Goal: Task Accomplishment & Management: Use online tool/utility

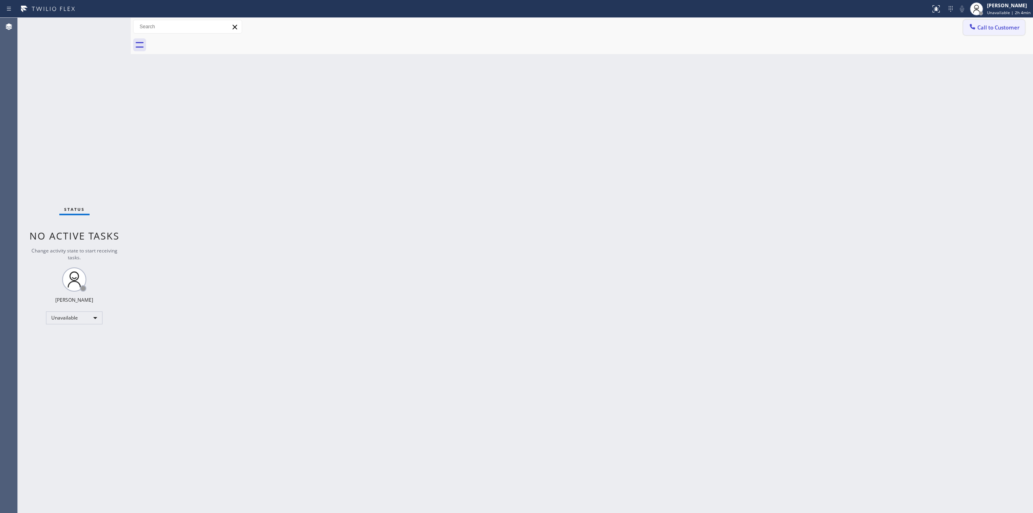
click at [997, 26] on span "Call to Customer" at bounding box center [998, 27] width 42 height 7
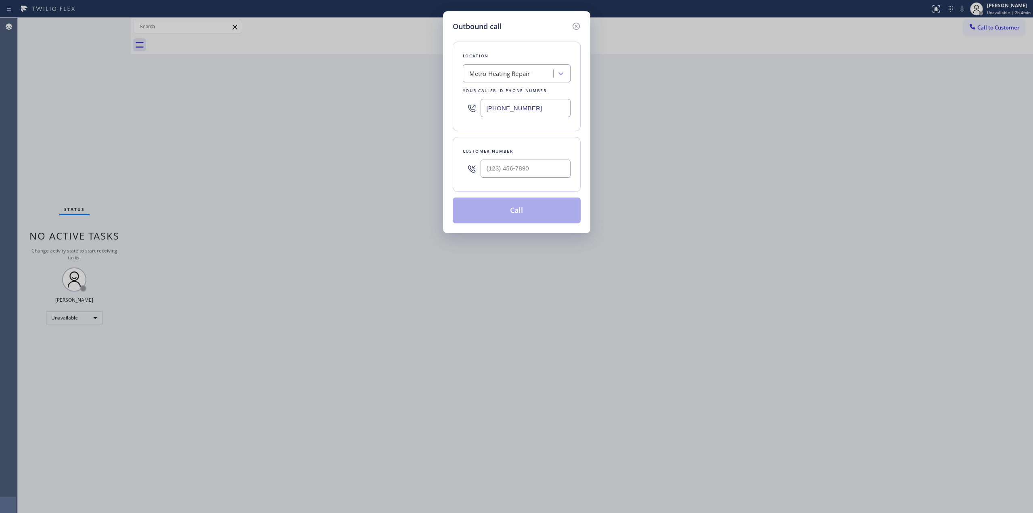
drag, startPoint x: 536, startPoint y: 110, endPoint x: 406, endPoint y: 110, distance: 130.4
click at [416, 110] on div "Outbound call Location Metro Heating Repair Your caller id phone number [PHONE_…" at bounding box center [516, 256] width 1033 height 513
paste input "55) 560-8887"
type input "[PHONE_NUMBER]"
click at [528, 75] on div "[DOMAIN_NAME] Appliance Repair CB EM" at bounding box center [511, 73] width 85 height 9
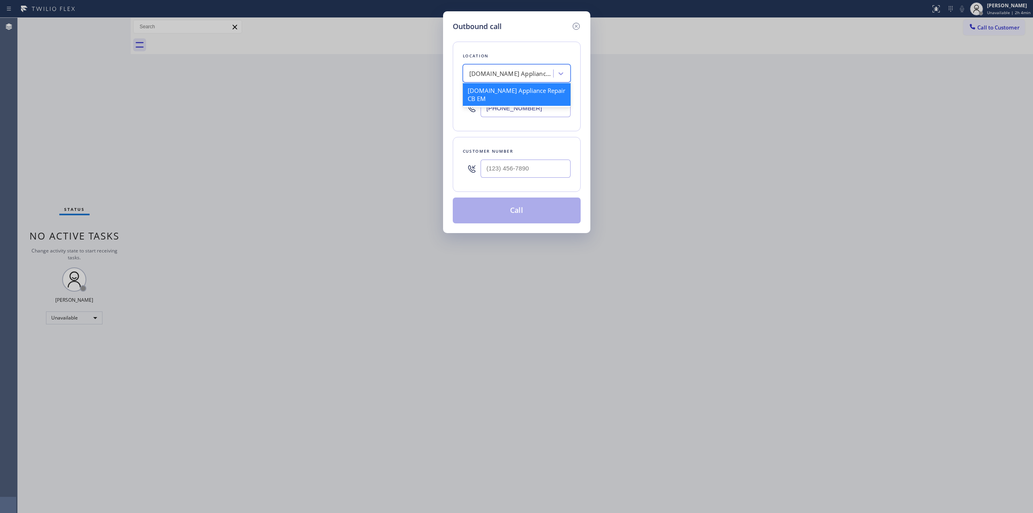
click at [698, 173] on div "Outbound call Location option [DOMAIN_NAME] Appliance Repair CB EM focused, 1 o…" at bounding box center [516, 256] width 1033 height 513
click at [575, 26] on icon at bounding box center [576, 26] width 10 height 10
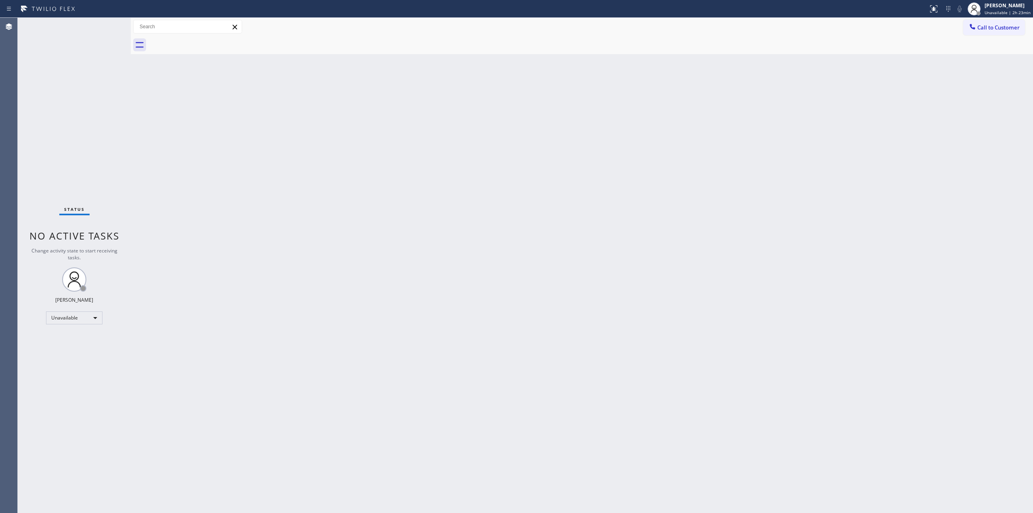
drag, startPoint x: 775, startPoint y: 117, endPoint x: 805, endPoint y: 117, distance: 29.9
click at [805, 117] on div "Back to Dashboard Change Sender ID Customers Technicians Select a contact Outbo…" at bounding box center [582, 265] width 902 height 495
click at [999, 9] on div "[PERSON_NAME] Unavailable | 2h 23min" at bounding box center [1008, 9] width 50 height 14
click at [974, 63] on button "Break" at bounding box center [992, 64] width 81 height 10
click at [986, 139] on div "Back to Dashboard Change Sender ID Customers Technicians Select a contact Outbo…" at bounding box center [582, 265] width 902 height 495
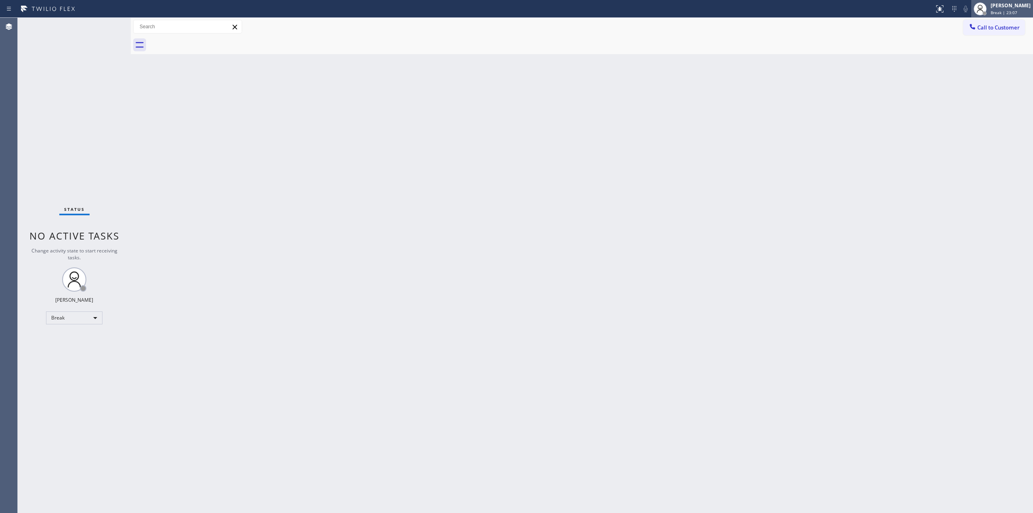
click at [1006, 10] on span "Break | 23:07" at bounding box center [1004, 13] width 27 height 6
click at [988, 52] on button "Unavailable" at bounding box center [992, 53] width 81 height 10
click at [873, 73] on div "Back to Dashboard Change Sender ID Customers Technicians Select a contact Outbo…" at bounding box center [582, 265] width 902 height 495
drag, startPoint x: 859, startPoint y: 80, endPoint x: 892, endPoint y: 69, distance: 35.0
click at [870, 78] on div "Back to Dashboard Change Sender ID Customers Technicians Select a contact Outbo…" at bounding box center [582, 265] width 902 height 495
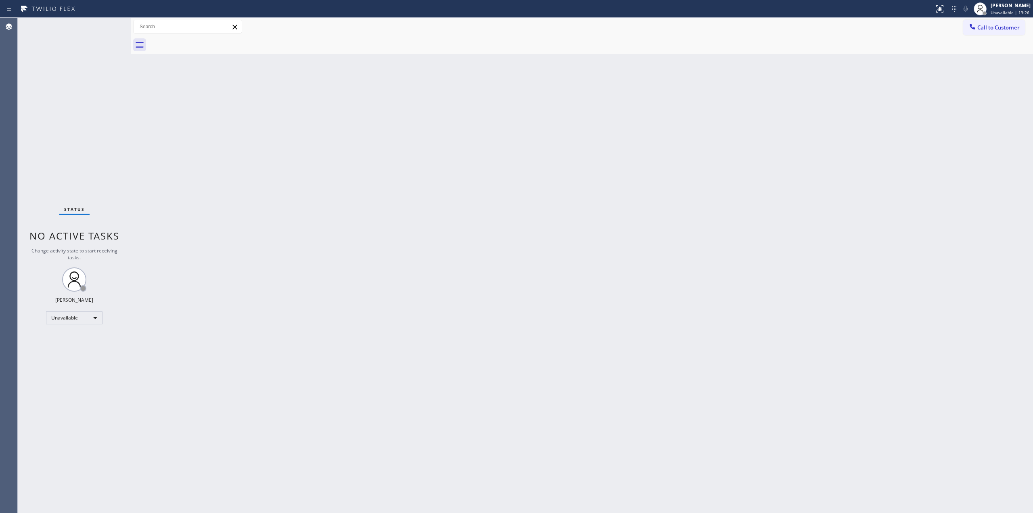
click at [978, 29] on button "Call to Customer" at bounding box center [994, 27] width 62 height 15
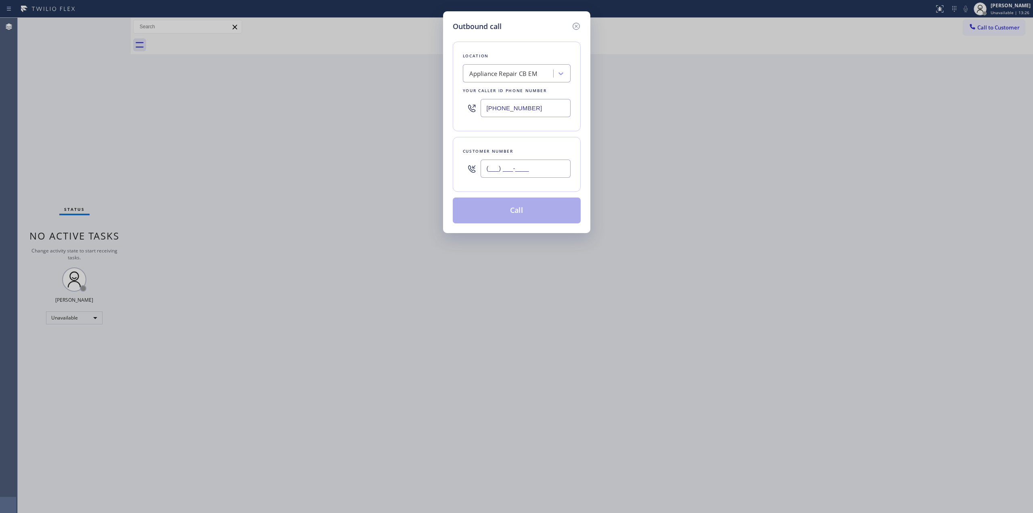
paste input "714) 528-8455"
click at [511, 169] on input "(___) ___-____" at bounding box center [526, 168] width 90 height 18
type input "[PHONE_NUMBER]"
click at [538, 218] on button "Call" at bounding box center [517, 210] width 128 height 26
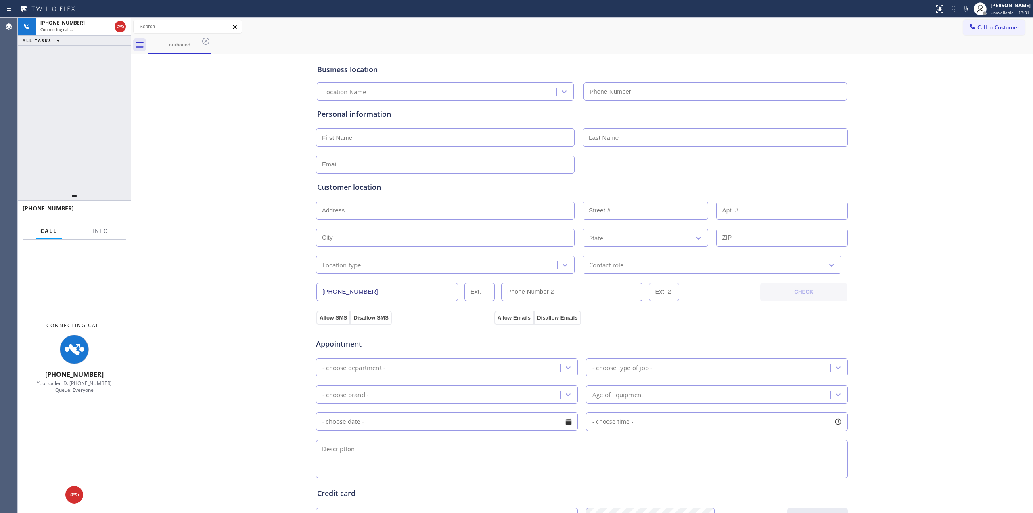
type input "[PHONE_NUMBER]"
click at [871, 78] on div "Business location Appliance Repair CB EM [PHONE_NUMBER] Personal information Cu…" at bounding box center [582, 331] width 898 height 551
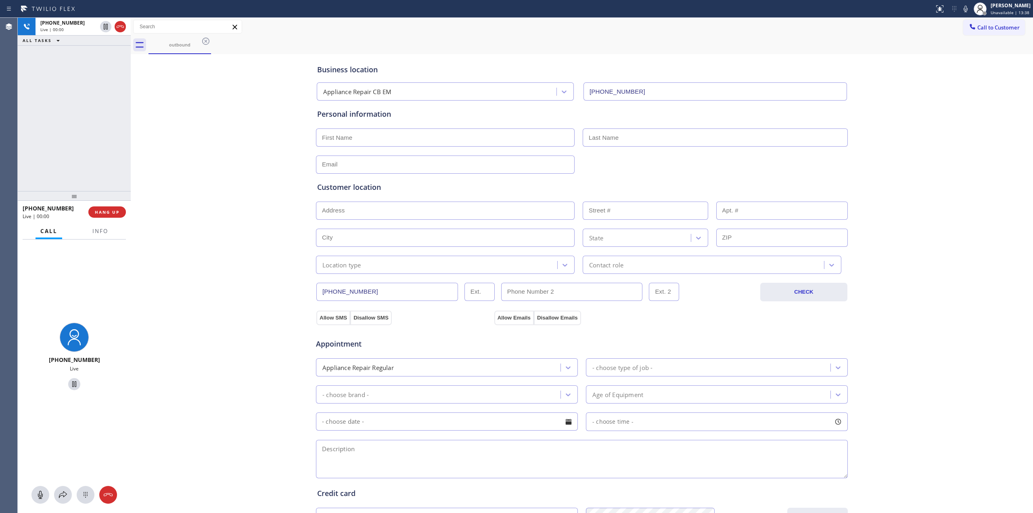
drag, startPoint x: 958, startPoint y: 273, endPoint x: 938, endPoint y: 166, distance: 108.4
click at [958, 265] on div "Business location Appliance Repair CB EM [PHONE_NUMBER] Personal information Cu…" at bounding box center [582, 331] width 898 height 551
click at [91, 493] on div at bounding box center [86, 495] width 18 height 10
click at [977, 33] on button "Call to Customer" at bounding box center [994, 27] width 62 height 15
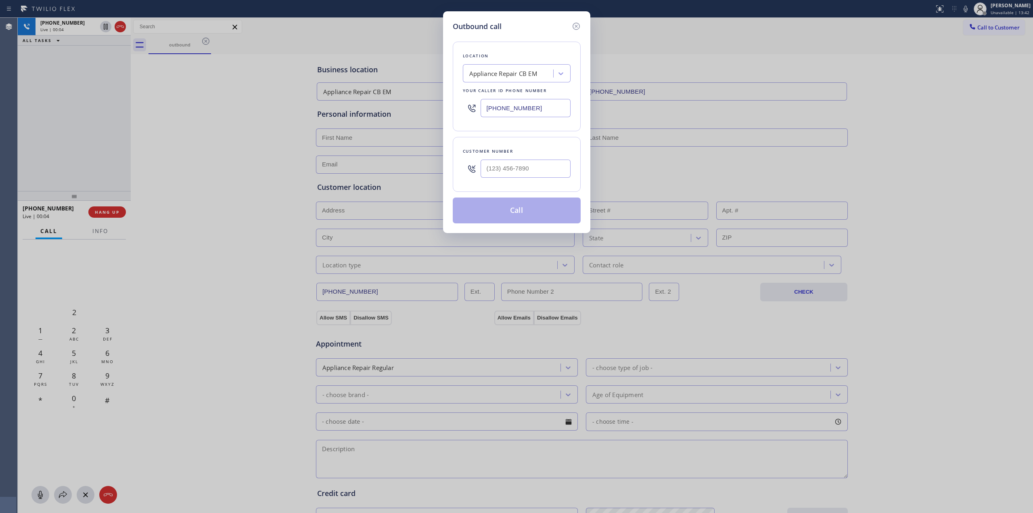
click at [516, 182] on div at bounding box center [526, 168] width 90 height 26
paste input "714) 528-8455"
click at [516, 176] on input "[PHONE_NUMBER]" at bounding box center [526, 168] width 90 height 18
type input "[PHONE_NUMBER]"
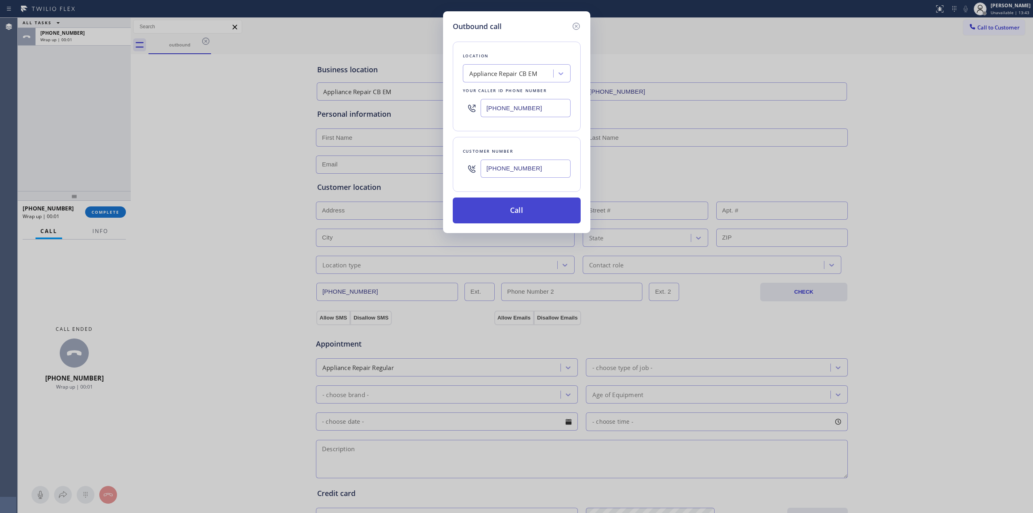
click at [530, 217] on button "Call" at bounding box center [517, 210] width 128 height 26
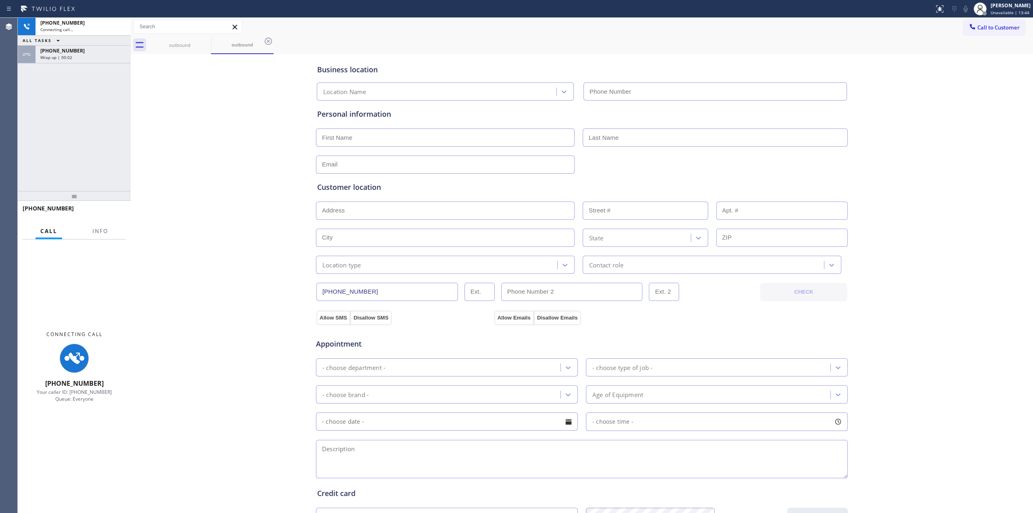
click at [911, 112] on div "Business location Location Name Personal information Customer location >> ADD N…" at bounding box center [582, 331] width 898 height 551
type input "[PHONE_NUMBER]"
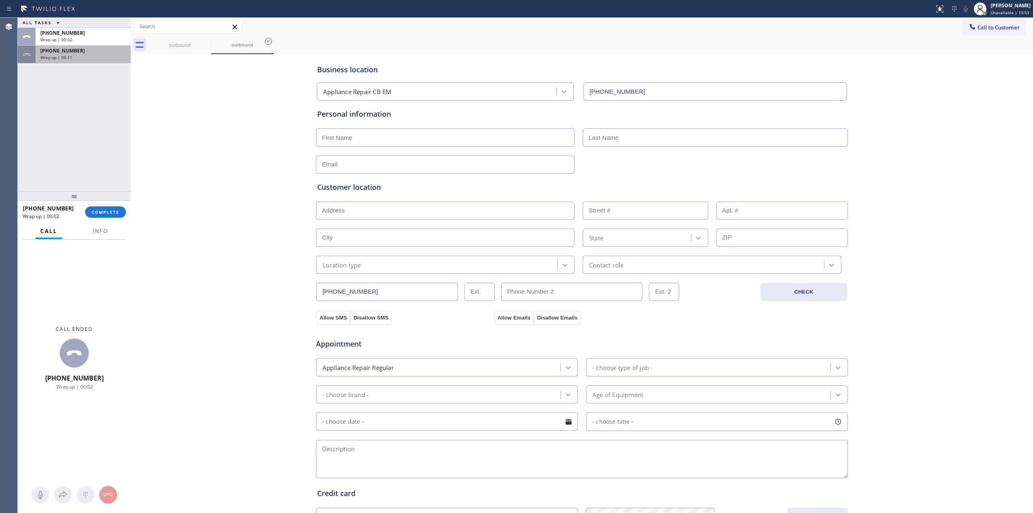
click at [94, 61] on div "[PHONE_NUMBER] Wrap up | 00:11" at bounding box center [82, 55] width 92 height 18
click at [97, 205] on div "[PHONE_NUMBER] Wrap up | 00:12 COMPLETE" at bounding box center [74, 211] width 103 height 21
click at [97, 207] on button "COMPLETE" at bounding box center [105, 211] width 41 height 11
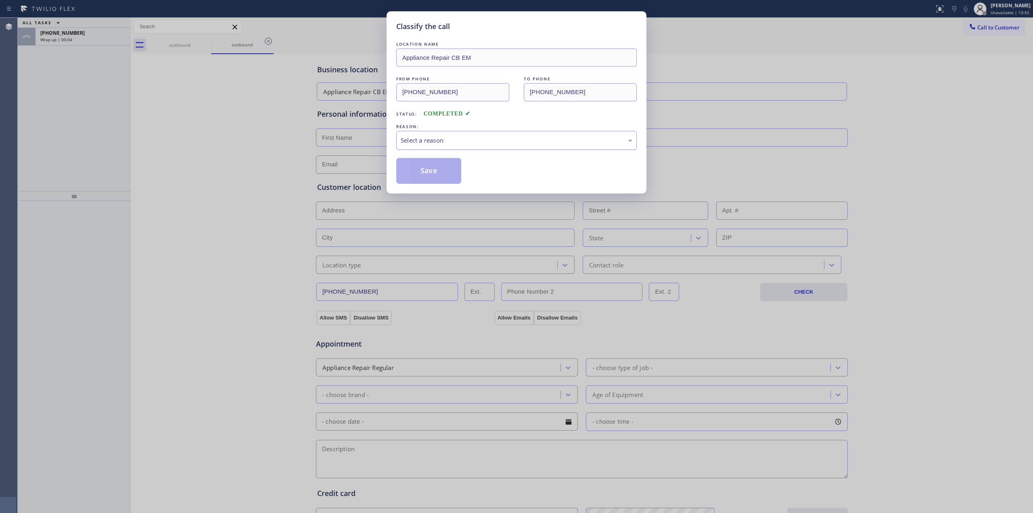
click at [486, 136] on div "Select a reason" at bounding box center [517, 140] width 232 height 9
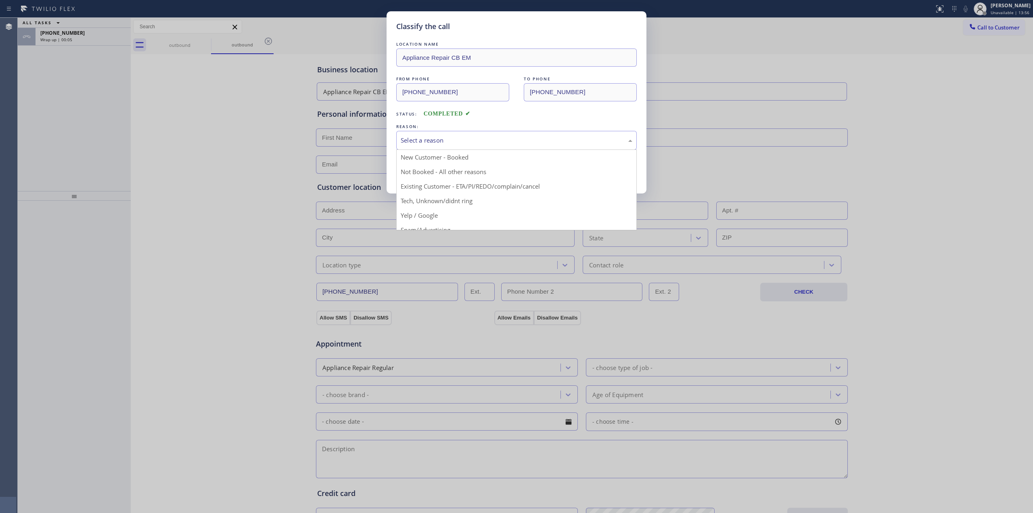
drag, startPoint x: 456, startPoint y: 195, endPoint x: 434, endPoint y: 183, distance: 24.8
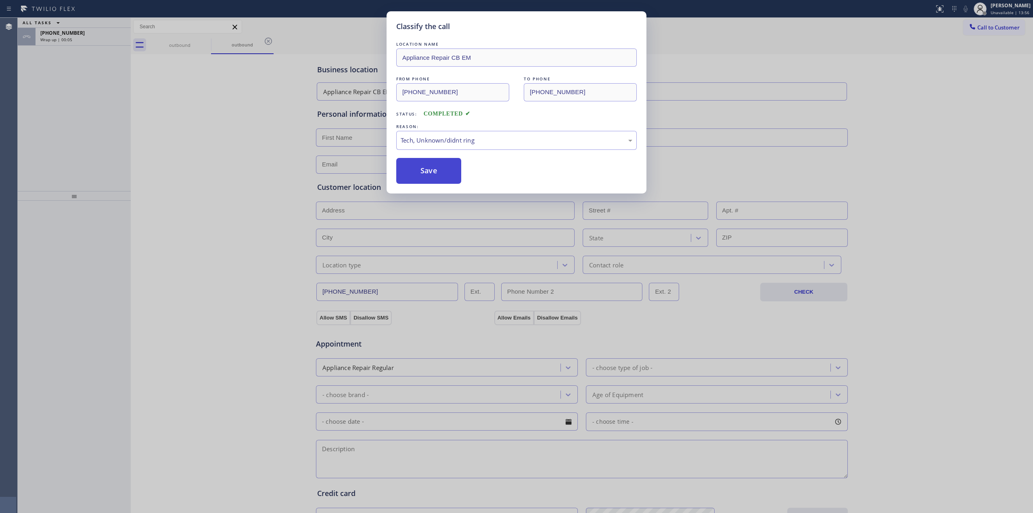
click at [425, 178] on button "Save" at bounding box center [428, 171] width 65 height 26
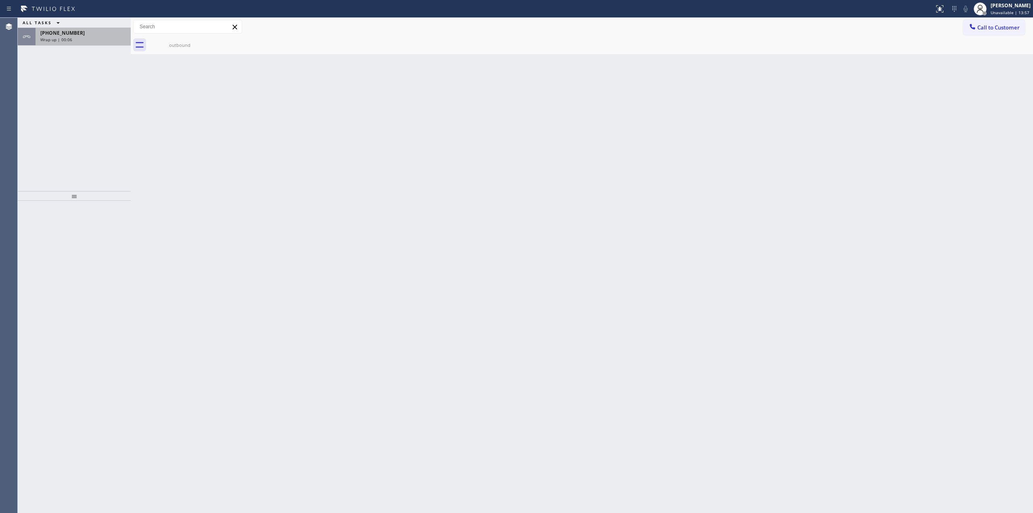
click at [78, 37] on div "Wrap up | 00:06" at bounding box center [83, 40] width 86 height 6
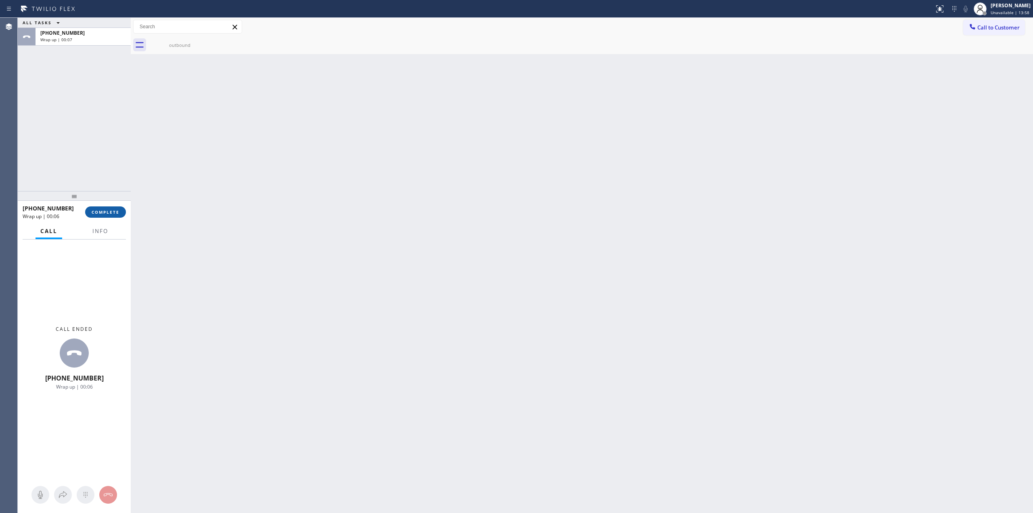
click at [118, 207] on button "COMPLETE" at bounding box center [105, 211] width 41 height 11
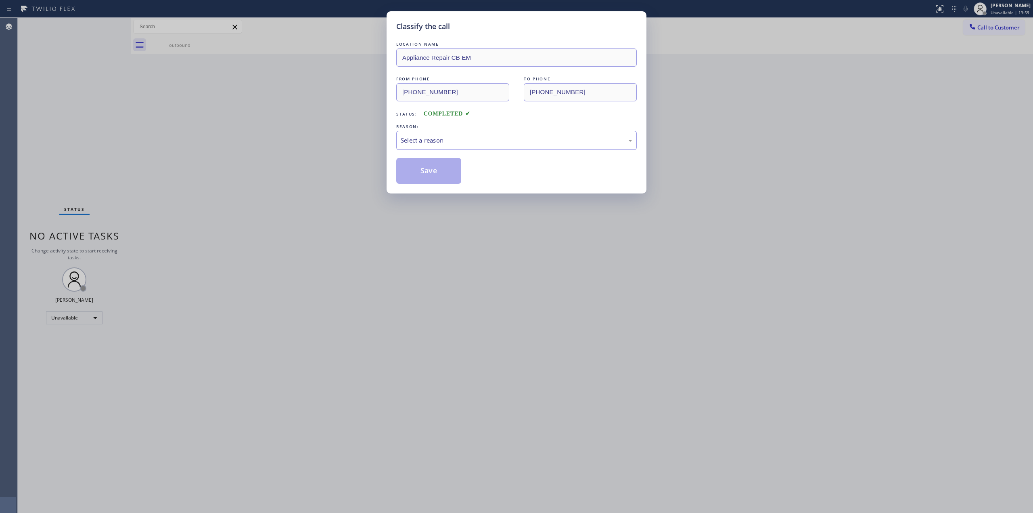
click at [445, 134] on div "Select a reason" at bounding box center [516, 140] width 241 height 19
drag, startPoint x: 420, startPoint y: 162, endPoint x: 711, endPoint y: 142, distance: 291.6
click at [425, 162] on button "Save" at bounding box center [428, 171] width 65 height 26
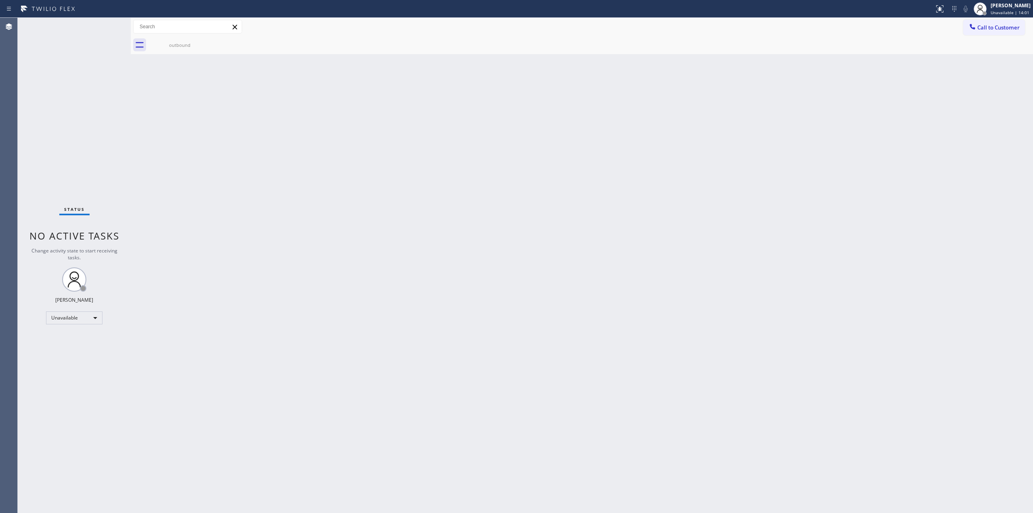
click at [992, 29] on div "Classify the call LOCATION NAME Appliance Repair CB EM FROM PHONE [PHONE_NUMBER…" at bounding box center [525, 265] width 1015 height 495
click at [992, 29] on span "Call to Customer" at bounding box center [998, 27] width 42 height 7
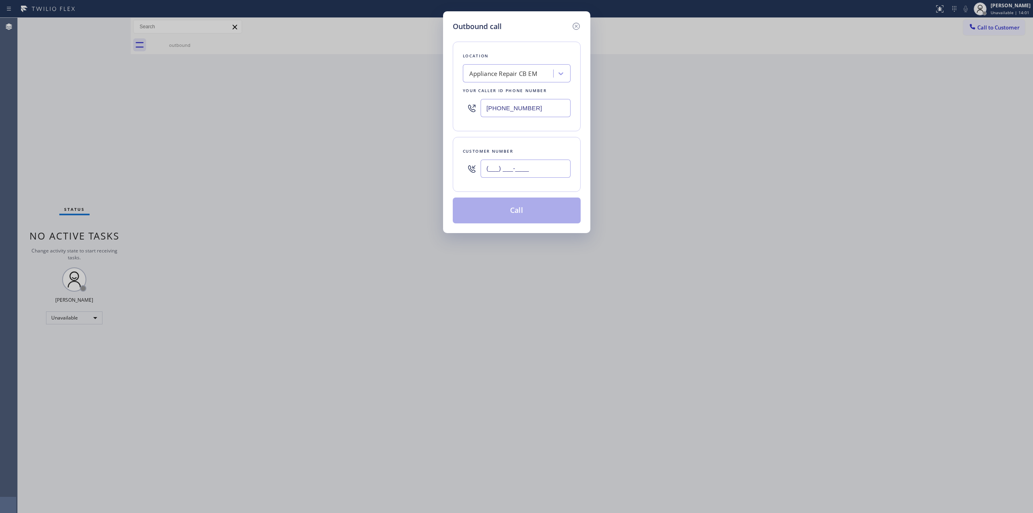
paste input "714) 528-8455"
click at [538, 170] on input "(___) ___-____" at bounding box center [526, 168] width 90 height 18
type input "[PHONE_NUMBER]"
click at [520, 210] on button "Call" at bounding box center [517, 210] width 128 height 26
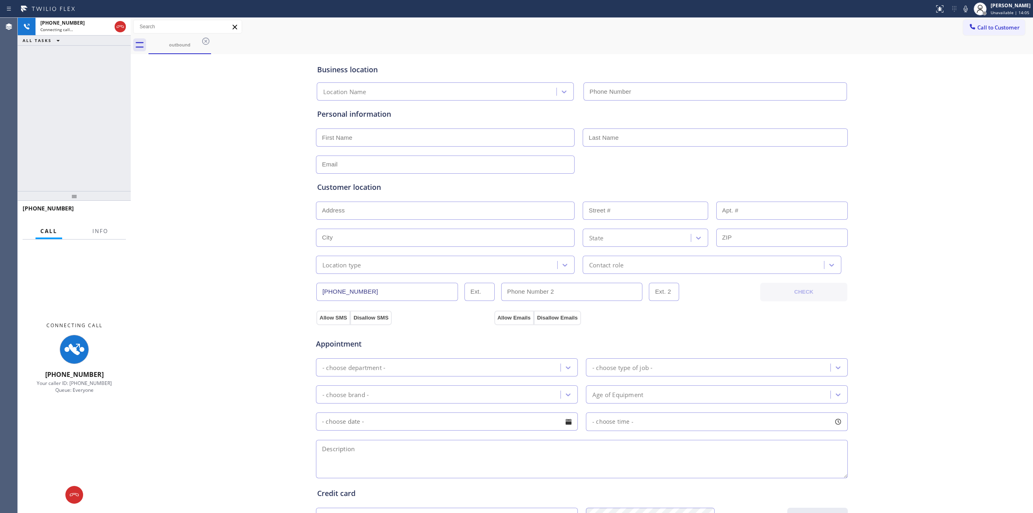
click at [914, 78] on div "Business location Location Name Personal information Customer location >> ADD N…" at bounding box center [582, 331] width 898 height 551
click at [969, 3] on button at bounding box center [965, 8] width 11 height 11
type input "[PHONE_NUMBER]"
click at [971, 334] on div "Business location Appliance Repair CB EM [PHONE_NUMBER] Personal information Cu…" at bounding box center [582, 331] width 898 height 551
click at [84, 32] on div "[PHONE_NUMBER] Connecting call…" at bounding box center [74, 27] width 77 height 18
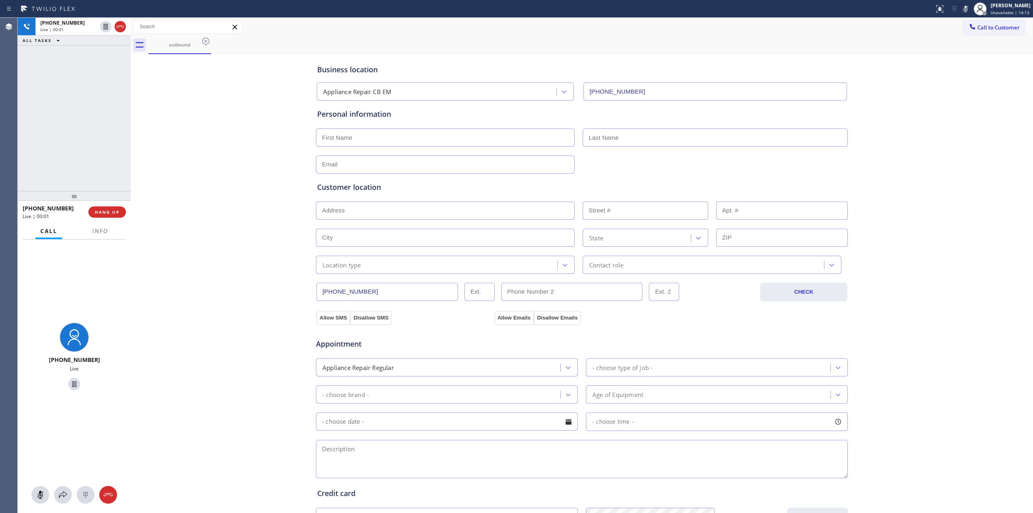
click at [966, 215] on div "Business location Appliance Repair CB EM [PHONE_NUMBER] Personal information Cu…" at bounding box center [582, 331] width 898 height 551
click at [990, 29] on span "Call to Customer" at bounding box center [998, 27] width 42 height 7
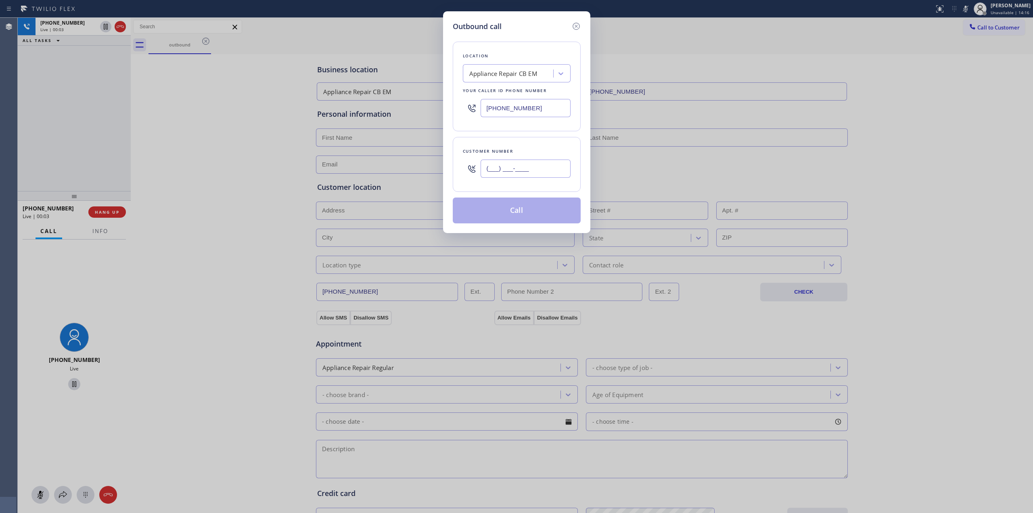
click at [509, 165] on input "(___) ___-____" at bounding box center [526, 168] width 90 height 18
paste input "714) 528-8455"
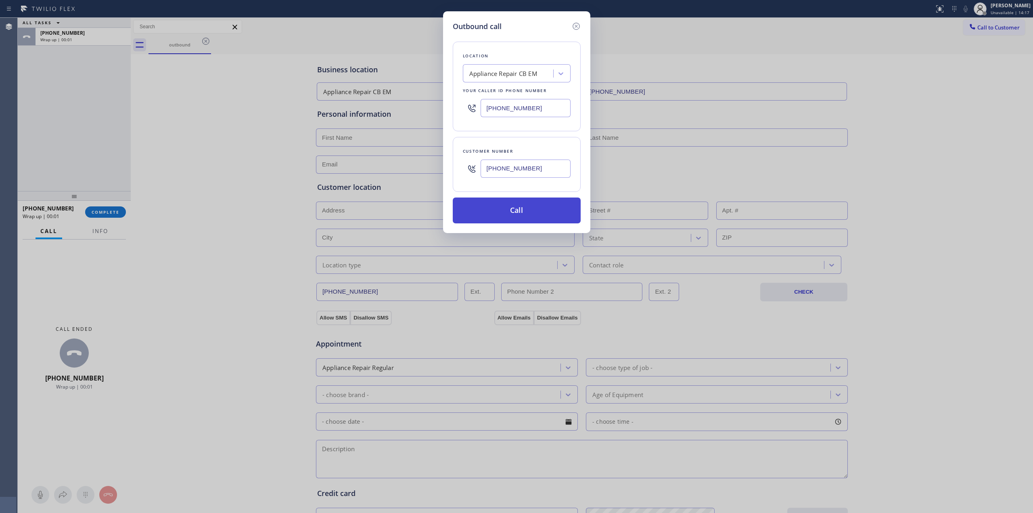
type input "[PHONE_NUMBER]"
click at [507, 213] on button "Call" at bounding box center [517, 210] width 128 height 26
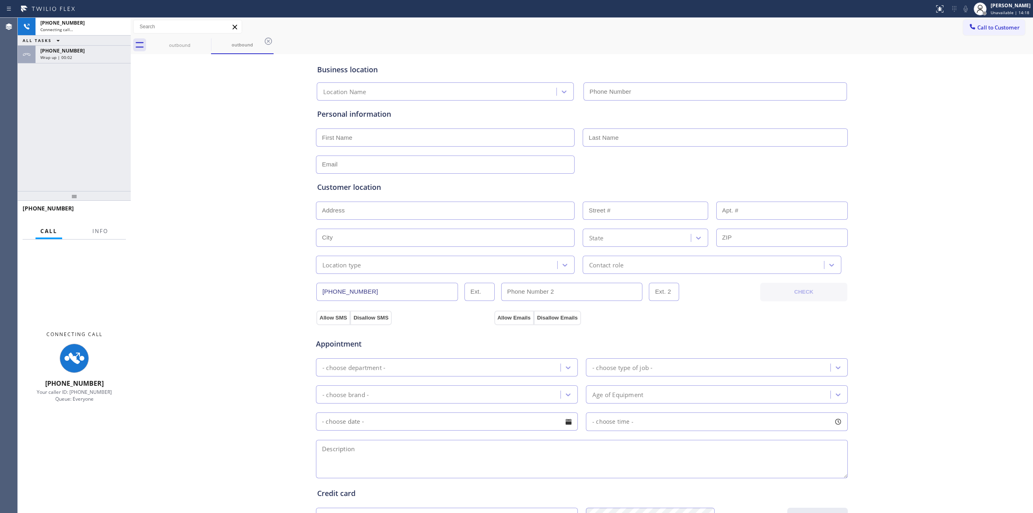
type input "[PHONE_NUMBER]"
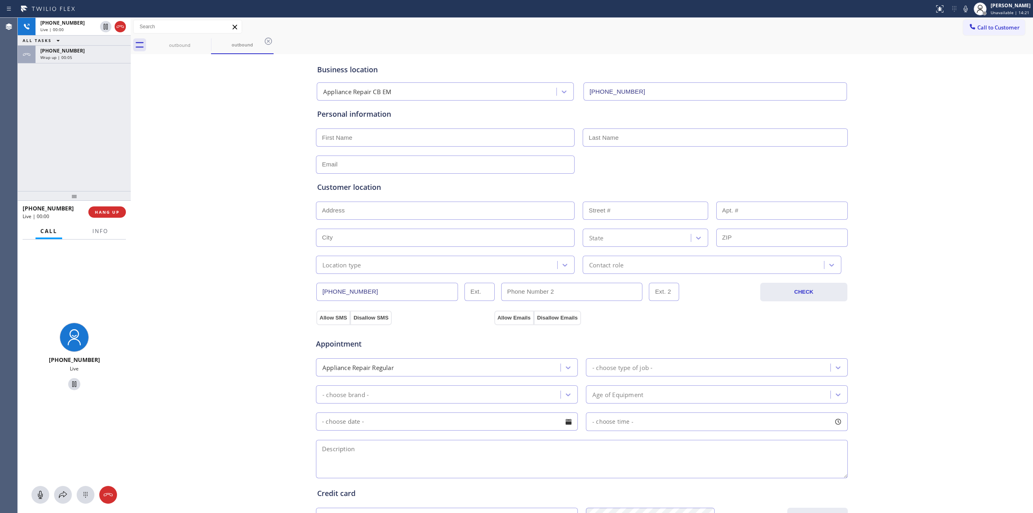
drag, startPoint x: 898, startPoint y: 83, endPoint x: 947, endPoint y: 33, distance: 69.3
click at [904, 78] on div "Business location Appliance Repair CB EM [PHONE_NUMBER] Personal information Cu…" at bounding box center [582, 331] width 898 height 551
click at [991, 27] on span "Call to Customer" at bounding box center [998, 27] width 42 height 7
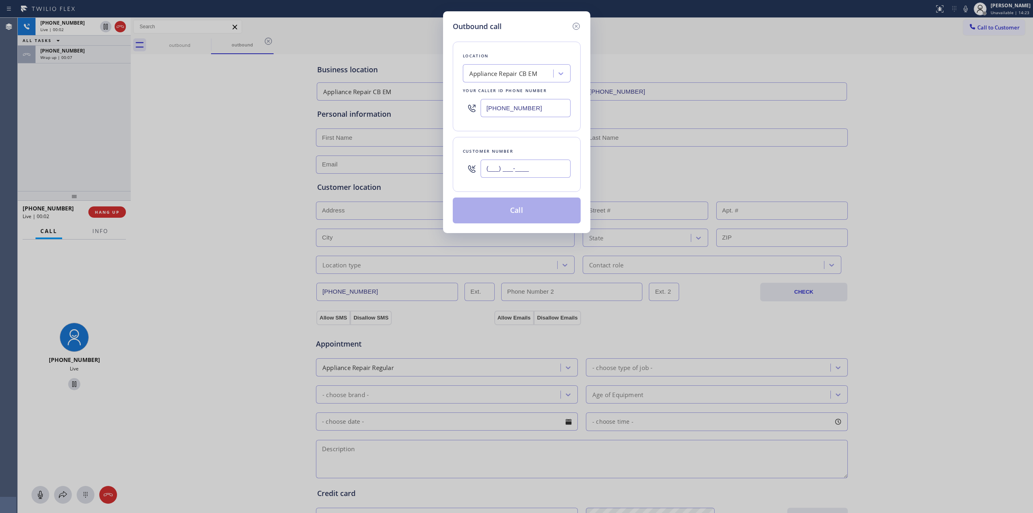
click at [534, 169] on input "(___) ___-____" at bounding box center [526, 168] width 90 height 18
paste input "text"
type input "(___) ___-____"
drag, startPoint x: 550, startPoint y: 188, endPoint x: 550, endPoint y: 180, distance: 8.1
click at [550, 184] on div "Customer number" at bounding box center [517, 164] width 128 height 55
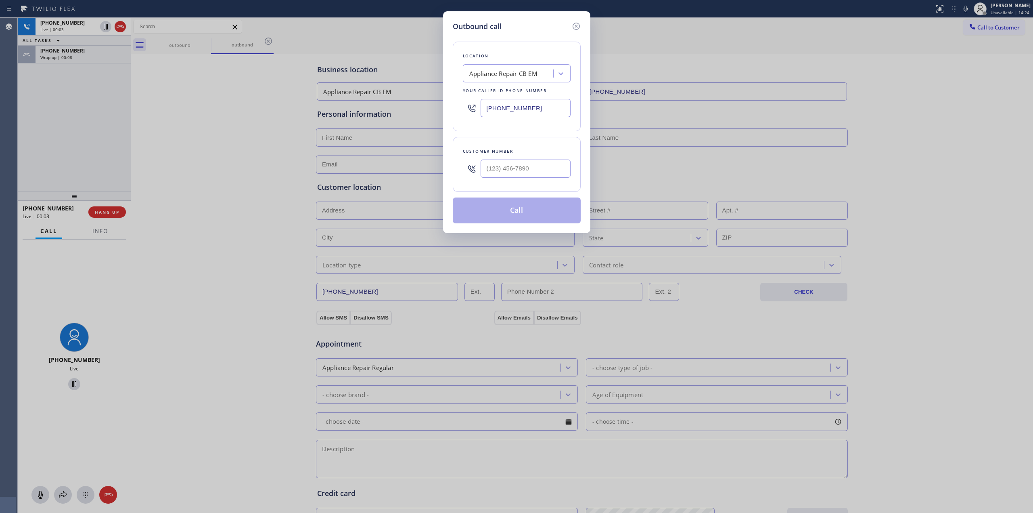
drag, startPoint x: 550, startPoint y: 180, endPoint x: 451, endPoint y: 164, distance: 100.6
click at [451, 164] on div "Outbound call Location Appliance Repair CB EM Your caller id phone number [PHON…" at bounding box center [516, 122] width 147 height 222
click at [523, 169] on input "(___) ___-____" at bounding box center [526, 168] width 90 height 18
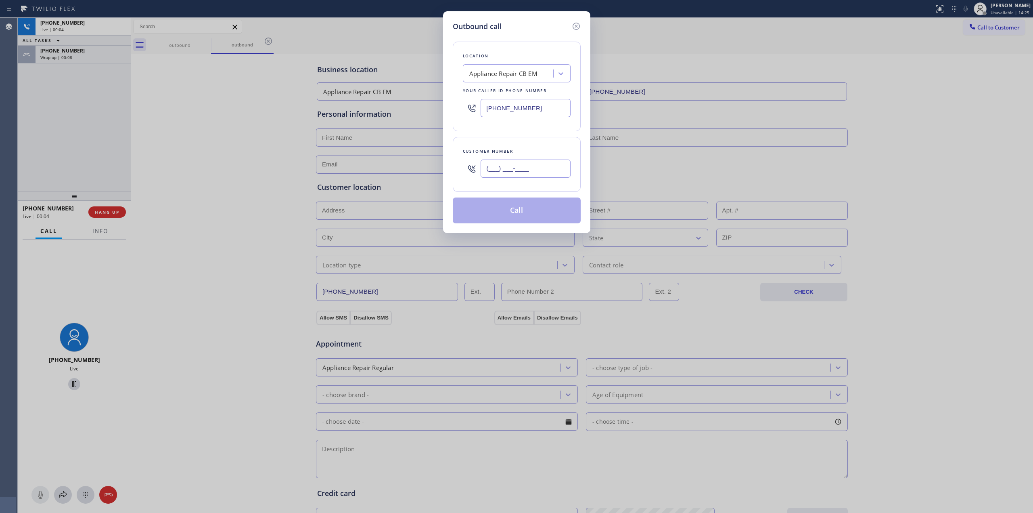
paste input "626) 623-5086"
type input "[PHONE_NUMBER]"
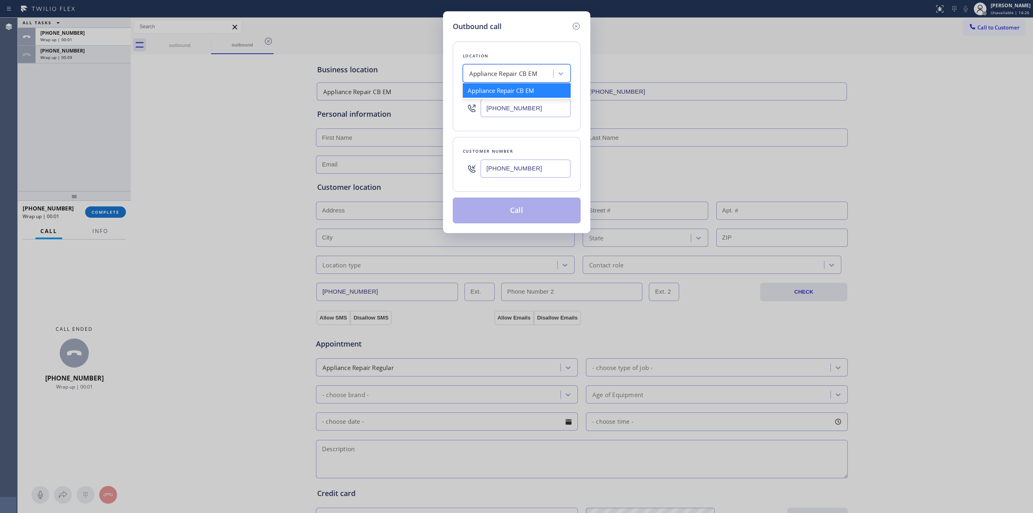
click at [519, 69] on div "Appliance Repair CB EM" at bounding box center [503, 73] width 68 height 9
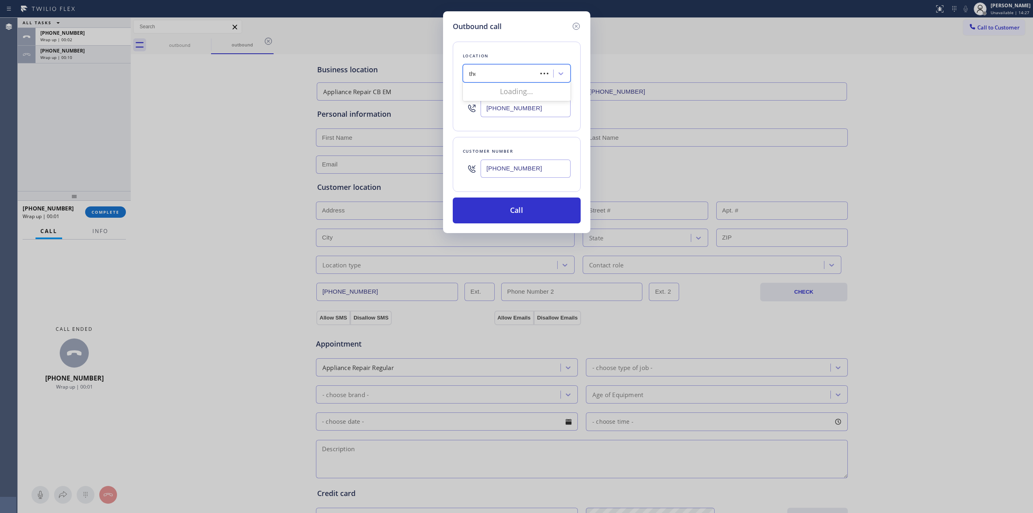
type input "therm"
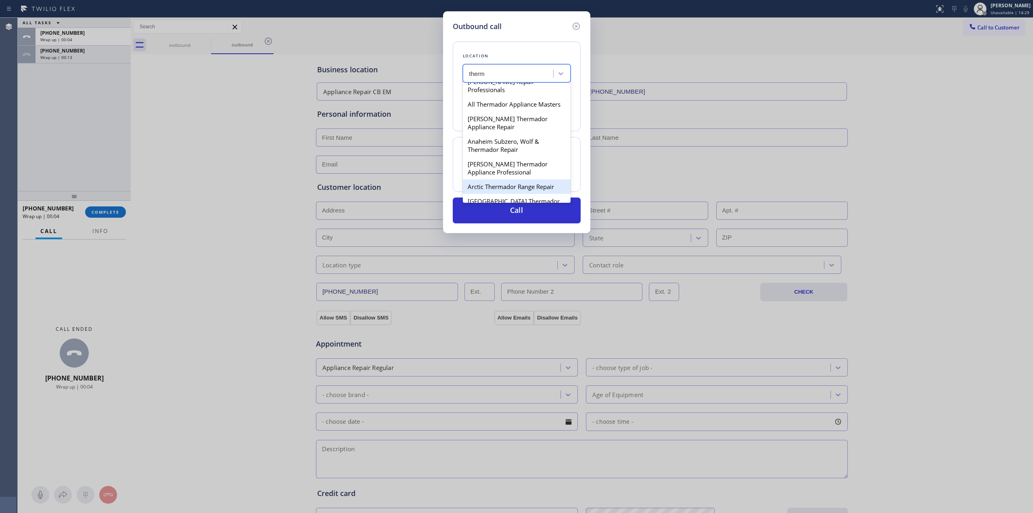
scroll to position [112, 0]
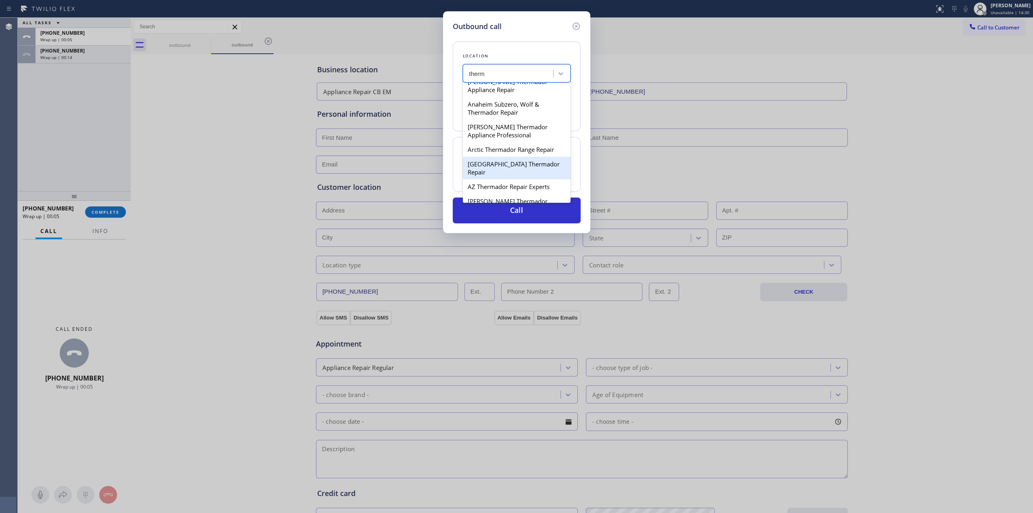
type input "[PHONE_NUMBER]"
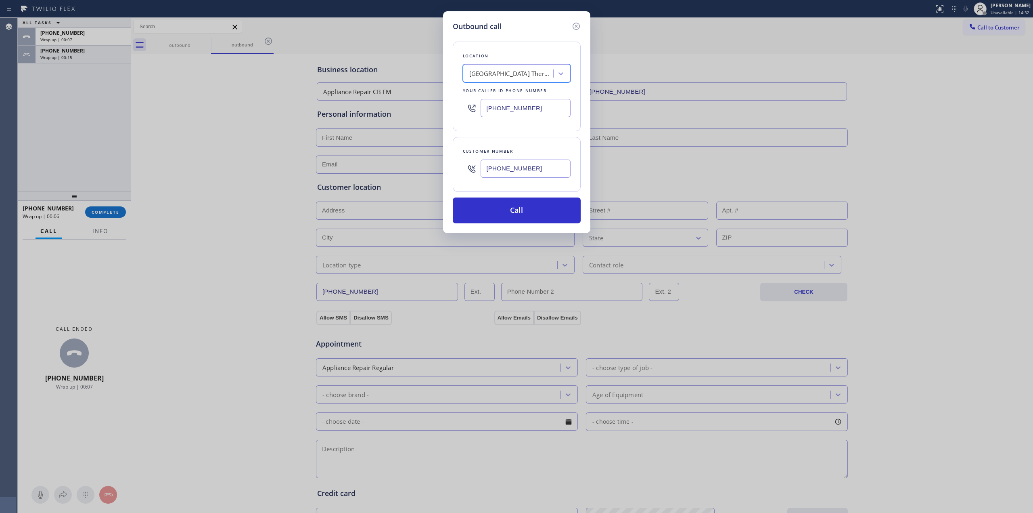
click at [519, 167] on input "[PHONE_NUMBER]" at bounding box center [526, 168] width 90 height 18
click at [527, 218] on button "Call" at bounding box center [517, 210] width 128 height 26
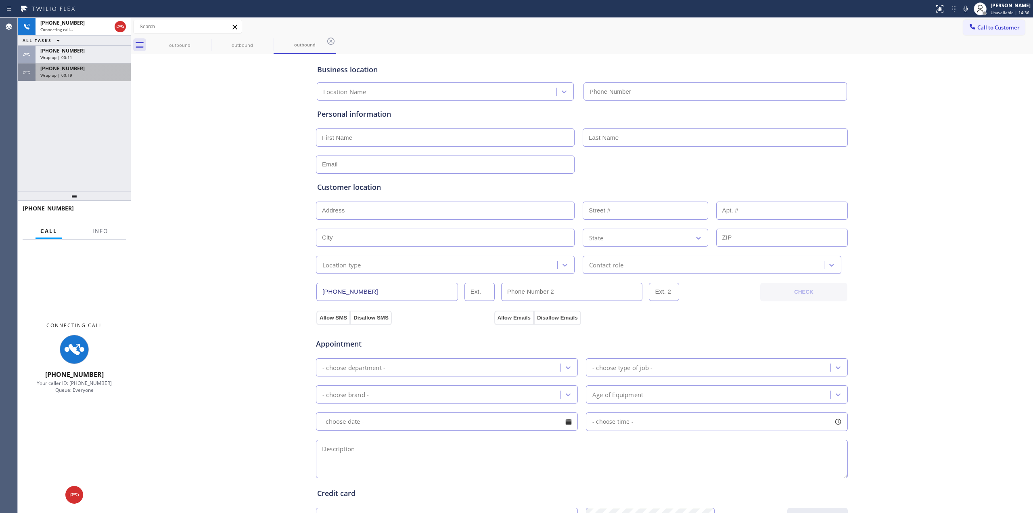
type input "[PHONE_NUMBER]"
click at [78, 69] on div "[PHONE_NUMBER]" at bounding box center [83, 68] width 86 height 7
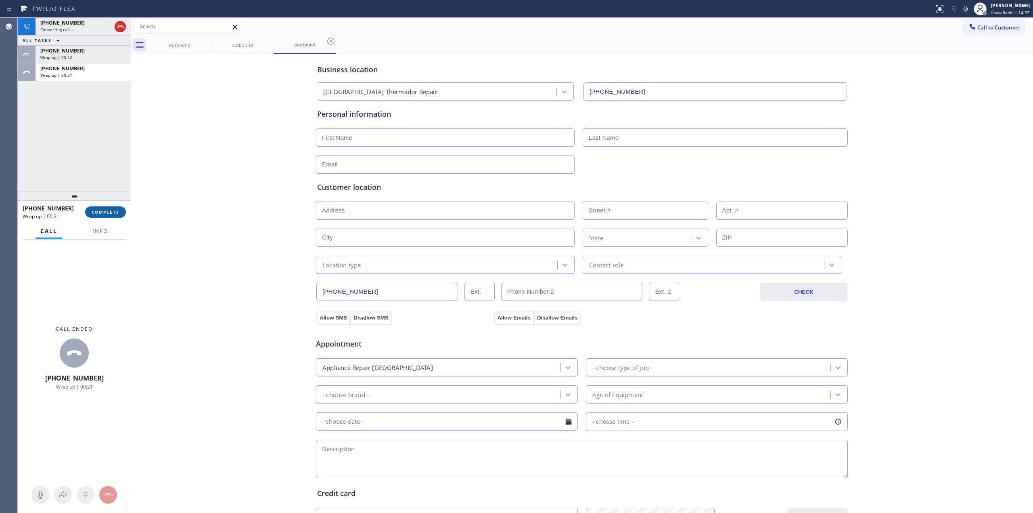
drag, startPoint x: 98, startPoint y: 204, endPoint x: 101, endPoint y: 209, distance: 6.2
click at [98, 205] on div "[PHONE_NUMBER] Wrap up | 00:21 COMPLETE" at bounding box center [74, 211] width 103 height 21
click at [131, 207] on div at bounding box center [131, 265] width 0 height 495
click at [118, 212] on span "COMPLETE" at bounding box center [106, 212] width 28 height 6
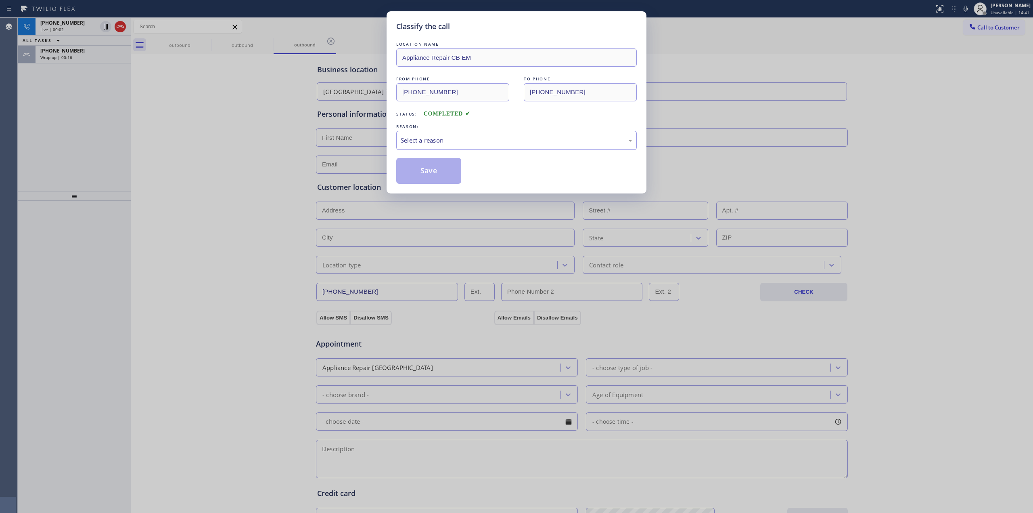
click at [470, 139] on div "Select a reason" at bounding box center [517, 140] width 232 height 9
drag, startPoint x: 455, startPoint y: 207, endPoint x: 450, endPoint y: 195, distance: 13.7
click at [427, 165] on button "Save" at bounding box center [428, 171] width 65 height 26
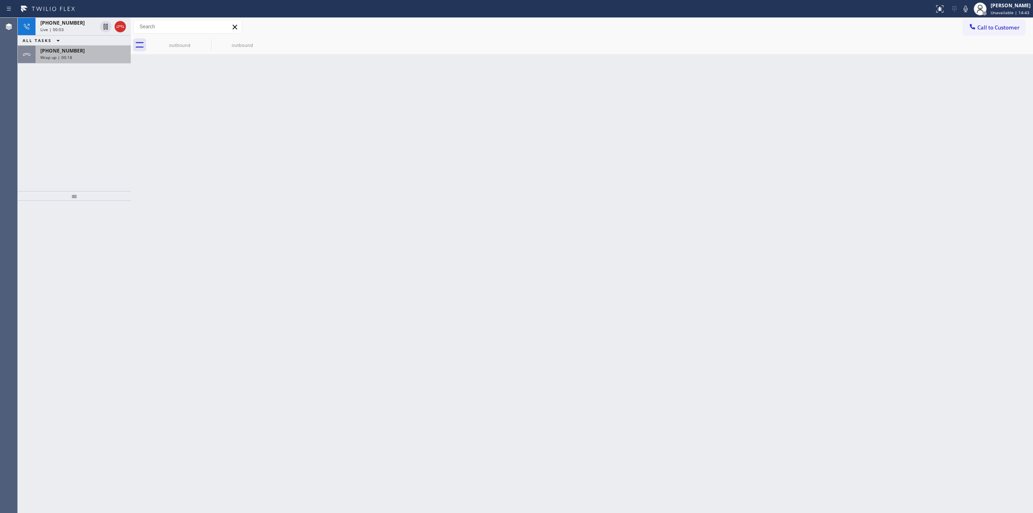
click at [62, 57] on span "Wrap up | 00:18" at bounding box center [56, 57] width 32 height 6
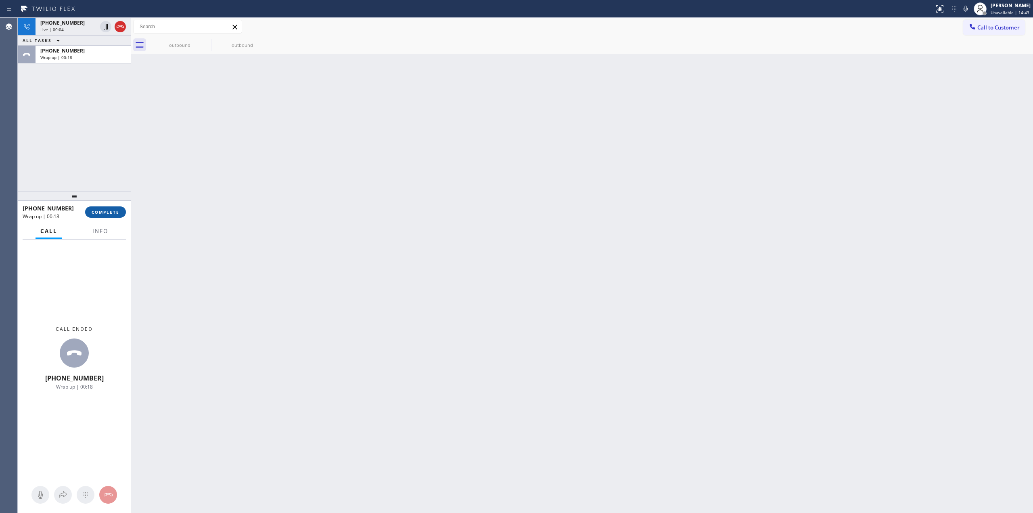
click at [112, 213] on span "COMPLETE" at bounding box center [106, 212] width 28 height 6
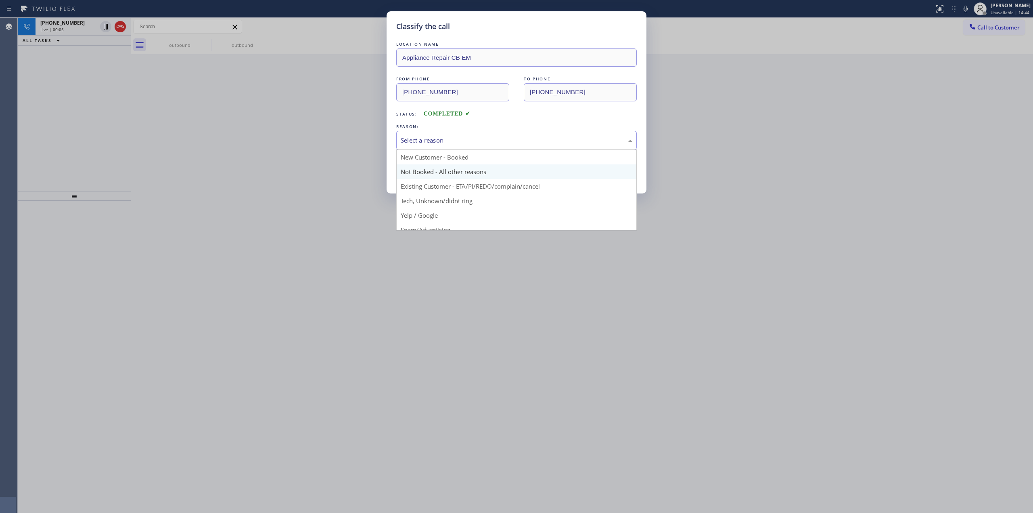
drag, startPoint x: 504, startPoint y: 145, endPoint x: 460, endPoint y: 165, distance: 47.9
click at [501, 145] on div "Select a reason" at bounding box center [517, 140] width 232 height 9
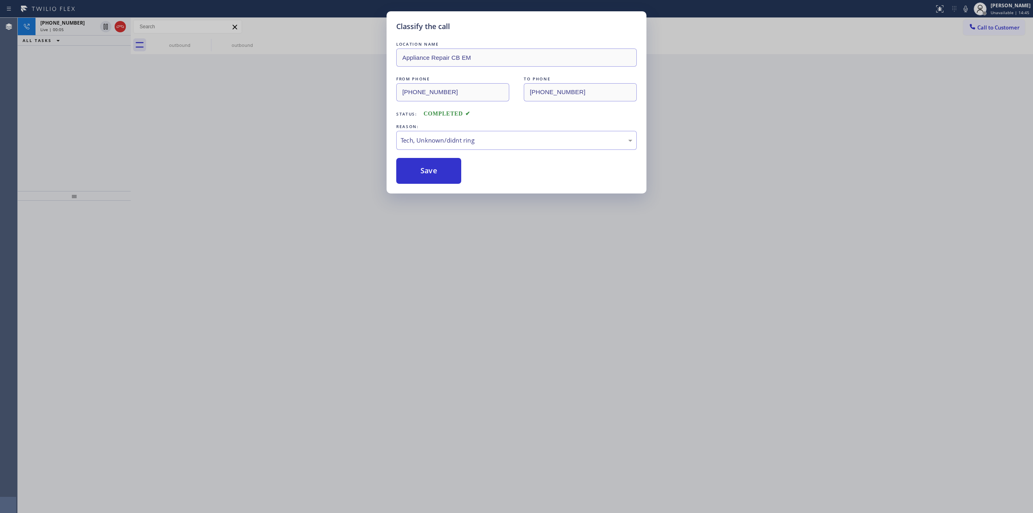
drag, startPoint x: 417, startPoint y: 162, endPoint x: 602, endPoint y: 156, distance: 185.3
click at [418, 161] on button "Save" at bounding box center [428, 171] width 65 height 26
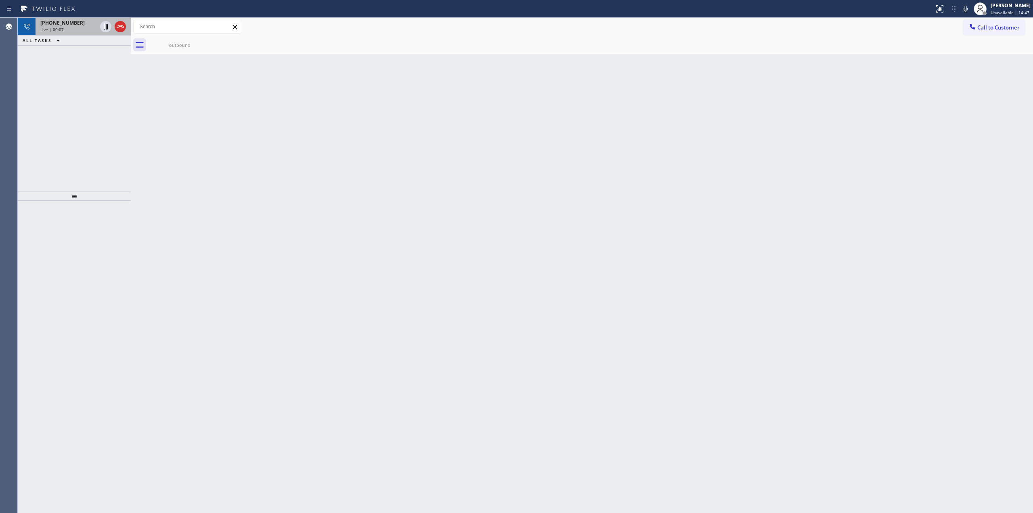
click at [72, 27] on div "Live | 00:07" at bounding box center [68, 30] width 56 height 6
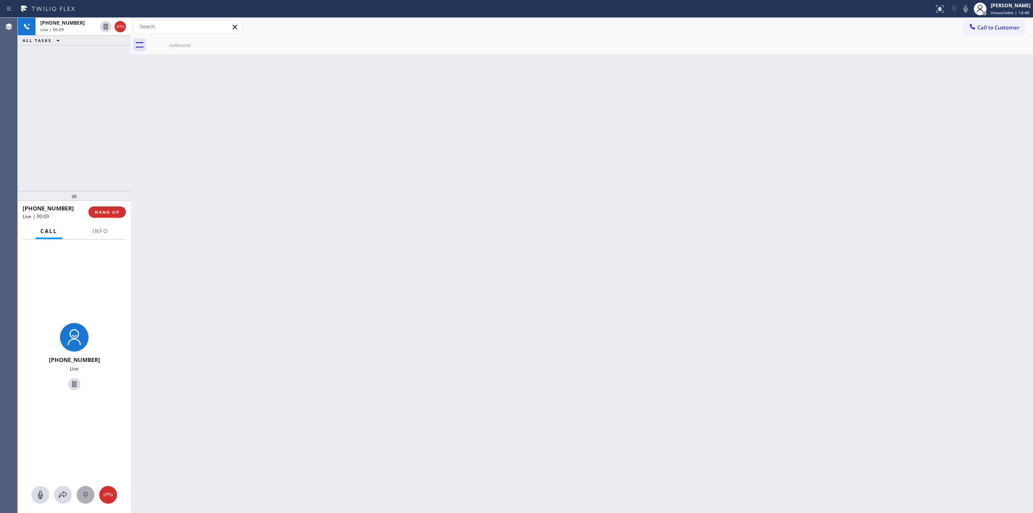
click at [88, 493] on icon at bounding box center [86, 495] width 10 height 10
click at [987, 26] on span "Call to Customer" at bounding box center [998, 27] width 42 height 7
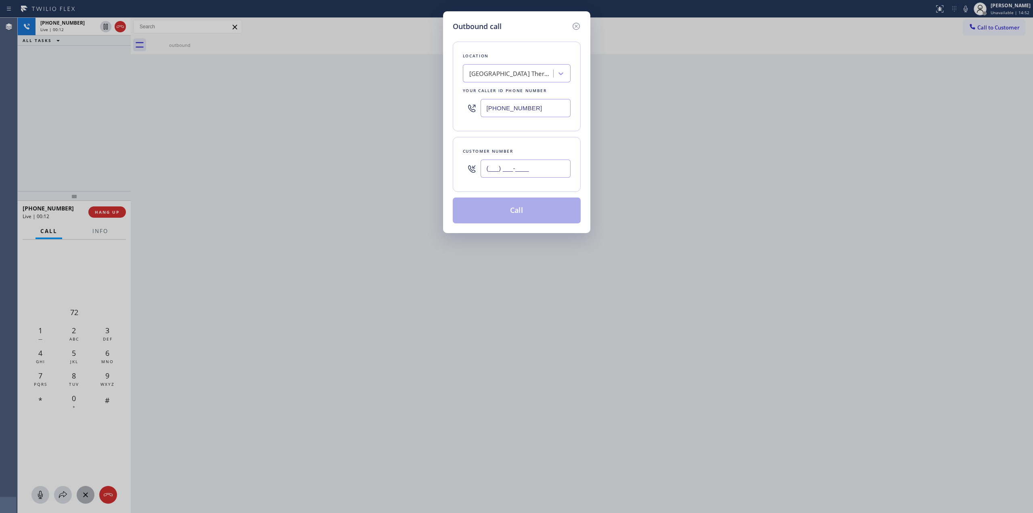
click at [517, 171] on input "(___) ___-____" at bounding box center [526, 168] width 90 height 18
paste input "626) 623-5086"
type input "[PHONE_NUMBER]"
click at [364, 112] on div "Outbound call Location [GEOGRAPHIC_DATA] [GEOGRAPHIC_DATA] Repair Your caller i…" at bounding box center [516, 256] width 1033 height 513
click at [575, 23] on icon at bounding box center [575, 26] width 7 height 7
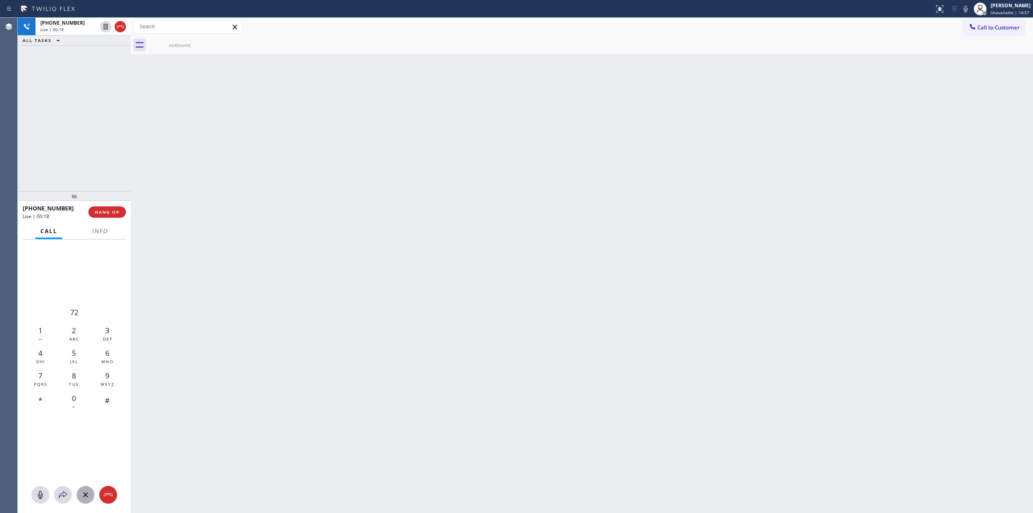
type input "[PHONE_NUMBER]"
click at [73, 329] on span "2" at bounding box center [74, 330] width 4 height 10
click at [983, 33] on button "Call to Customer" at bounding box center [994, 27] width 62 height 15
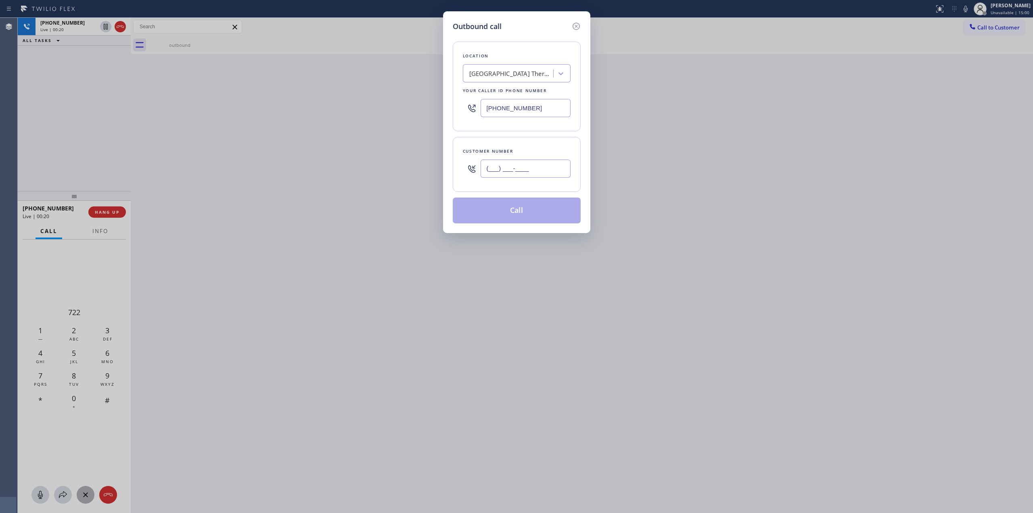
click at [543, 169] on input "(___) ___-____" at bounding box center [526, 168] width 90 height 18
paste input "626) 623-5086"
type input "[PHONE_NUMBER]"
click at [496, 52] on div "Location" at bounding box center [517, 56] width 108 height 8
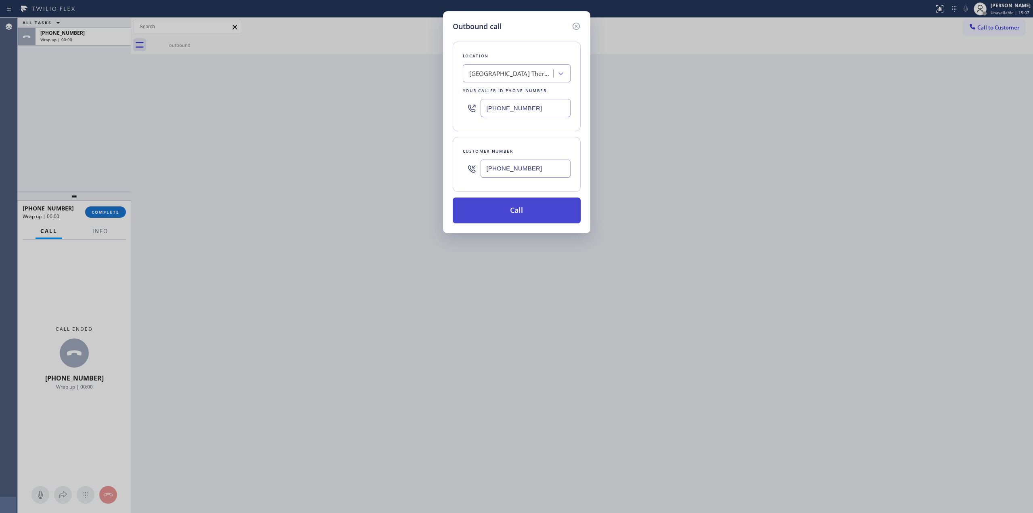
click at [517, 209] on button "Call" at bounding box center [517, 210] width 128 height 26
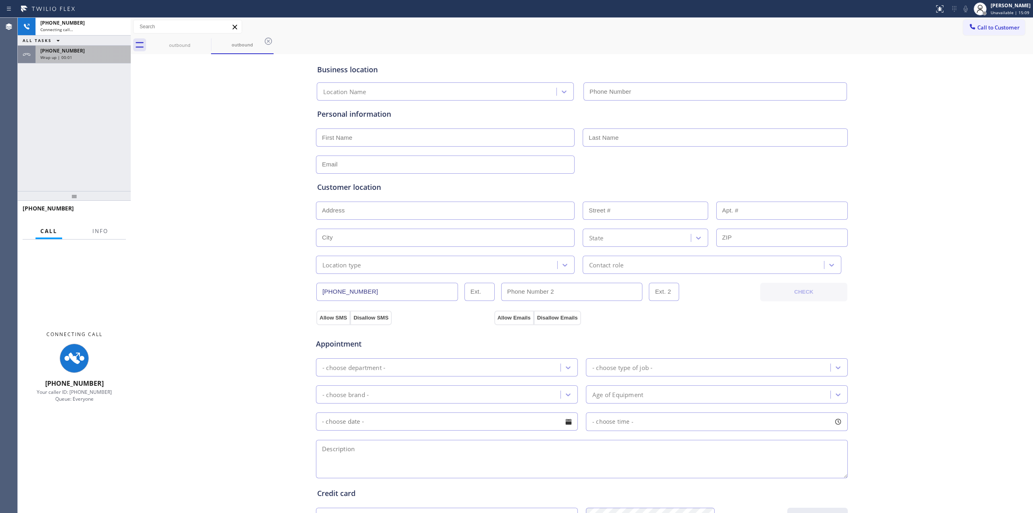
click at [81, 60] on div "[PHONE_NUMBER] Wrap up | 00:01" at bounding box center [82, 55] width 92 height 18
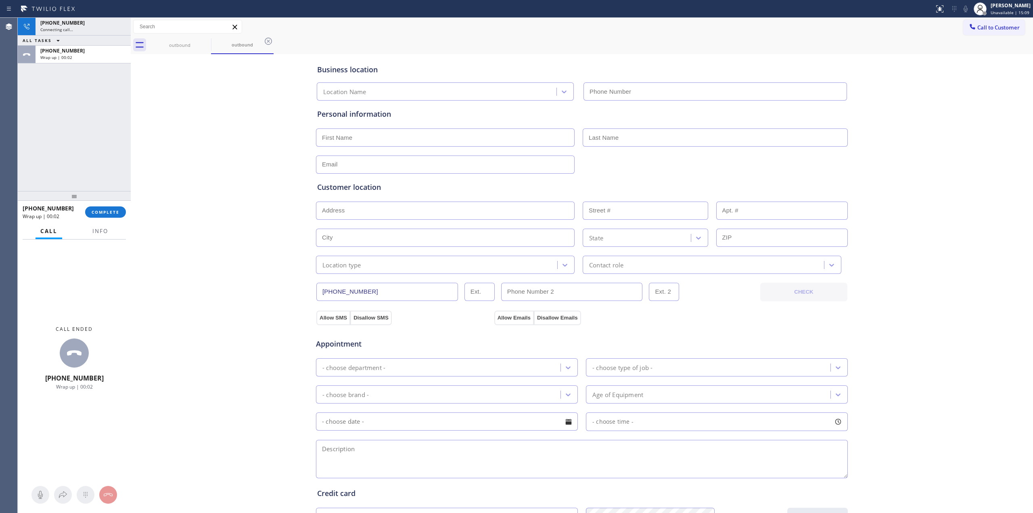
type input "[PHONE_NUMBER]"
click at [99, 208] on button "COMPLETE" at bounding box center [105, 211] width 41 height 11
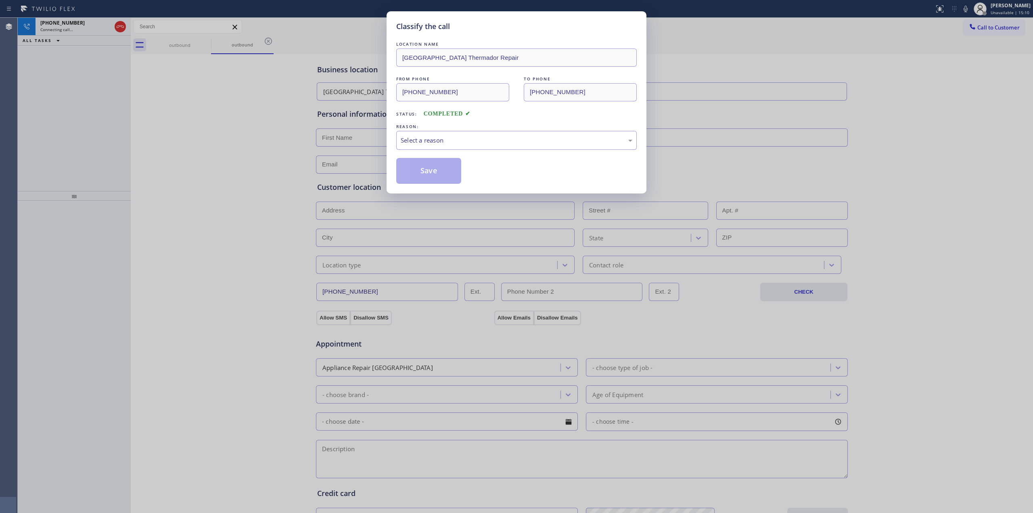
click at [475, 128] on div "REASON:" at bounding box center [516, 126] width 241 height 8
click at [472, 145] on div "Select a reason" at bounding box center [517, 140] width 232 height 9
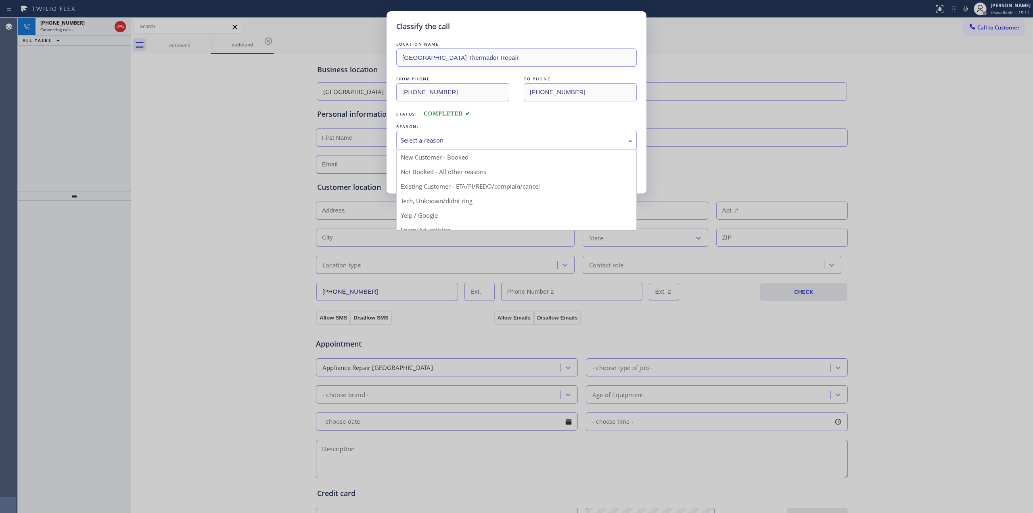
drag, startPoint x: 460, startPoint y: 203, endPoint x: 433, endPoint y: 172, distance: 40.6
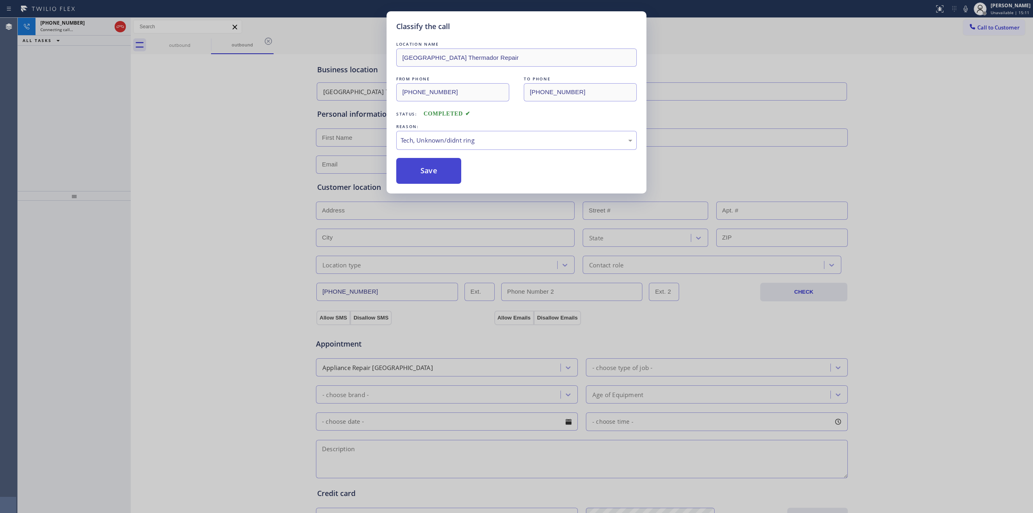
click at [433, 172] on button "Save" at bounding box center [428, 171] width 65 height 26
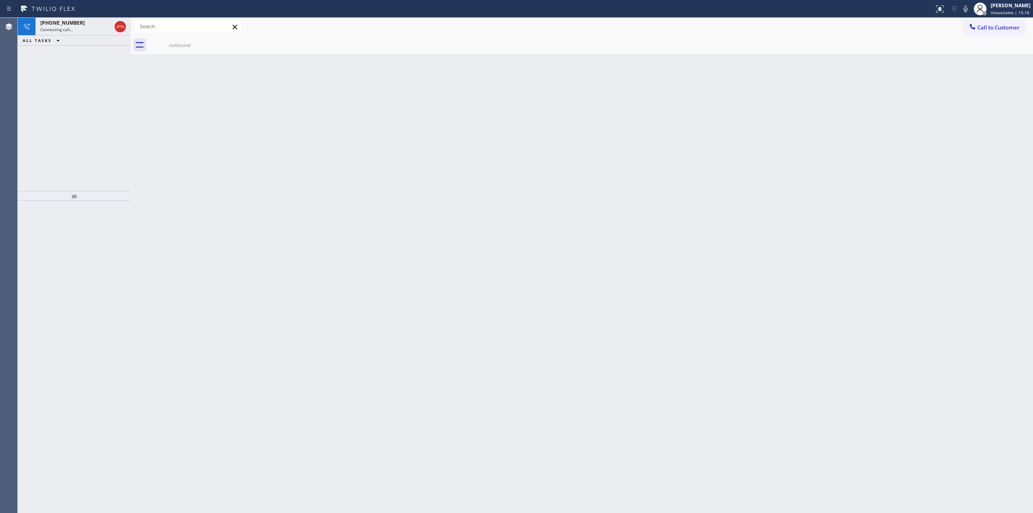
click at [352, 111] on div "Back to Dashboard Change Sender ID Customers Technicians Select a contact Outbo…" at bounding box center [582, 265] width 902 height 495
click at [80, 22] on div "[PHONE_NUMBER]" at bounding box center [68, 22] width 56 height 7
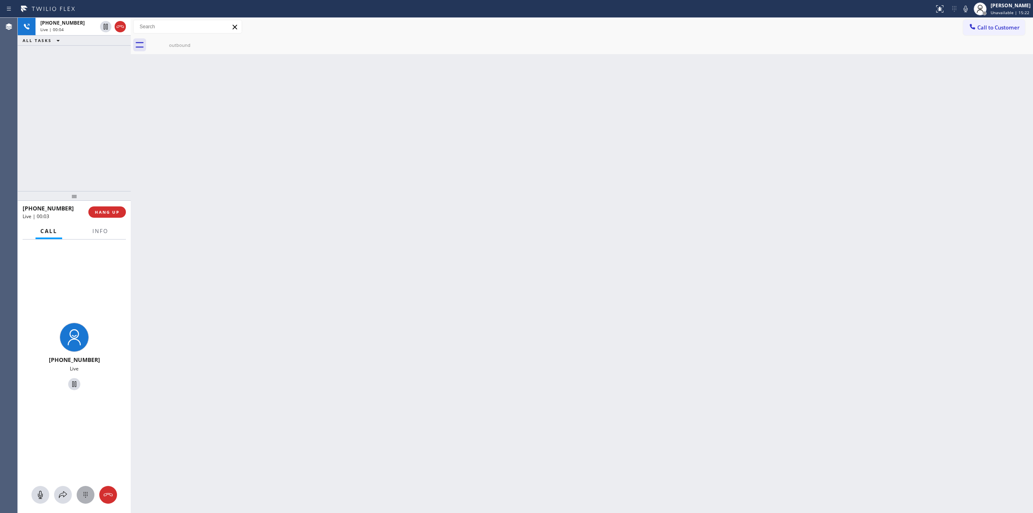
click at [88, 494] on icon at bounding box center [86, 495] width 10 height 10
click at [965, 7] on icon at bounding box center [966, 9] width 10 height 10
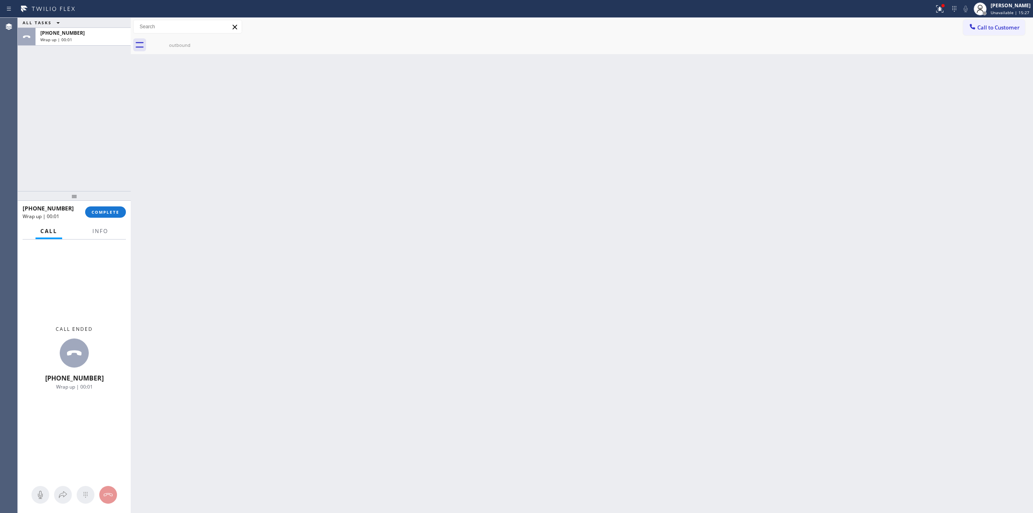
click at [973, 26] on icon at bounding box center [973, 27] width 8 height 8
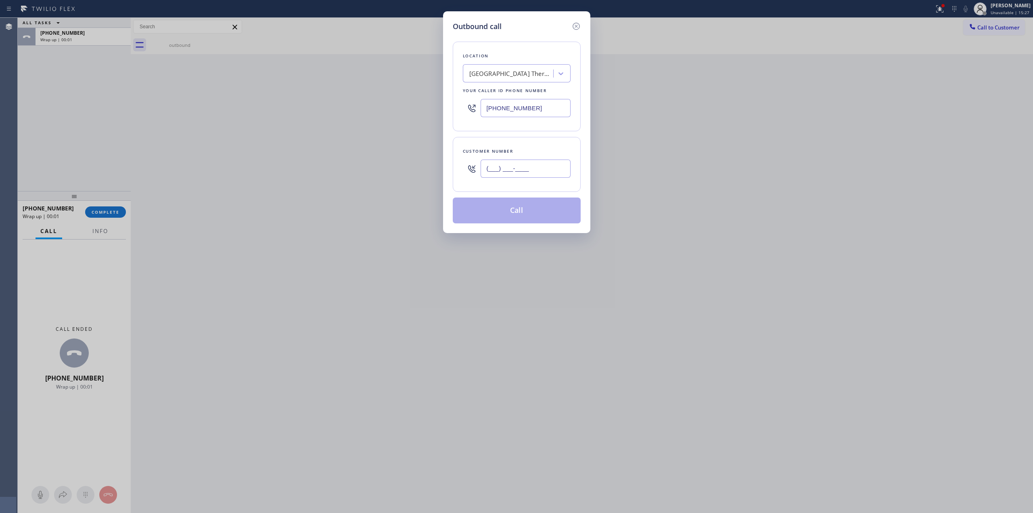
paste input "626) 623-5086"
click at [542, 170] on input "(___) ___-____" at bounding box center [526, 168] width 90 height 18
type input "[PHONE_NUMBER]"
click at [533, 207] on button "Call" at bounding box center [517, 210] width 128 height 26
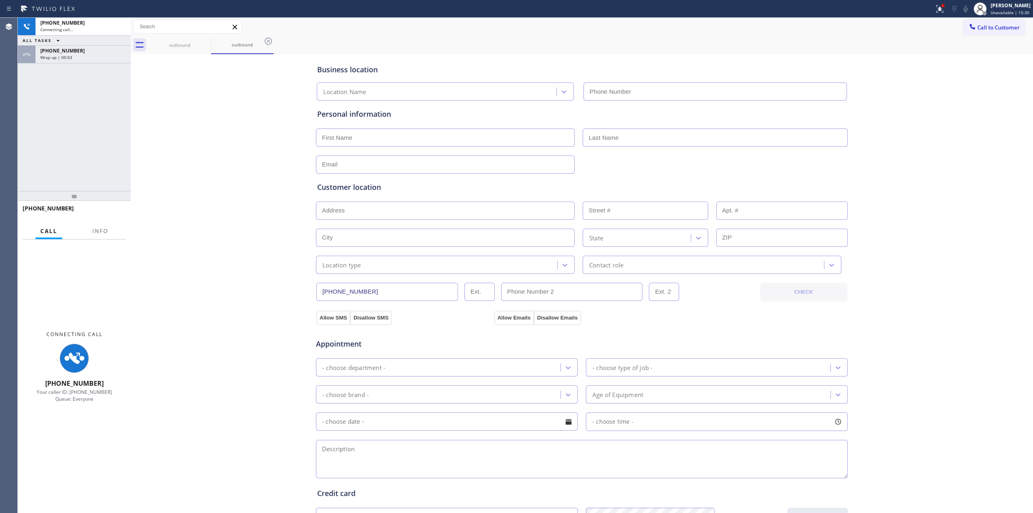
type input "[PHONE_NUMBER]"
click at [61, 48] on span "[PHONE_NUMBER]" at bounding box center [62, 50] width 44 height 7
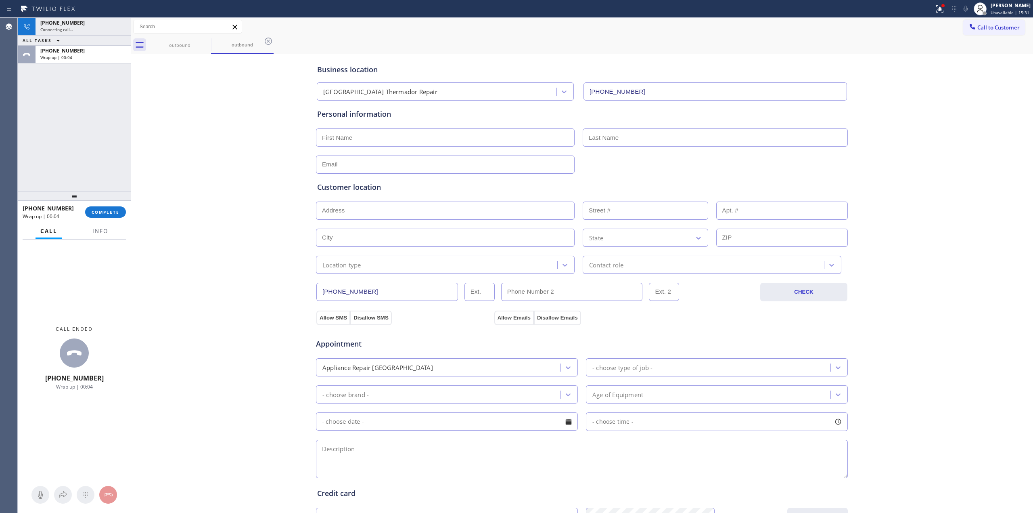
click at [111, 219] on div "[PHONE_NUMBER] Wrap up | 00:04 COMPLETE" at bounding box center [74, 211] width 103 height 21
click at [115, 212] on span "COMPLETE" at bounding box center [106, 212] width 28 height 6
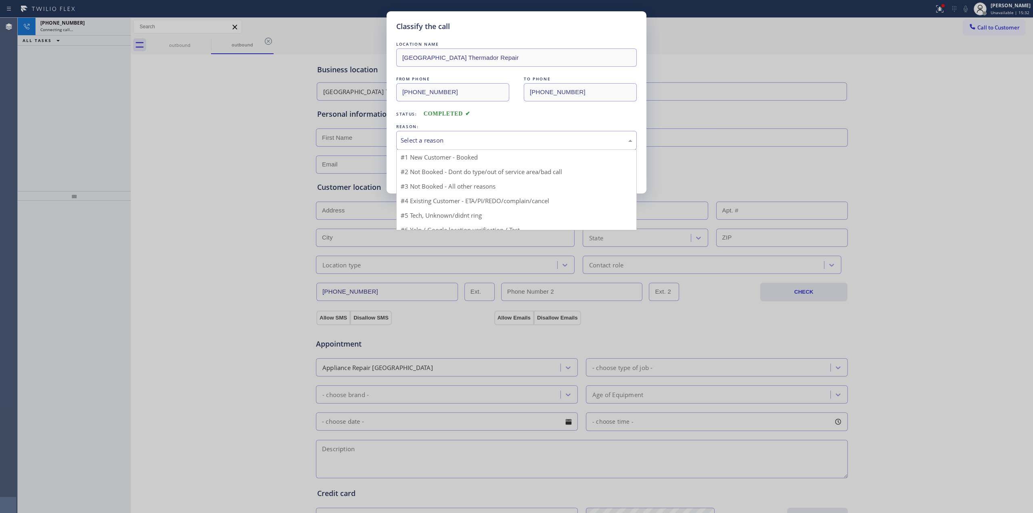
click at [470, 141] on div "Select a reason" at bounding box center [517, 140] width 232 height 9
drag, startPoint x: 452, startPoint y: 201, endPoint x: 437, endPoint y: 171, distance: 33.4
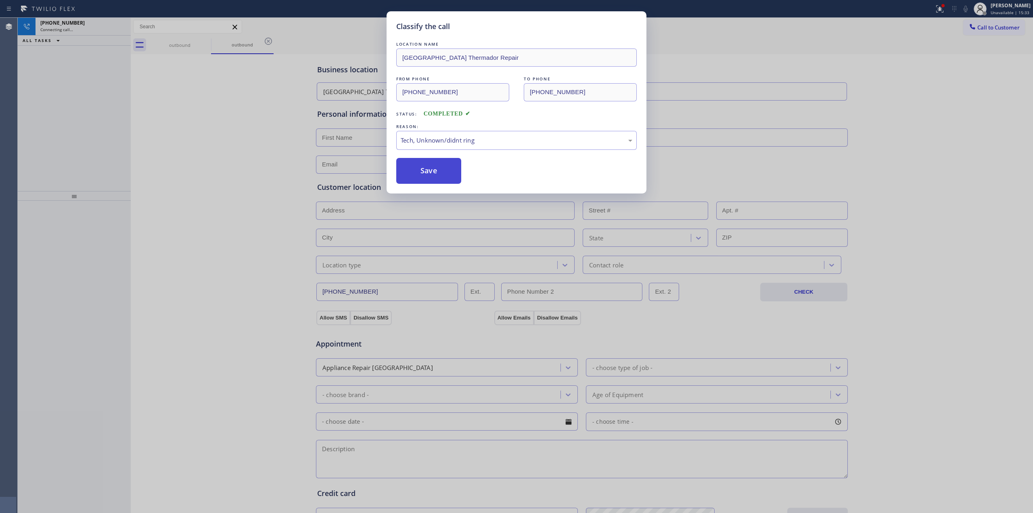
click at [437, 171] on button "Save" at bounding box center [428, 171] width 65 height 26
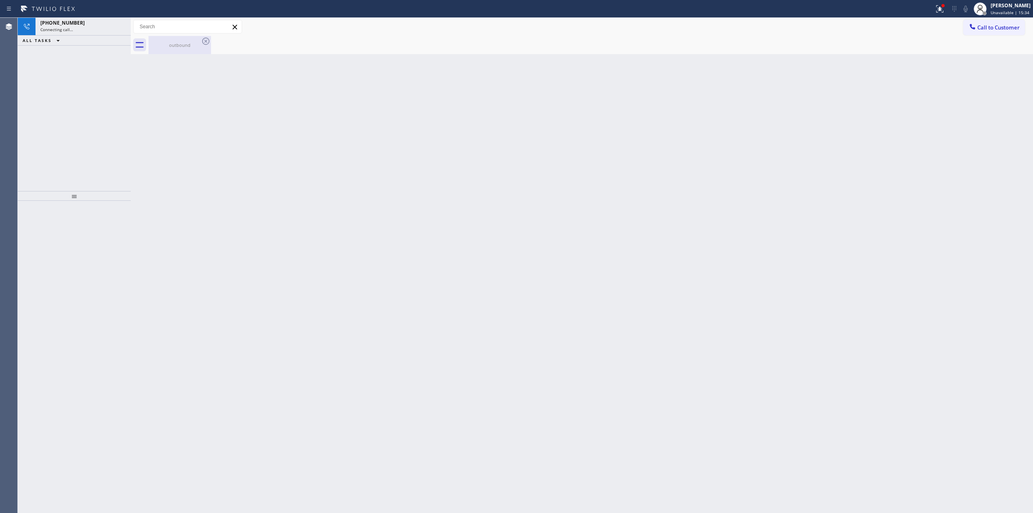
drag, startPoint x: 199, startPoint y: 46, endPoint x: 201, endPoint y: 42, distance: 4.2
click at [199, 45] on div "outbound" at bounding box center [179, 45] width 61 height 6
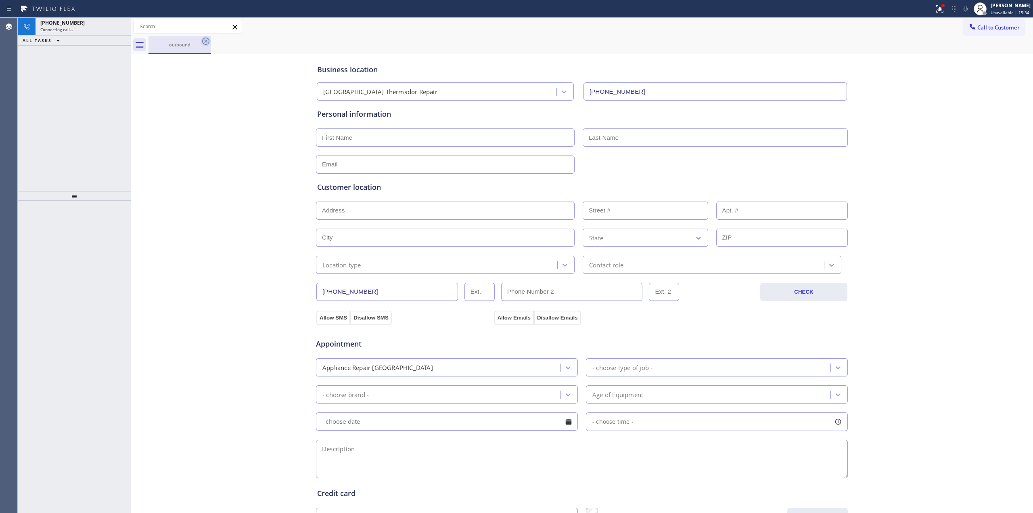
click at [202, 42] on icon at bounding box center [206, 41] width 10 height 10
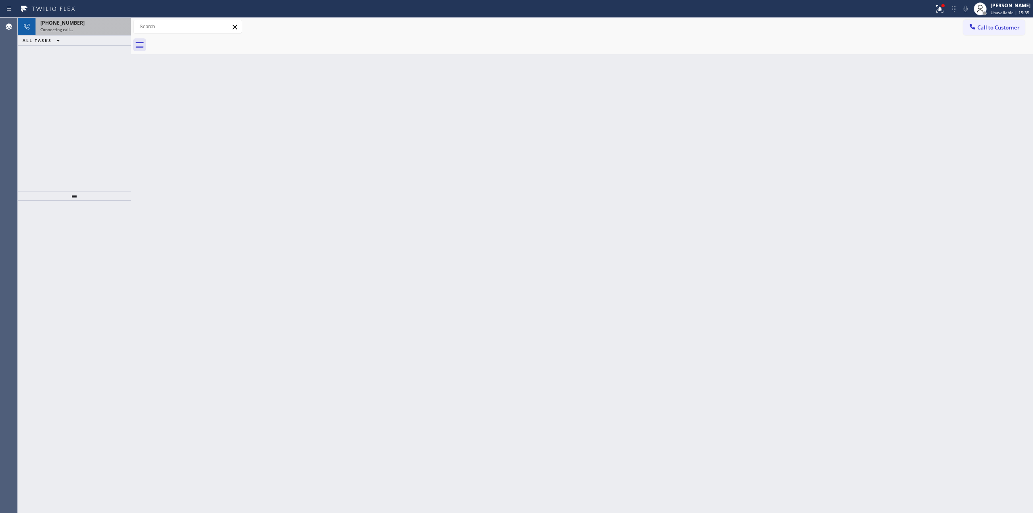
click at [78, 24] on div "[PHONE_NUMBER]" at bounding box center [83, 22] width 86 height 7
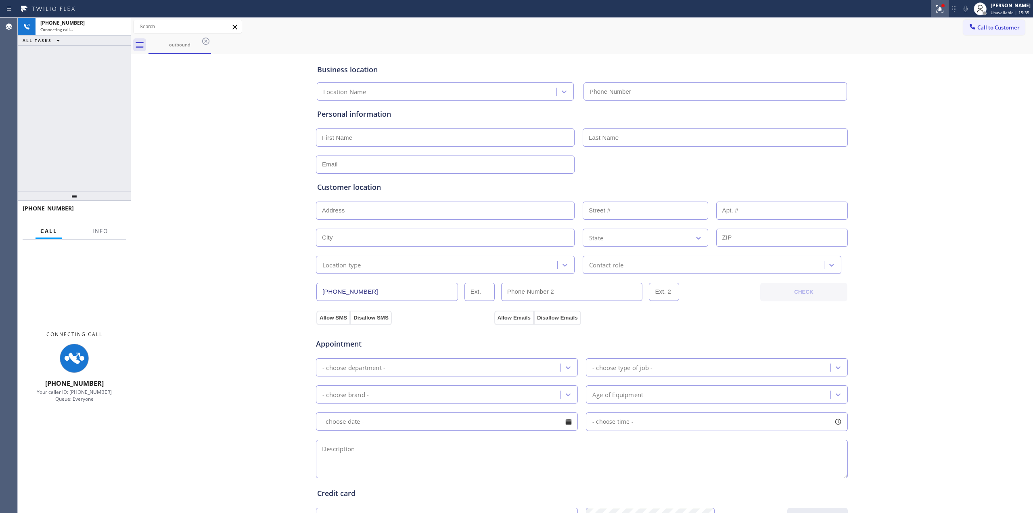
type input "[PHONE_NUMBER]"
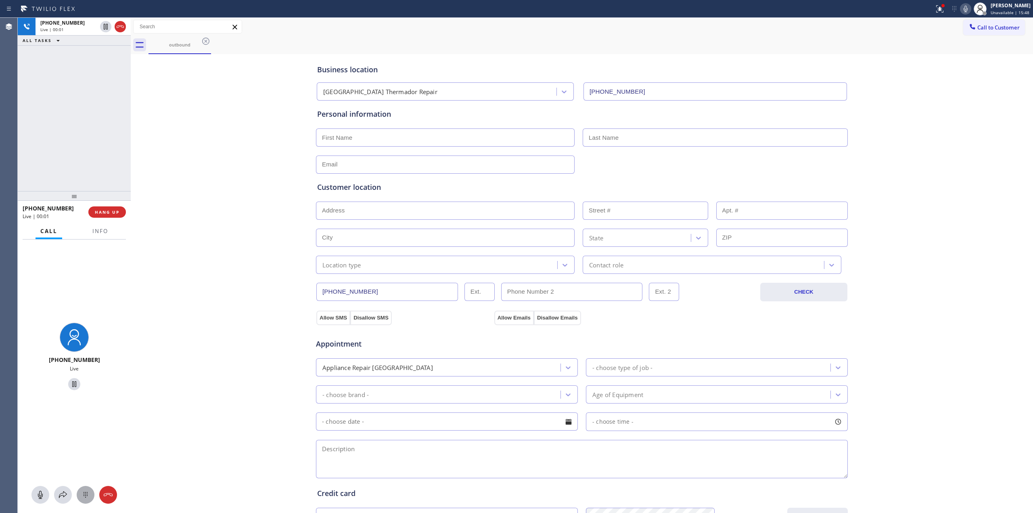
drag, startPoint x: 92, startPoint y: 489, endPoint x: 88, endPoint y: 491, distance: 4.5
click at [88, 491] on div at bounding box center [86, 495] width 18 height 10
click at [63, 29] on div "Live | 00:06" at bounding box center [68, 30] width 56 height 6
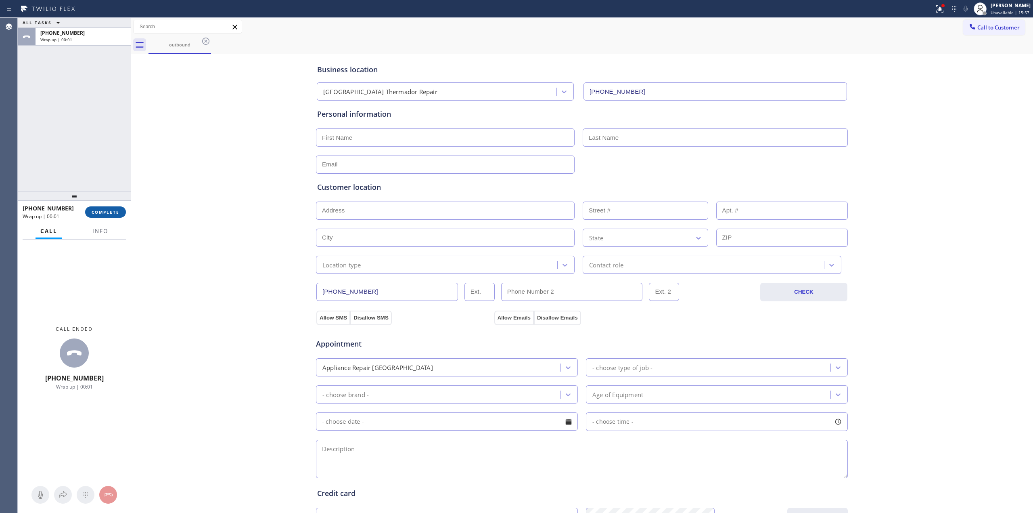
click at [107, 213] on span "COMPLETE" at bounding box center [106, 212] width 28 height 6
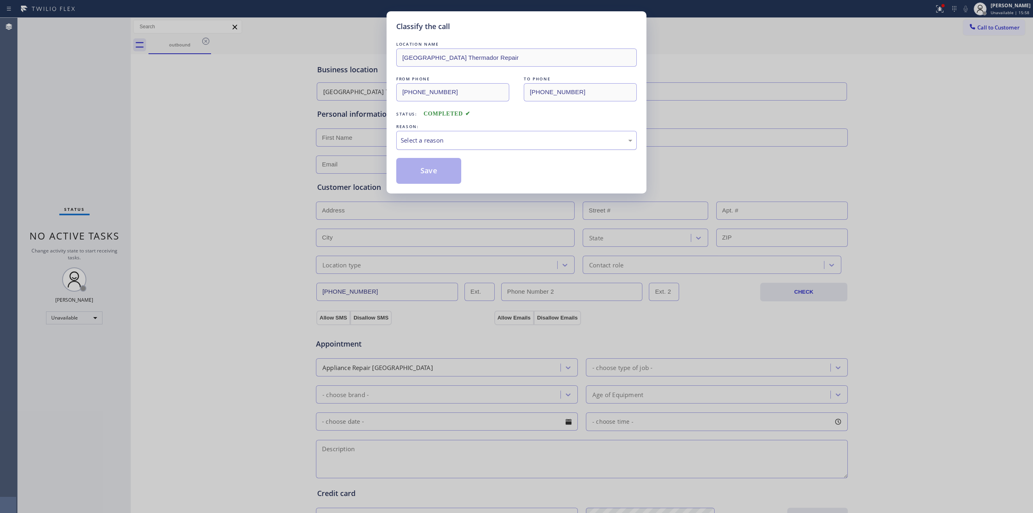
click at [478, 142] on div "Select a reason" at bounding box center [517, 140] width 232 height 9
click at [421, 170] on button "Save" at bounding box center [428, 171] width 65 height 26
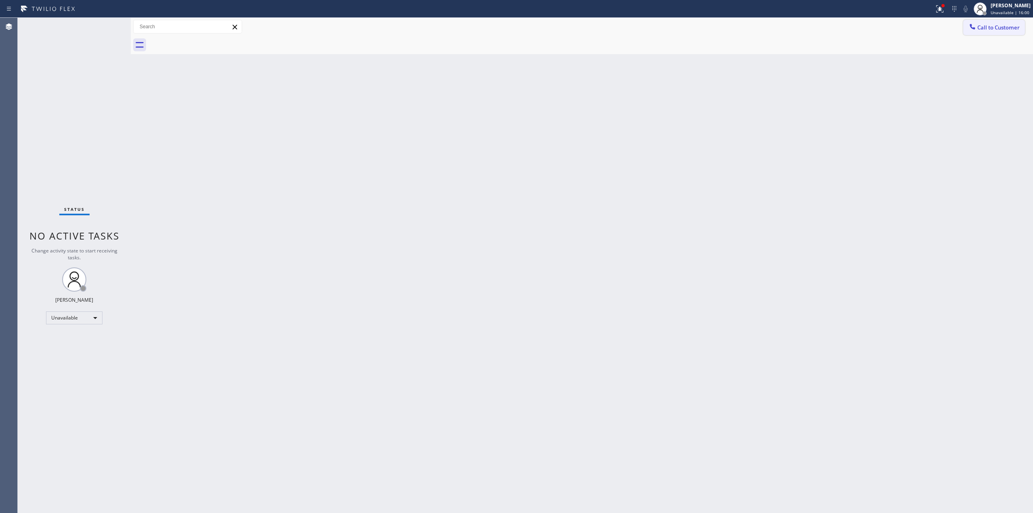
click at [980, 21] on button "Call to Customer" at bounding box center [994, 27] width 62 height 15
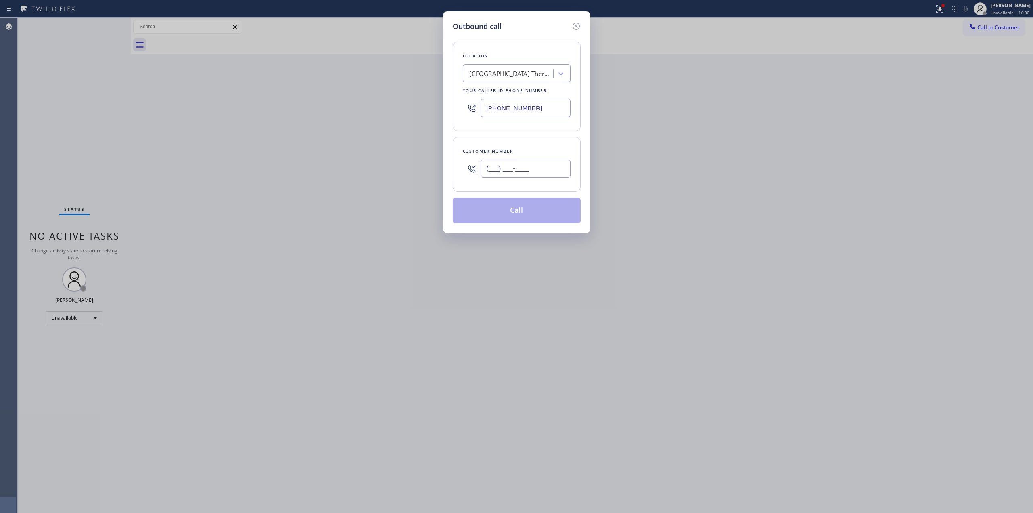
paste input "628) 226-2194"
click at [539, 170] on input "[PHONE_NUMBER]" at bounding box center [526, 168] width 90 height 18
type input "[PHONE_NUMBER]"
click at [506, 70] on div "[GEOGRAPHIC_DATA] Thermador Repair" at bounding box center [511, 73] width 85 height 9
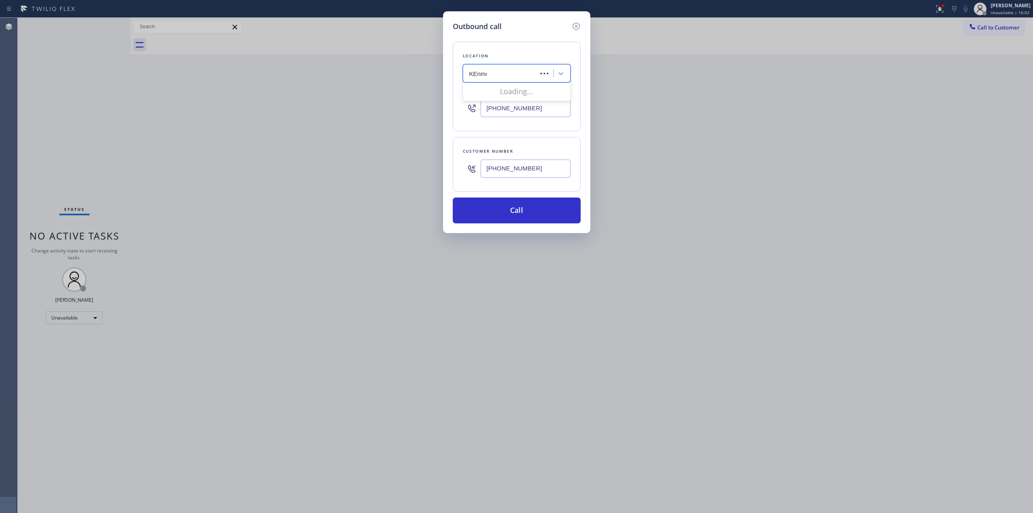
type input "KEnmore"
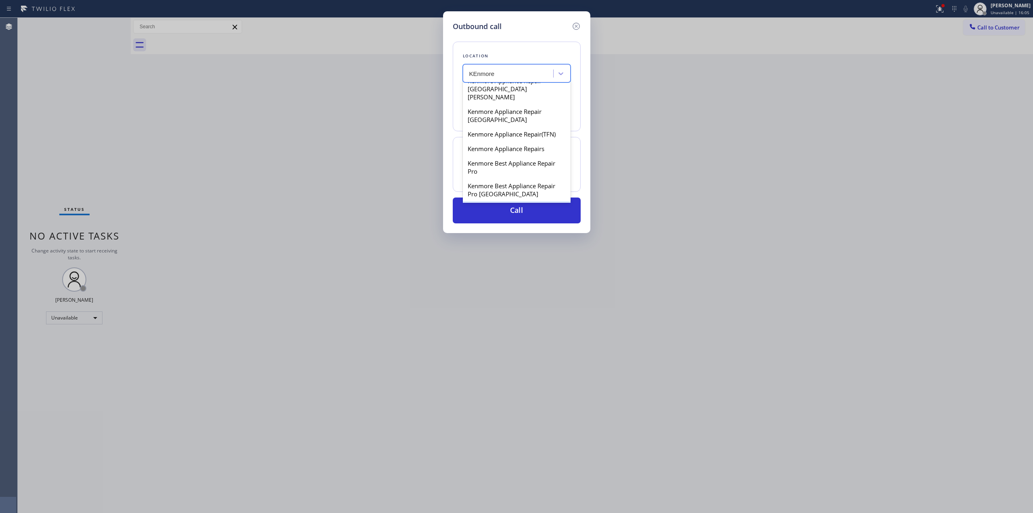
scroll to position [377, 0]
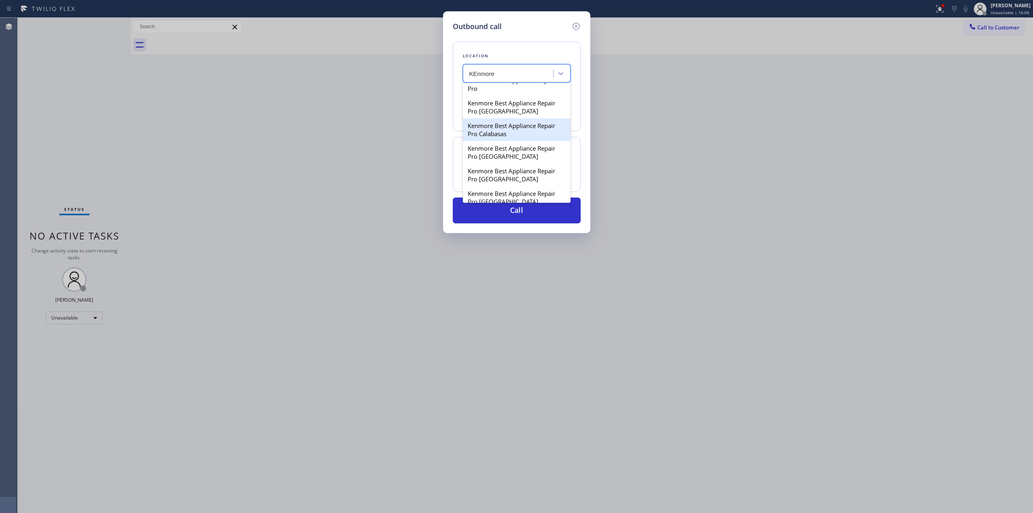
click at [488, 136] on div "Kenmore Best Appliance Repair Pro Calabasas" at bounding box center [517, 129] width 108 height 23
type input "[PHONE_NUMBER]"
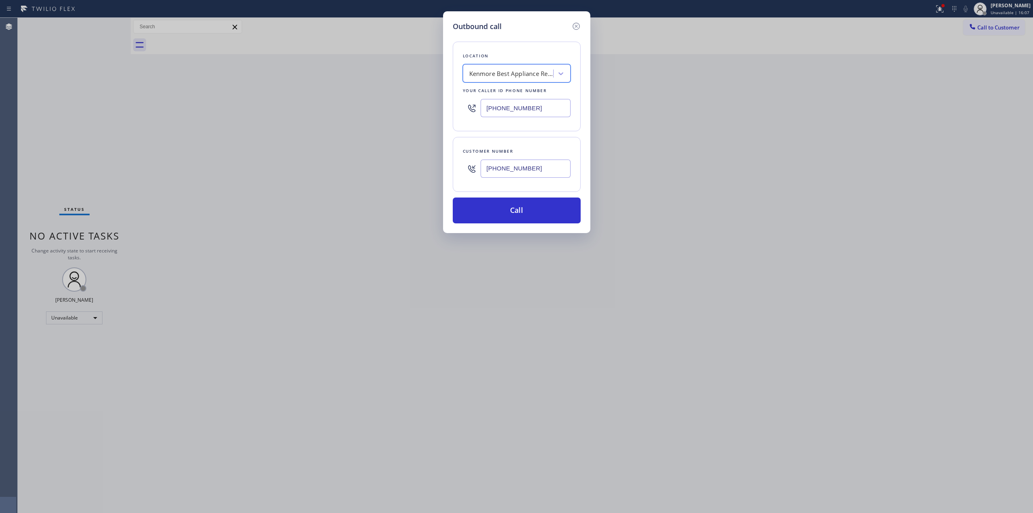
click at [511, 175] on input "[PHONE_NUMBER]" at bounding box center [526, 168] width 90 height 18
click at [509, 170] on input "[PHONE_NUMBER]" at bounding box center [526, 168] width 90 height 18
click at [511, 207] on button "Call" at bounding box center [517, 210] width 128 height 26
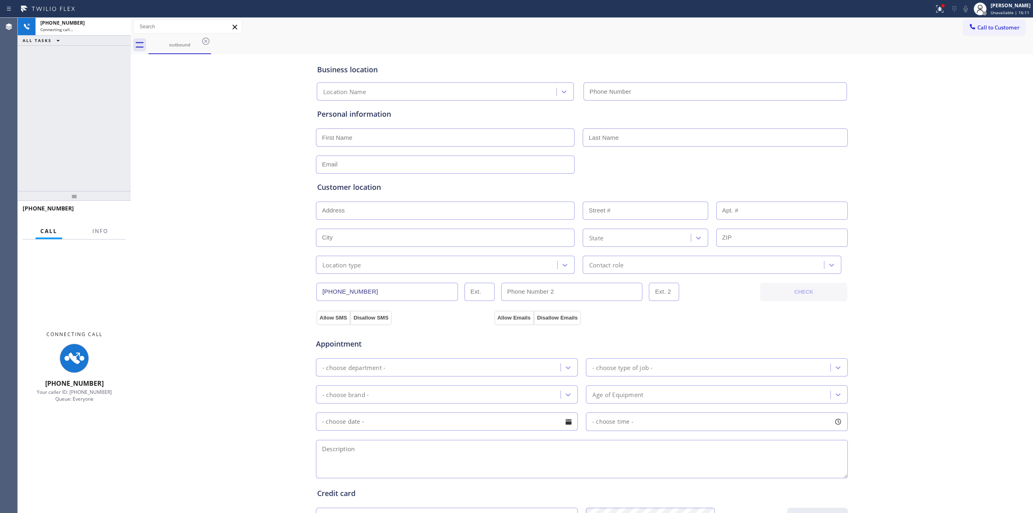
type input "[PHONE_NUMBER]"
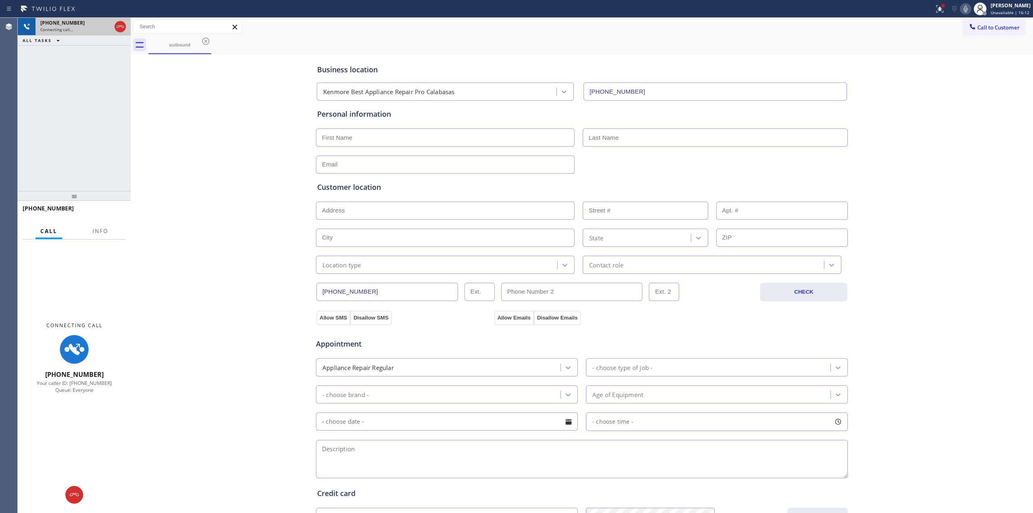
click at [73, 29] on div "Connecting call…" at bounding box center [75, 30] width 71 height 6
click at [977, 115] on div "Business location Kenmore Best Appliance Repair Pro Calabasas [PHONE_NUMBER] Pe…" at bounding box center [582, 331] width 898 height 551
click at [971, 11] on icon at bounding box center [966, 9] width 10 height 10
click at [80, 25] on div "[PHONE_NUMBER]" at bounding box center [75, 22] width 71 height 7
click at [181, 42] on div "outbound" at bounding box center [179, 45] width 61 height 6
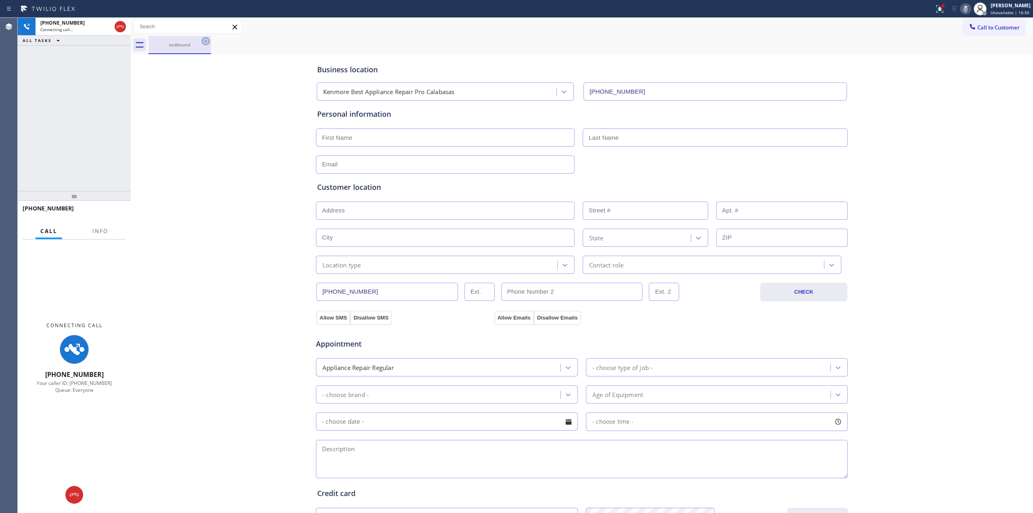
click at [202, 43] on icon at bounding box center [206, 41] width 10 height 10
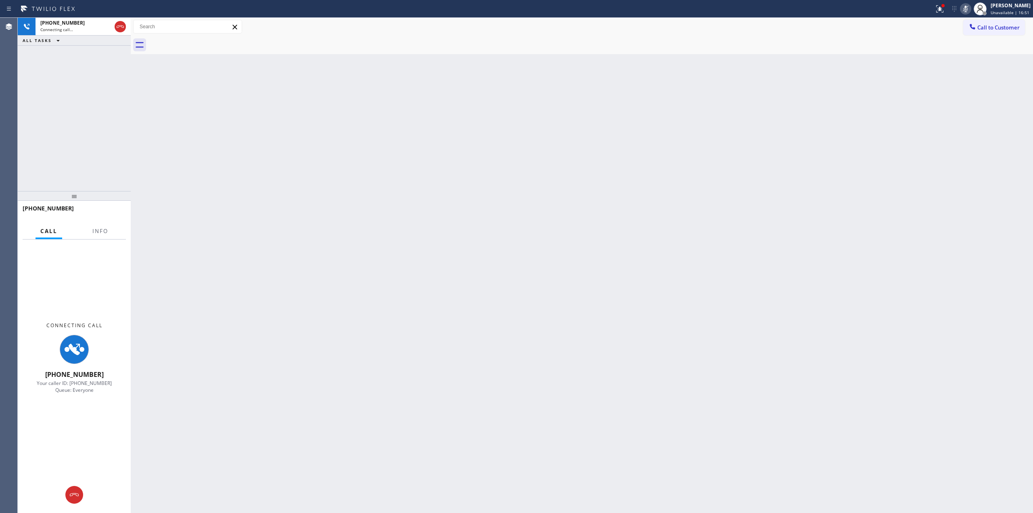
click at [983, 36] on div at bounding box center [591, 45] width 885 height 18
click at [983, 25] on span "Call to Customer" at bounding box center [998, 27] width 42 height 7
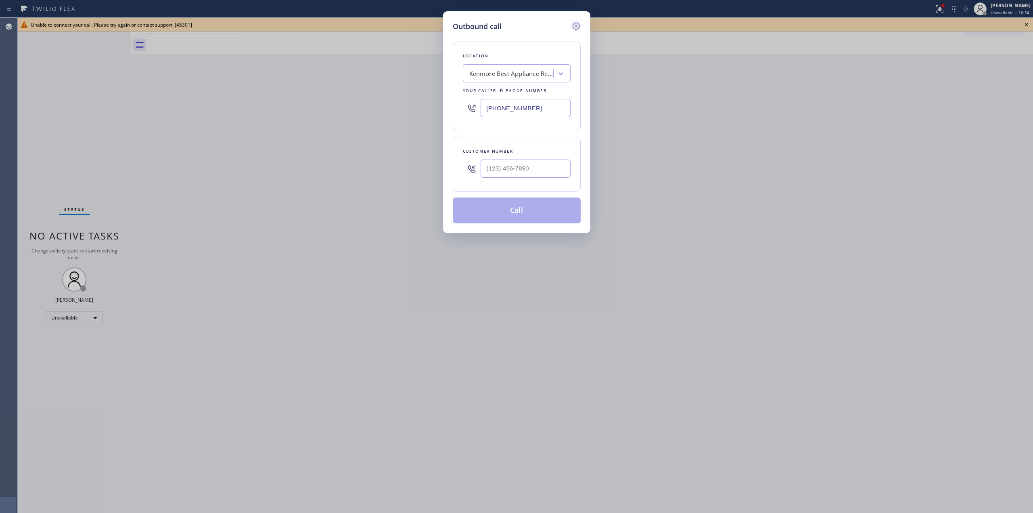
click at [580, 26] on icon at bounding box center [575, 26] width 7 height 7
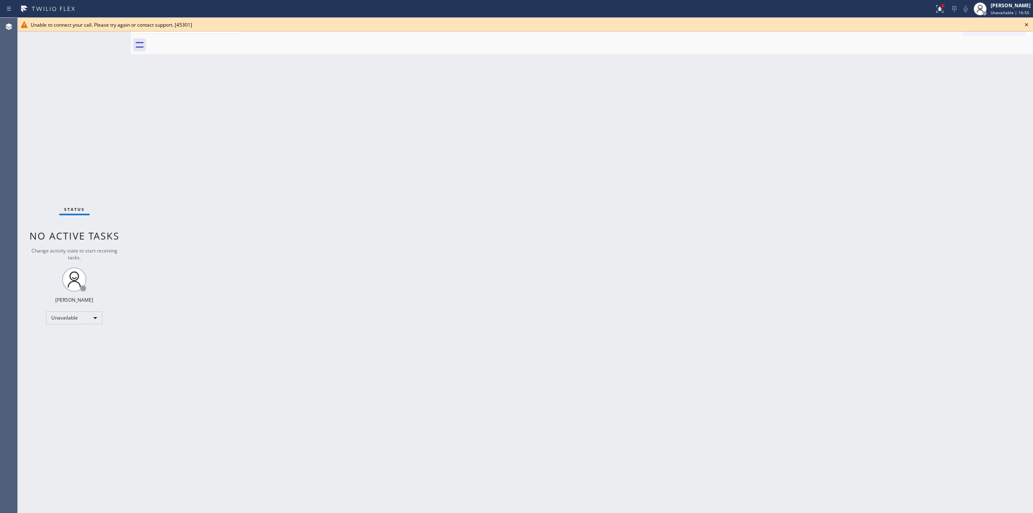
click at [1025, 25] on icon at bounding box center [1027, 25] width 10 height 10
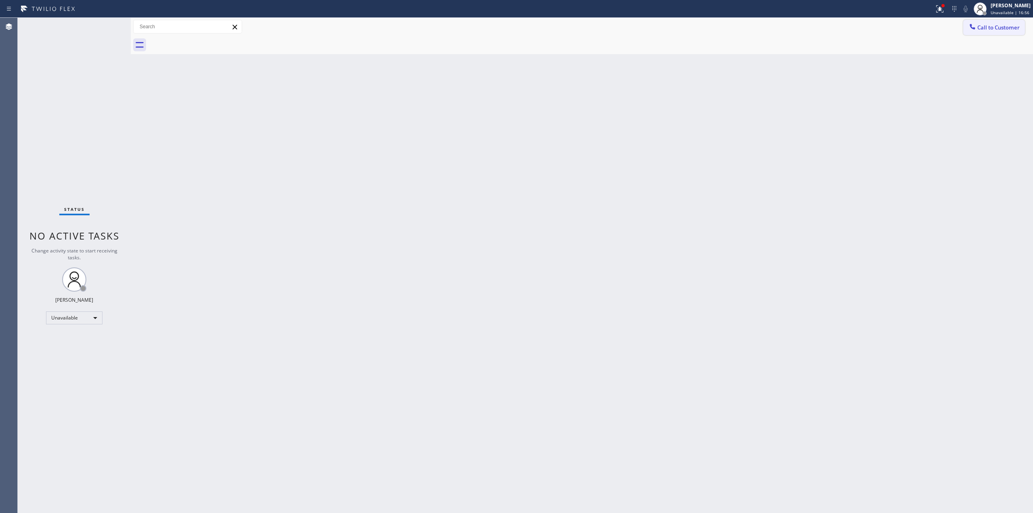
click at [992, 30] on span "Call to Customer" at bounding box center [998, 27] width 42 height 7
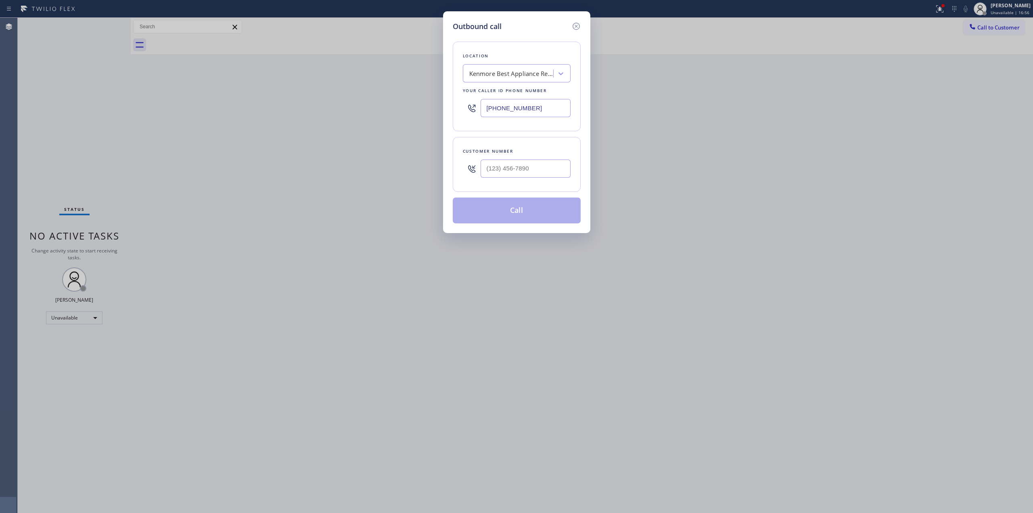
click at [463, 178] on div at bounding box center [472, 168] width 18 height 26
click at [511, 168] on input "(___) ___-____" at bounding box center [526, 168] width 90 height 18
paste input "628) 226-2194"
type input "[PHONE_NUMBER]"
click at [531, 215] on button "Call" at bounding box center [517, 210] width 128 height 26
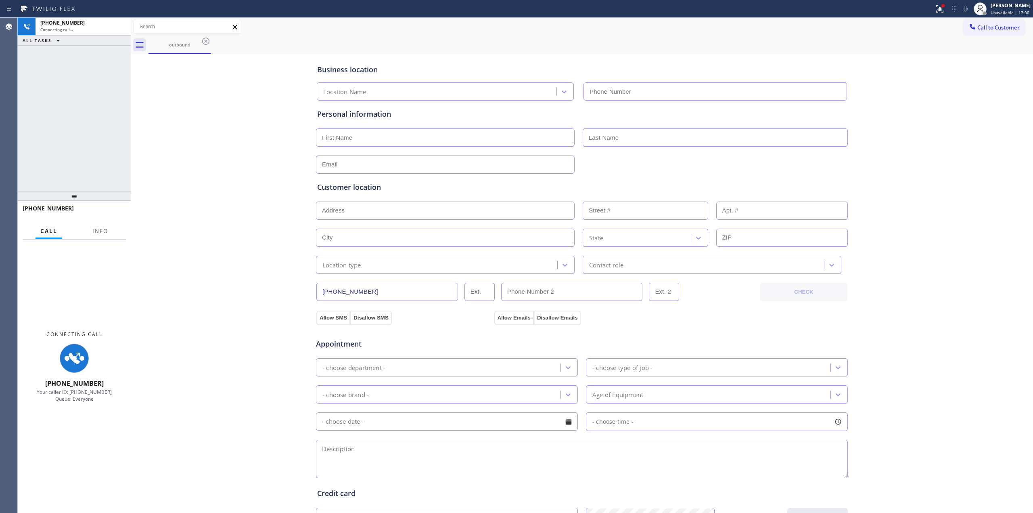
type input "[PHONE_NUMBER]"
click at [368, 37] on div "outbound" at bounding box center [591, 45] width 885 height 18
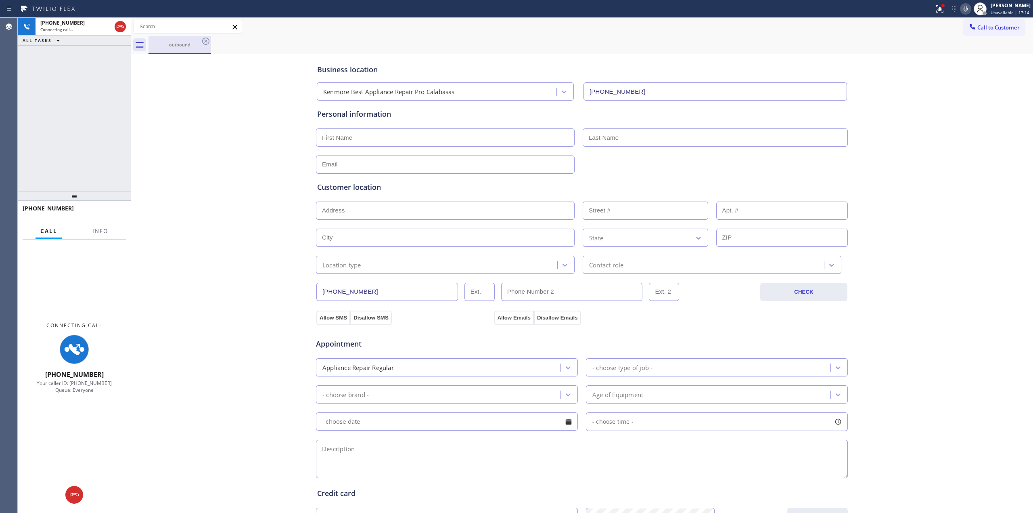
click at [193, 45] on div "outbound" at bounding box center [179, 45] width 61 height 6
click at [207, 45] on icon at bounding box center [206, 41] width 10 height 10
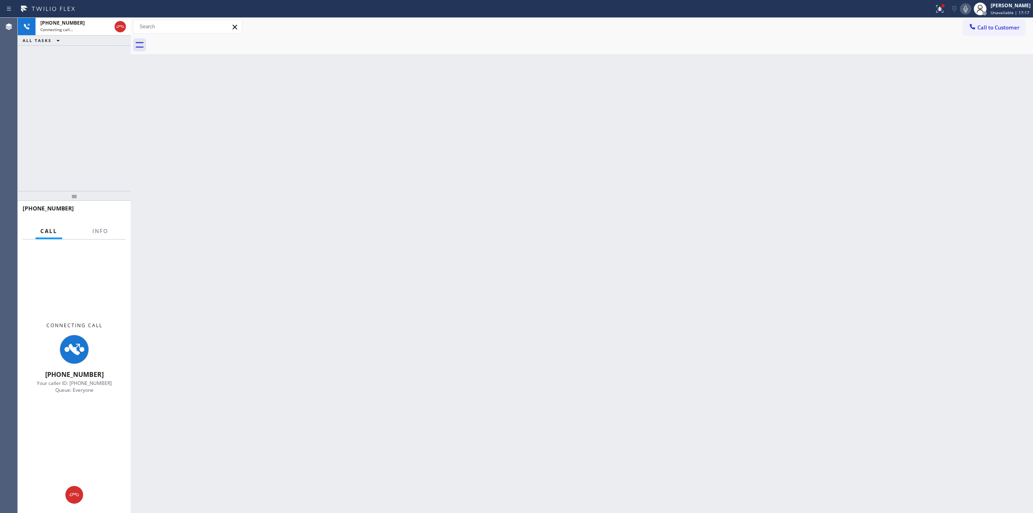
click at [971, 7] on icon at bounding box center [966, 9] width 10 height 10
click at [70, 23] on span "[PHONE_NUMBER]" at bounding box center [62, 22] width 44 height 7
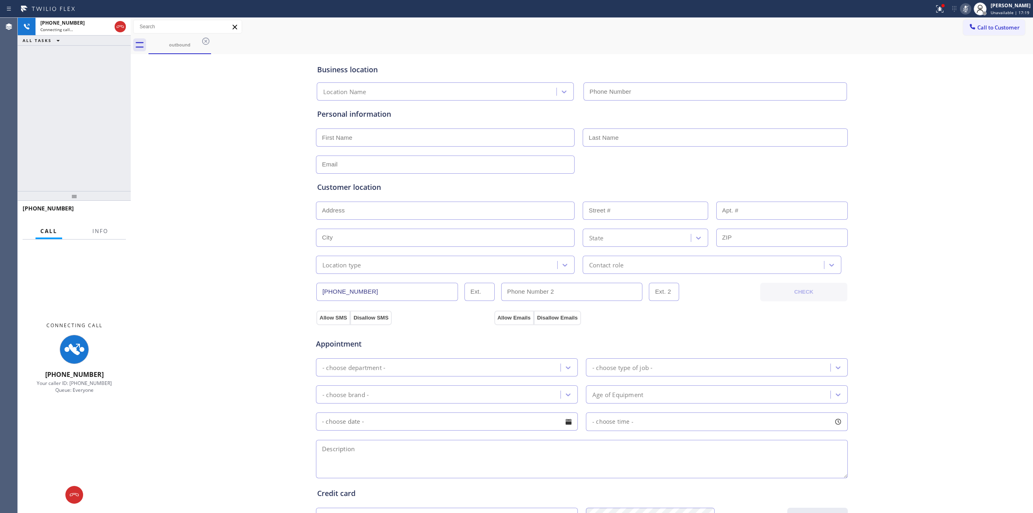
type input "[PHONE_NUMBER]"
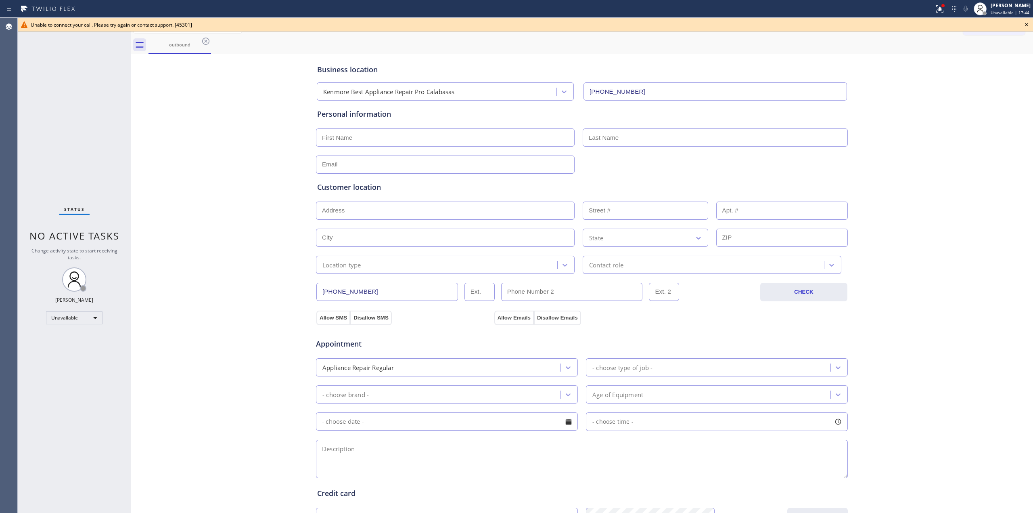
click at [1027, 23] on icon at bounding box center [1027, 25] width 10 height 10
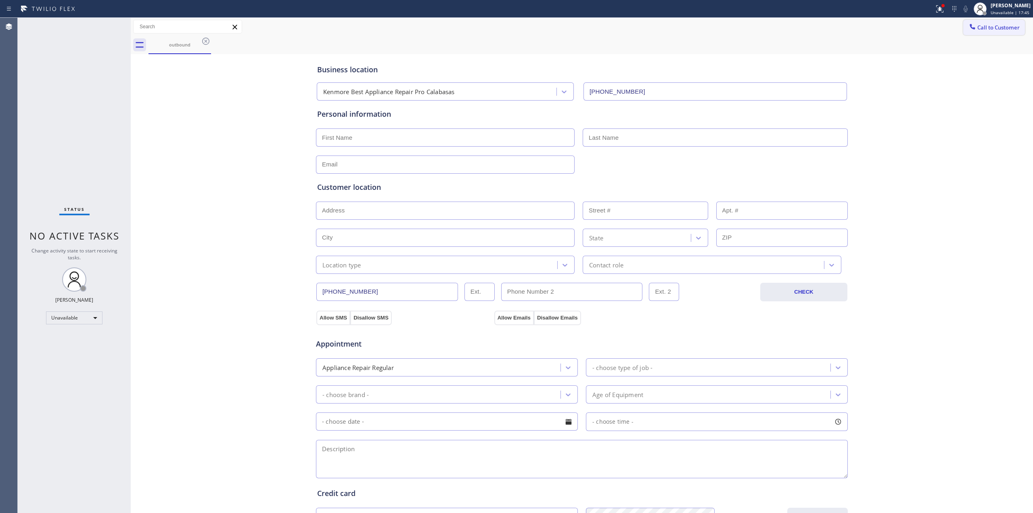
click at [988, 34] on button "Call to Customer" at bounding box center [994, 27] width 62 height 15
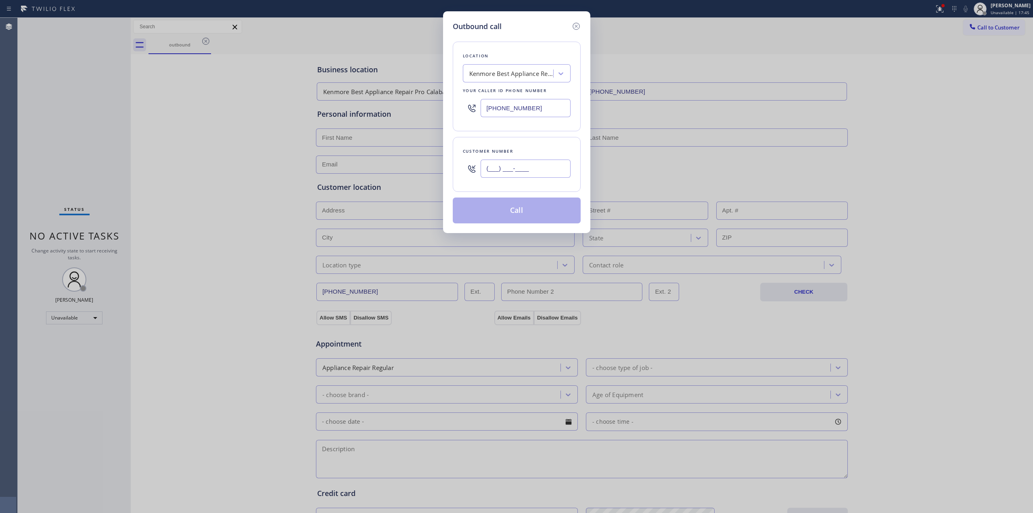
paste input "564) 201-6330"
click at [531, 168] on input "[PHONE_NUMBER]" at bounding box center [526, 168] width 90 height 18
type input "[PHONE_NUMBER]"
click at [520, 86] on div "Your caller id phone number" at bounding box center [517, 90] width 108 height 8
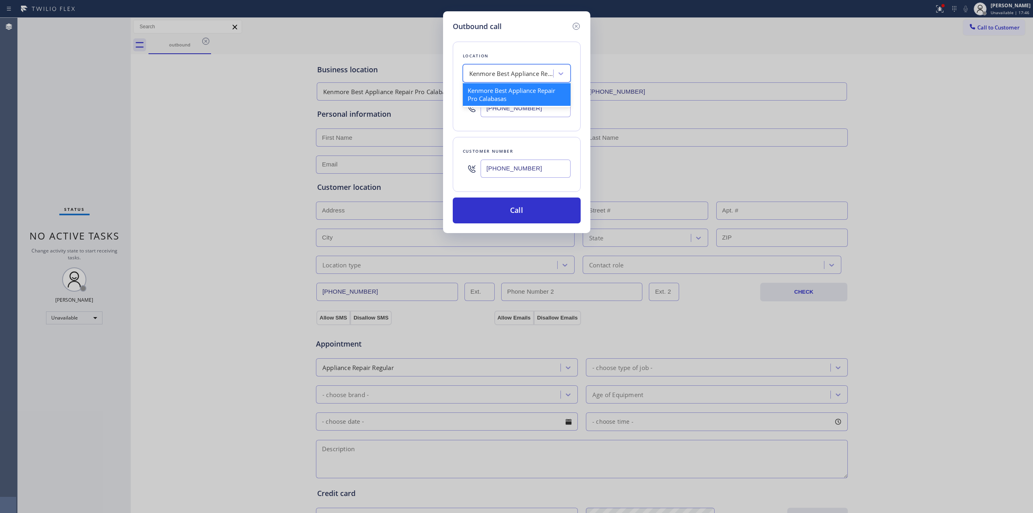
click at [519, 75] on div "Kenmore Best Appliance Repair Pro Calabasas" at bounding box center [511, 73] width 85 height 9
type input "frigi"
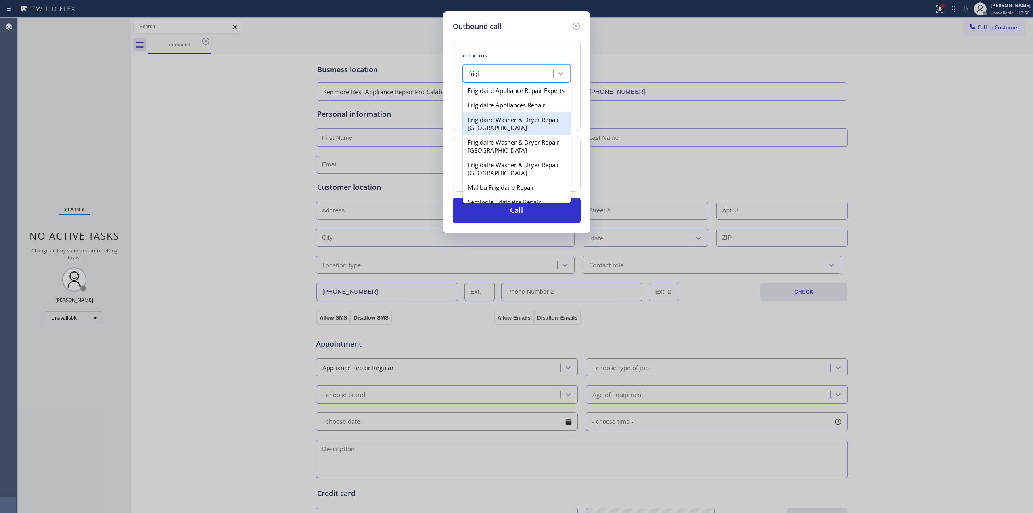
click at [499, 135] on div "Frigidaire Washer & Dryer Repair [GEOGRAPHIC_DATA]" at bounding box center [517, 123] width 108 height 23
type input "[PHONE_NUMBER]"
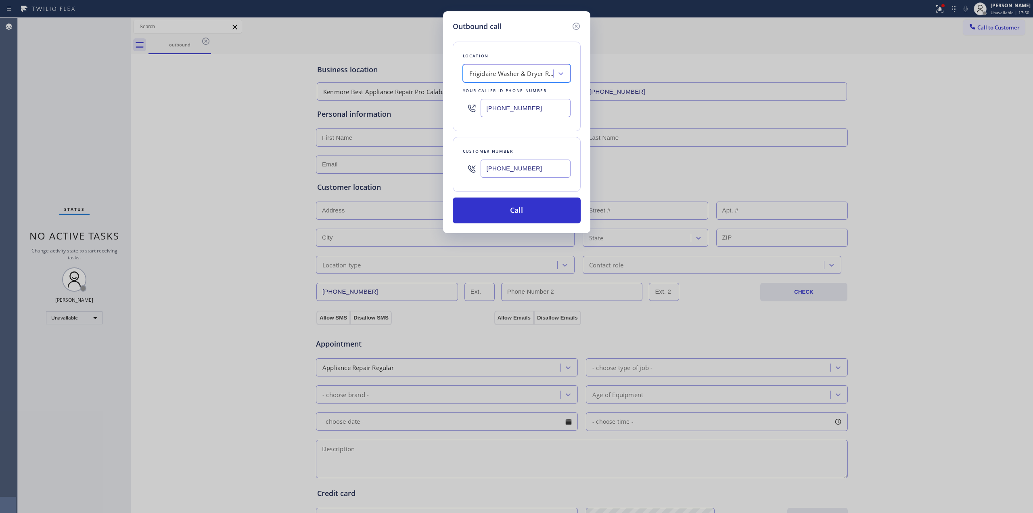
click at [510, 180] on div "[PHONE_NUMBER]" at bounding box center [526, 168] width 90 height 26
click at [508, 171] on input "[PHONE_NUMBER]" at bounding box center [526, 168] width 90 height 18
click at [517, 209] on button "Call" at bounding box center [517, 210] width 128 height 26
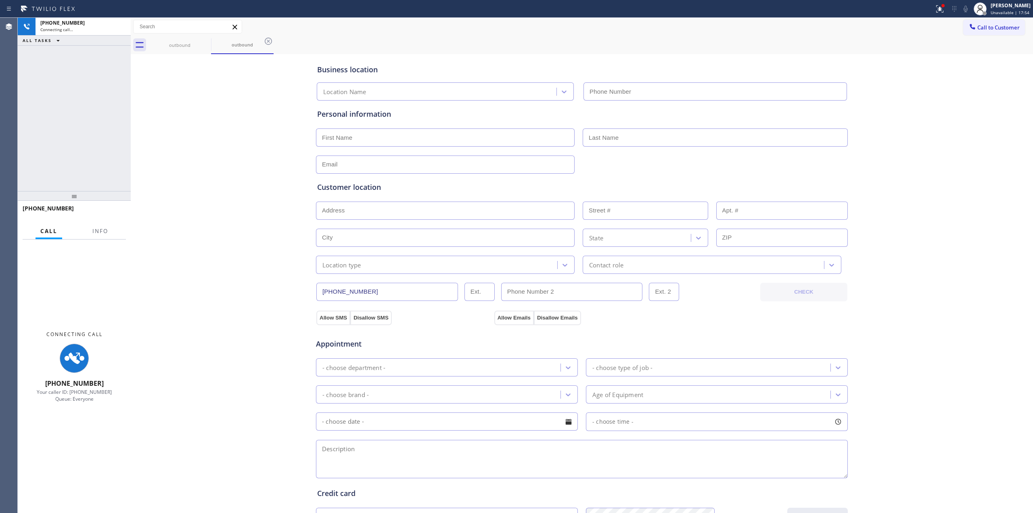
type input "[PHONE_NUMBER]"
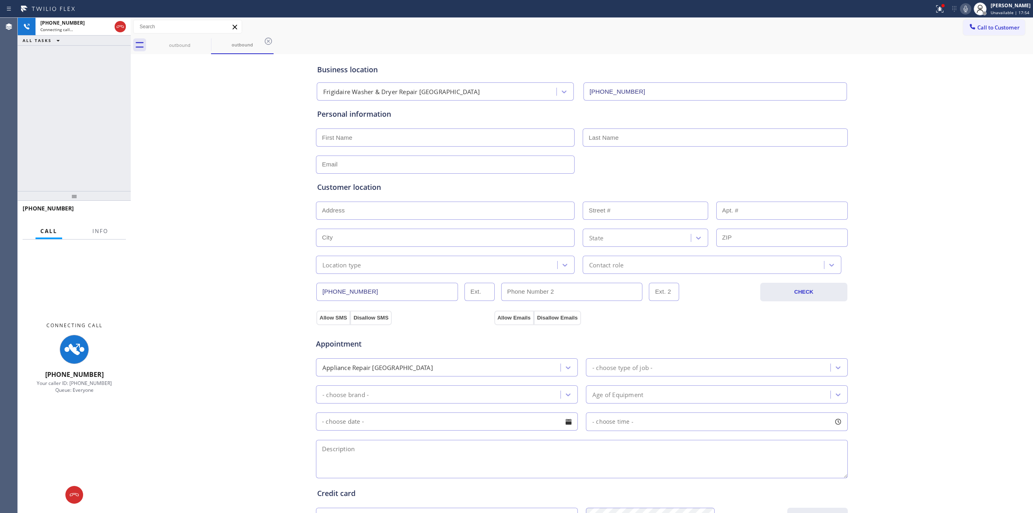
click at [913, 89] on div "Business location Frigidaire Washer & Dryer Repair [GEOGRAPHIC_DATA] [PHONE_NUM…" at bounding box center [582, 331] width 898 height 551
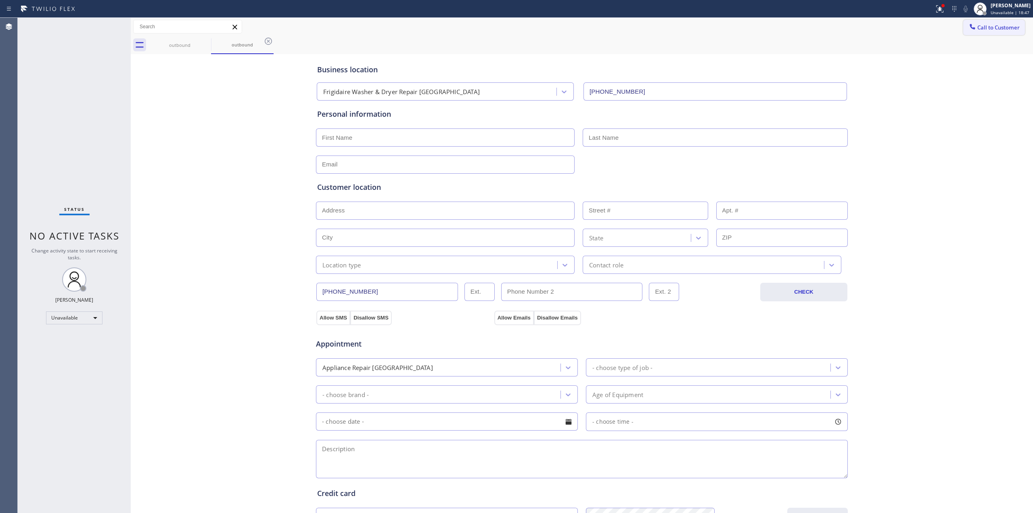
click at [969, 26] on icon at bounding box center [973, 27] width 8 height 8
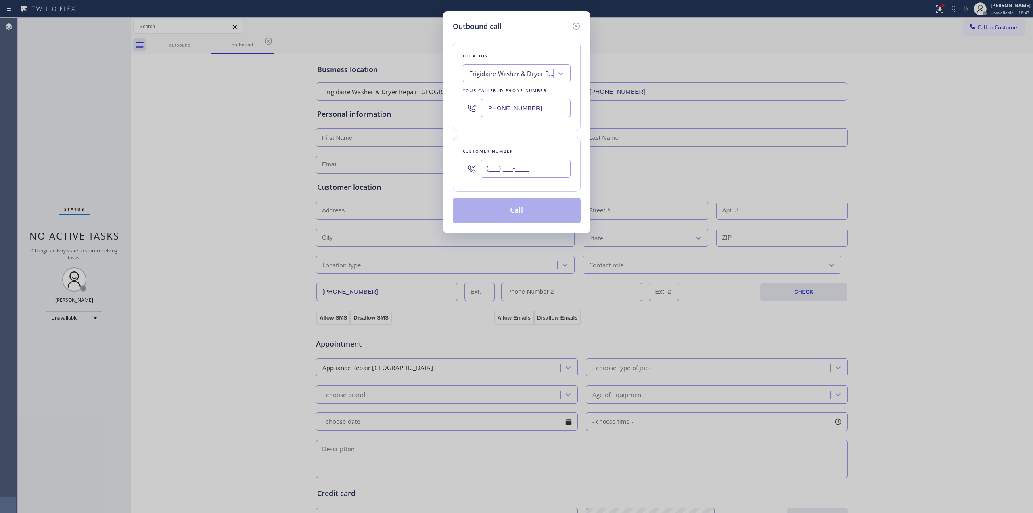
click at [507, 173] on input "(___) ___-____" at bounding box center [526, 168] width 90 height 18
paste input "628) 226-2194"
type input "[PHONE_NUMBER]"
click at [525, 213] on button "Call" at bounding box center [517, 210] width 128 height 26
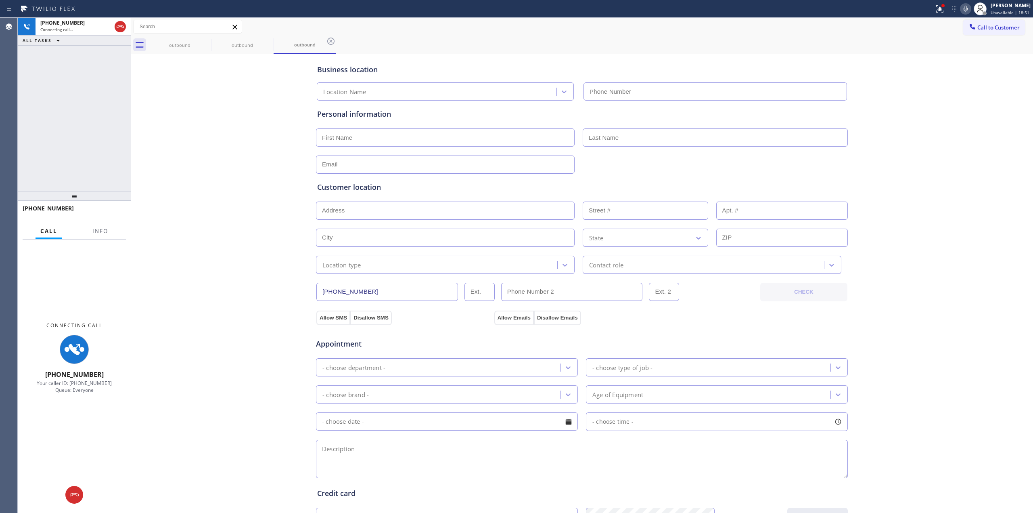
type input "[PHONE_NUMBER]"
click at [178, 34] on div "Call to Customer Outbound call Location Frigidaire Washer & Dryer Repair [GEOGR…" at bounding box center [582, 27] width 902 height 18
click at [188, 37] on div "outbound" at bounding box center [179, 45] width 61 height 18
click at [206, 42] on icon at bounding box center [206, 41] width 10 height 10
click at [0, 0] on icon at bounding box center [0, 0] width 0 height 0
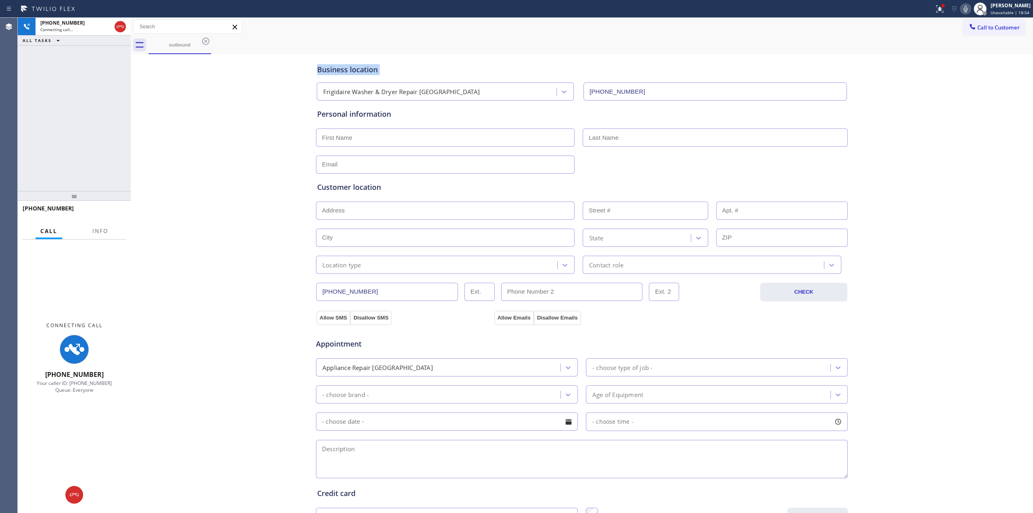
click at [206, 42] on icon at bounding box center [206, 41] width 10 height 10
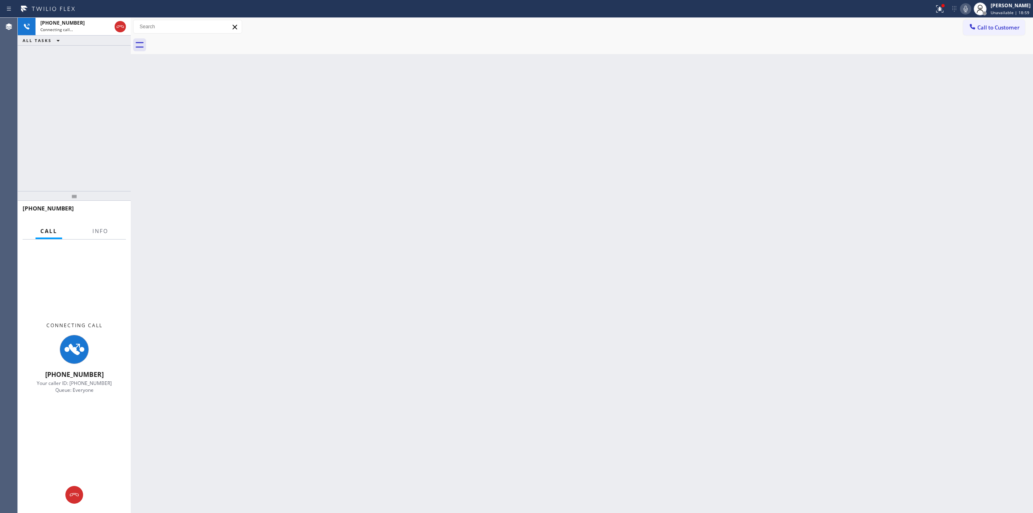
drag, startPoint x: 950, startPoint y: 195, endPoint x: 954, endPoint y: 71, distance: 124.0
click at [950, 195] on div "Back to Dashboard Change Sender ID Customers Technicians Select a contact Outbo…" at bounding box center [582, 265] width 902 height 495
click at [971, 9] on icon at bounding box center [966, 9] width 10 height 10
click at [966, 111] on div "Back to Dashboard Change Sender ID Customers Technicians Select a contact Outbo…" at bounding box center [582, 265] width 902 height 495
click at [943, 197] on div "Back to Dashboard Change Sender ID Customers Technicians Select a contact Outbo…" at bounding box center [582, 265] width 902 height 495
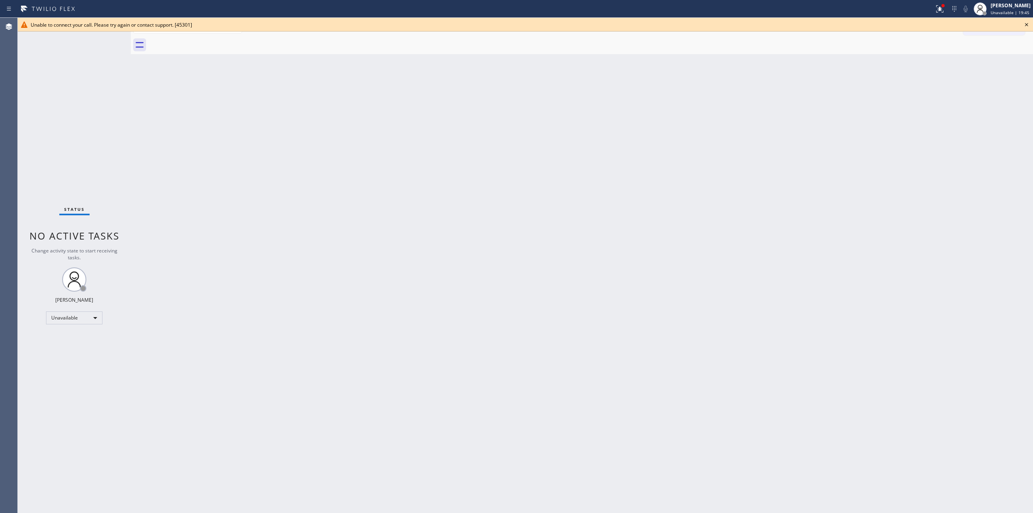
click at [970, 151] on div "Back to Dashboard Change Sender ID Customers Technicians Select a contact Outbo…" at bounding box center [582, 265] width 902 height 495
click at [1027, 21] on icon at bounding box center [1027, 25] width 10 height 10
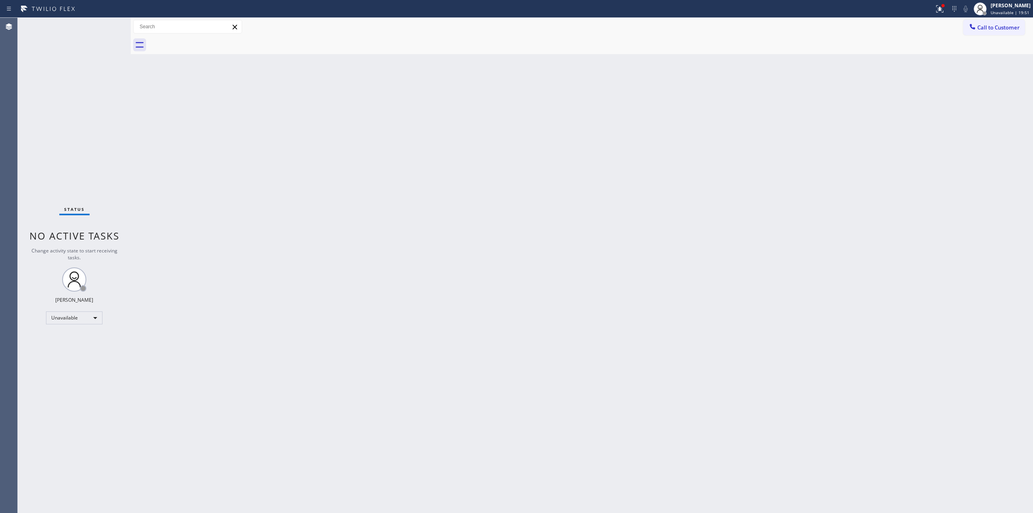
drag, startPoint x: 922, startPoint y: 84, endPoint x: 952, endPoint y: 24, distance: 67.1
click at [927, 75] on div "Back to Dashboard Change Sender ID Customers Technicians Select a contact Outbo…" at bounding box center [582, 265] width 902 height 495
click at [964, 18] on div "Call to Customer Outbound call Location Frigidaire Washer & Dryer Repair [GEOGR…" at bounding box center [582, 27] width 902 height 18
click at [977, 23] on div at bounding box center [973, 28] width 10 height 10
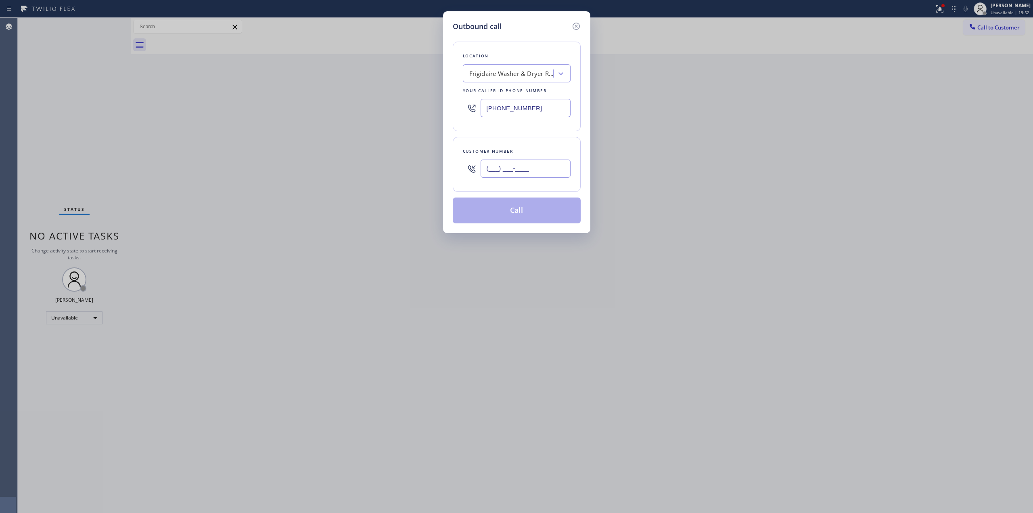
paste input "564) 201-6330"
click at [543, 176] on input "(___) ___-____" at bounding box center [526, 168] width 90 height 18
type input "[PHONE_NUMBER]"
click at [527, 76] on div "Frigidaire Washer & Dryer Repair [GEOGRAPHIC_DATA]" at bounding box center [511, 73] width 85 height 9
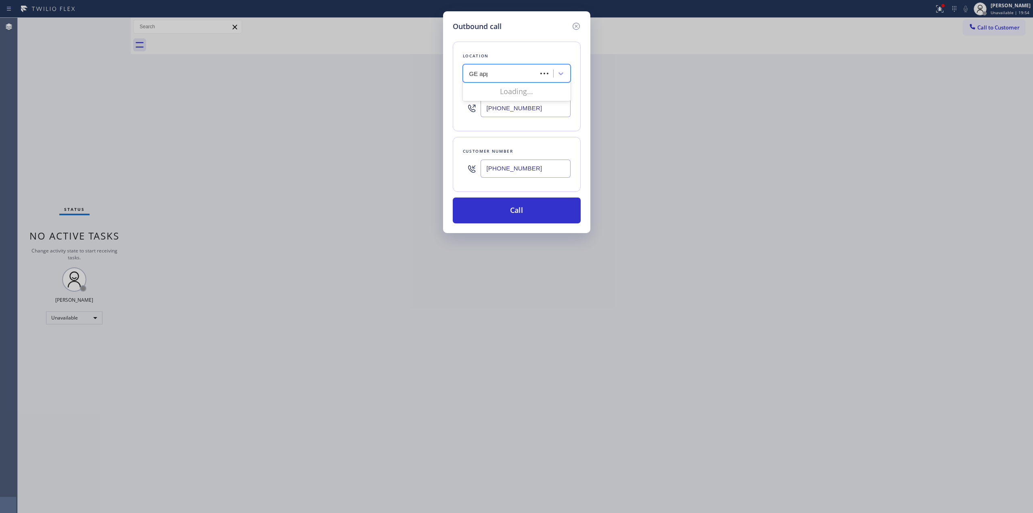
type input "GE appl"
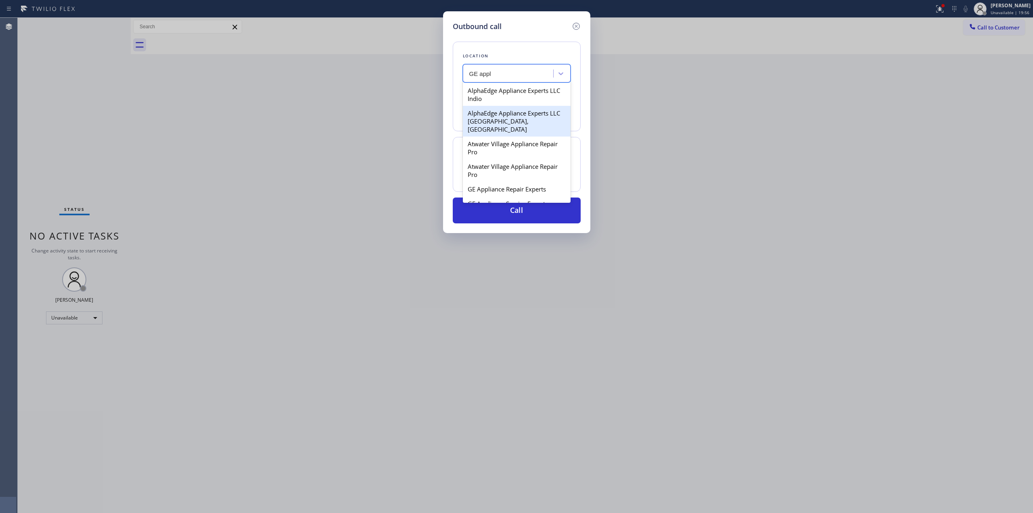
drag, startPoint x: 482, startPoint y: 123, endPoint x: 486, endPoint y: 140, distance: 16.6
click at [486, 140] on div "AlphaEdge Appliance Experts LLC Indio AlphaEdge Appliance Experts LLC [GEOGRAPH…" at bounding box center [517, 142] width 108 height 121
click at [486, 140] on div "Atwater Village Appliance Repair Pro" at bounding box center [517, 147] width 108 height 23
type input "[PHONE_NUMBER]"
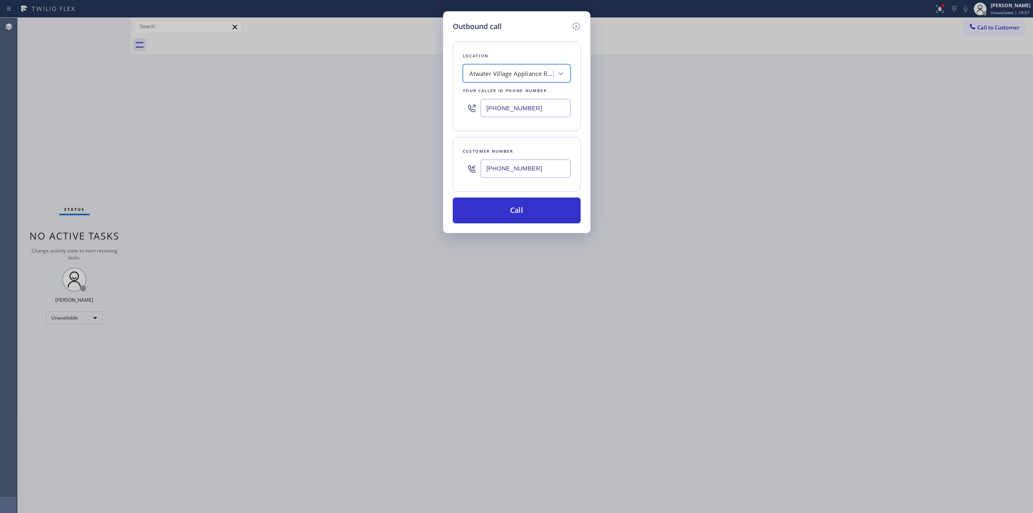
click at [504, 175] on input "[PHONE_NUMBER]" at bounding box center [526, 168] width 90 height 18
click at [499, 212] on button "Call" at bounding box center [517, 210] width 128 height 26
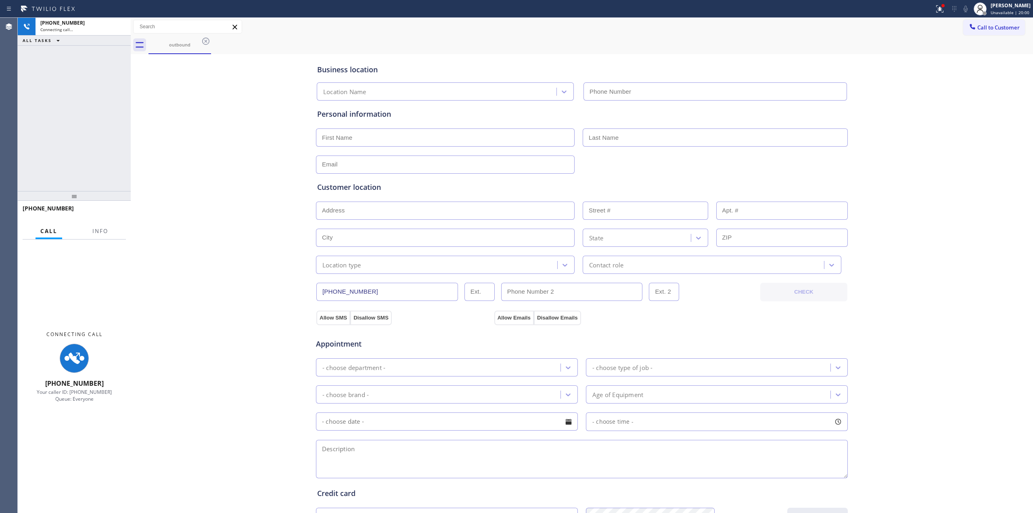
click at [919, 99] on div "Business location Location Name Personal information Customer location >> ADD N…" at bounding box center [582, 331] width 898 height 551
click at [967, 8] on icon at bounding box center [966, 9] width 10 height 10
type input "[PHONE_NUMBER]"
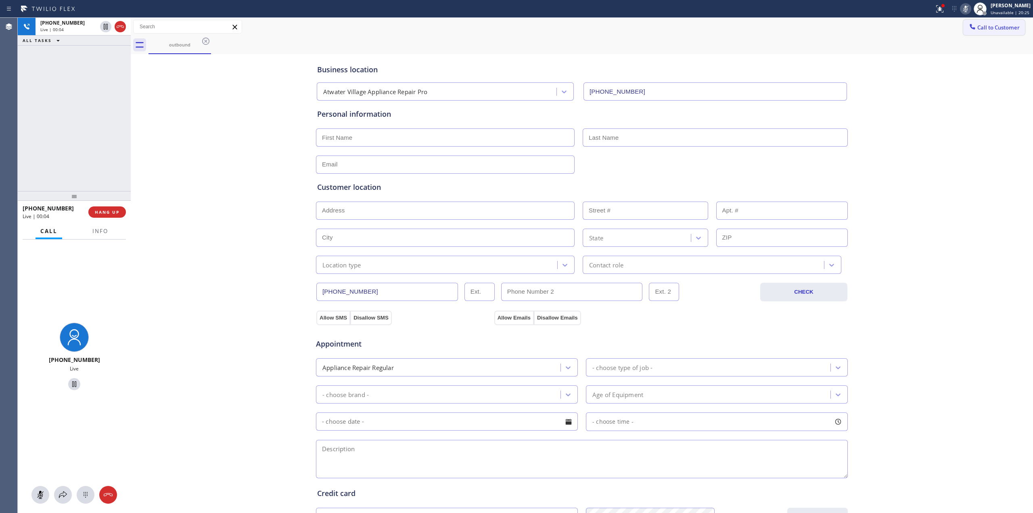
click at [977, 29] on span "Call to Customer" at bounding box center [998, 27] width 42 height 7
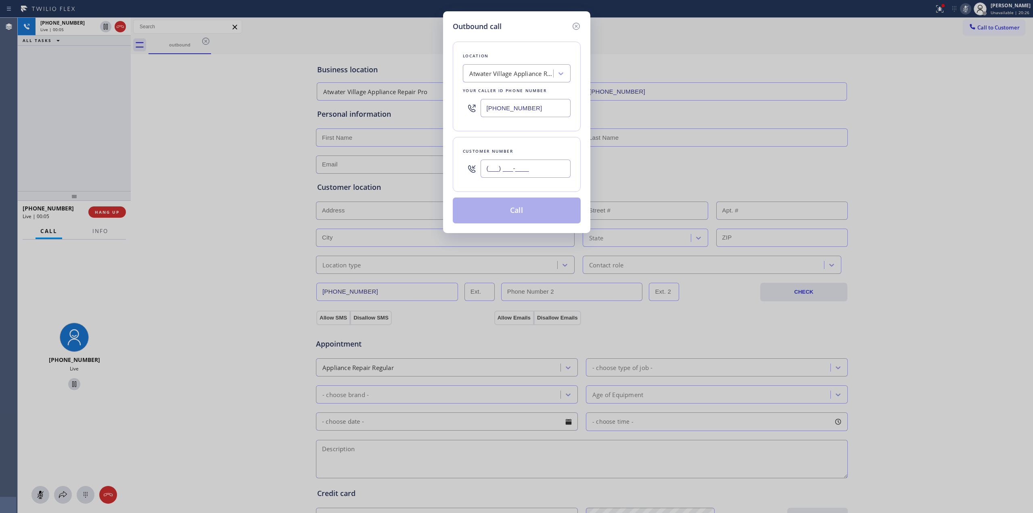
click at [533, 170] on input "(___) ___-____" at bounding box center [526, 168] width 90 height 18
paste input "564) 201-6330"
type input "[PHONE_NUMBER]"
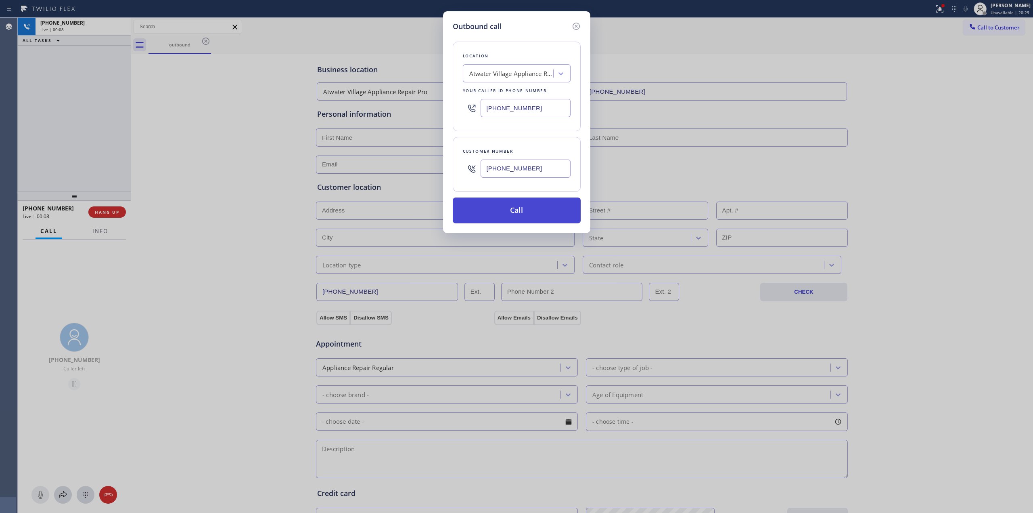
click at [509, 202] on button "Call" at bounding box center [517, 210] width 128 height 26
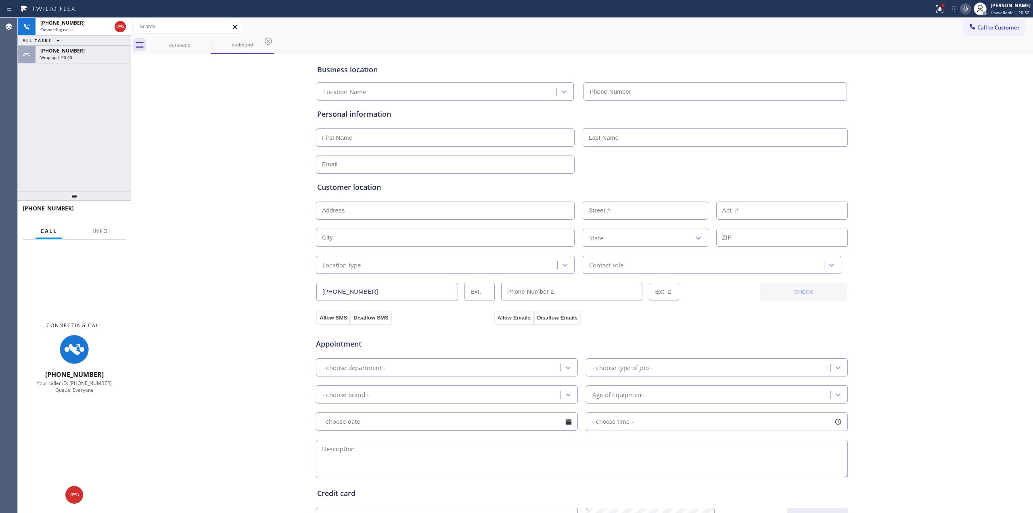
type input "[PHONE_NUMBER]"
drag, startPoint x: 866, startPoint y: 82, endPoint x: 926, endPoint y: 44, distance: 71.1
click at [870, 82] on div "Business location [GEOGRAPHIC_DATA] Appliance Repair Pro [PHONE_NUMBER] Persona…" at bounding box center [582, 331] width 898 height 551
click at [970, 6] on icon at bounding box center [966, 9] width 10 height 10
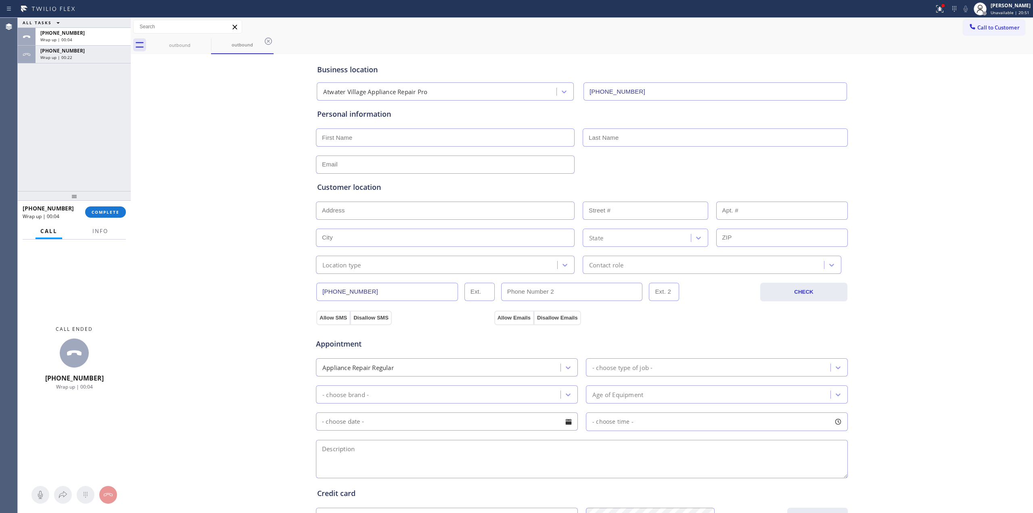
click at [990, 89] on div "Business location [GEOGRAPHIC_DATA] Appliance Repair Pro [PHONE_NUMBER] Persona…" at bounding box center [582, 331] width 898 height 551
click at [969, 29] on icon at bounding box center [973, 27] width 8 height 8
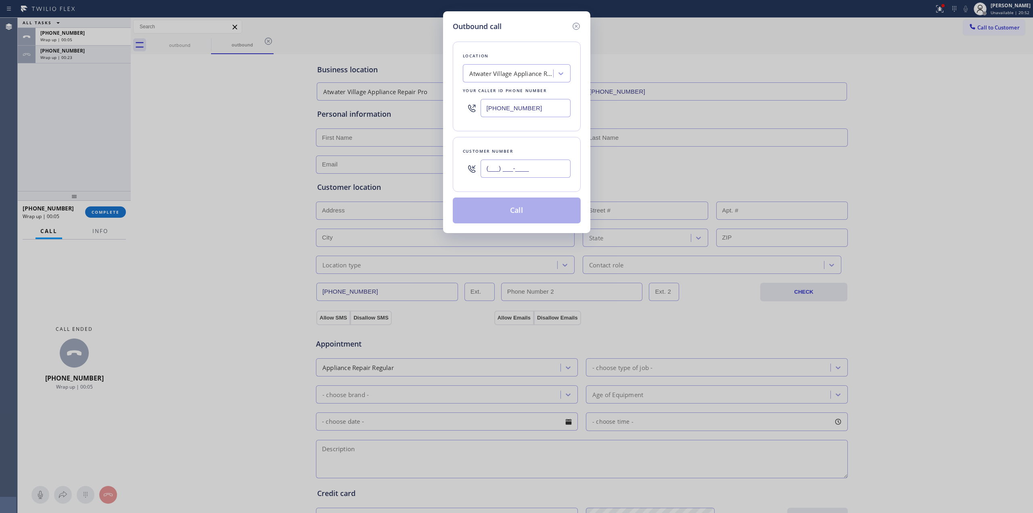
click at [494, 172] on input "(___) ___-____" at bounding box center [526, 168] width 90 height 18
paste input "564) 201-6330"
type input "[PHONE_NUMBER]"
click at [518, 212] on button "Call" at bounding box center [517, 210] width 128 height 26
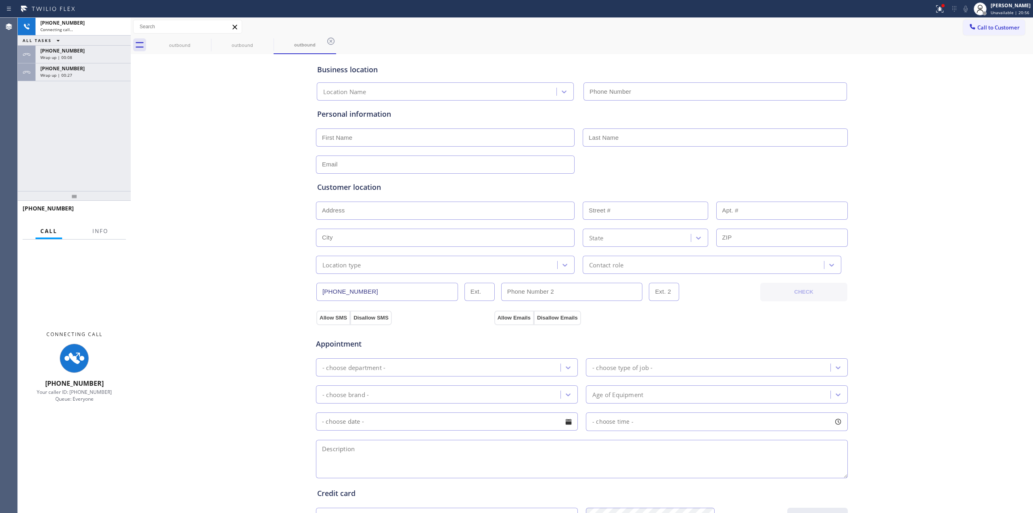
type input "[PHONE_NUMBER]"
click at [972, 71] on div "Business location [GEOGRAPHIC_DATA] Appliance Repair Pro [PHONE_NUMBER] Persona…" at bounding box center [582, 331] width 898 height 551
click at [97, 82] on div "[PHONE_NUMBER] Connecting call… ALL TASKS ALL TASKS ACTIVE TASKS TASKS IN WRAP …" at bounding box center [74, 104] width 113 height 173
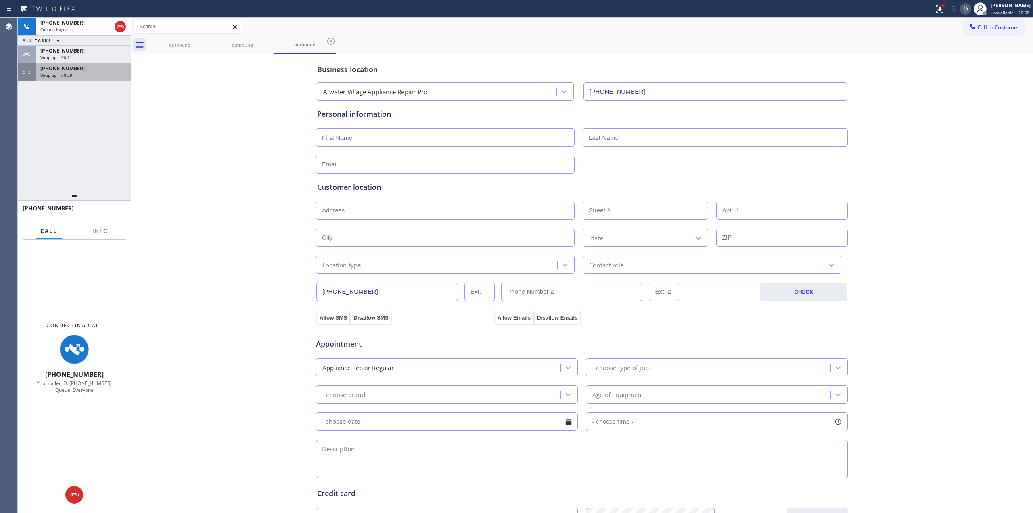
click at [86, 77] on div "Wrap up | 00:29" at bounding box center [83, 75] width 86 height 6
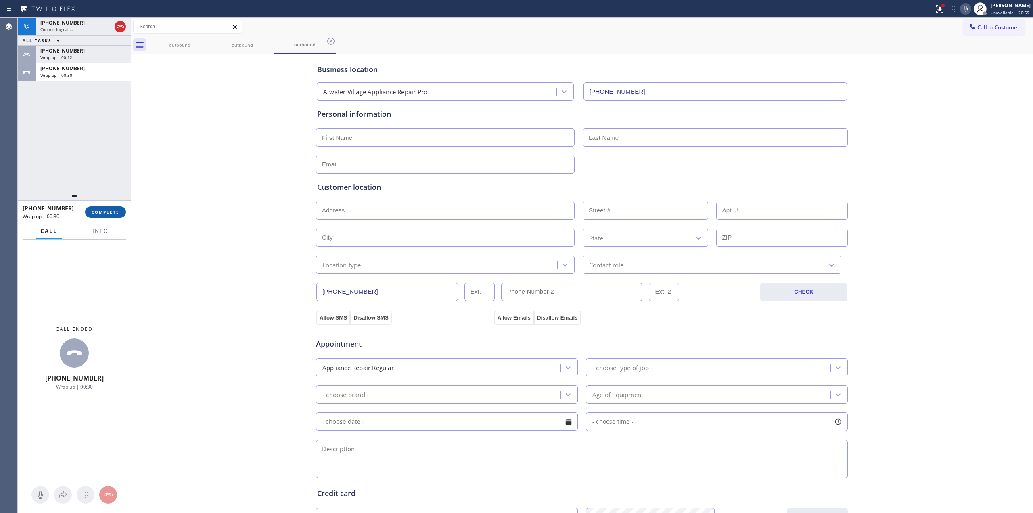
click at [89, 207] on button "COMPLETE" at bounding box center [105, 211] width 41 height 11
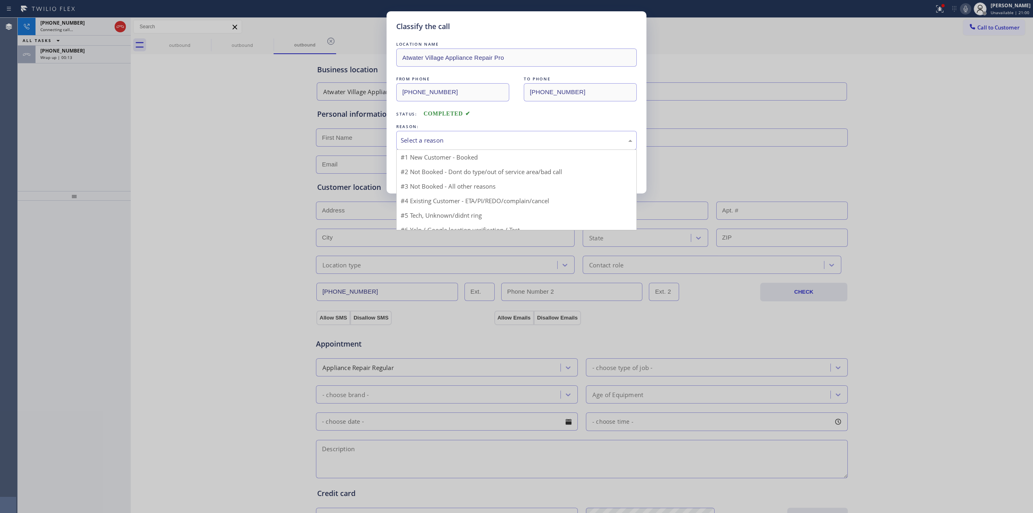
click at [452, 135] on div "Select a reason" at bounding box center [516, 140] width 241 height 19
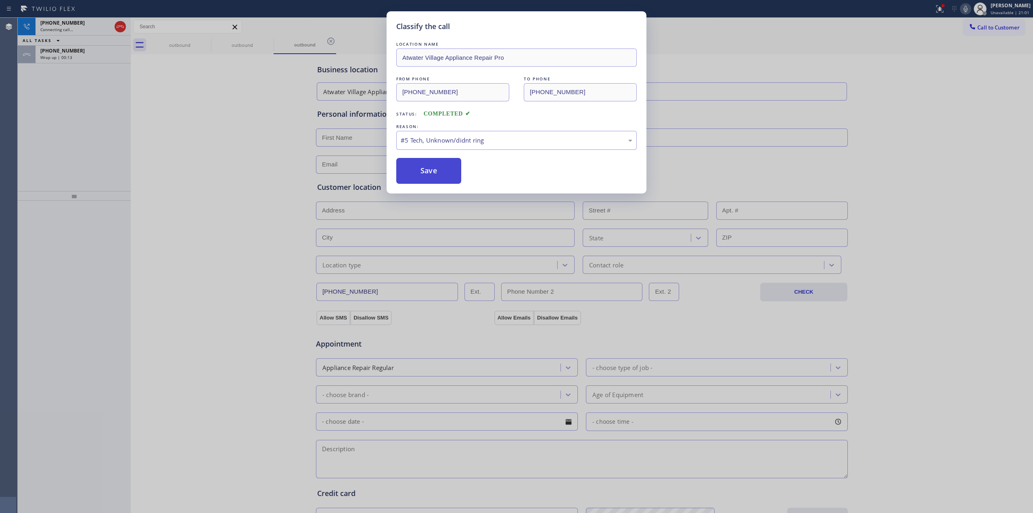
click at [422, 176] on button "Save" at bounding box center [428, 171] width 65 height 26
click at [80, 59] on div "Wrap up | 00:14" at bounding box center [83, 57] width 86 height 6
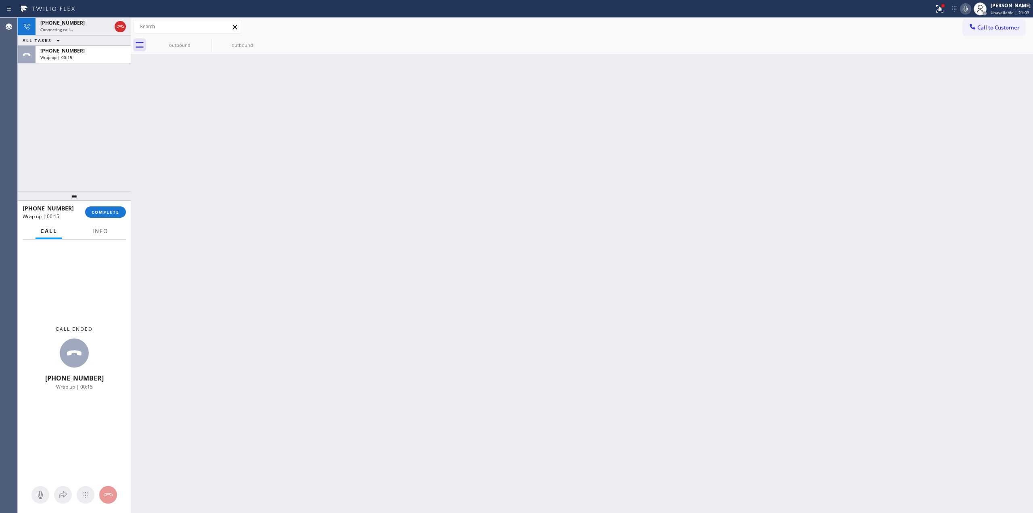
click at [109, 220] on div "[PHONE_NUMBER] Wrap up | 00:15 COMPLETE" at bounding box center [74, 211] width 103 height 21
click at [108, 213] on span "COMPLETE" at bounding box center [106, 212] width 28 height 6
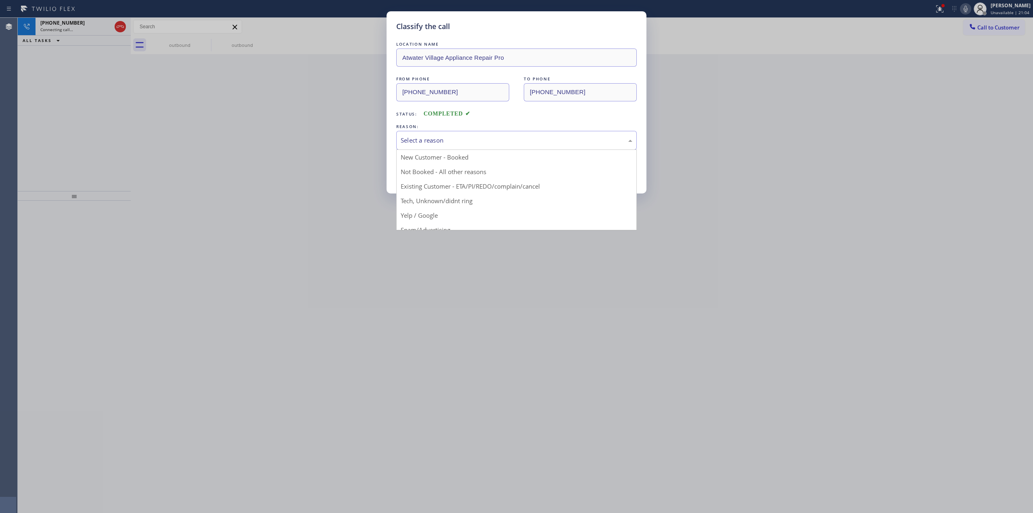
click at [513, 144] on div "Select a reason" at bounding box center [517, 140] width 232 height 9
drag, startPoint x: 475, startPoint y: 199, endPoint x: 467, endPoint y: 197, distance: 8.2
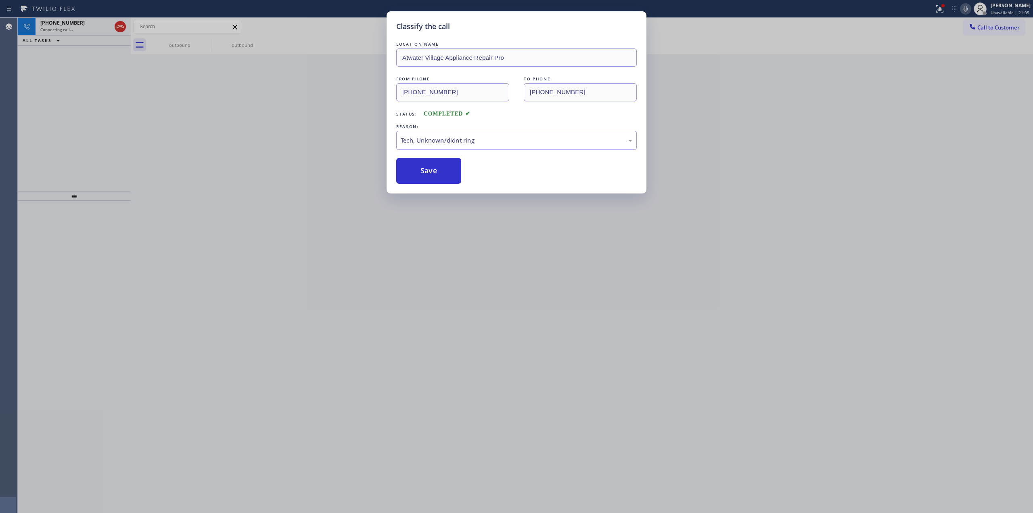
click at [442, 186] on div "Classify the call LOCATION NAME [GEOGRAPHIC_DATA] Appliance Repair Pro FROM PHO…" at bounding box center [517, 102] width 260 height 182
click at [448, 169] on button "Save" at bounding box center [428, 171] width 65 height 26
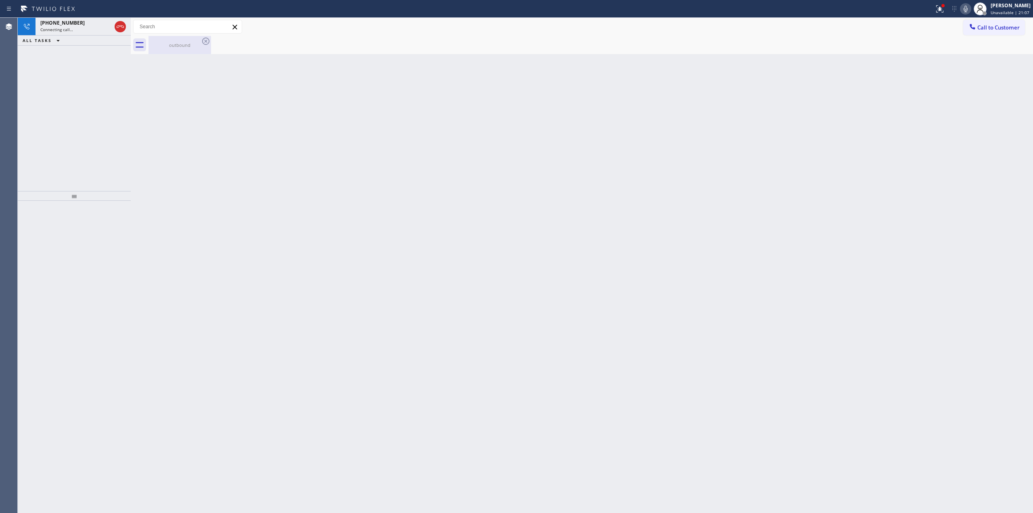
click at [184, 36] on div "outbound" at bounding box center [179, 45] width 61 height 18
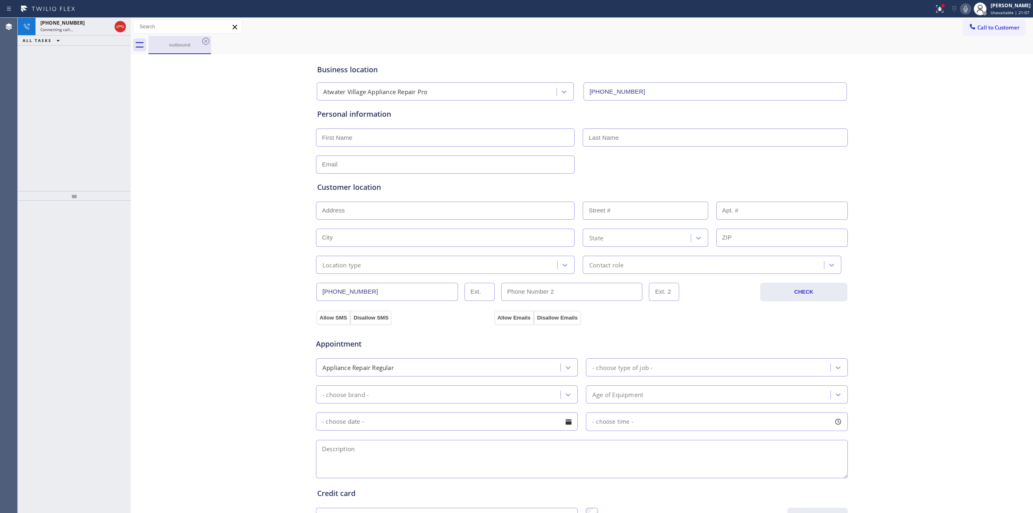
click at [199, 40] on div "outbound" at bounding box center [179, 44] width 61 height 17
click at [205, 40] on icon at bounding box center [205, 41] width 7 height 7
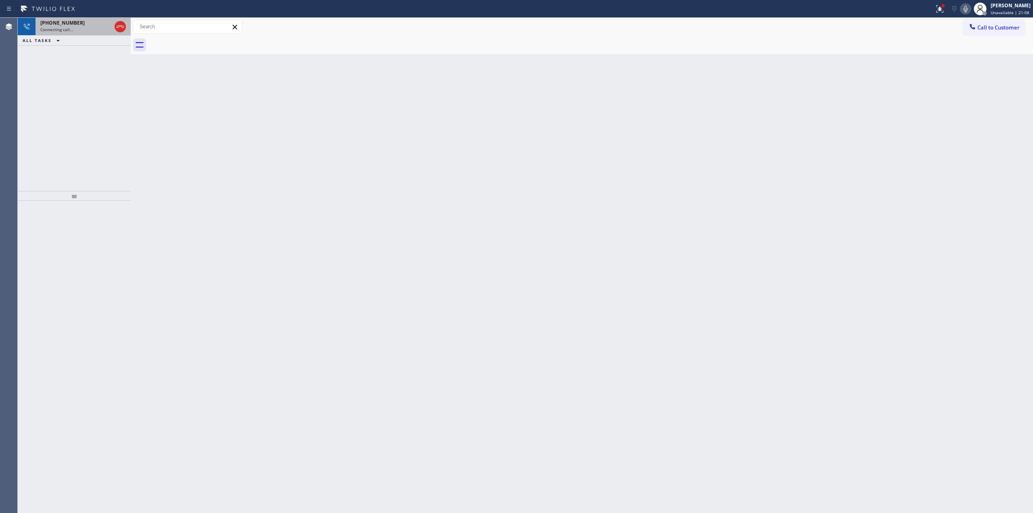
click at [92, 27] on div "Connecting call…" at bounding box center [75, 30] width 71 height 6
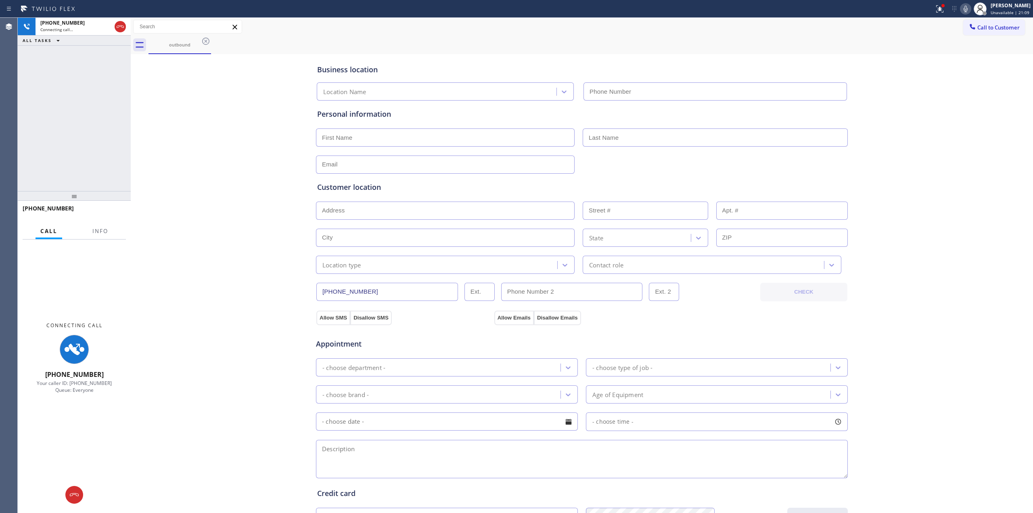
click at [966, 10] on icon at bounding box center [966, 9] width 10 height 10
type input "[PHONE_NUMBER]"
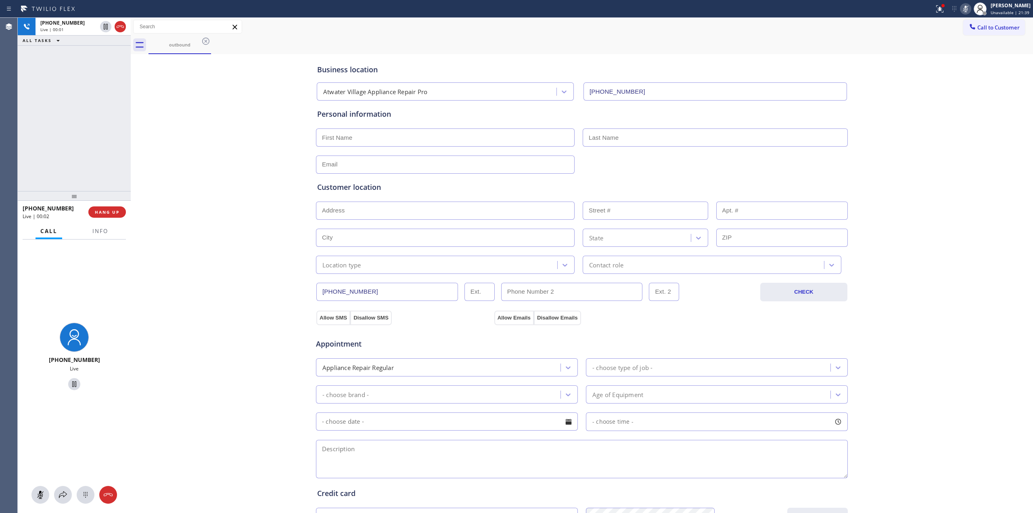
click at [80, 504] on div "[PHONE_NUMBER] Live" at bounding box center [74, 376] width 113 height 274
click at [86, 497] on icon at bounding box center [86, 495] width 10 height 10
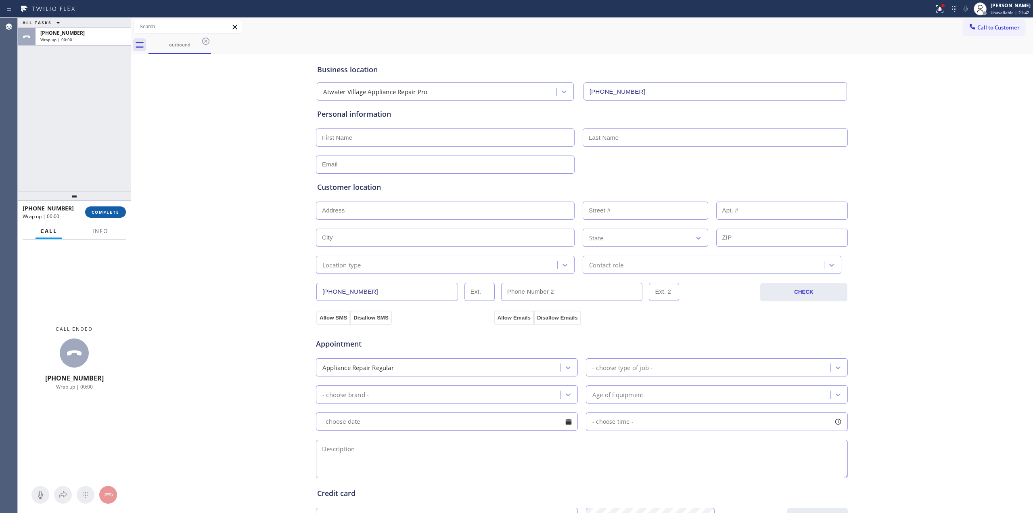
click at [109, 212] on span "COMPLETE" at bounding box center [106, 212] width 28 height 6
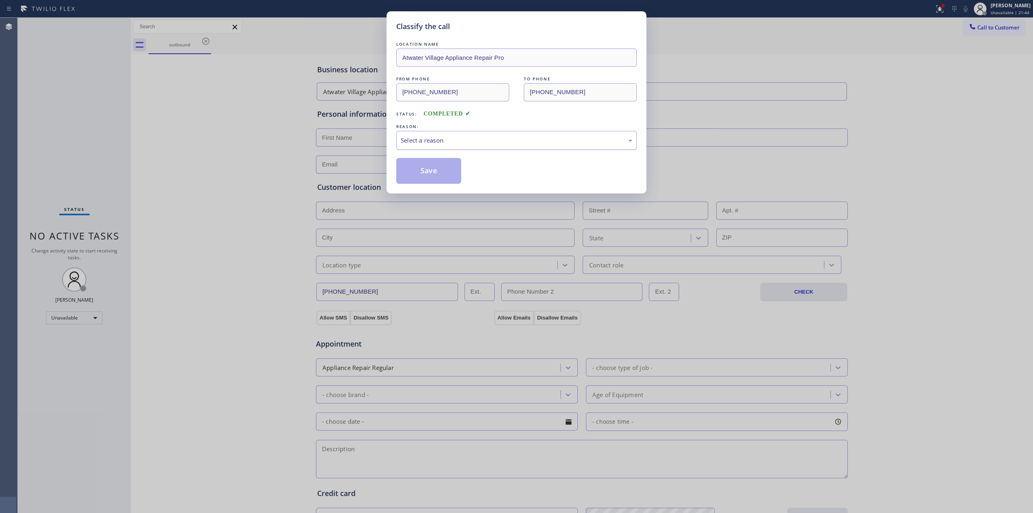
click at [456, 147] on div "Select a reason" at bounding box center [516, 140] width 241 height 19
click at [441, 174] on button "Save" at bounding box center [428, 171] width 65 height 26
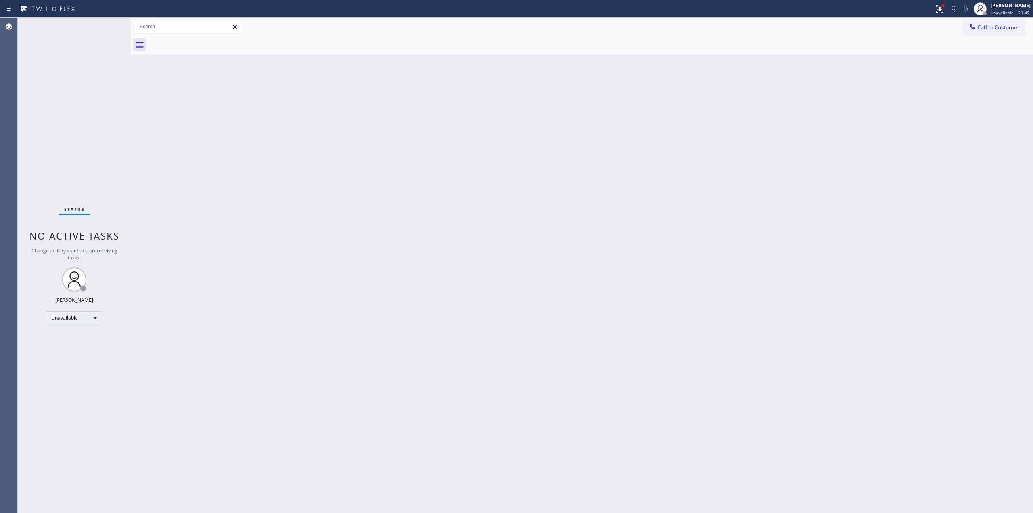
click at [967, 52] on div at bounding box center [591, 45] width 885 height 18
click at [975, 20] on button "Call to Customer" at bounding box center [994, 27] width 62 height 15
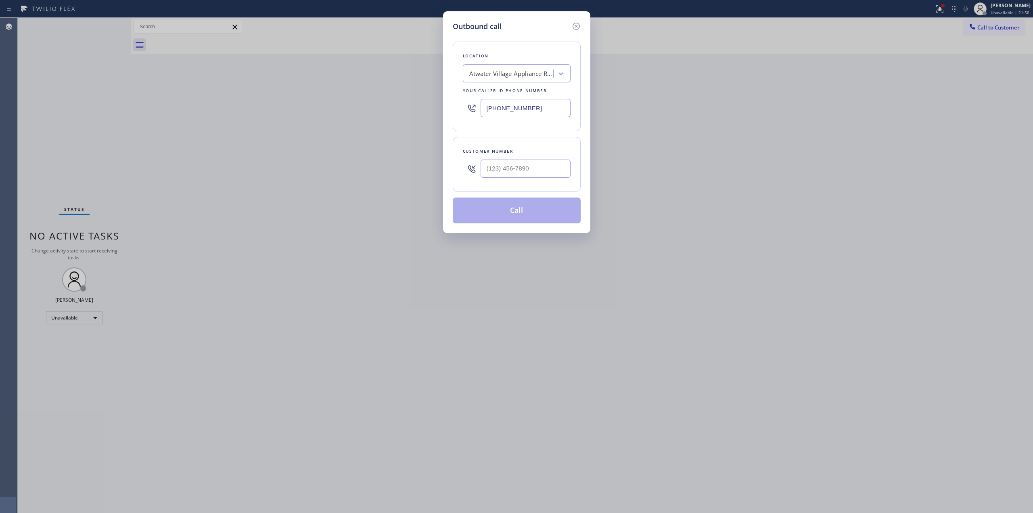
click at [551, 184] on div "Customer number" at bounding box center [517, 164] width 128 height 55
paste input "979) 921-7766"
click at [543, 173] on input "(___) ___-____" at bounding box center [526, 168] width 90 height 18
type input "[PHONE_NUMBER]"
click at [537, 86] on div "Location [GEOGRAPHIC_DATA] Appliance Repair Pro Your caller id phone number [PH…" at bounding box center [517, 87] width 128 height 90
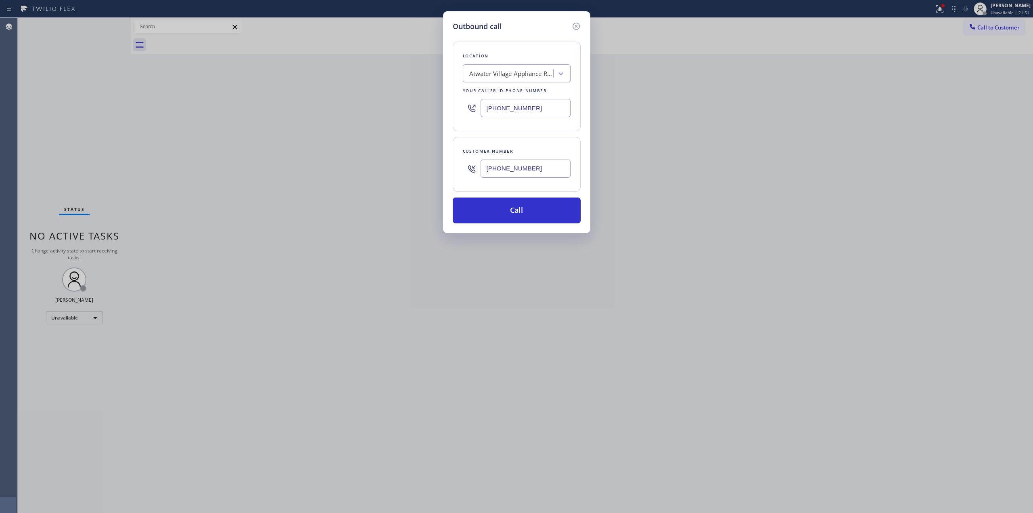
click at [536, 69] on div "Atwater Village Appliance Repair Pro" at bounding box center [511, 73] width 85 height 9
type input "whirl"
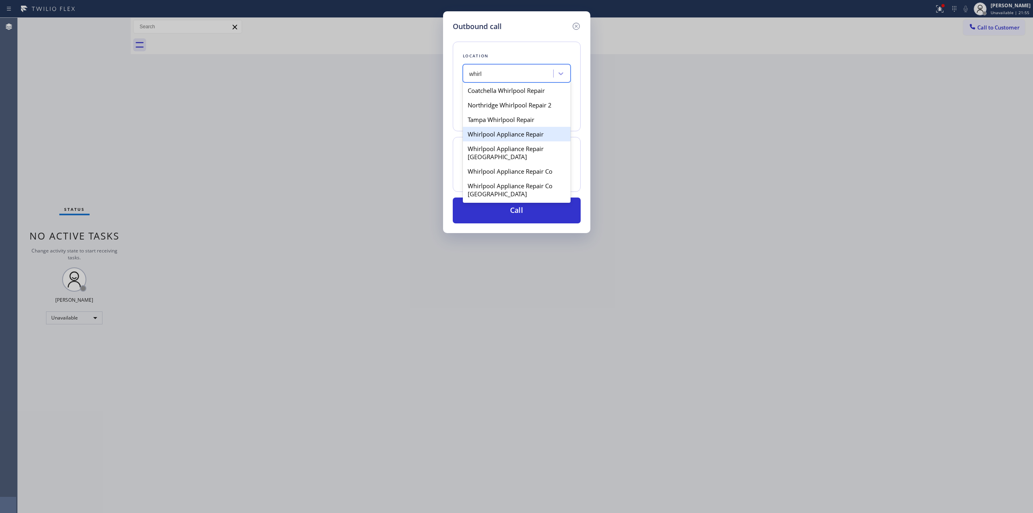
click at [493, 130] on div "Whirlpool Appliance Repair" at bounding box center [517, 134] width 108 height 15
type input "[PHONE_NUMBER]"
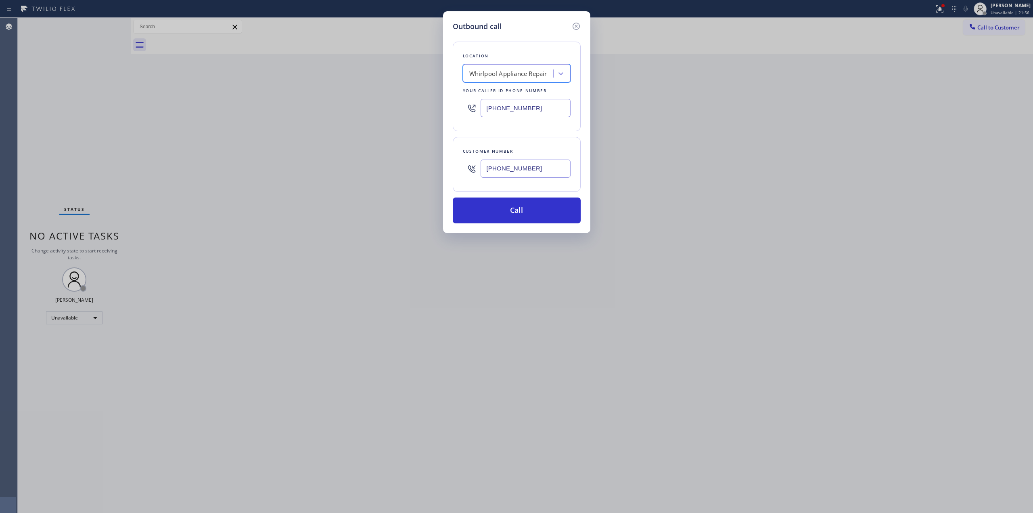
click at [504, 154] on div "Customer number" at bounding box center [517, 151] width 108 height 8
click at [506, 168] on input "[PHONE_NUMBER]" at bounding box center [526, 168] width 90 height 18
click at [515, 212] on button "Call" at bounding box center [517, 210] width 128 height 26
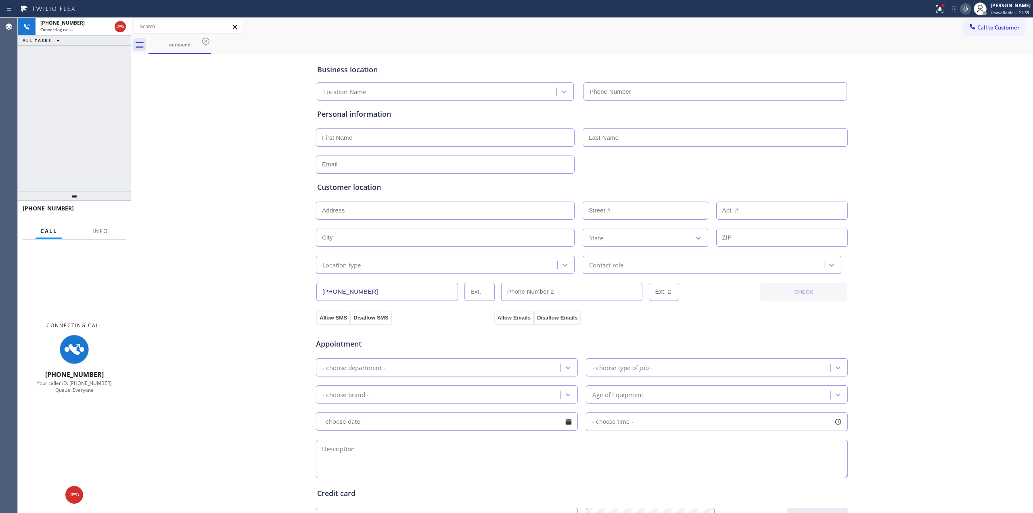
drag, startPoint x: 904, startPoint y: 89, endPoint x: 928, endPoint y: 57, distance: 40.0
click at [906, 87] on div "Business location Location Name Personal information Customer location >> ADD N…" at bounding box center [582, 331] width 898 height 551
click at [964, 6] on icon at bounding box center [966, 9] width 10 height 10
type input "[PHONE_NUMBER]"
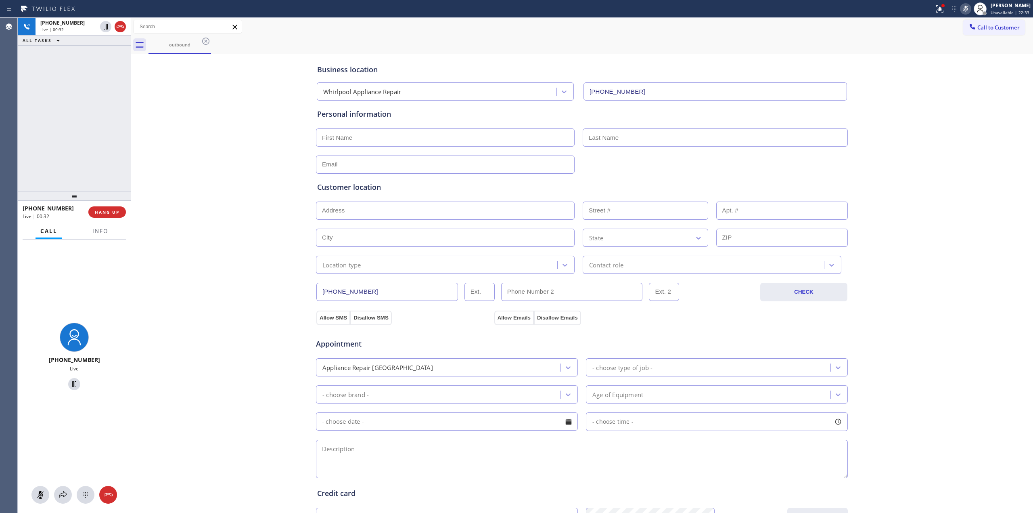
click at [967, 112] on div "Business location Whirlpool Appliance Repair [PHONE_NUMBER] Personal informatio…" at bounding box center [582, 331] width 898 height 551
click at [84, 492] on icon at bounding box center [86, 495] width 10 height 10
click at [991, 31] on button "Call to Customer" at bounding box center [994, 27] width 62 height 15
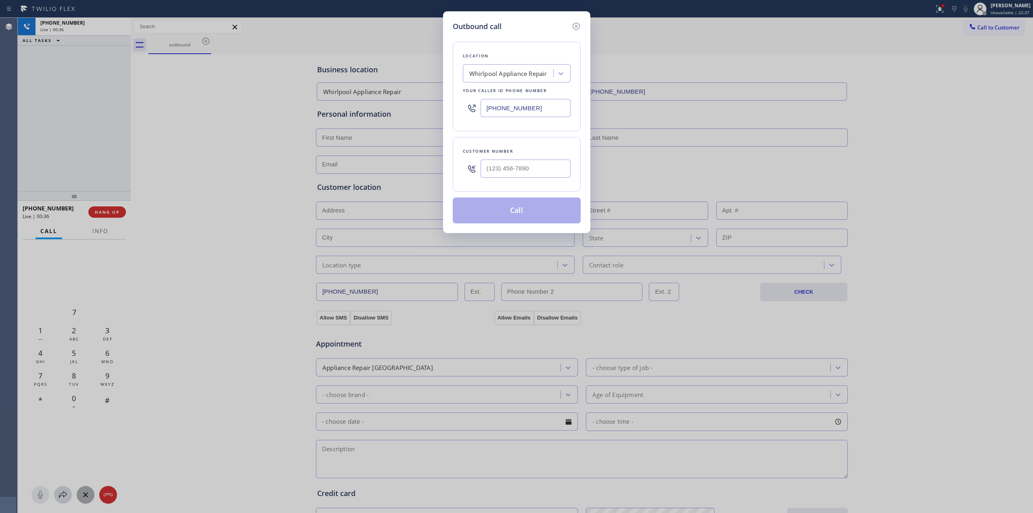
click at [530, 190] on div "Customer number" at bounding box center [517, 164] width 128 height 55
click at [531, 181] on div at bounding box center [526, 168] width 90 height 26
paste input "979) 921-7766"
click at [533, 173] on input "[PHONE_NUMBER]" at bounding box center [526, 168] width 90 height 18
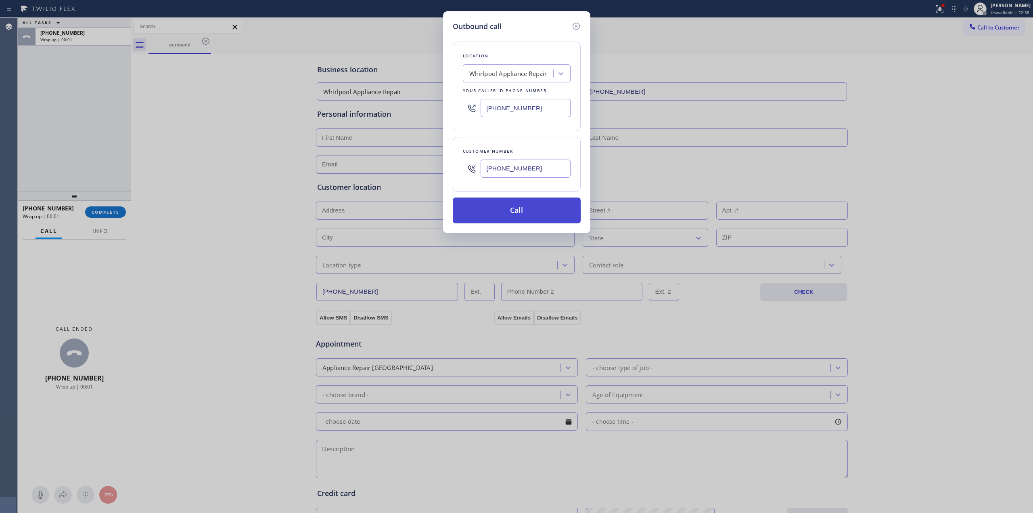
type input "[PHONE_NUMBER]"
click at [534, 218] on button "Call" at bounding box center [517, 210] width 128 height 26
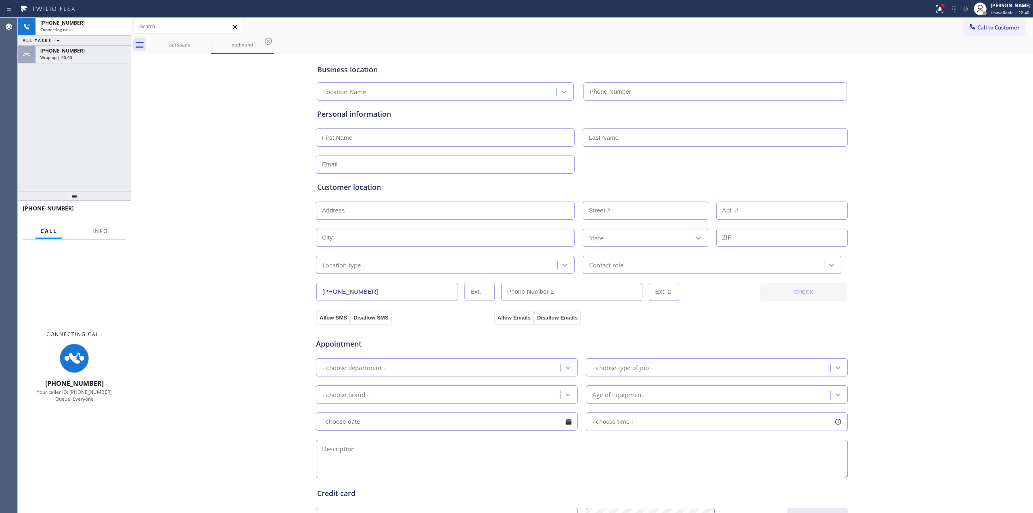
type input "[PHONE_NUMBER]"
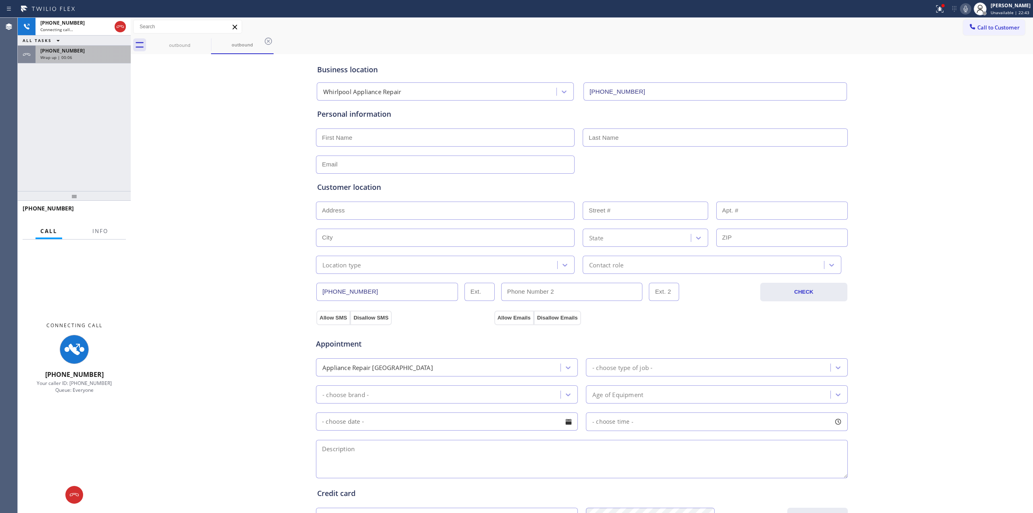
click at [62, 50] on span "[PHONE_NUMBER]" at bounding box center [62, 50] width 44 height 7
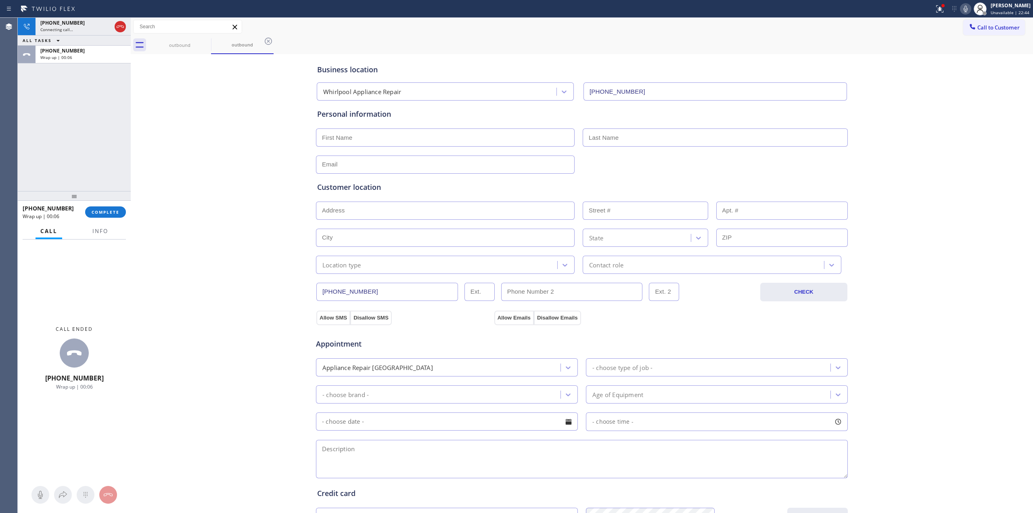
click at [115, 220] on div "[PHONE_NUMBER] Wrap up | 00:06 COMPLETE" at bounding box center [74, 211] width 103 height 21
click at [115, 208] on button "COMPLETE" at bounding box center [105, 211] width 41 height 11
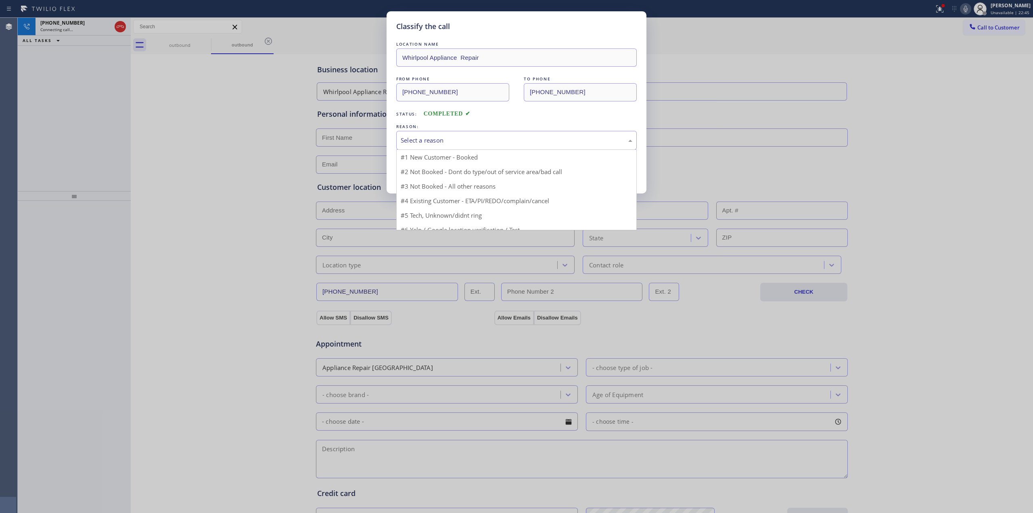
click at [462, 142] on div "Select a reason" at bounding box center [517, 140] width 232 height 9
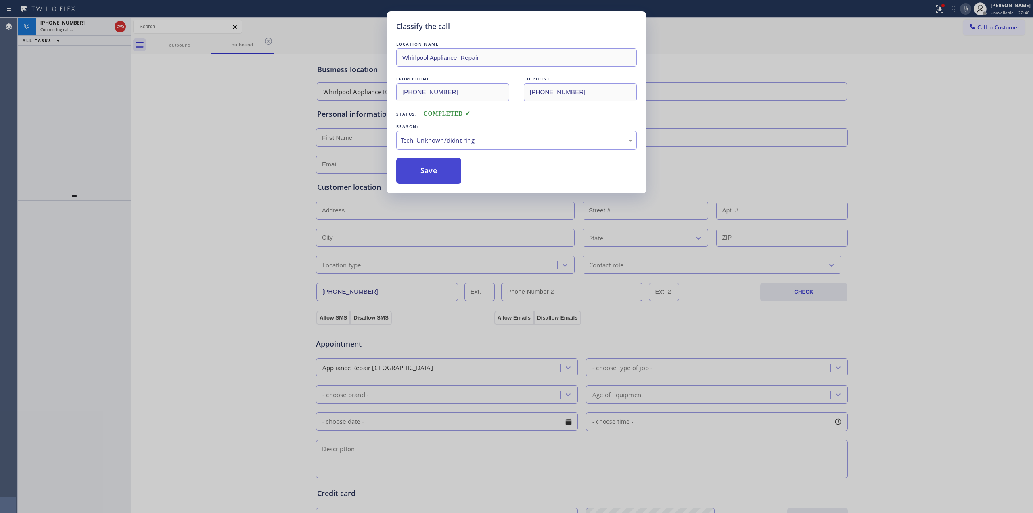
click at [436, 178] on button "Save" at bounding box center [428, 171] width 65 height 26
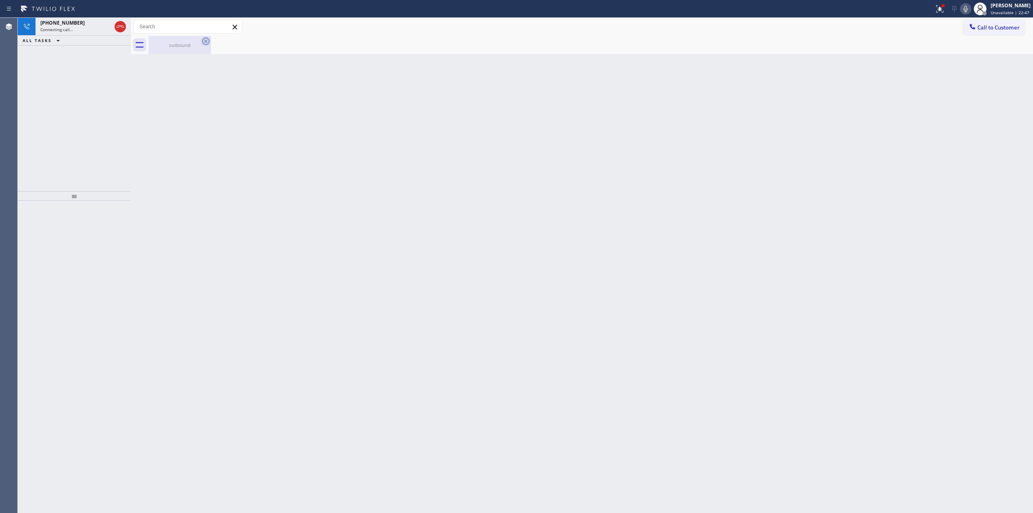
drag, startPoint x: 206, startPoint y: 49, endPoint x: 207, endPoint y: 40, distance: 9.8
click at [207, 49] on div "outbound" at bounding box center [179, 45] width 61 height 18
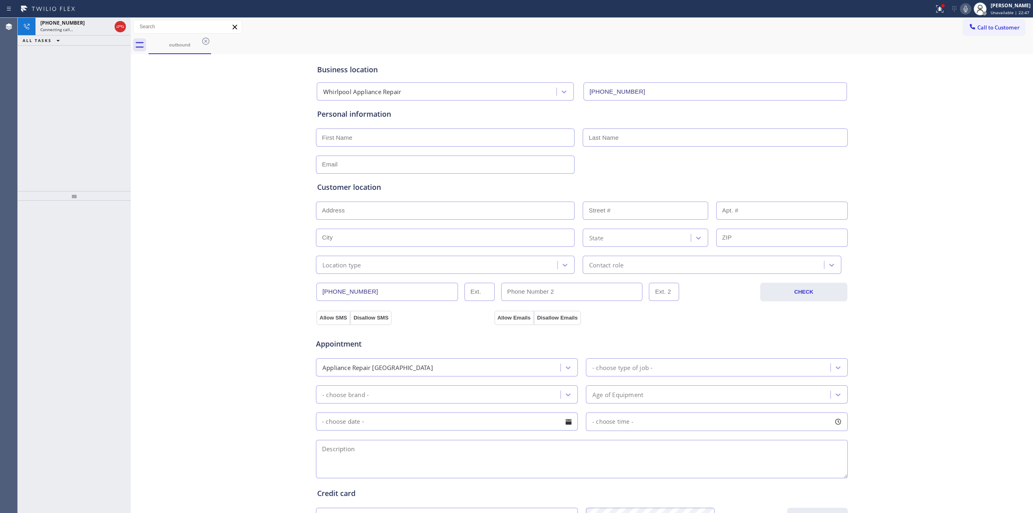
click at [207, 40] on icon at bounding box center [206, 41] width 10 height 10
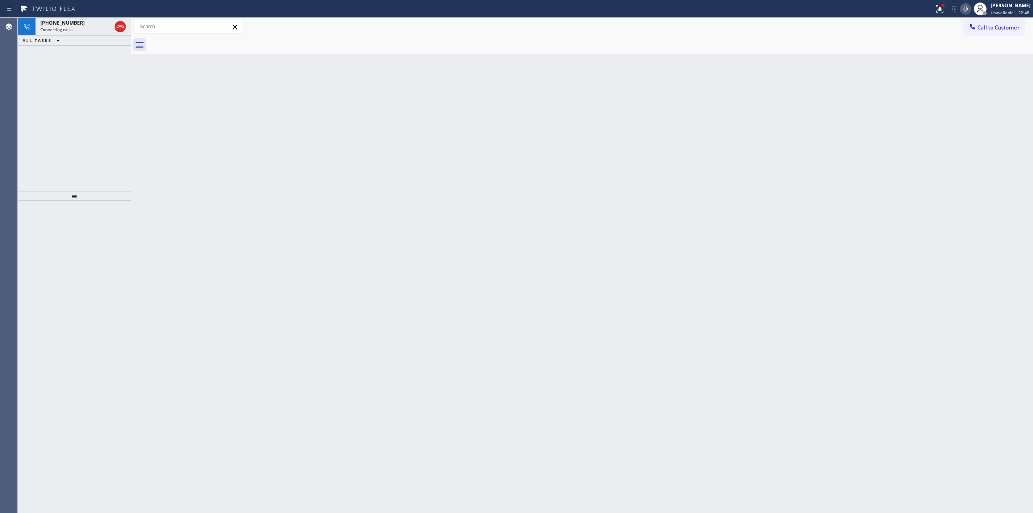
click at [207, 40] on div at bounding box center [591, 45] width 885 height 18
drag, startPoint x: 974, startPoint y: 23, endPoint x: 286, endPoint y: 60, distance: 689.1
click at [311, 60] on div "Back to Dashboard Change Sender ID Customers Technicians Select a contact Outbo…" at bounding box center [582, 265] width 902 height 495
click at [90, 28] on div "Live | 00:01" at bounding box center [68, 30] width 56 height 6
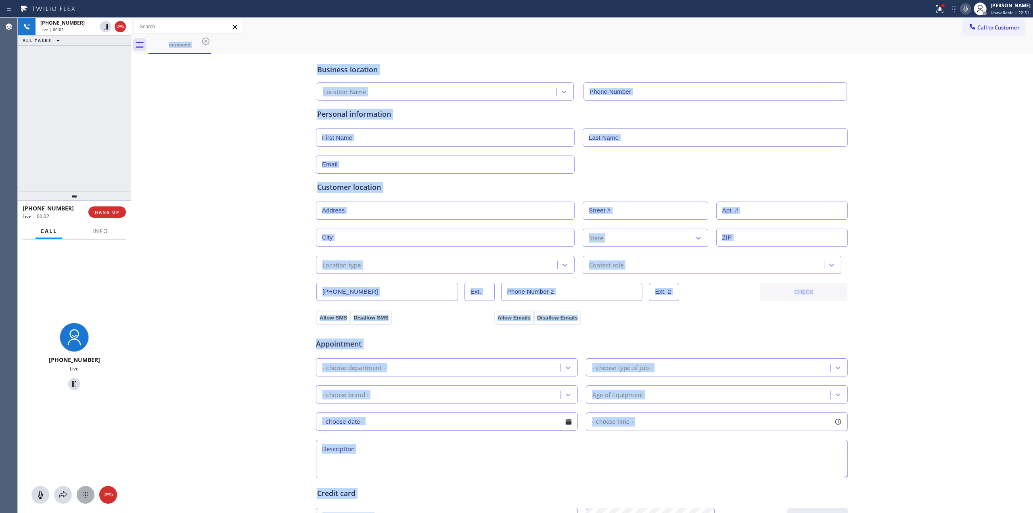
type input "[PHONE_NUMBER]"
click at [84, 498] on icon at bounding box center [86, 495] width 10 height 10
click at [968, 31] on div at bounding box center [973, 28] width 10 height 10
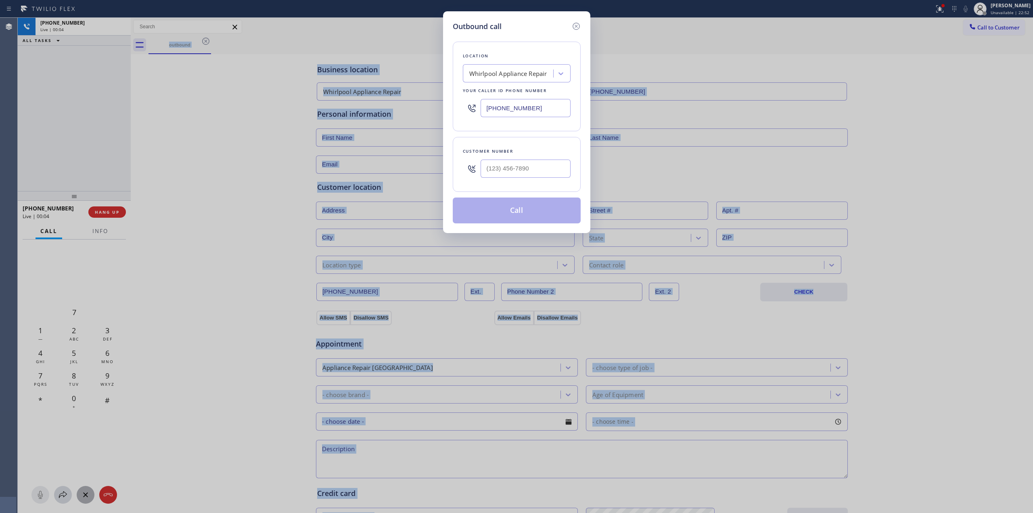
drag, startPoint x: 527, startPoint y: 190, endPoint x: 529, endPoint y: 170, distance: 20.8
click at [526, 183] on div "Customer number" at bounding box center [517, 164] width 128 height 55
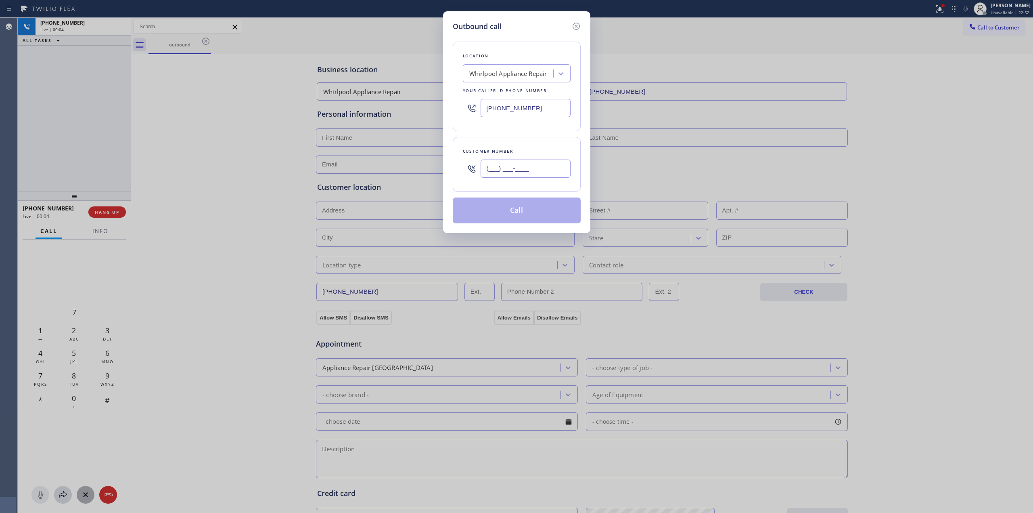
paste input "text"
click at [529, 170] on input "(___) ___-____" at bounding box center [526, 168] width 90 height 18
paste input "979) 921-7766"
type input "[PHONE_NUMBER]"
click at [522, 210] on button "Call" at bounding box center [517, 210] width 128 height 26
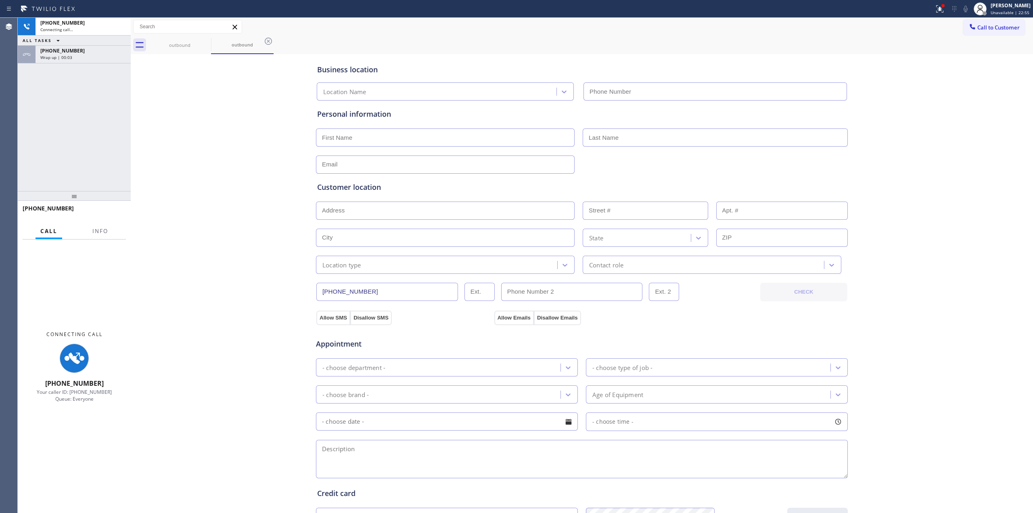
type input "[PHONE_NUMBER]"
click at [94, 46] on div "[PHONE_NUMBER] Wrap up | 00:03" at bounding box center [82, 55] width 92 height 18
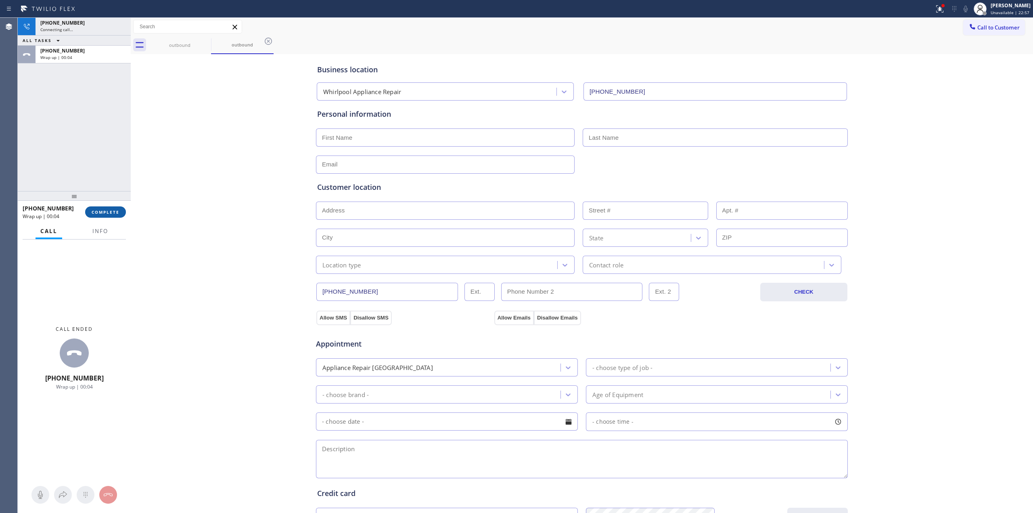
click at [117, 210] on span "COMPLETE" at bounding box center [106, 212] width 28 height 6
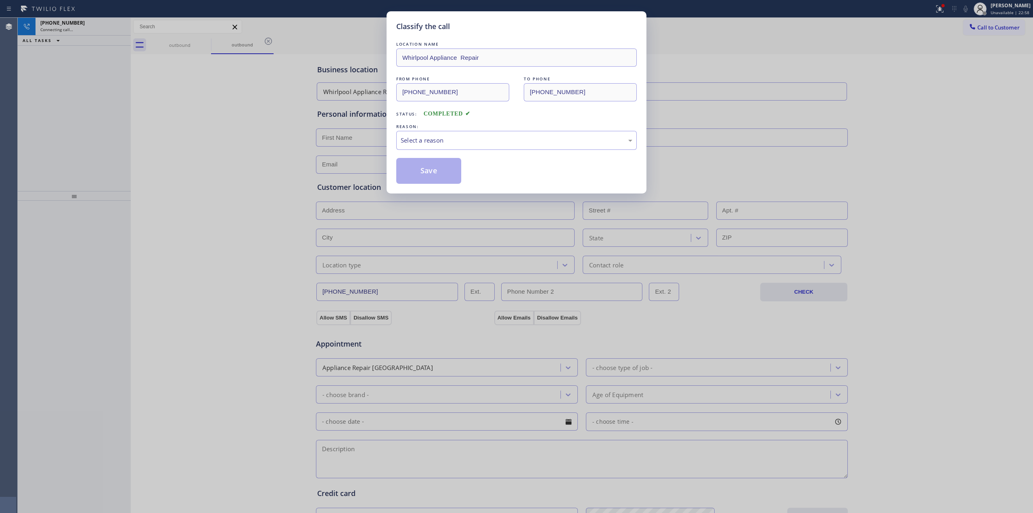
click at [513, 123] on div "REASON:" at bounding box center [516, 126] width 241 height 8
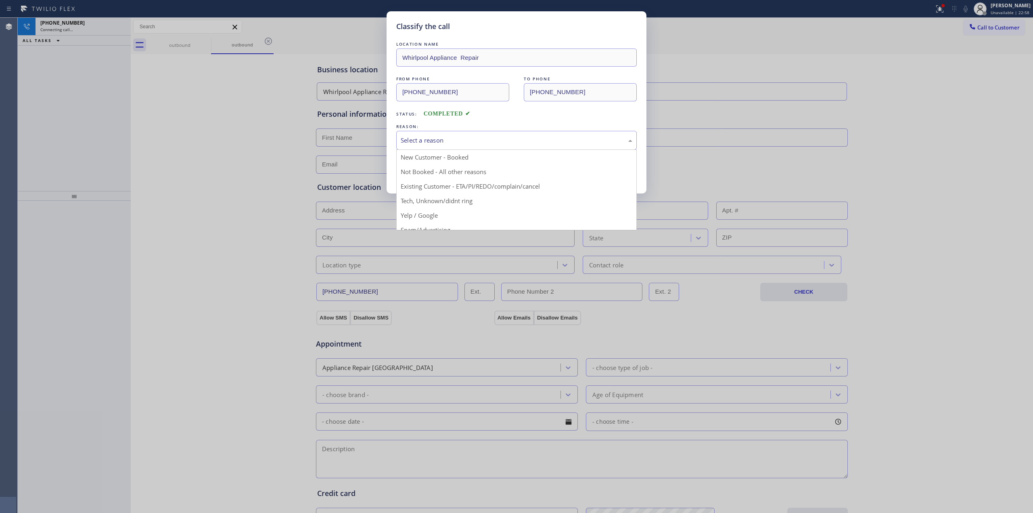
drag, startPoint x: 511, startPoint y: 136, endPoint x: 486, endPoint y: 183, distance: 52.9
click at [511, 137] on div "Select a reason" at bounding box center [517, 140] width 232 height 9
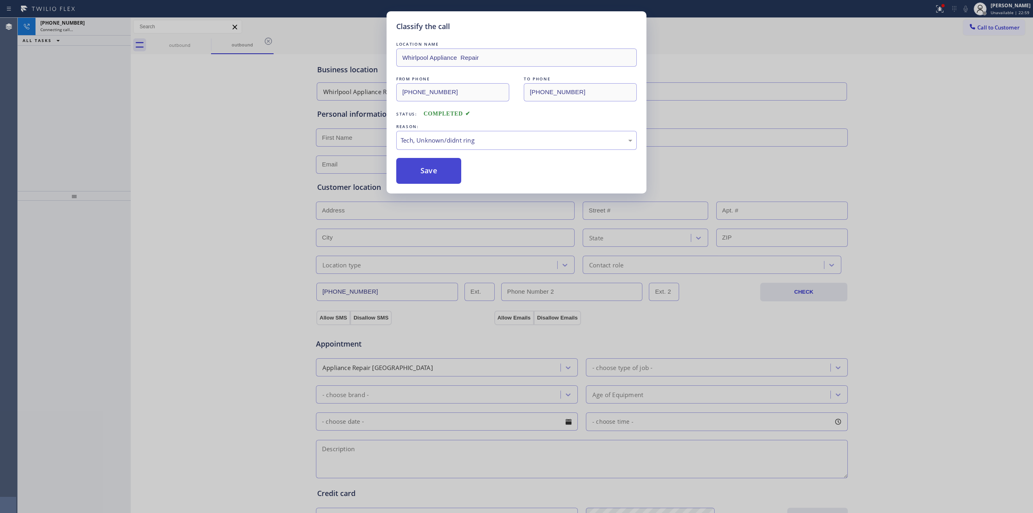
click at [454, 159] on button "Save" at bounding box center [428, 171] width 65 height 26
click at [451, 165] on button "Save" at bounding box center [428, 171] width 65 height 26
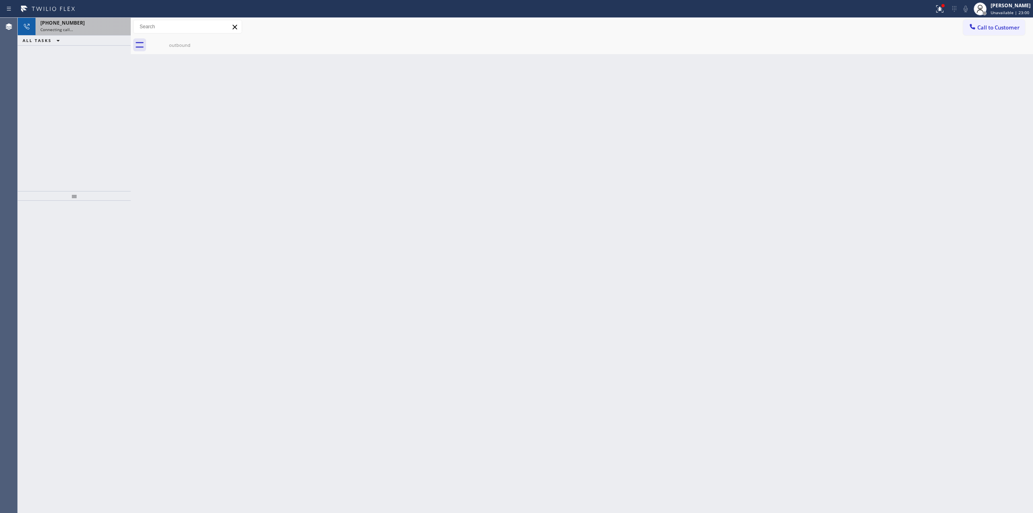
click at [55, 30] on span "Connecting call…" at bounding box center [56, 30] width 33 height 6
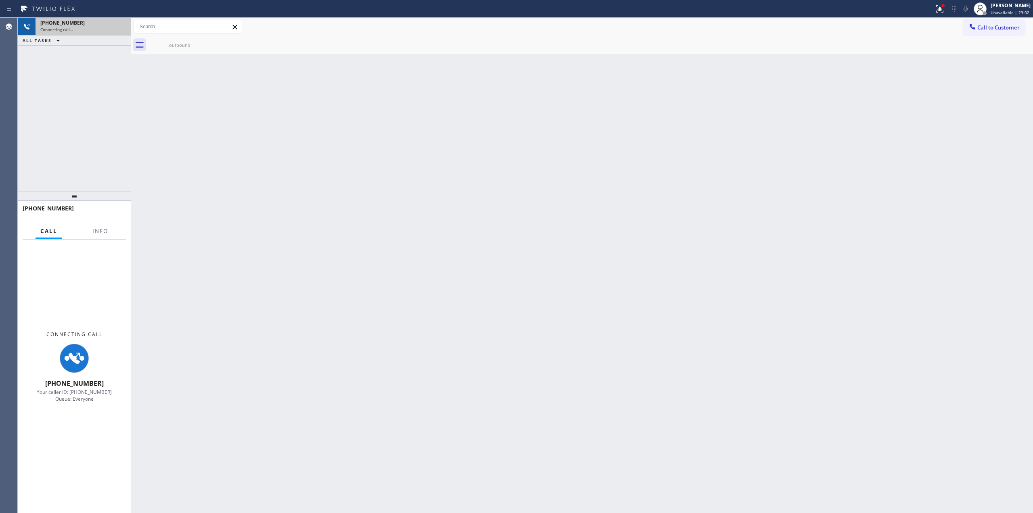
click at [82, 30] on div "Connecting call…" at bounding box center [83, 30] width 86 height 6
click at [176, 40] on div "outbound" at bounding box center [179, 45] width 61 height 18
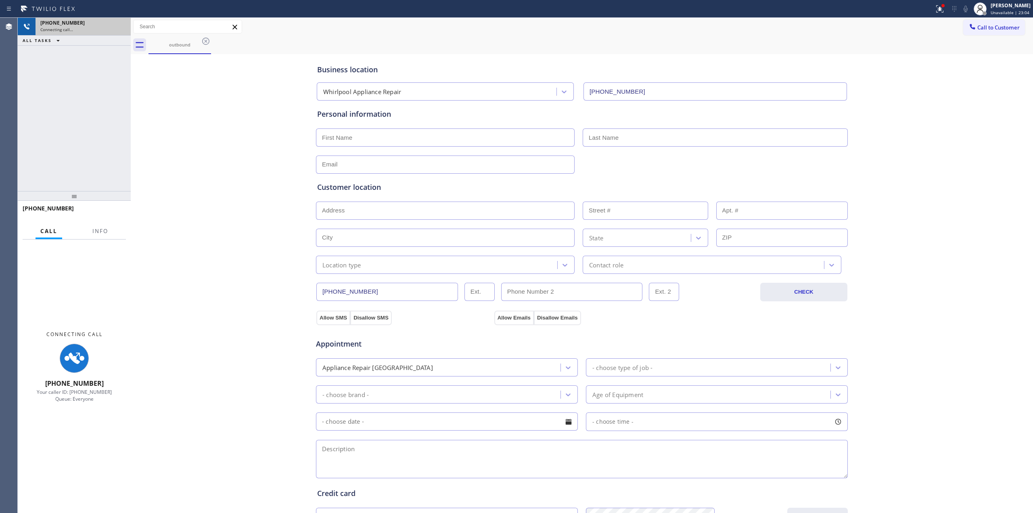
click at [90, 34] on div "[PHONE_NUMBER] Connecting call…" at bounding box center [82, 27] width 92 height 18
click at [84, 24] on div "[PHONE_NUMBER]" at bounding box center [75, 22] width 71 height 7
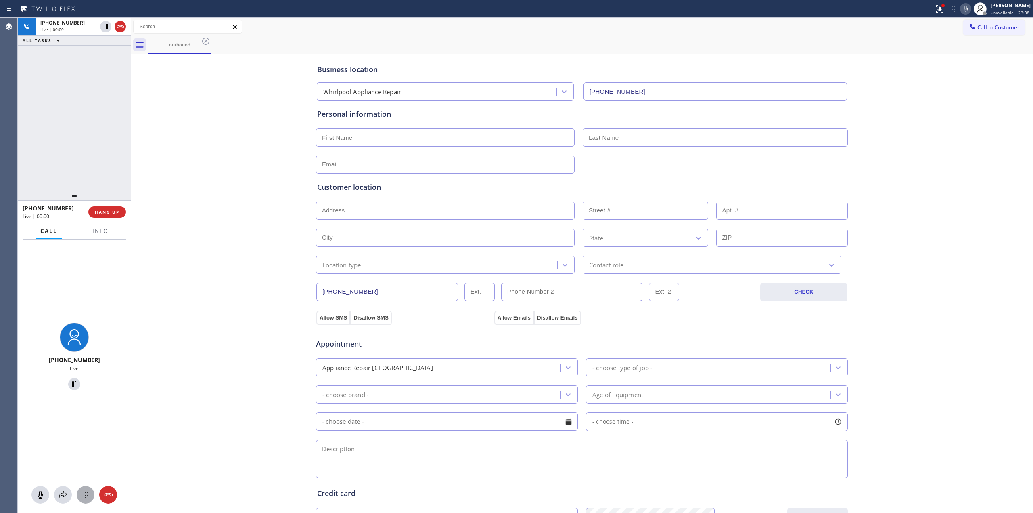
click at [94, 496] on div at bounding box center [86, 495] width 18 height 10
click at [981, 33] on button "Call to Customer" at bounding box center [994, 27] width 62 height 15
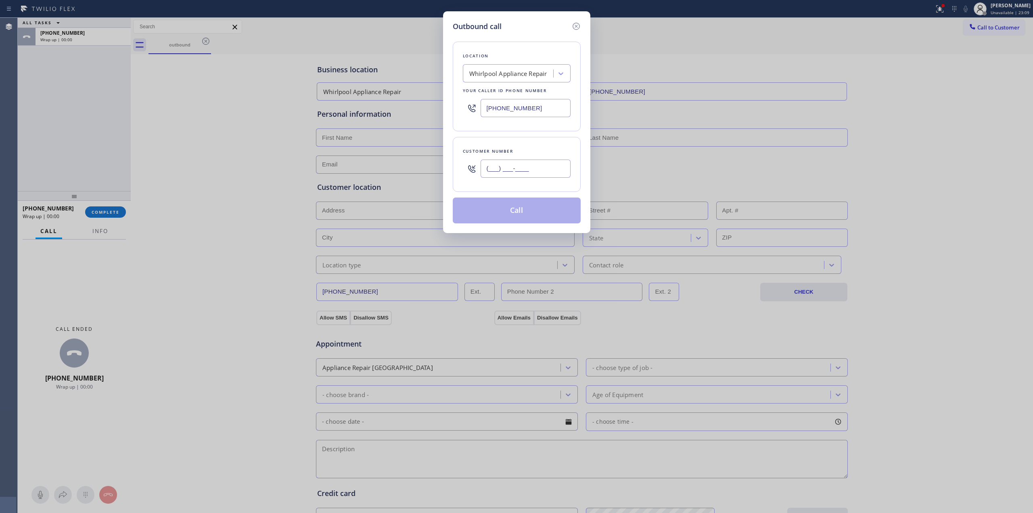
paste input "979"
click at [518, 172] on input "(___) ___-_979" at bounding box center [526, 168] width 90 height 18
type input "(___) ___-_979"
drag, startPoint x: 546, startPoint y: 159, endPoint x: 395, endPoint y: 157, distance: 150.5
click at [434, 157] on div "Outbound call Location Whirlpool Appliance Repair Your caller id phone number […" at bounding box center [516, 256] width 1033 height 513
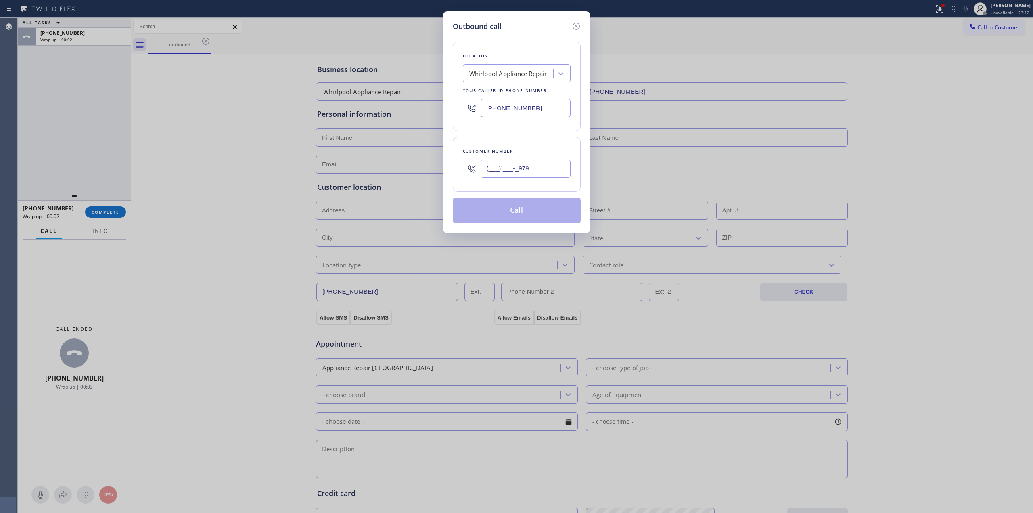
drag, startPoint x: 554, startPoint y: 167, endPoint x: 426, endPoint y: 165, distance: 127.5
click at [430, 166] on div "Outbound call Location Whirlpool Appliance Repair Your caller id phone number […" at bounding box center [516, 256] width 1033 height 513
paste input "979) 921-7766"
type input "[PHONE_NUMBER]"
click at [529, 202] on button "Call" at bounding box center [517, 210] width 128 height 26
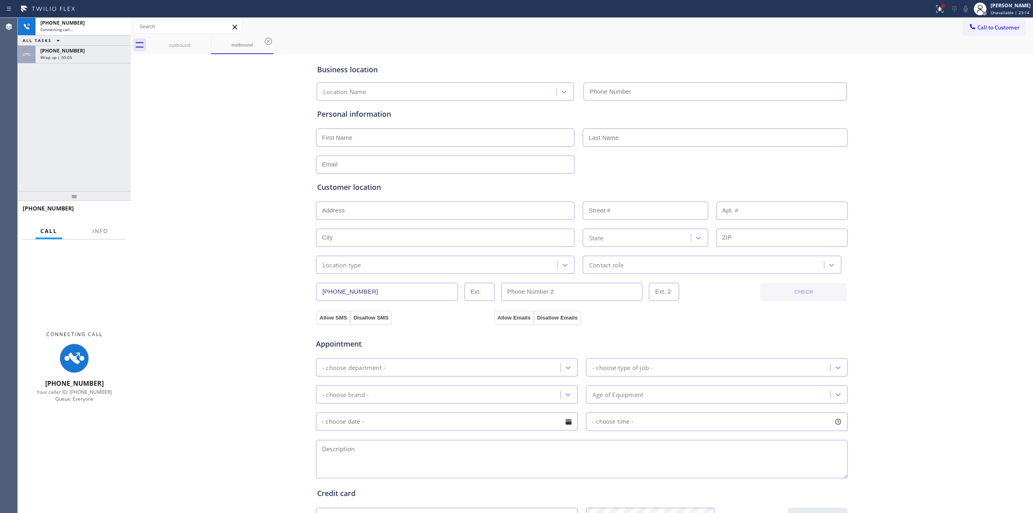
type input "[PHONE_NUMBER]"
click at [99, 53] on div "[PHONE_NUMBER]" at bounding box center [83, 50] width 86 height 7
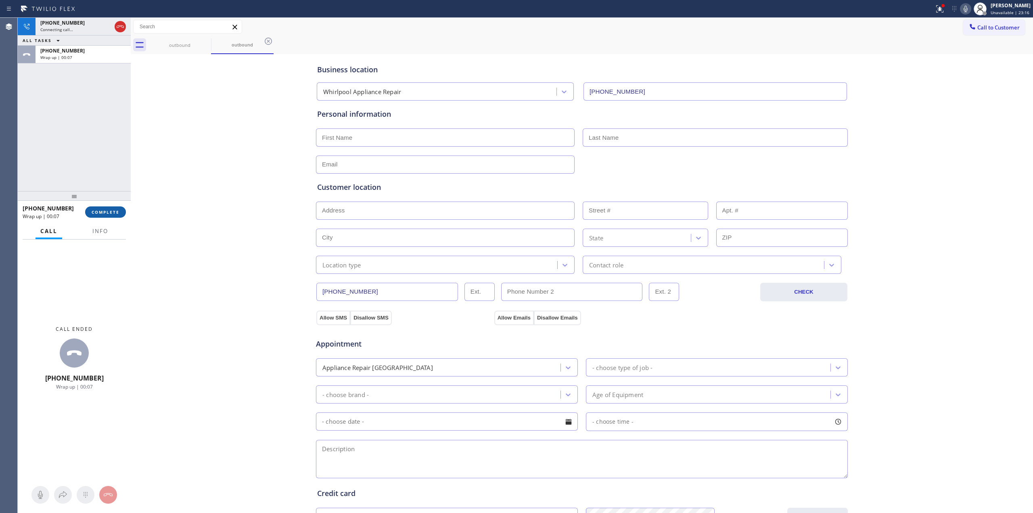
click at [112, 207] on button "COMPLETE" at bounding box center [105, 211] width 41 height 11
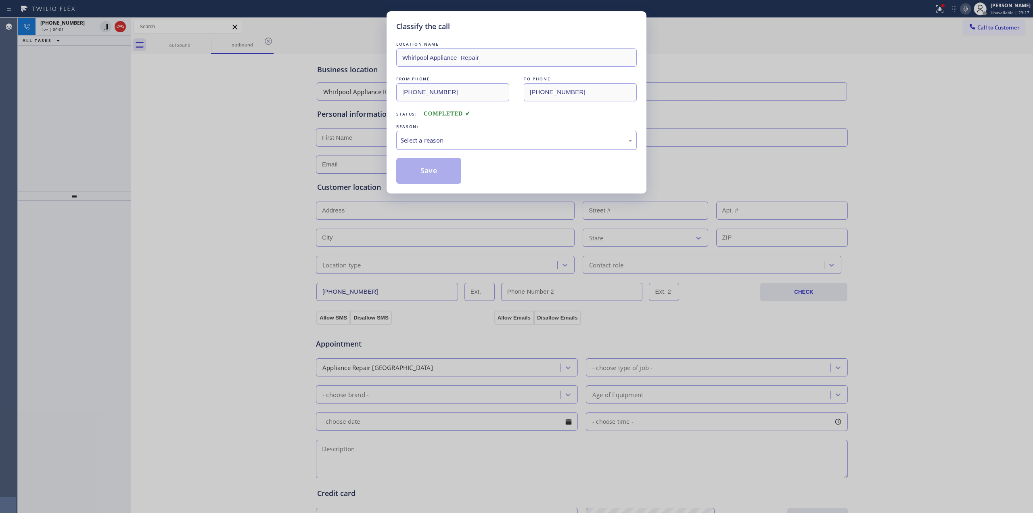
drag, startPoint x: 399, startPoint y: 154, endPoint x: 434, endPoint y: 144, distance: 36.6
click at [412, 151] on div "LOCATION NAME Whirlpool Appliance Repair FROM PHONE [PHONE_NUMBER] TO PHONE [PH…" at bounding box center [516, 112] width 241 height 144
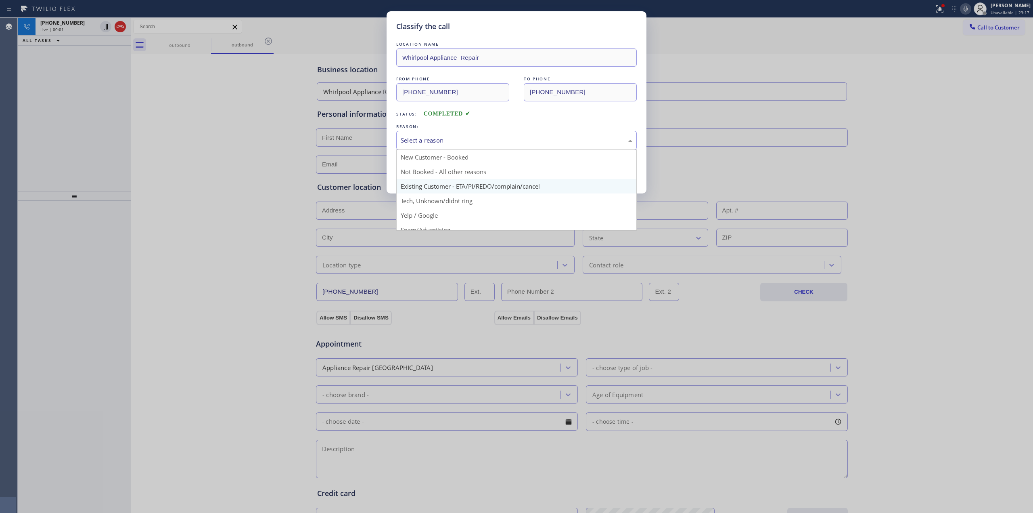
drag, startPoint x: 435, startPoint y: 143, endPoint x: 446, endPoint y: 180, distance: 38.8
click at [436, 144] on div "Select a reason" at bounding box center [517, 140] width 232 height 9
drag, startPoint x: 452, startPoint y: 202, endPoint x: 433, endPoint y: 176, distance: 31.8
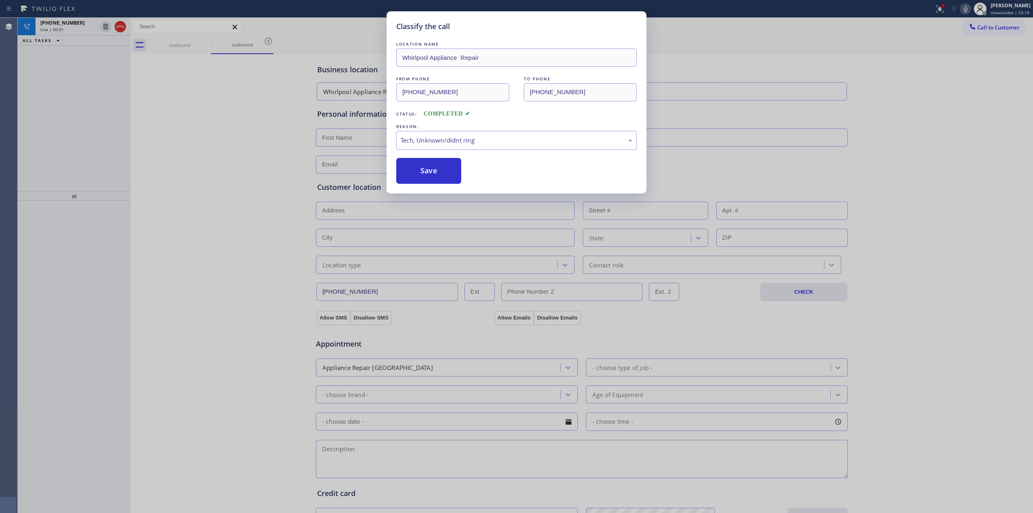
drag, startPoint x: 433, startPoint y: 174, endPoint x: 462, endPoint y: 163, distance: 31.7
click at [438, 170] on button "Save" at bounding box center [428, 171] width 65 height 26
click at [75, 28] on div "Classify the call LOCATION NAME Appliance Repair CB EM FROM PHONE [PHONE_NUMBER…" at bounding box center [525, 265] width 1015 height 495
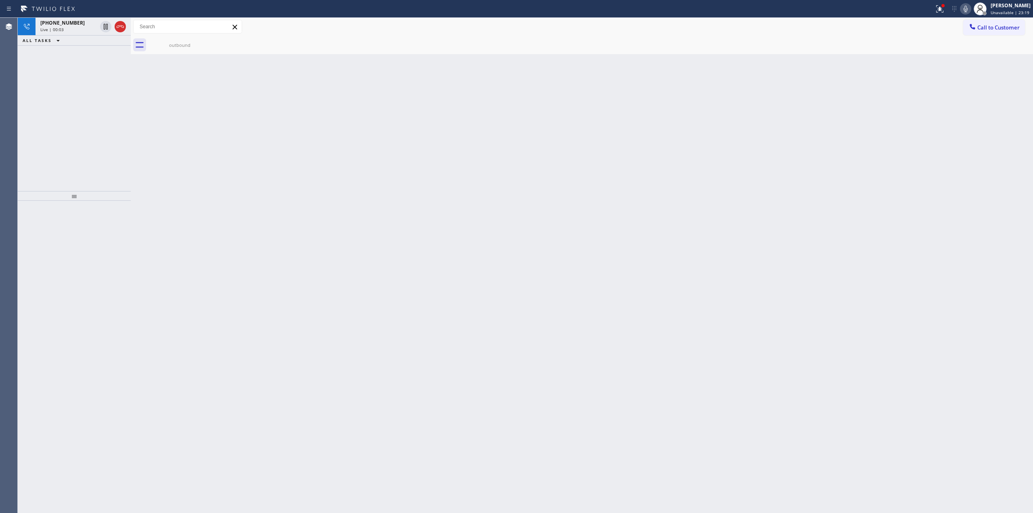
click at [75, 28] on div "Live | 00:03" at bounding box center [68, 30] width 56 height 6
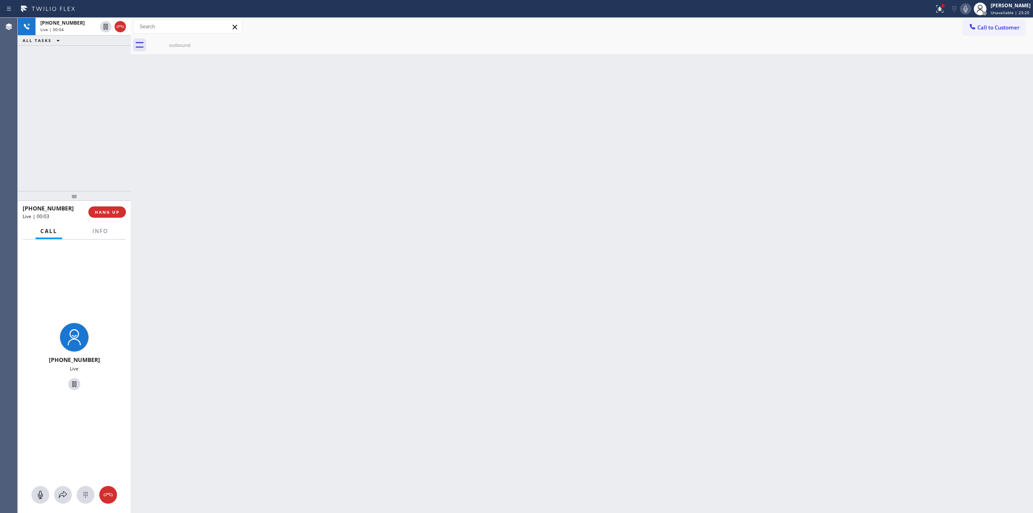
click at [85, 484] on div "[PHONE_NUMBER] Live" at bounding box center [74, 376] width 113 height 274
click at [85, 491] on icon at bounding box center [86, 495] width 10 height 10
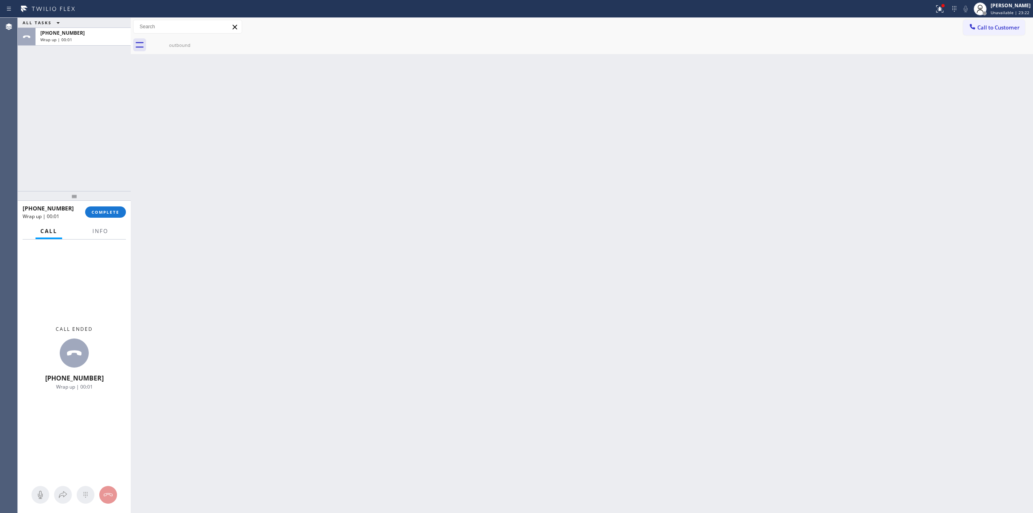
click at [116, 220] on div "[PHONE_NUMBER] Wrap up | 00:01 COMPLETE" at bounding box center [74, 211] width 103 height 21
click at [115, 212] on span "COMPLETE" at bounding box center [106, 212] width 28 height 6
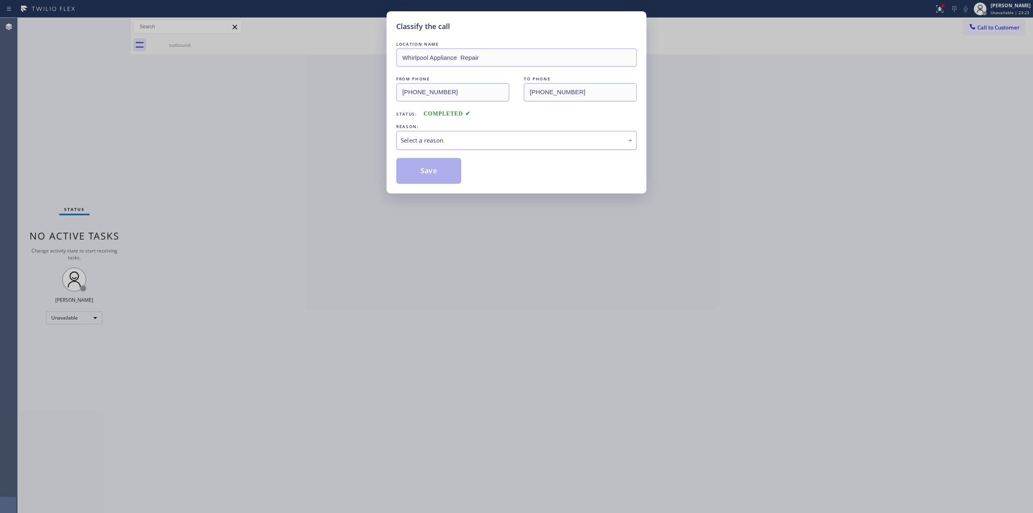
click at [515, 139] on div "Select a reason" at bounding box center [517, 140] width 232 height 9
click at [431, 165] on button "Save" at bounding box center [428, 171] width 65 height 26
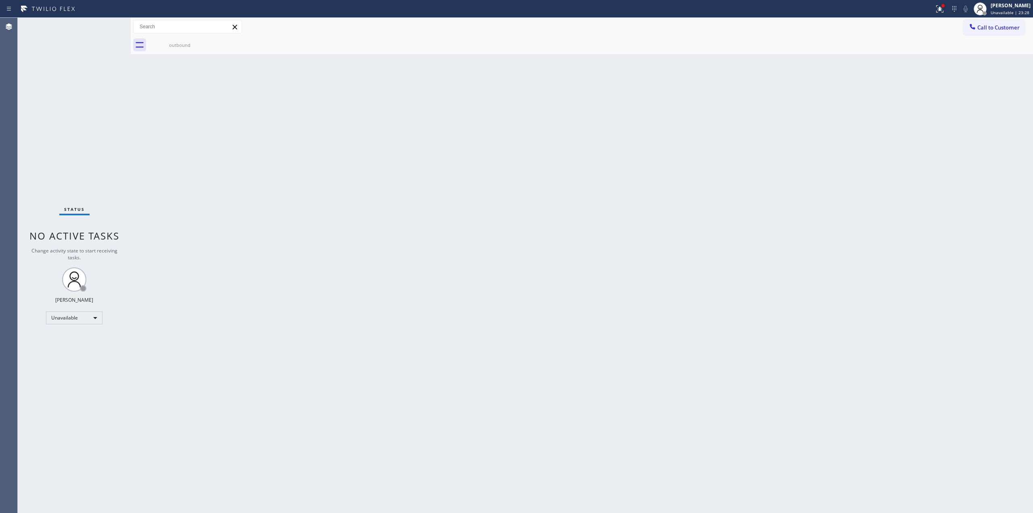
click at [956, 32] on div "Call to Customer Outbound call Location Whirlpool Appliance Repair Your caller …" at bounding box center [582, 27] width 902 height 14
click at [969, 29] on icon at bounding box center [973, 27] width 8 height 8
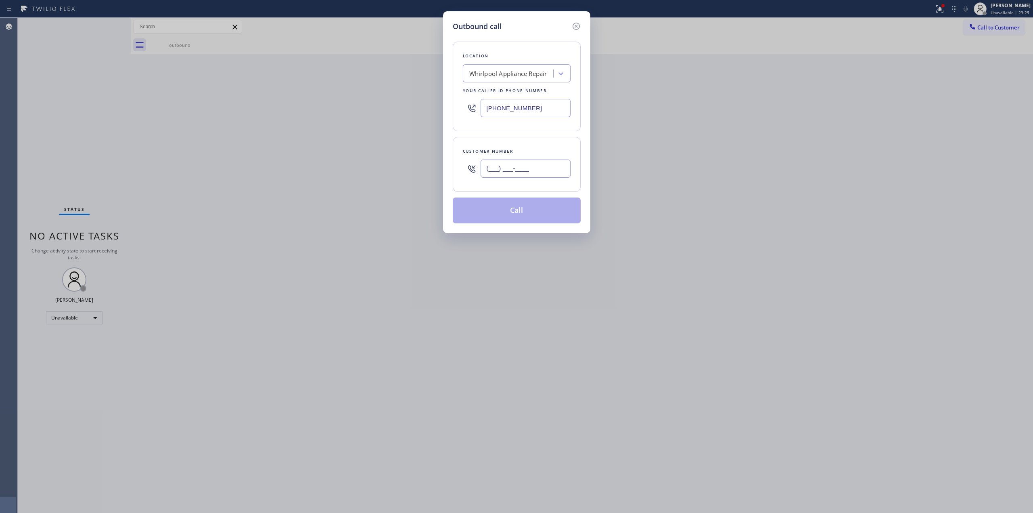
paste input "817) 417-0326"
click at [511, 164] on input "(___) ___-____" at bounding box center [526, 168] width 90 height 18
type input "[PHONE_NUMBER]"
click at [513, 71] on div "Whirlpool Appliance Repair" at bounding box center [508, 73] width 78 height 9
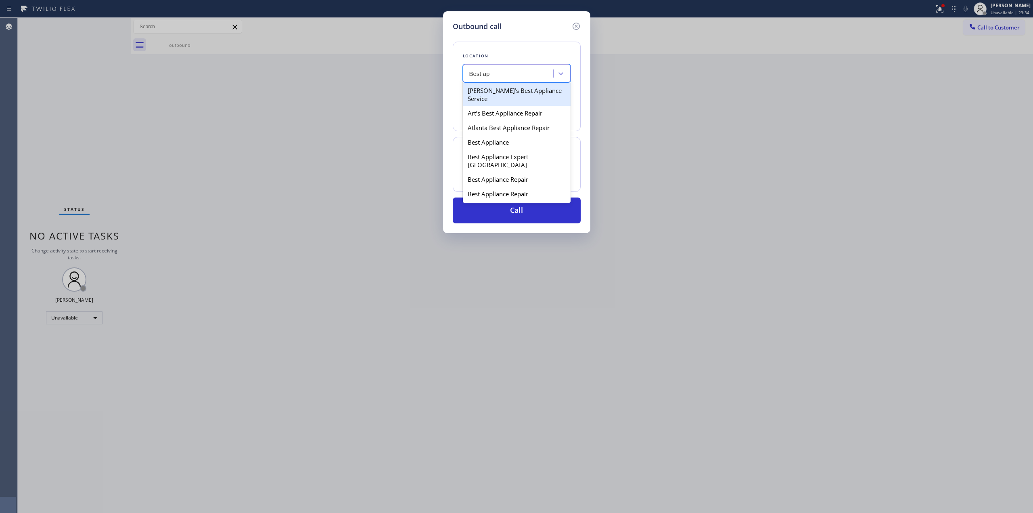
type input "Best app"
click at [491, 143] on div "Best Appliance" at bounding box center [517, 142] width 108 height 15
type input "[PHONE_NUMBER]"
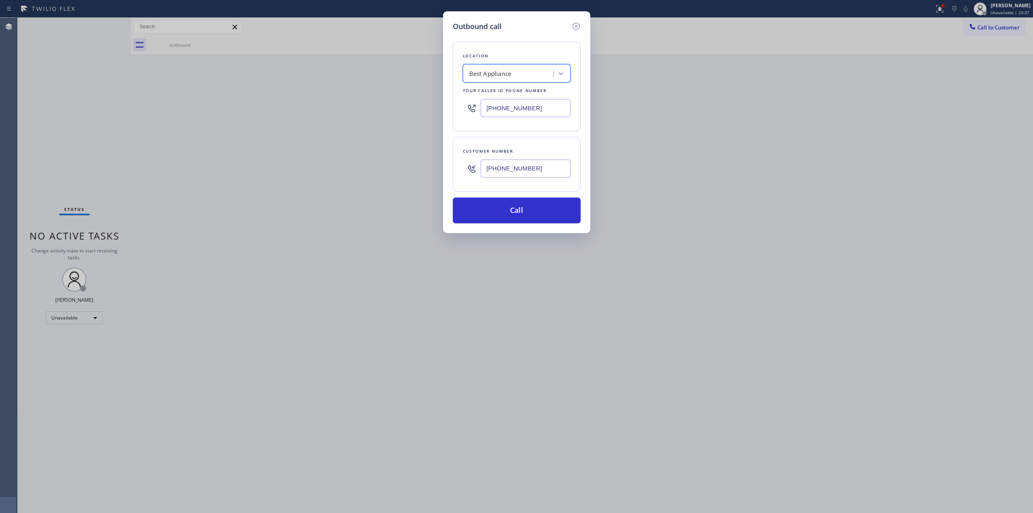
click at [515, 170] on input "[PHONE_NUMBER]" at bounding box center [526, 168] width 90 height 18
click at [551, 214] on button "Call" at bounding box center [517, 210] width 128 height 26
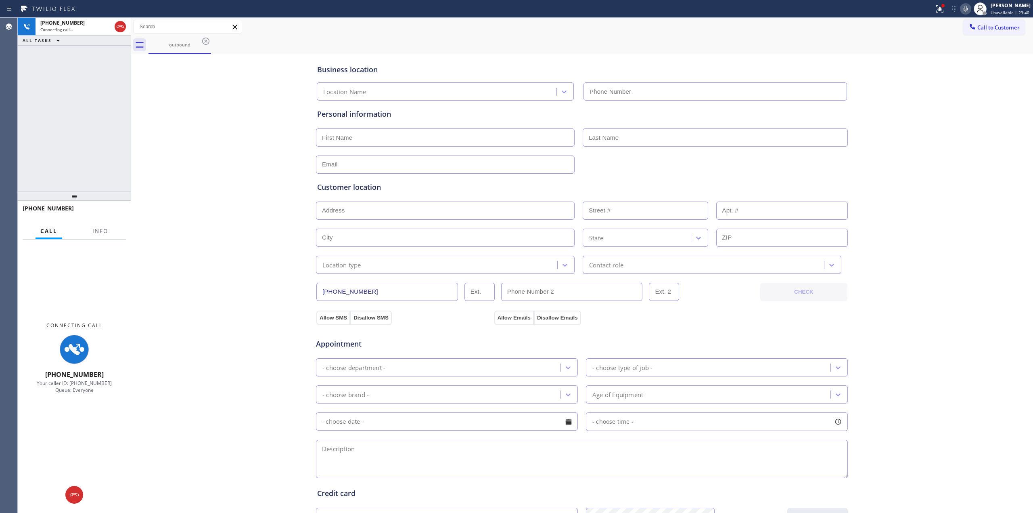
drag, startPoint x: 920, startPoint y: 102, endPoint x: 936, endPoint y: 40, distance: 63.8
click at [921, 100] on div "Business location Location Name Personal information Customer location >> ADD N…" at bounding box center [582, 331] width 898 height 551
type input "[PHONE_NUMBER]"
click at [967, 8] on icon at bounding box center [966, 9] width 4 height 6
click at [76, 27] on div "Connecting call…" at bounding box center [75, 30] width 71 height 6
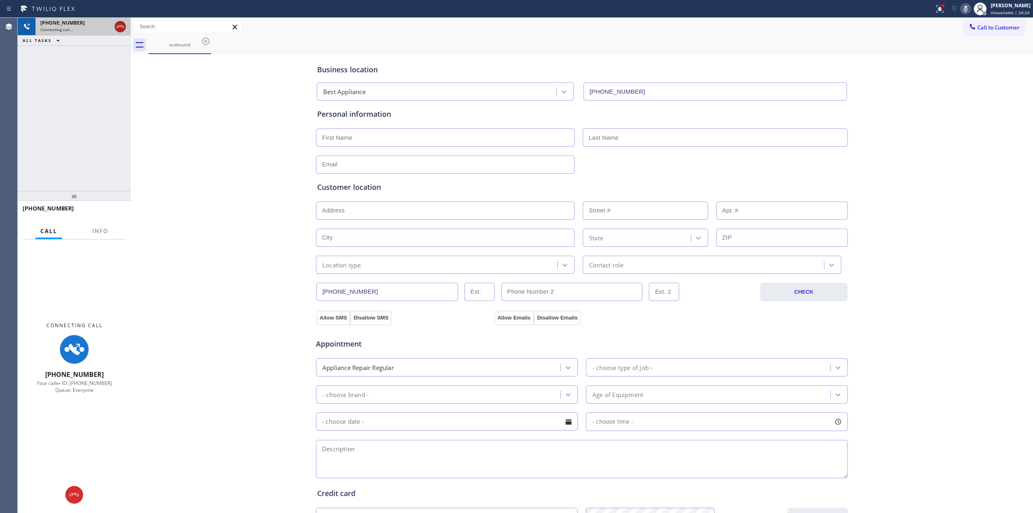
click at [118, 27] on icon at bounding box center [120, 27] width 10 height 10
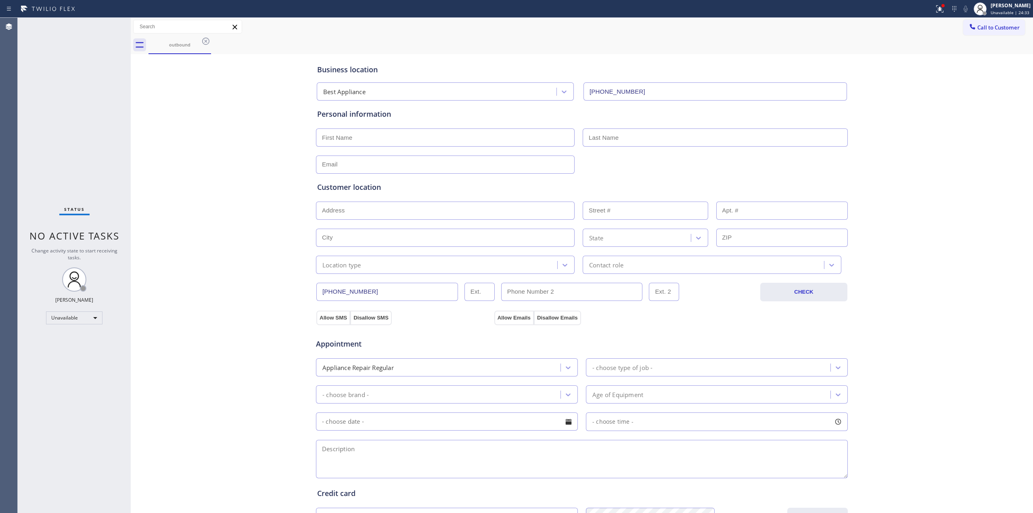
drag, startPoint x: 934, startPoint y: 77, endPoint x: 961, endPoint y: 38, distance: 47.8
click at [944, 67] on div "Business location Best Appliance [PHONE_NUMBER] Personal information Customer l…" at bounding box center [582, 331] width 898 height 551
click at [969, 30] on div at bounding box center [973, 28] width 10 height 10
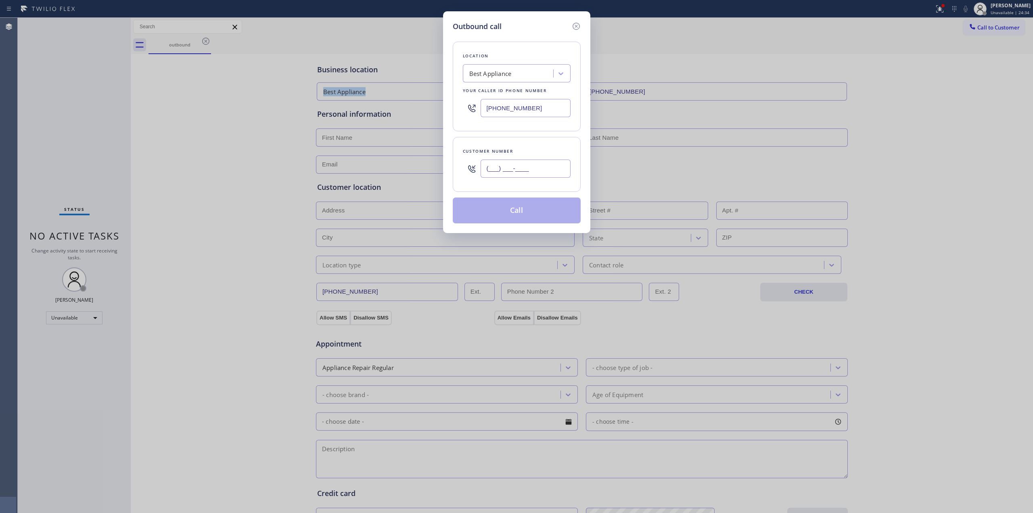
click at [540, 165] on input "(___) ___-____" at bounding box center [526, 168] width 90 height 18
paste input "707) 378-0148"
type input "[PHONE_NUMBER]"
click at [520, 83] on div "Location Best Appliance Your caller id phone number [PHONE_NUMBER]" at bounding box center [517, 87] width 128 height 90
click at [519, 74] on div "Best Appliance" at bounding box center [509, 74] width 88 height 14
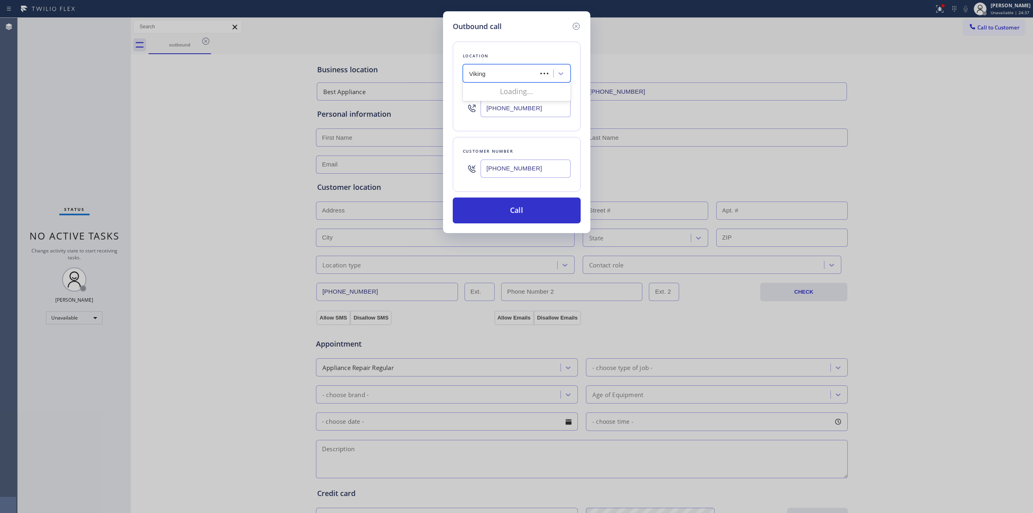
type input "Viking"
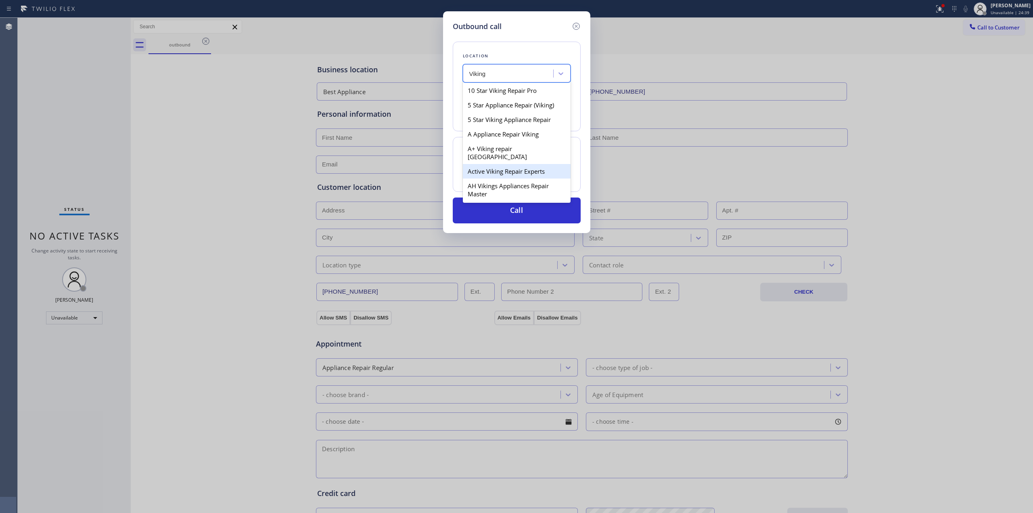
click at [488, 164] on div "Active Viking Repair Experts" at bounding box center [517, 171] width 108 height 15
type input "[PHONE_NUMBER]"
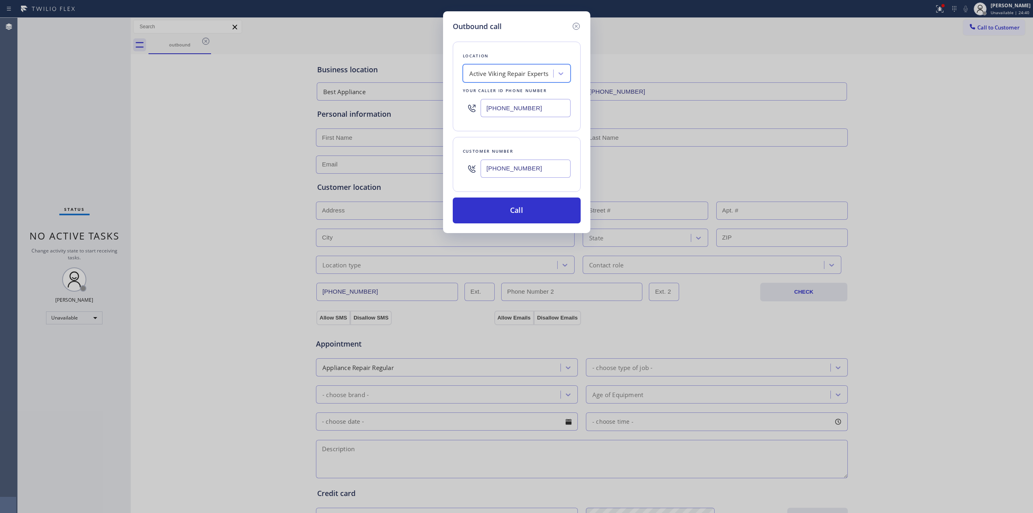
click at [530, 109] on input "[PHONE_NUMBER]" at bounding box center [526, 108] width 90 height 18
click at [540, 163] on input "[PHONE_NUMBER]" at bounding box center [526, 168] width 90 height 18
click at [509, 214] on button "Call" at bounding box center [517, 210] width 128 height 26
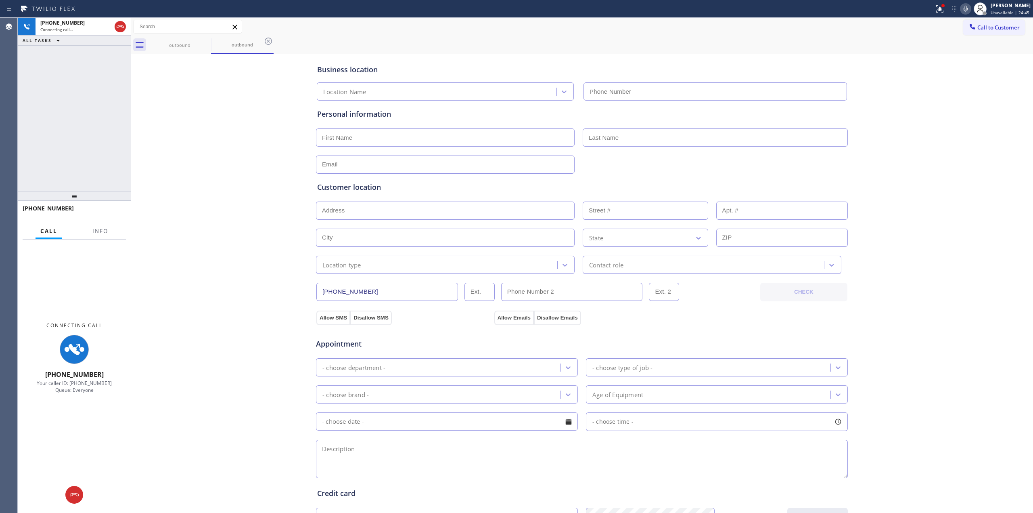
type input "[PHONE_NUMBER]"
drag, startPoint x: 915, startPoint y: 96, endPoint x: 950, endPoint y: 26, distance: 77.6
click at [916, 95] on div "Business location Active Viking Repair Experts [PHONE_NUMBER] Personal informat…" at bounding box center [582, 331] width 898 height 551
click at [963, 5] on div "Status report Issues detected These issues could affect your workflow. Please c…" at bounding box center [982, 9] width 102 height 18
click at [964, 8] on icon at bounding box center [966, 9] width 10 height 10
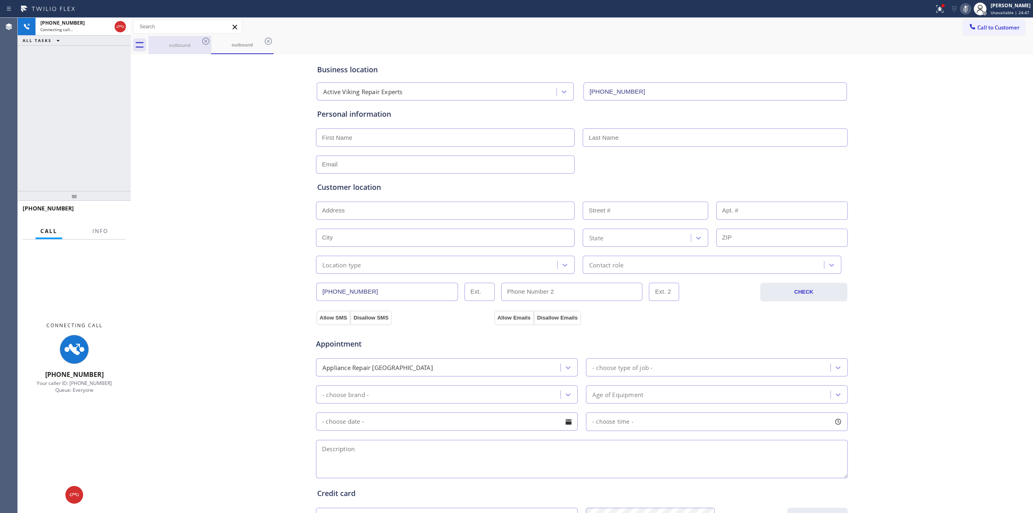
click at [205, 49] on div "outbound" at bounding box center [179, 45] width 61 height 18
click at [205, 42] on icon at bounding box center [206, 41] width 10 height 10
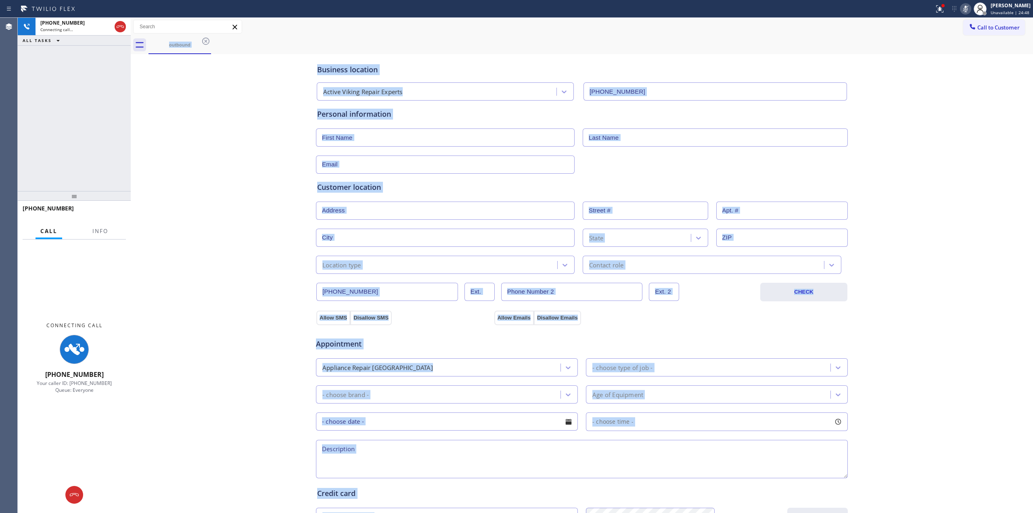
click at [205, 42] on div "outbound" at bounding box center [591, 45] width 885 height 18
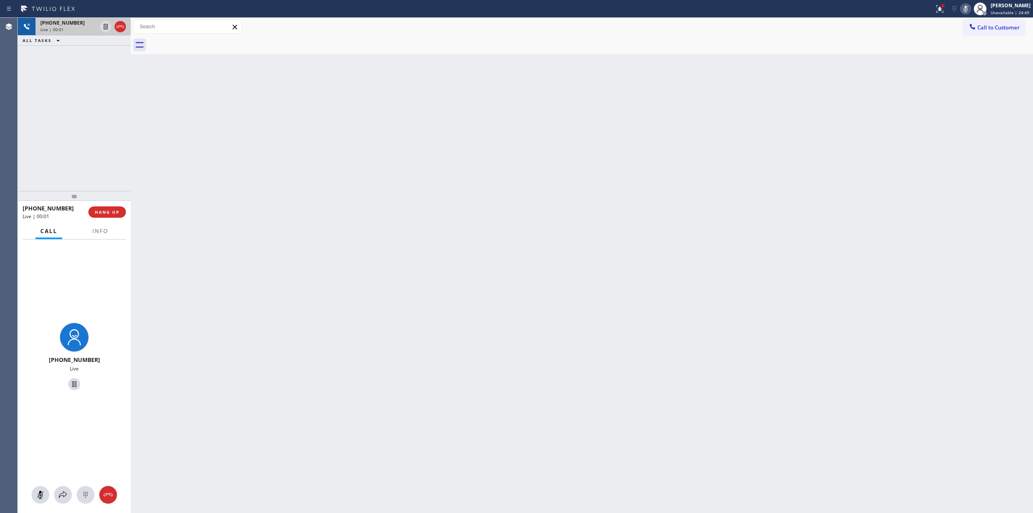
click at [81, 28] on div "Live | 00:01" at bounding box center [68, 30] width 56 height 6
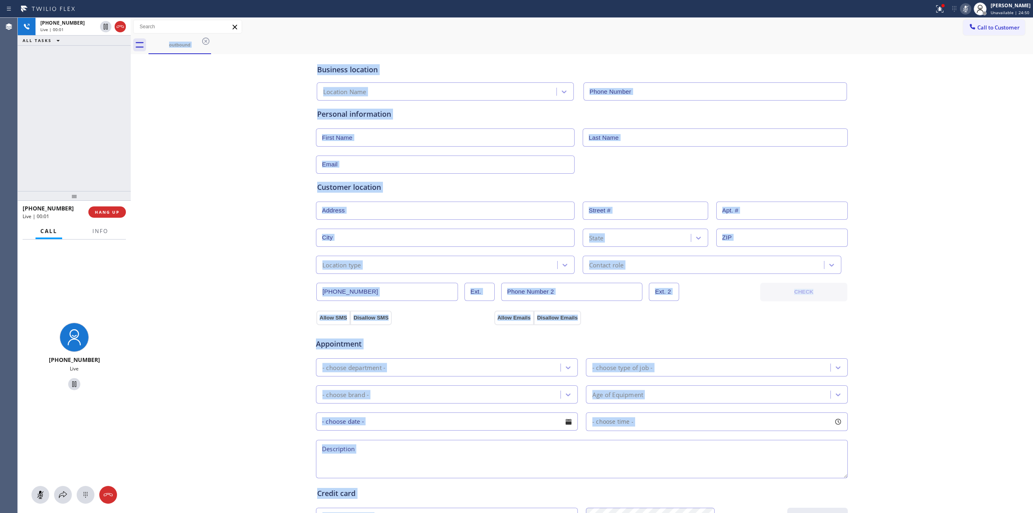
type input "[PHONE_NUMBER]"
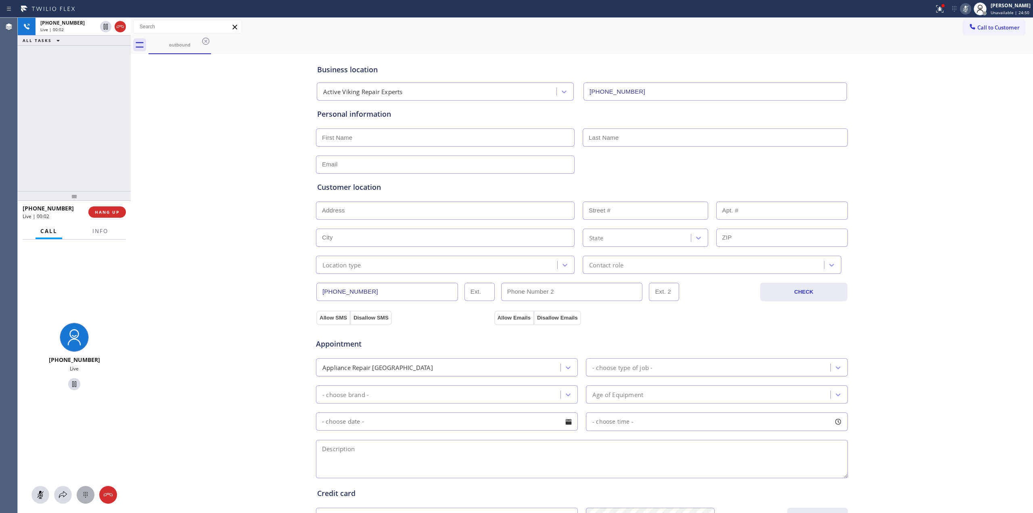
click at [94, 493] on div at bounding box center [74, 494] width 113 height 18
click at [91, 494] on div at bounding box center [86, 495] width 18 height 10
click at [963, 33] on button "Call to Customer" at bounding box center [994, 27] width 62 height 15
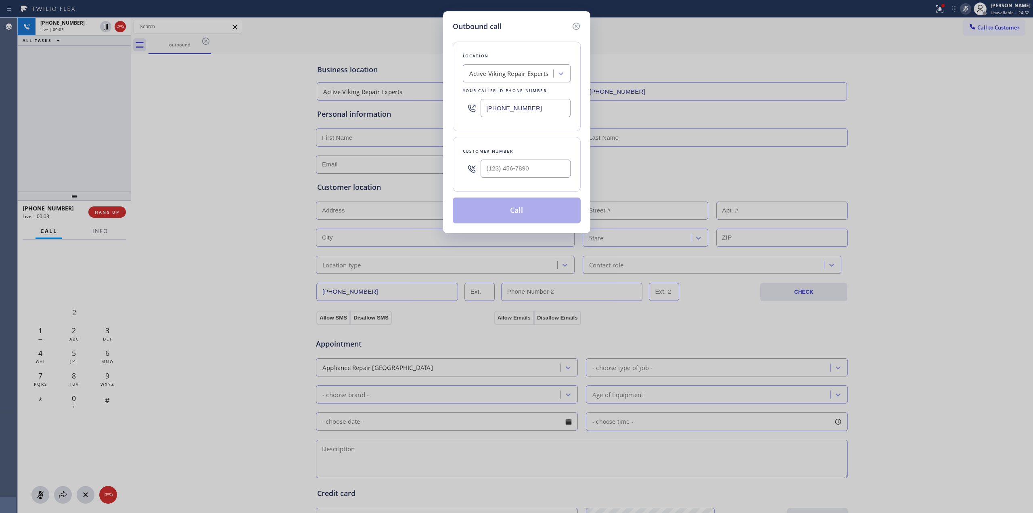
click at [557, 154] on div "Customer number" at bounding box center [517, 151] width 108 height 8
click at [554, 166] on input "(___) ___-____" at bounding box center [526, 168] width 90 height 18
paste input "707) 378-0148"
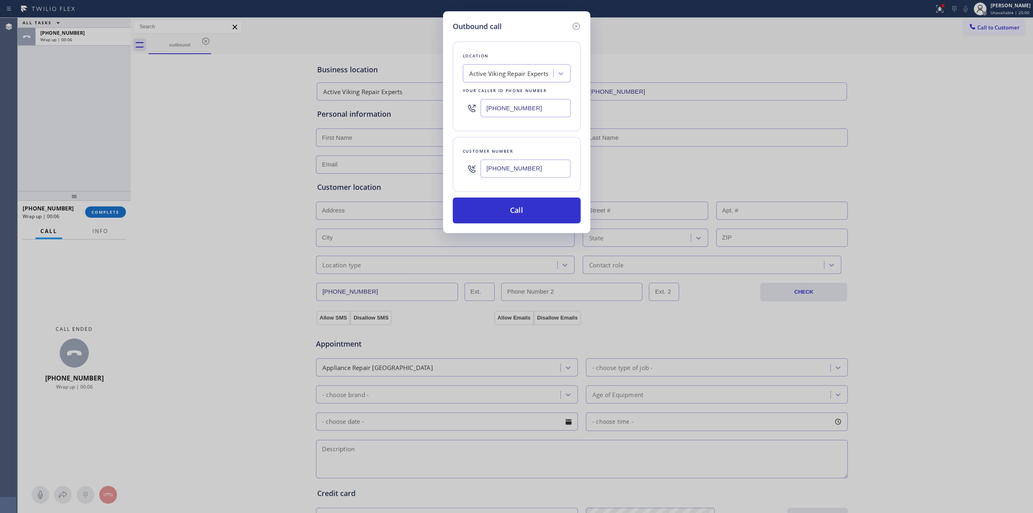
type input "[PHONE_NUMBER]"
click at [533, 225] on div "Outbound call Location Active Viking Repair Experts Your caller id phone number…" at bounding box center [516, 122] width 147 height 222
click at [504, 215] on button "Call" at bounding box center [517, 210] width 128 height 26
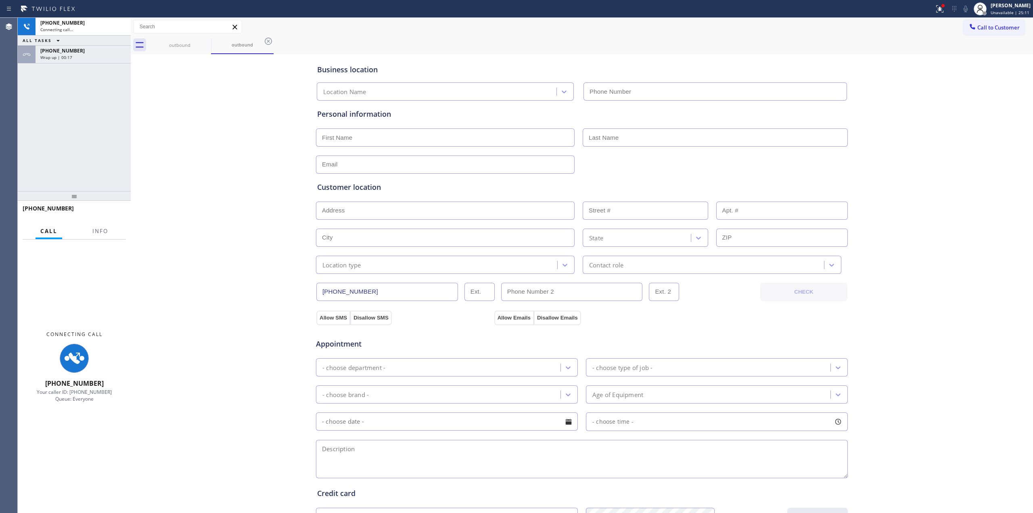
type input "[PHONE_NUMBER]"
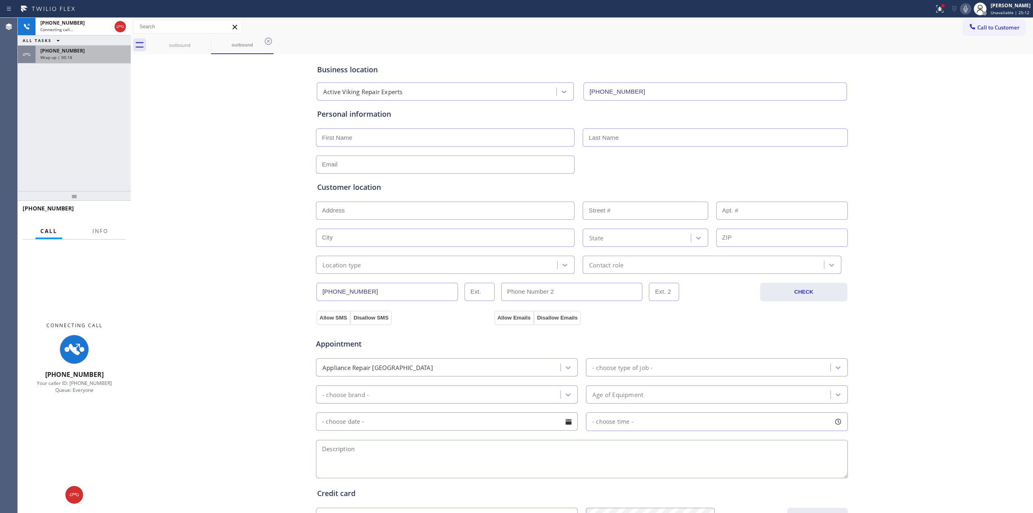
click at [76, 57] on div "Wrap up | 00:18" at bounding box center [83, 57] width 86 height 6
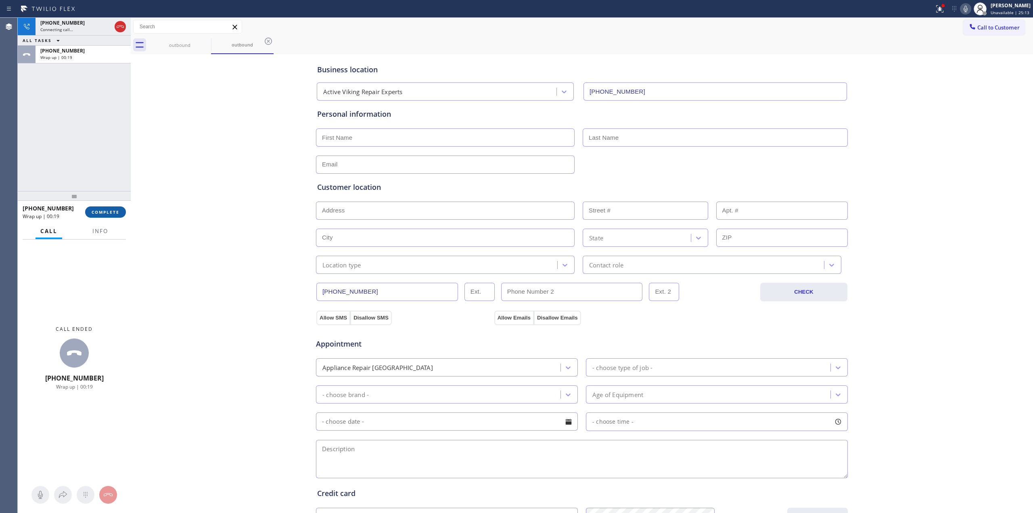
click at [113, 215] on button "COMPLETE" at bounding box center [105, 211] width 41 height 11
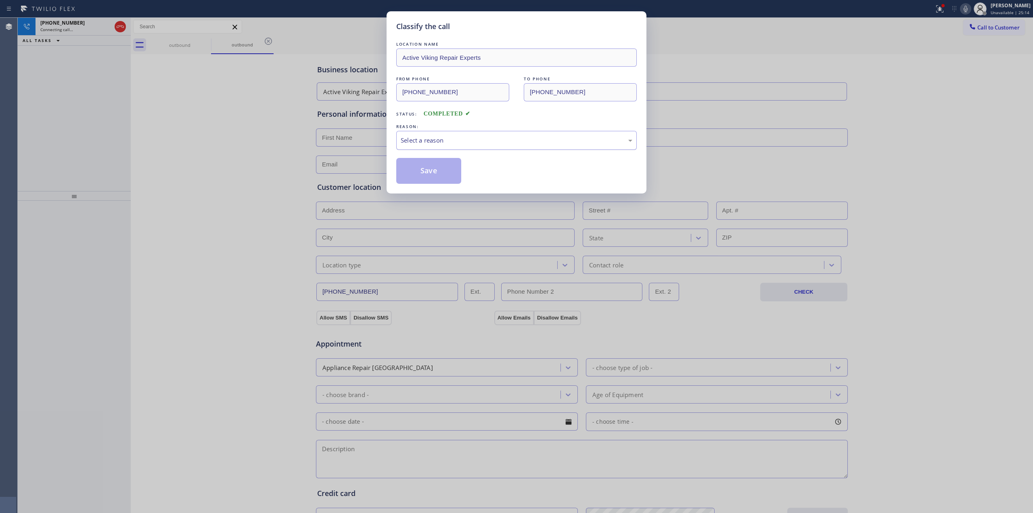
click at [477, 141] on div "Select a reason" at bounding box center [517, 140] width 232 height 9
drag, startPoint x: 470, startPoint y: 199, endPoint x: 420, endPoint y: 160, distance: 63.5
click at [420, 160] on button "Save" at bounding box center [428, 171] width 65 height 26
click at [433, 172] on button "Save" at bounding box center [428, 171] width 65 height 26
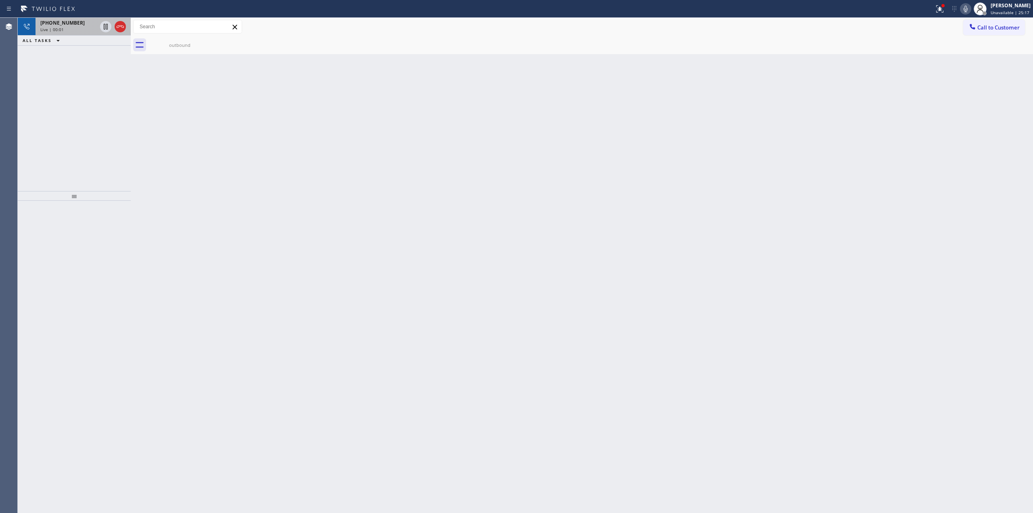
click at [78, 29] on div "Live | 00:01" at bounding box center [68, 30] width 56 height 6
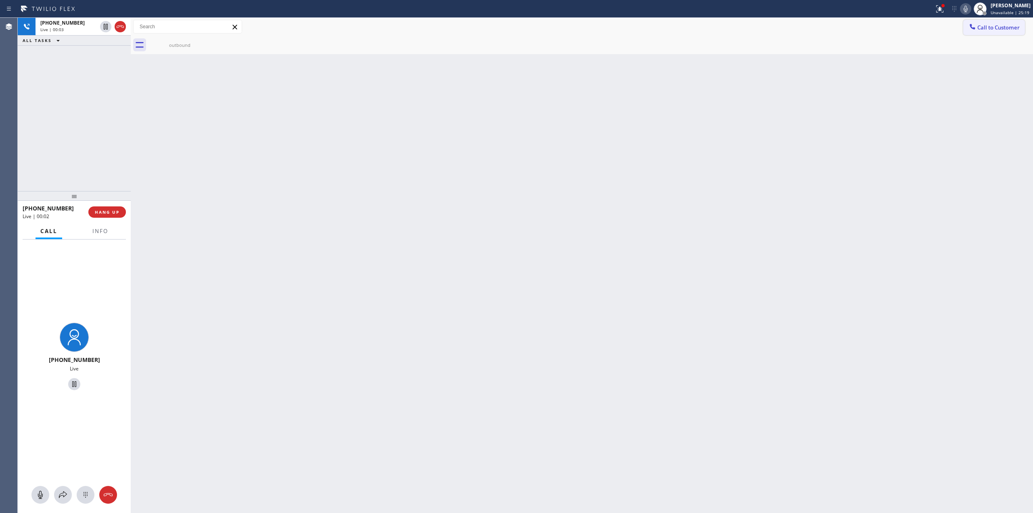
click at [969, 25] on icon at bounding box center [973, 27] width 8 height 8
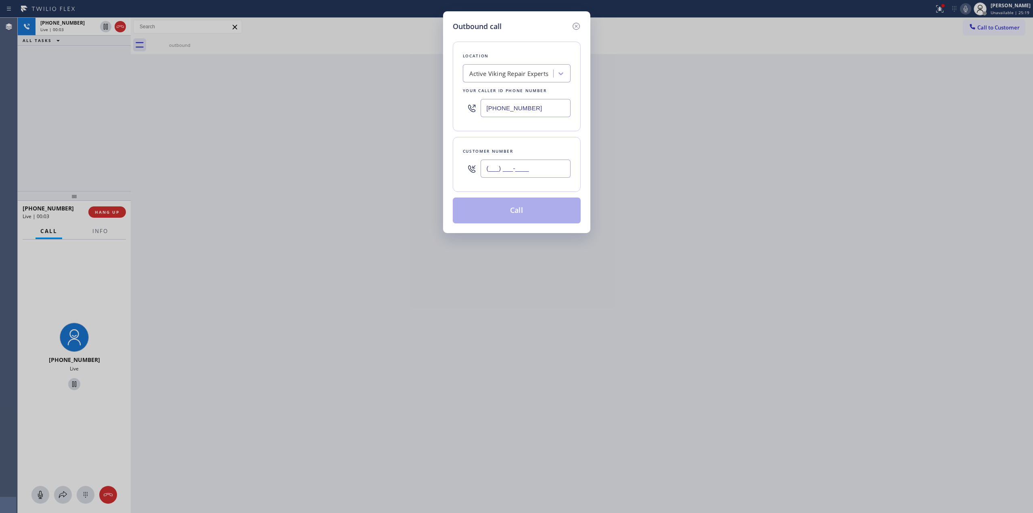
paste input "707) 378-0148"
click at [550, 170] on input "(___) ___-____" at bounding box center [526, 168] width 90 height 18
type input "[PHONE_NUMBER]"
click at [500, 215] on button "Call" at bounding box center [517, 210] width 128 height 26
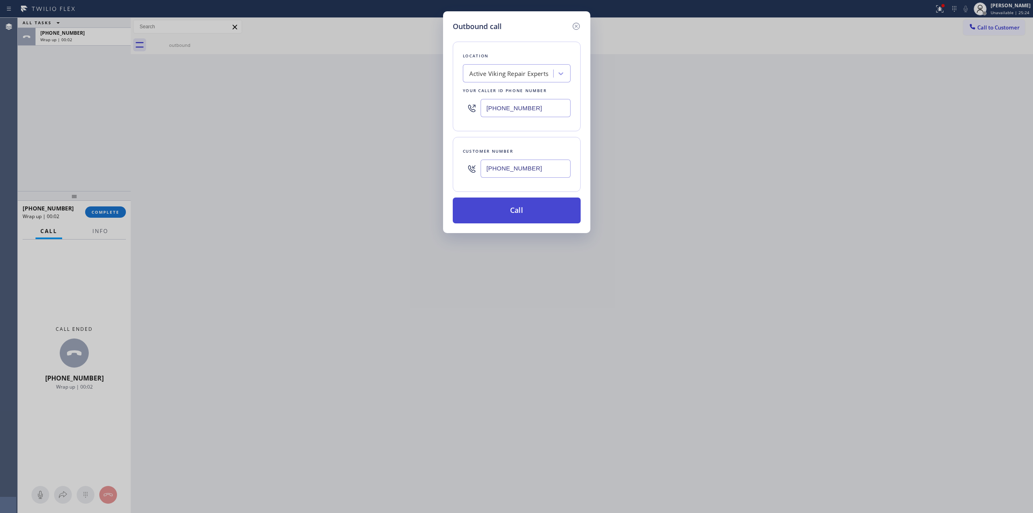
click at [515, 218] on button "Call" at bounding box center [517, 210] width 128 height 26
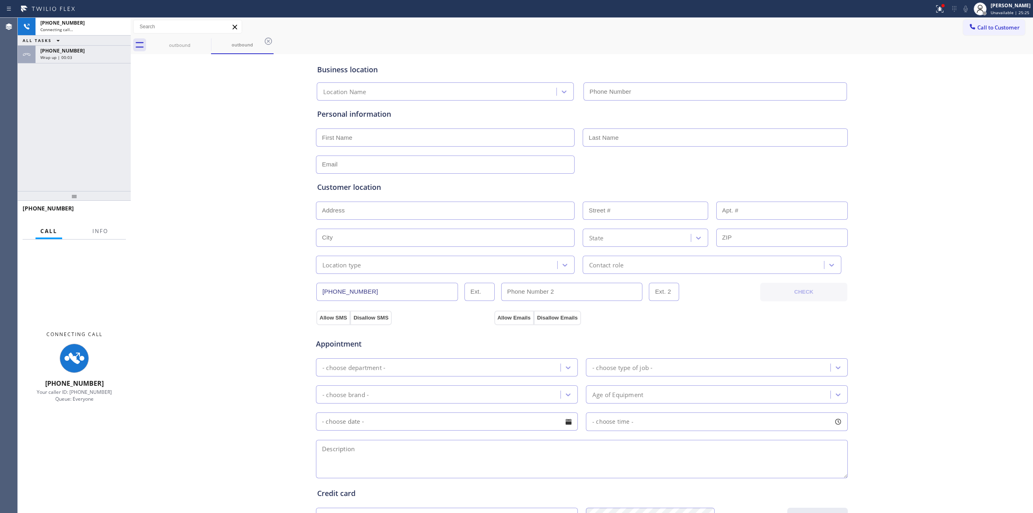
type input "[PHONE_NUMBER]"
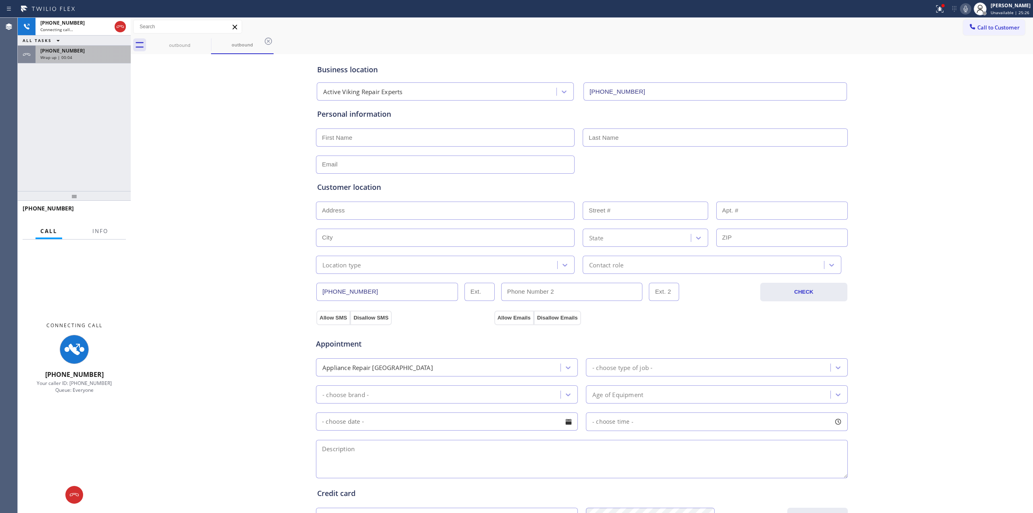
click at [113, 52] on div "[PHONE_NUMBER]" at bounding box center [83, 50] width 86 height 7
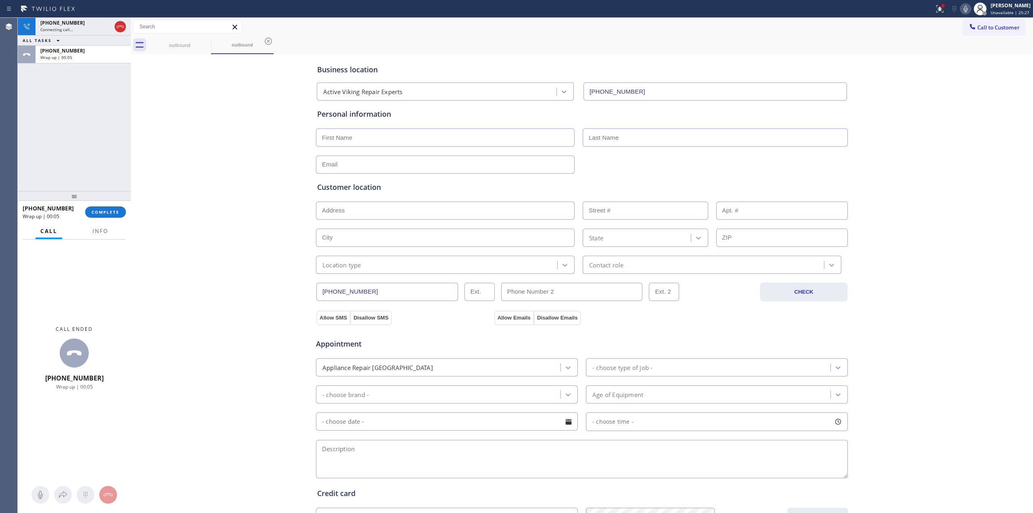
click at [110, 201] on div at bounding box center [74, 196] width 113 height 10
click at [110, 208] on button "COMPLETE" at bounding box center [105, 211] width 41 height 11
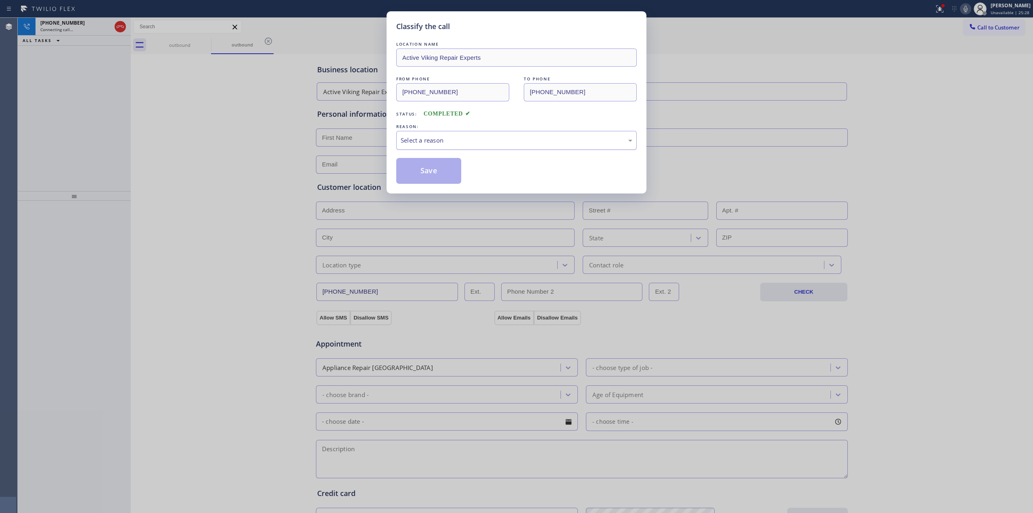
click at [479, 140] on div "Select a reason" at bounding box center [517, 140] width 232 height 9
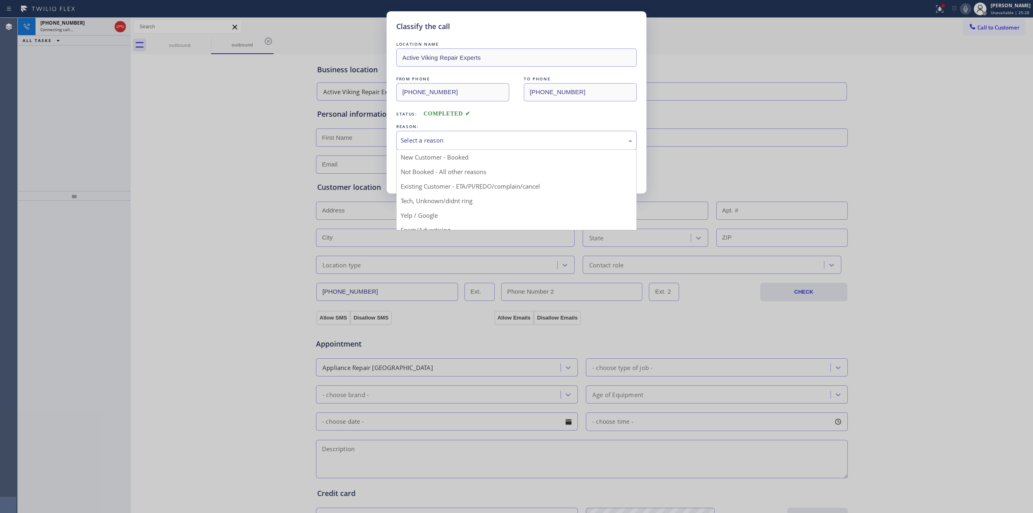
drag, startPoint x: 446, startPoint y: 204, endPoint x: 433, endPoint y: 164, distance: 41.9
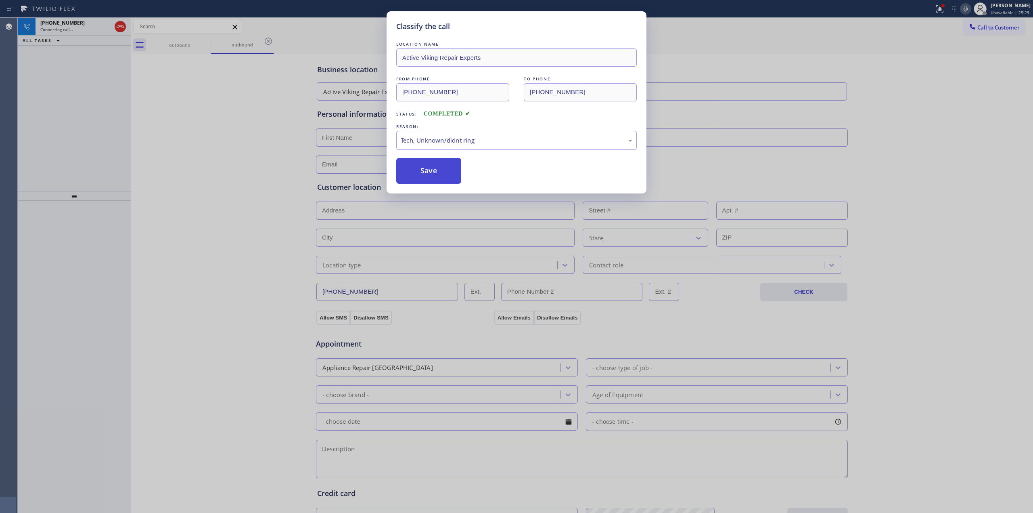
click at [433, 164] on button "Save" at bounding box center [428, 171] width 65 height 26
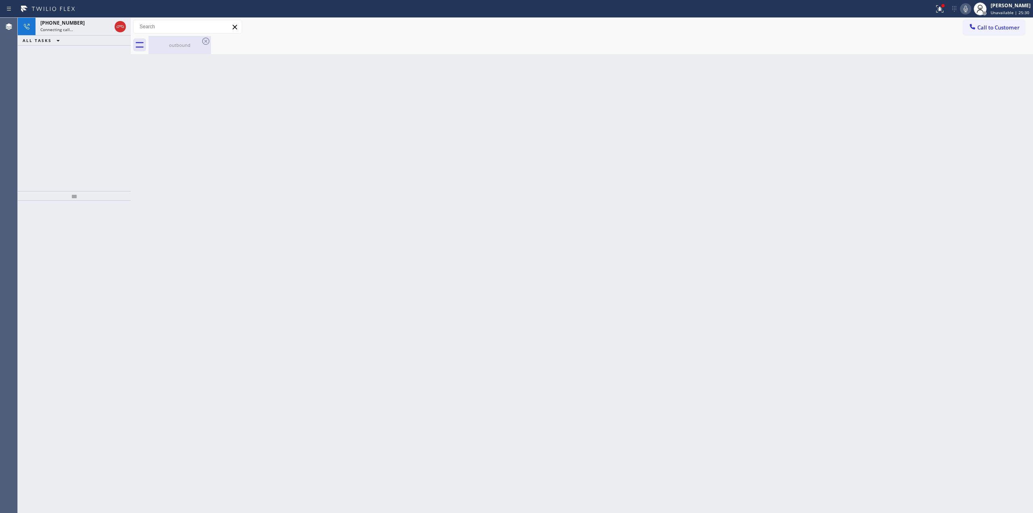
click at [191, 36] on div "outbound" at bounding box center [179, 45] width 61 height 18
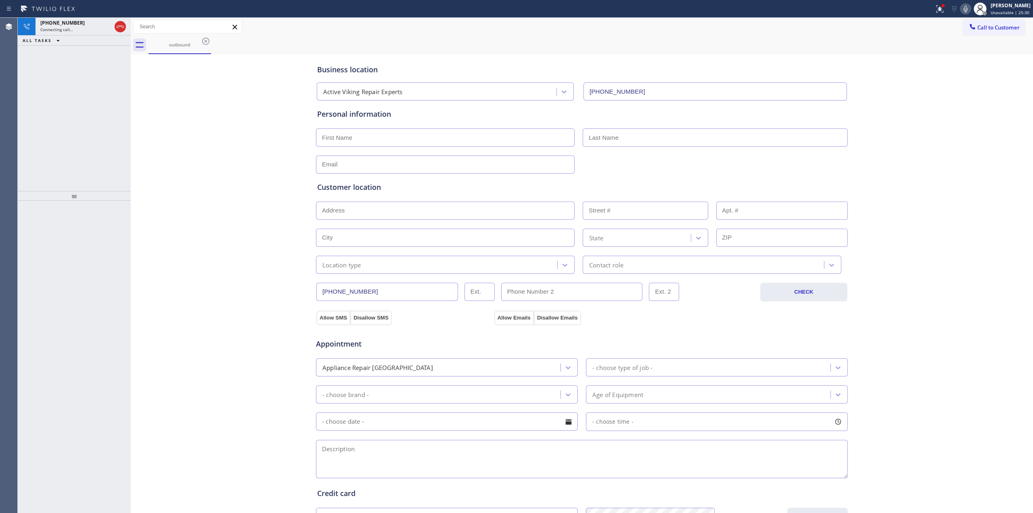
drag, startPoint x: 203, startPoint y: 40, endPoint x: 207, endPoint y: 45, distance: 6.9
click at [207, 44] on icon at bounding box center [206, 41] width 10 height 10
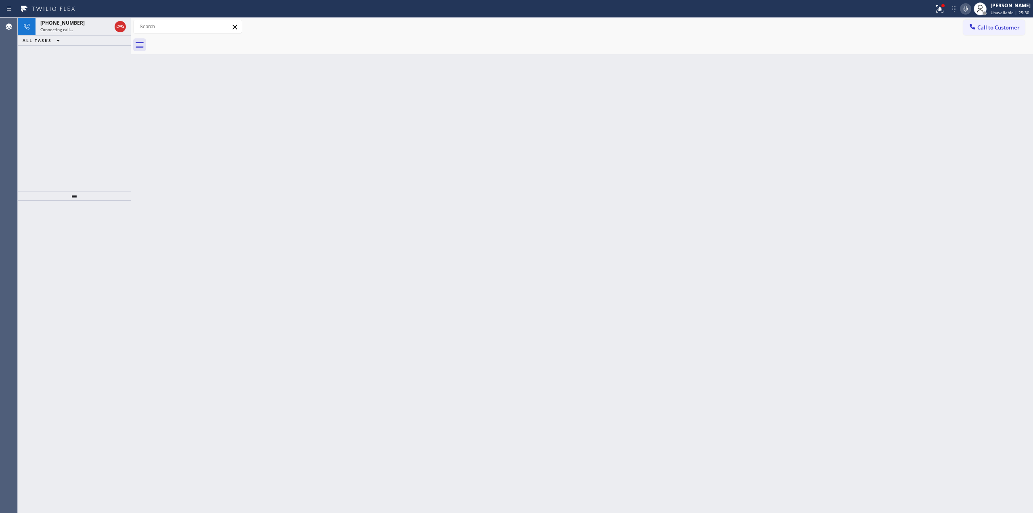
click at [208, 45] on div at bounding box center [591, 45] width 885 height 18
click at [968, 10] on icon at bounding box center [966, 9] width 4 height 6
click at [467, 222] on div "Back to Dashboard Change Sender ID Customers Technicians Select a contact Outbo…" at bounding box center [582, 265] width 902 height 495
click at [92, 40] on div "Wrap up | 23:46" at bounding box center [83, 40] width 86 height 6
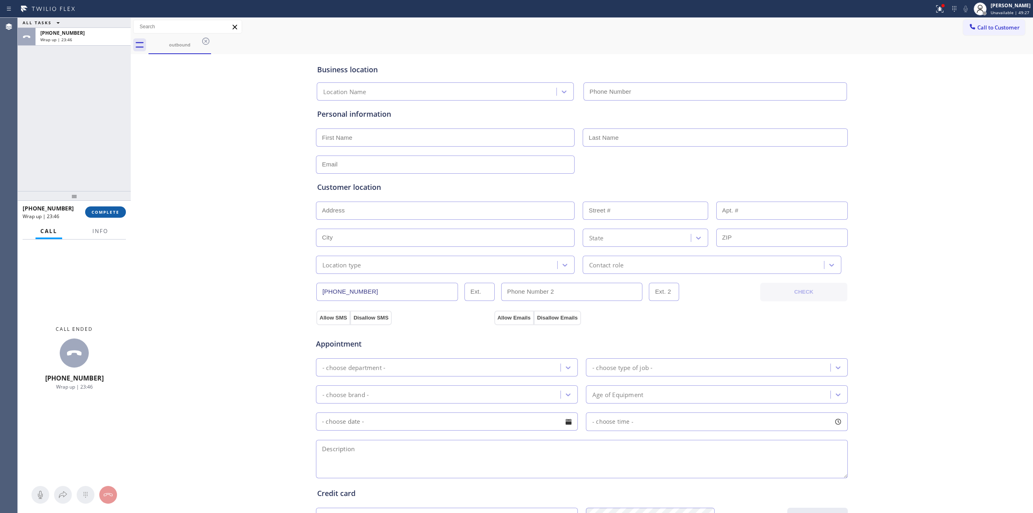
type input "[PHONE_NUMBER]"
click at [104, 212] on span "COMPLETE" at bounding box center [106, 212] width 28 height 6
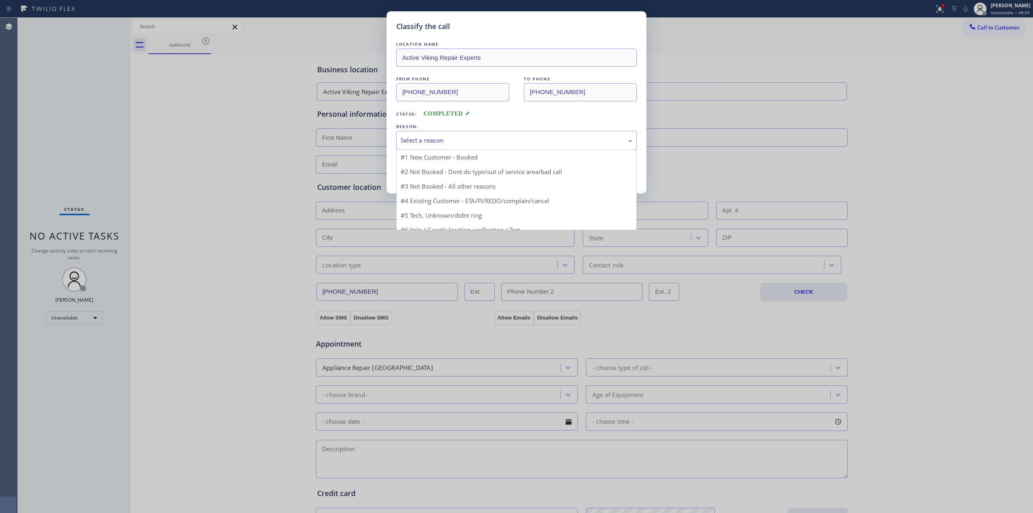
click at [525, 139] on div "Select a reason" at bounding box center [517, 140] width 232 height 9
drag, startPoint x: 467, startPoint y: 197, endPoint x: 449, endPoint y: 183, distance: 23.0
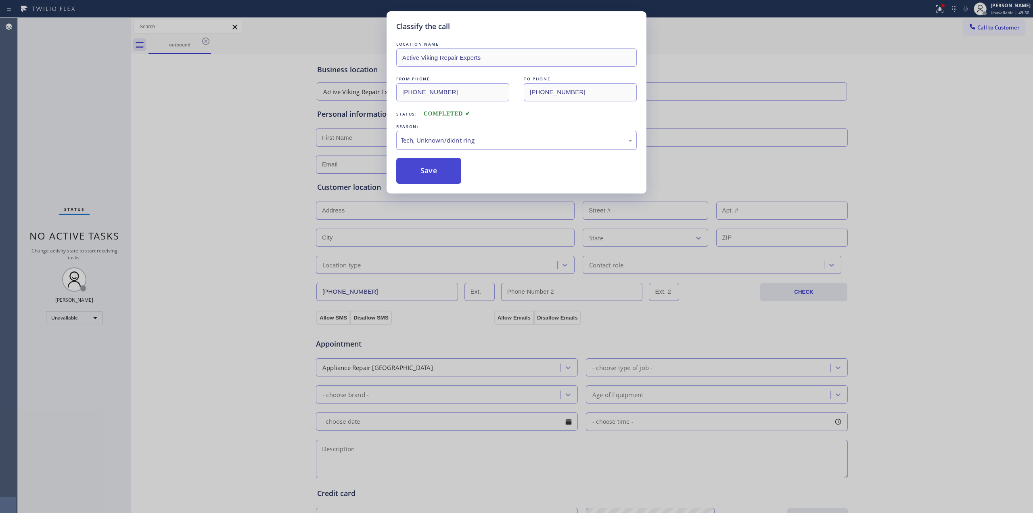
click at [449, 183] on button "Save" at bounding box center [428, 171] width 65 height 26
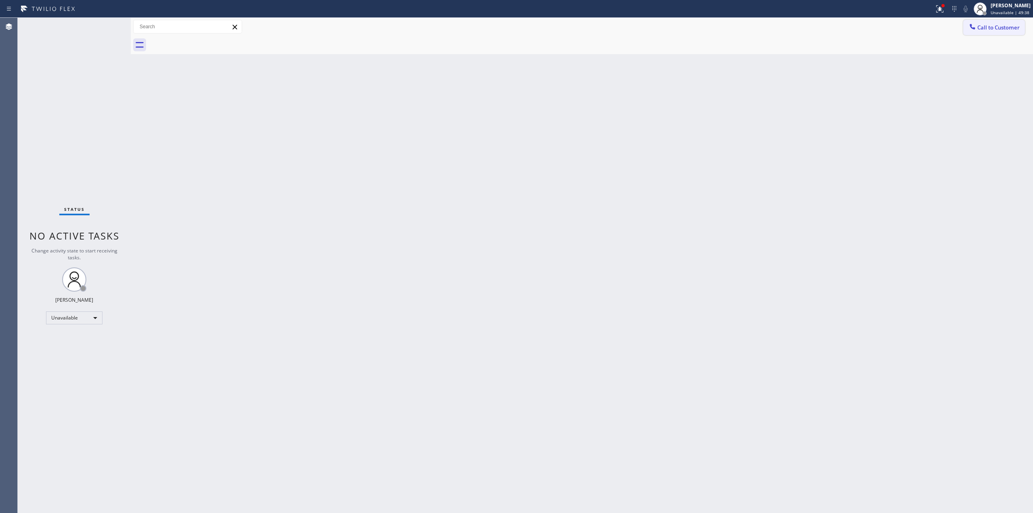
click at [985, 31] on span "Call to Customer" at bounding box center [998, 27] width 42 height 7
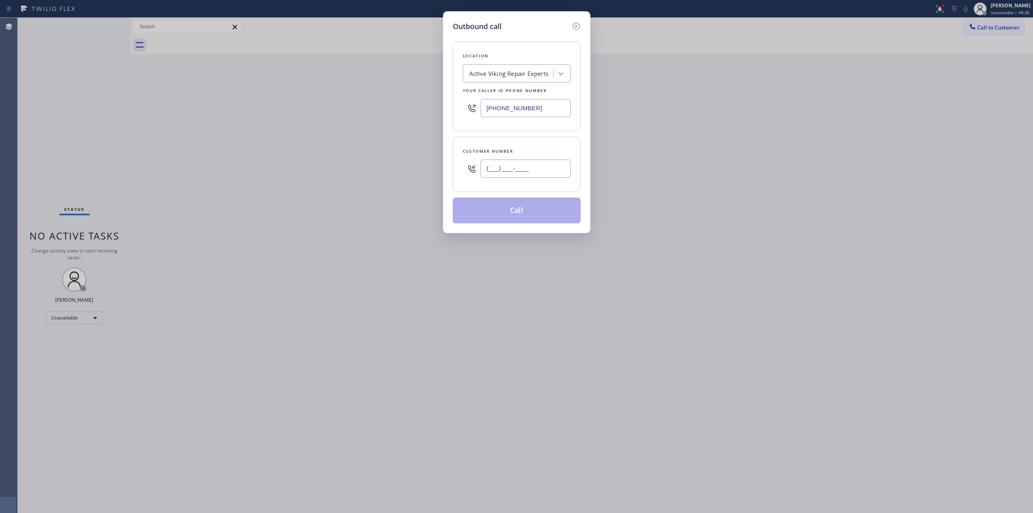
paste input "805) 327-0970"
click at [545, 172] on input "(___) ___-____" at bounding box center [526, 168] width 90 height 18
type input "[PHONE_NUMBER]"
click at [529, 75] on div "Active Viking Repair Experts" at bounding box center [509, 73] width 80 height 9
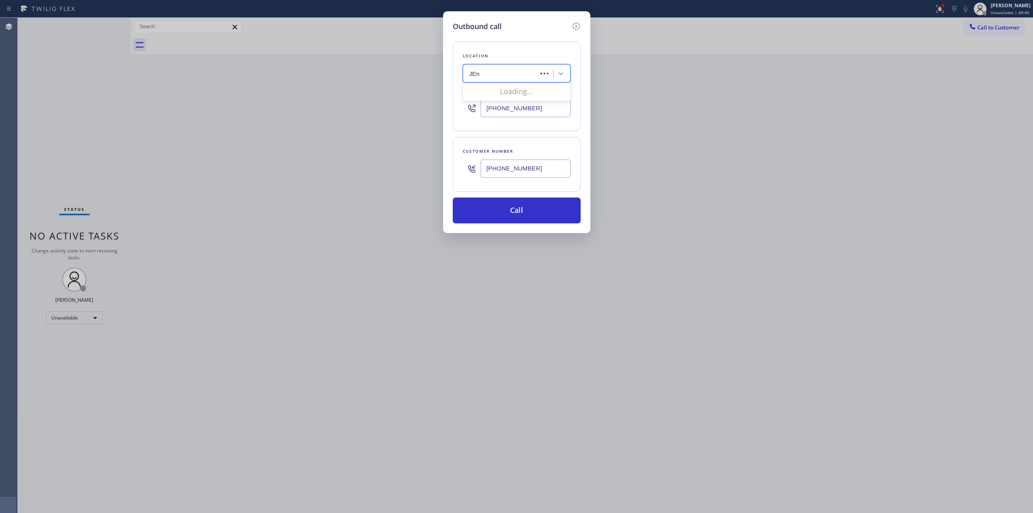
type input "JEnn"
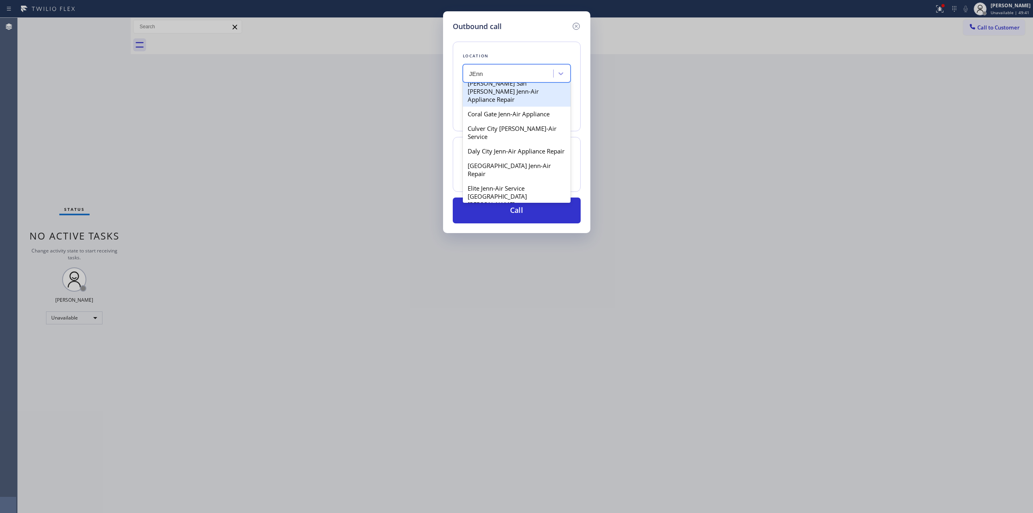
scroll to position [215, 0]
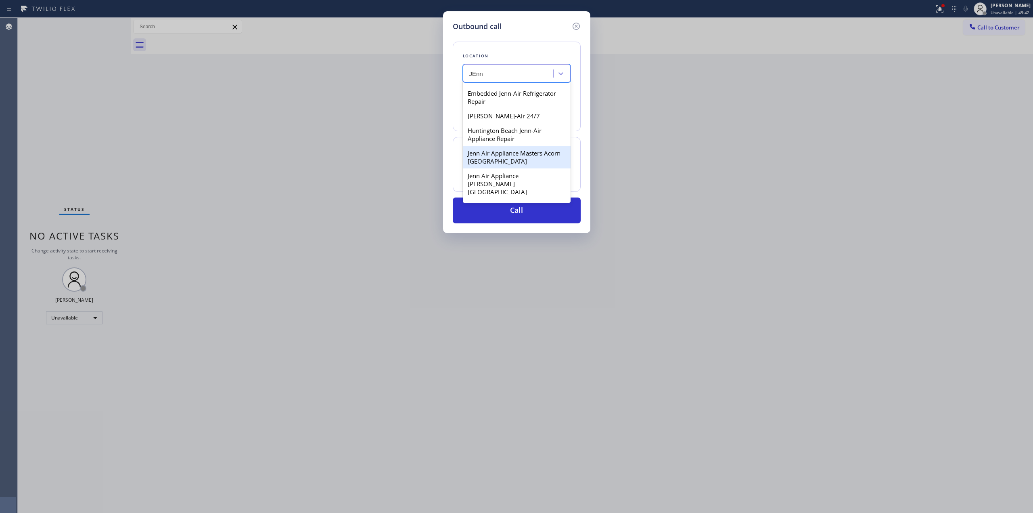
click at [511, 149] on div "Jenn Air Appliance Masters Acorn [GEOGRAPHIC_DATA]" at bounding box center [517, 157] width 108 height 23
type input "[PHONE_NUMBER]"
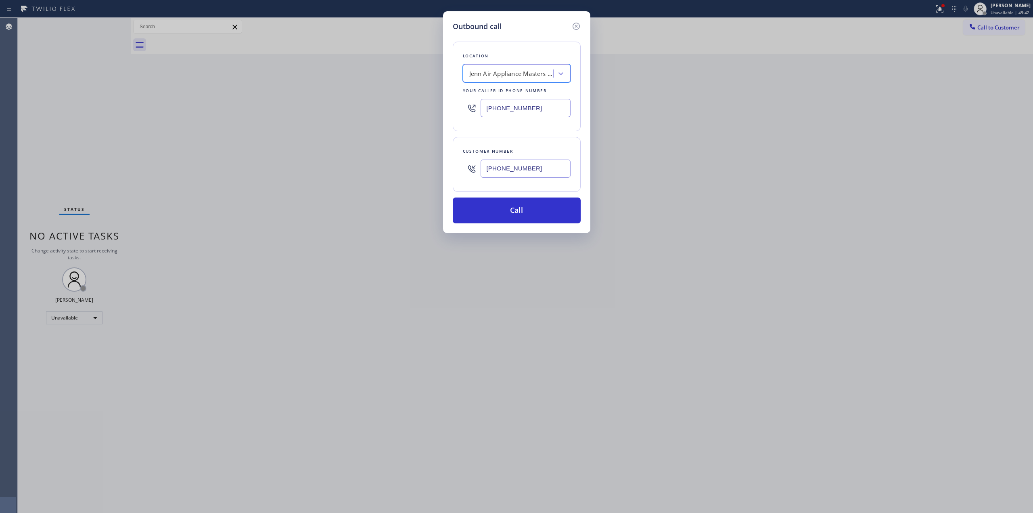
click at [519, 170] on input "[PHONE_NUMBER]" at bounding box center [526, 168] width 90 height 18
click at [519, 212] on button "Call" at bounding box center [517, 210] width 128 height 26
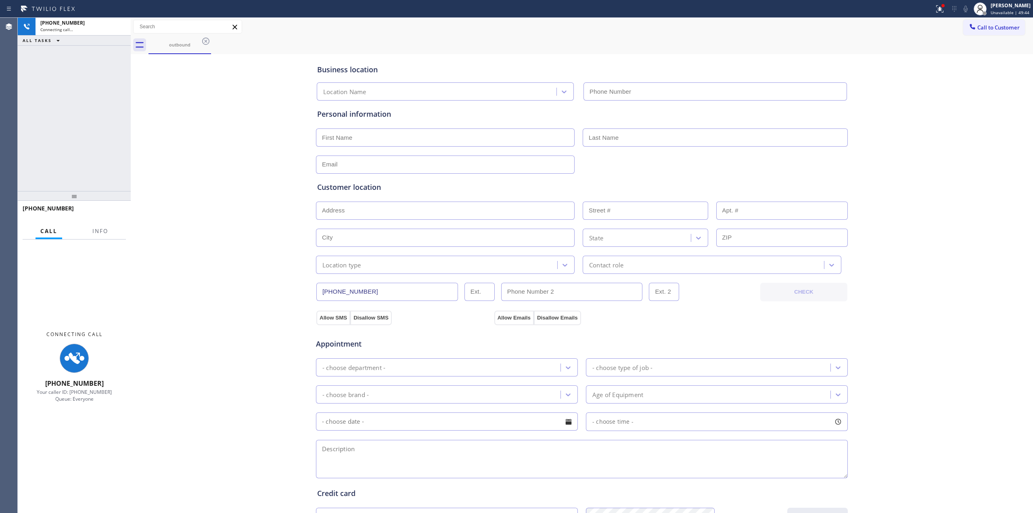
click at [895, 128] on div "Business location Location Name Personal information Customer location >> ADD N…" at bounding box center [582, 331] width 898 height 551
type input "[PHONE_NUMBER]"
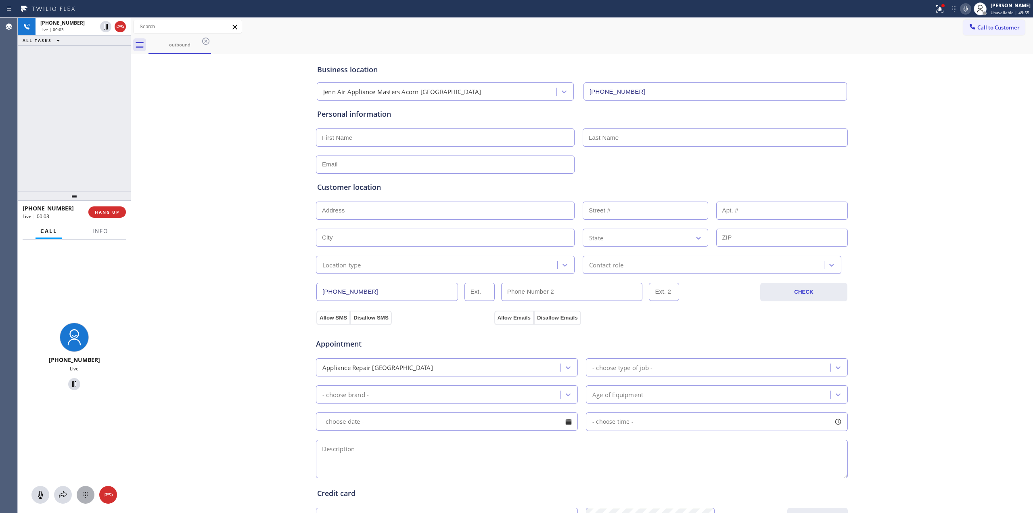
click at [92, 492] on div at bounding box center [86, 495] width 18 height 10
drag, startPoint x: 974, startPoint y: 28, endPoint x: 964, endPoint y: 31, distance: 10.7
click at [977, 28] on span "Call to Customer" at bounding box center [998, 27] width 42 height 7
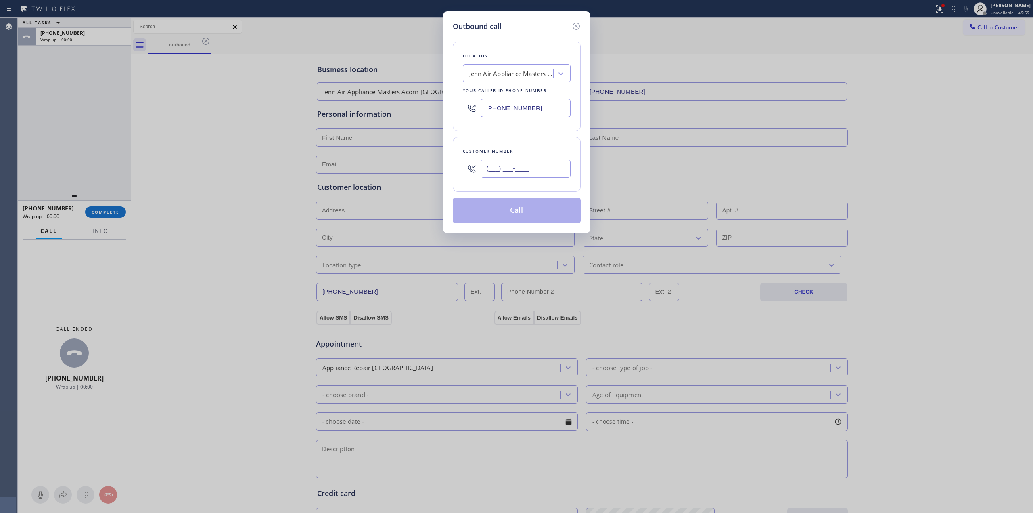
click at [542, 170] on input "(___) ___-____" at bounding box center [526, 168] width 90 height 18
paste input "805) 327-0970"
type input "[PHONE_NUMBER]"
click at [525, 213] on button "Call" at bounding box center [517, 210] width 128 height 26
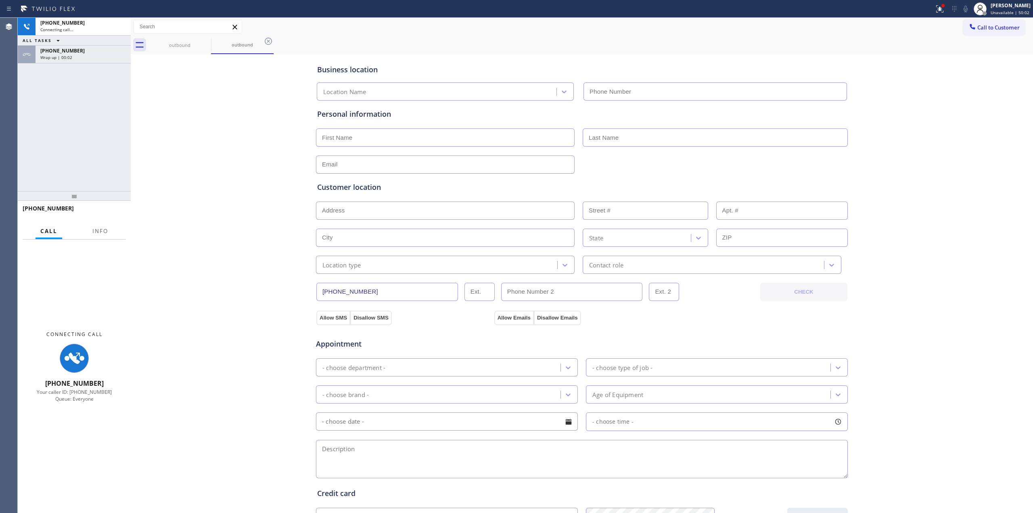
type input "[PHONE_NUMBER]"
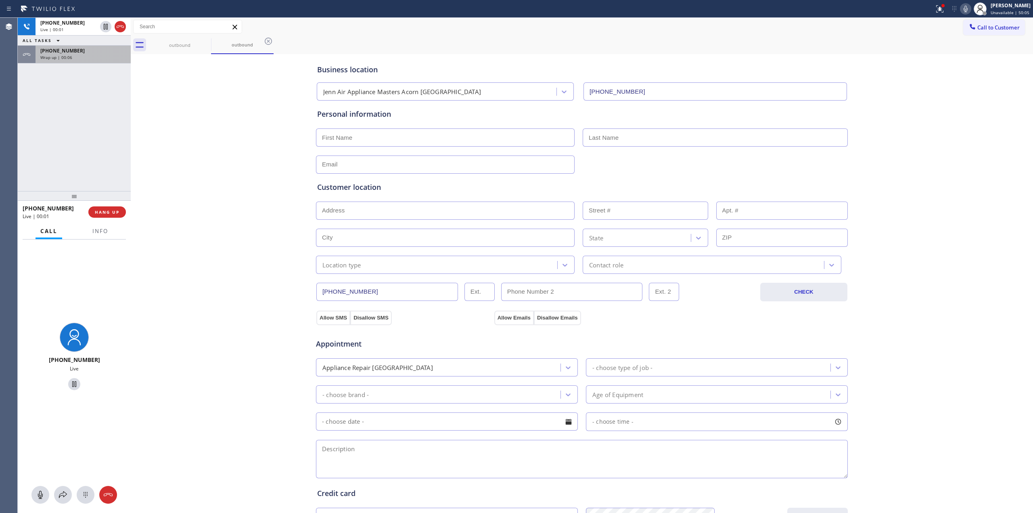
click at [81, 62] on div "[PHONE_NUMBER] Wrap up | 00:06" at bounding box center [82, 55] width 92 height 18
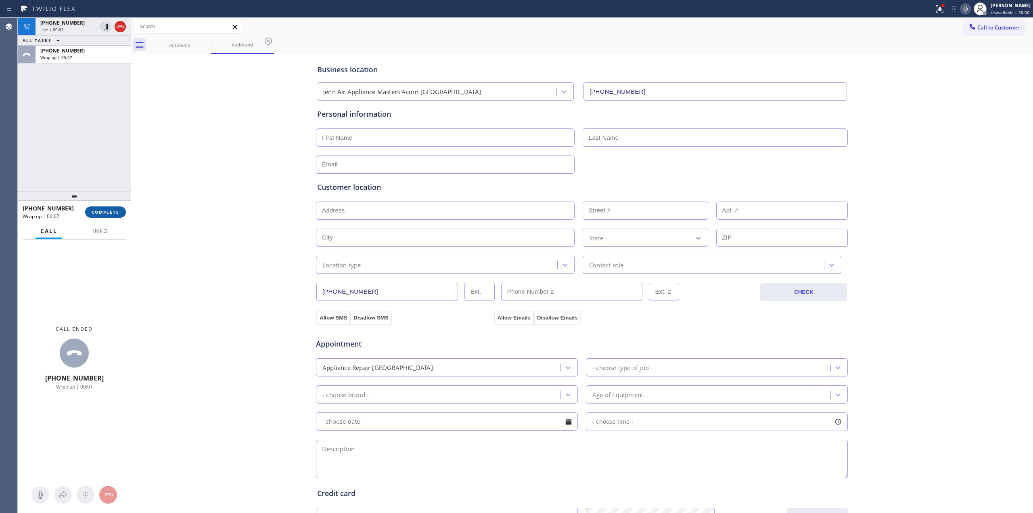
click at [111, 207] on button "COMPLETE" at bounding box center [105, 211] width 41 height 11
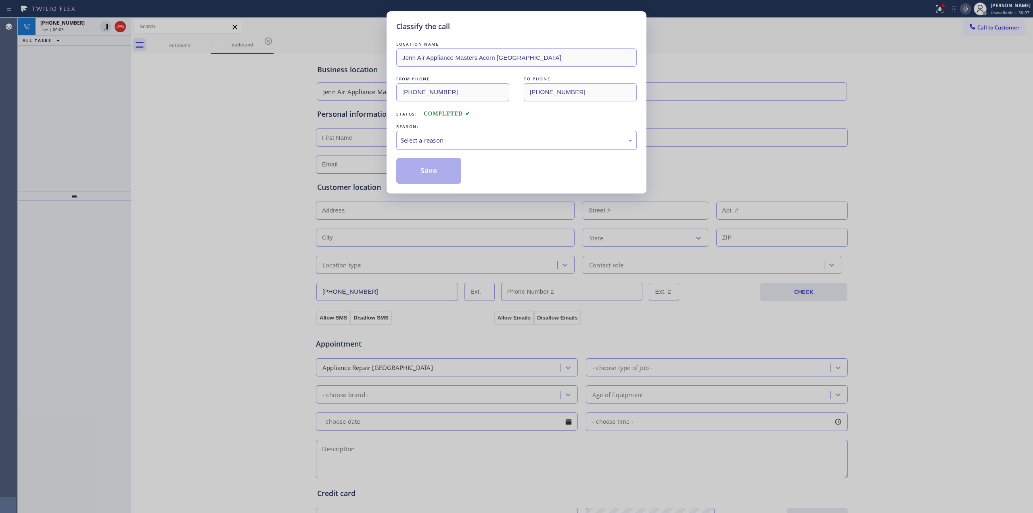
drag, startPoint x: 431, startPoint y: 133, endPoint x: 439, endPoint y: 147, distance: 16.3
click at [433, 134] on div "Select a reason" at bounding box center [516, 140] width 241 height 19
click at [428, 167] on button "Save" at bounding box center [428, 171] width 65 height 26
click at [930, 99] on div "Back to Dashboard Change Sender ID Customers Technicians Select a contact Outbo…" at bounding box center [582, 265] width 902 height 495
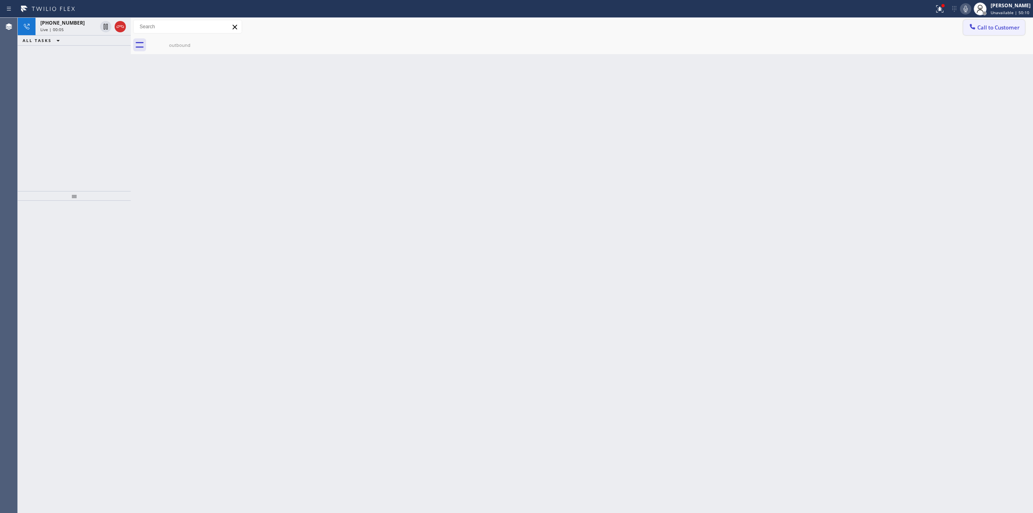
click at [976, 21] on button "Call to Customer" at bounding box center [994, 27] width 62 height 15
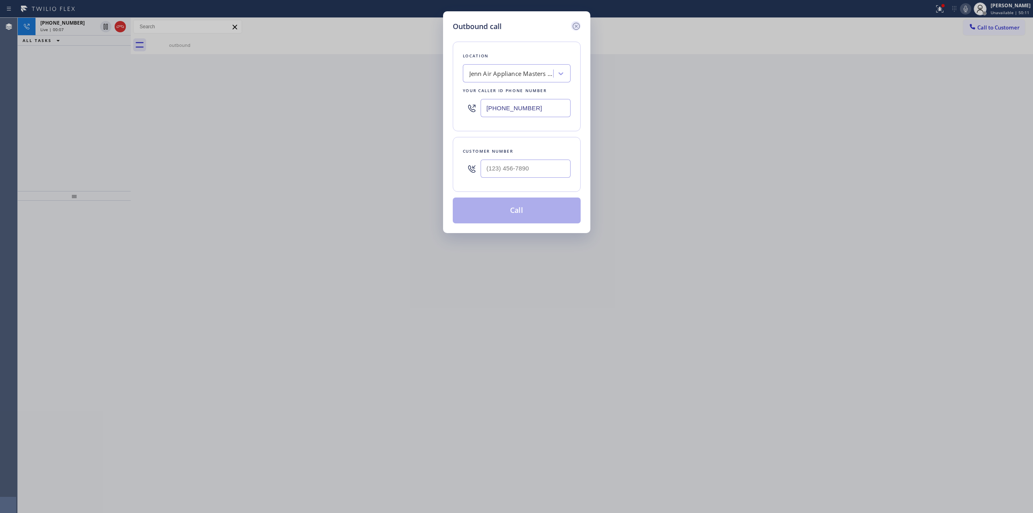
drag, startPoint x: 574, startPoint y: 22, endPoint x: 100, endPoint y: 37, distance: 474.0
click at [570, 23] on div "Outbound call" at bounding box center [517, 26] width 128 height 11
click at [83, 23] on div "Outbound call Location Jenn Air Appliance Masters [GEOGRAPHIC_DATA] View Your c…" at bounding box center [516, 256] width 1033 height 513
click at [575, 25] on icon at bounding box center [576, 26] width 10 height 10
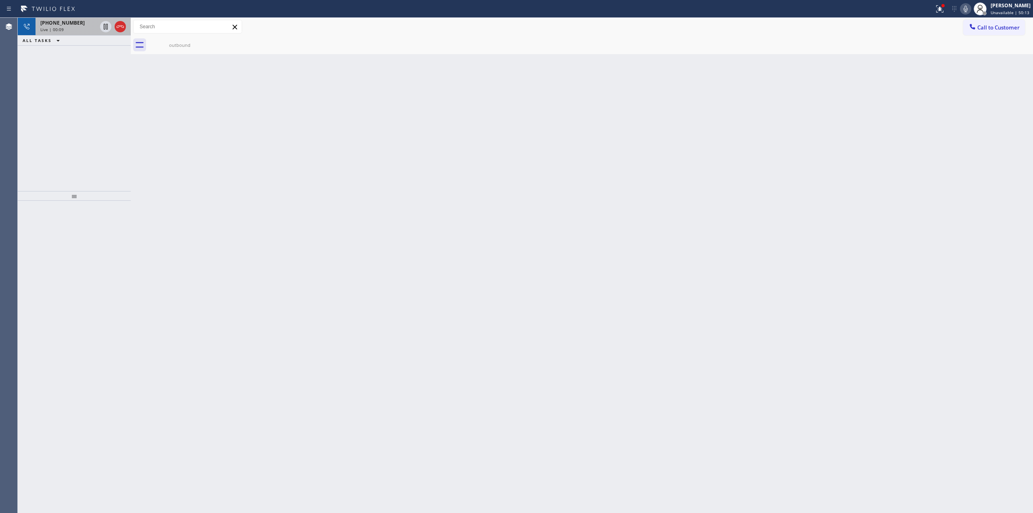
drag, startPoint x: 78, startPoint y: 20, endPoint x: 92, endPoint y: 128, distance: 109.1
click at [78, 21] on div "[PHONE_NUMBER]" at bounding box center [68, 22] width 56 height 7
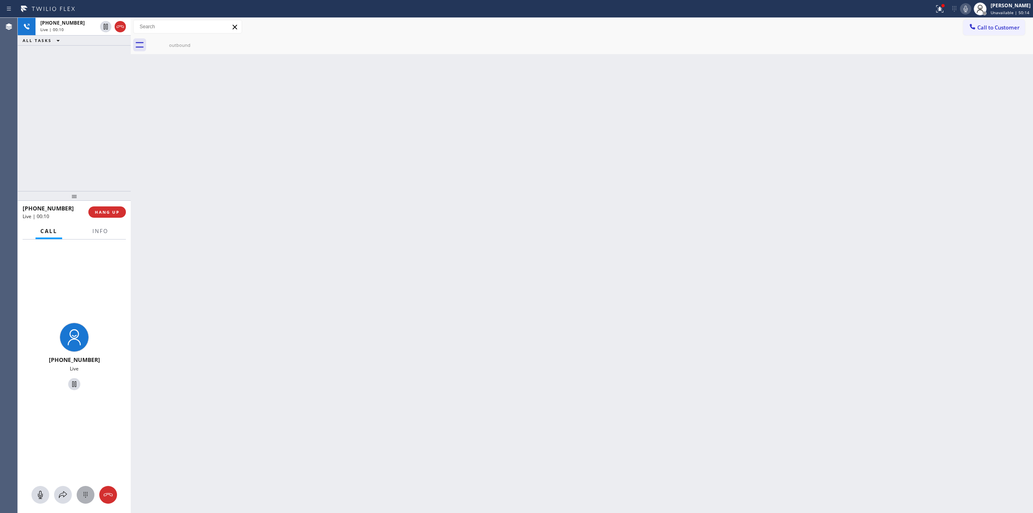
click at [86, 492] on icon at bounding box center [86, 495] width 10 height 10
drag, startPoint x: 977, startPoint y: 28, endPoint x: 869, endPoint y: 59, distance: 112.9
click at [979, 27] on span "Call to Customer" at bounding box center [998, 27] width 42 height 7
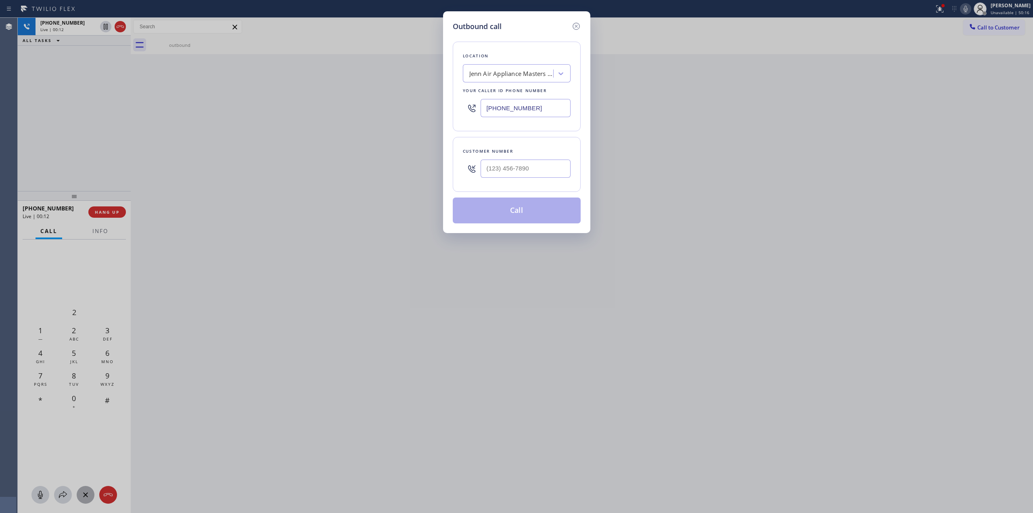
click at [523, 182] on div at bounding box center [526, 168] width 90 height 26
paste input "805) 327-0970"
click at [529, 172] on input "[PHONE_NUMBER]" at bounding box center [526, 168] width 90 height 18
type input "[PHONE_NUMBER]"
click at [578, 23] on icon at bounding box center [575, 26] width 7 height 7
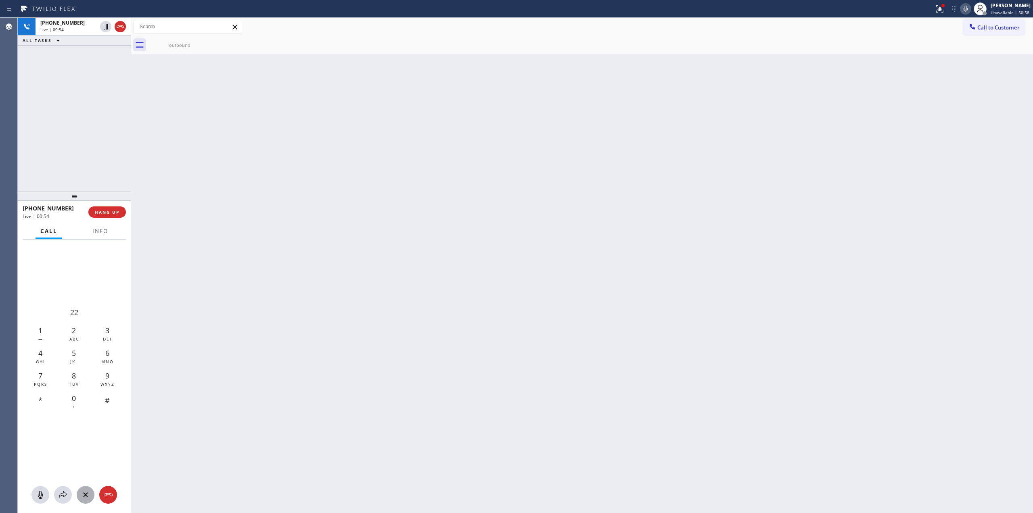
click at [709, 184] on div "Back to Dashboard Change Sender ID Customers Technicians Select a contact Outbo…" at bounding box center [582, 265] width 902 height 495
click at [963, 8] on icon at bounding box center [966, 9] width 10 height 10
click at [47, 379] on div "7 PQRS" at bounding box center [39, 377] width 33 height 23
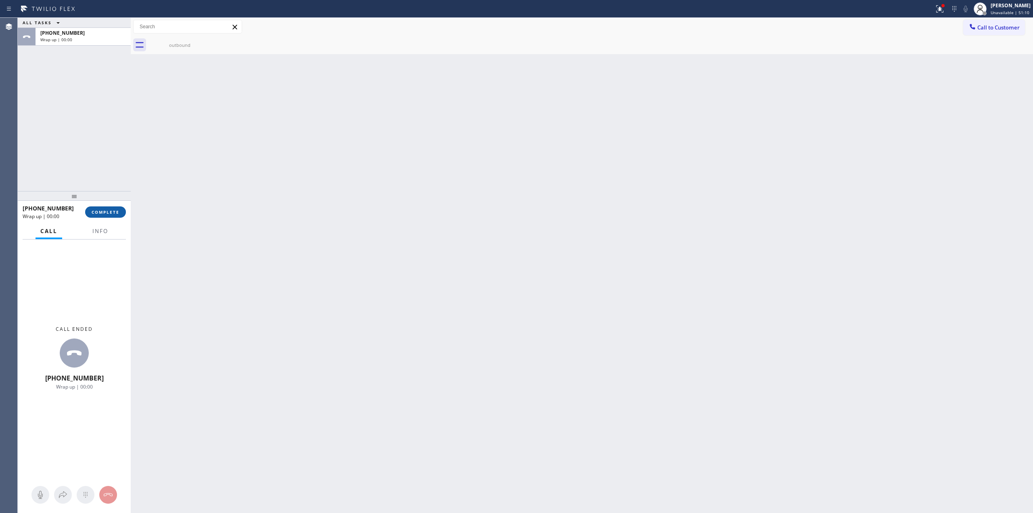
click at [115, 213] on span "COMPLETE" at bounding box center [106, 212] width 28 height 6
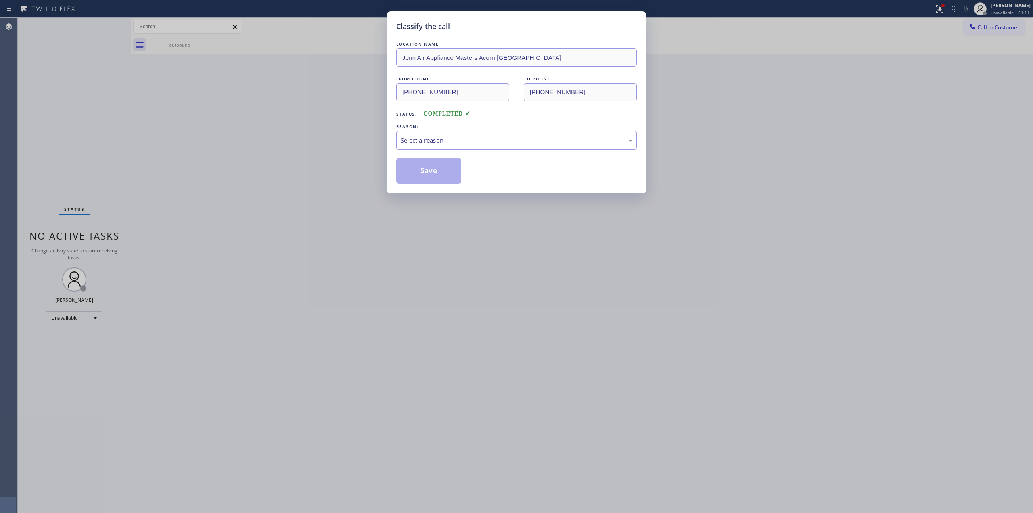
click at [467, 132] on div "Select a reason" at bounding box center [516, 140] width 241 height 19
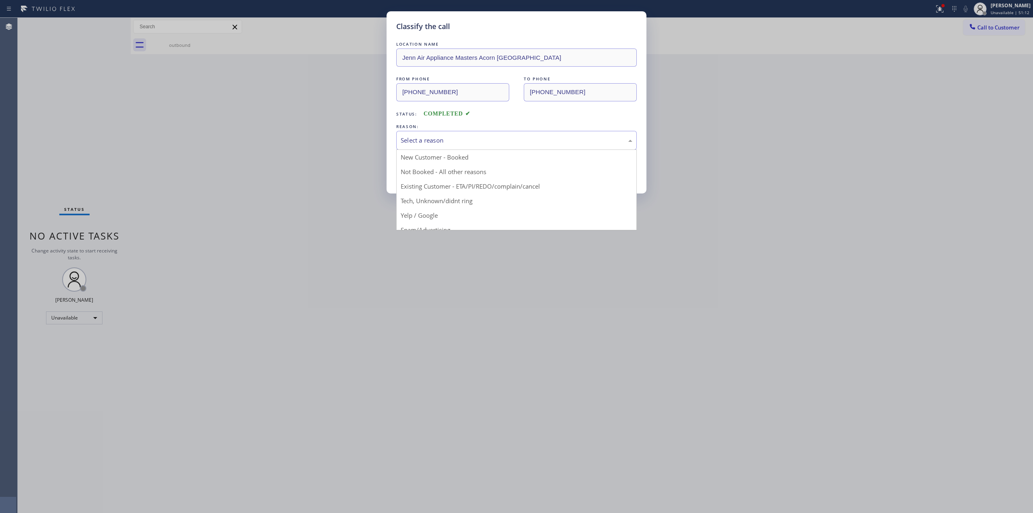
drag, startPoint x: 460, startPoint y: 199, endPoint x: 444, endPoint y: 169, distance: 34.1
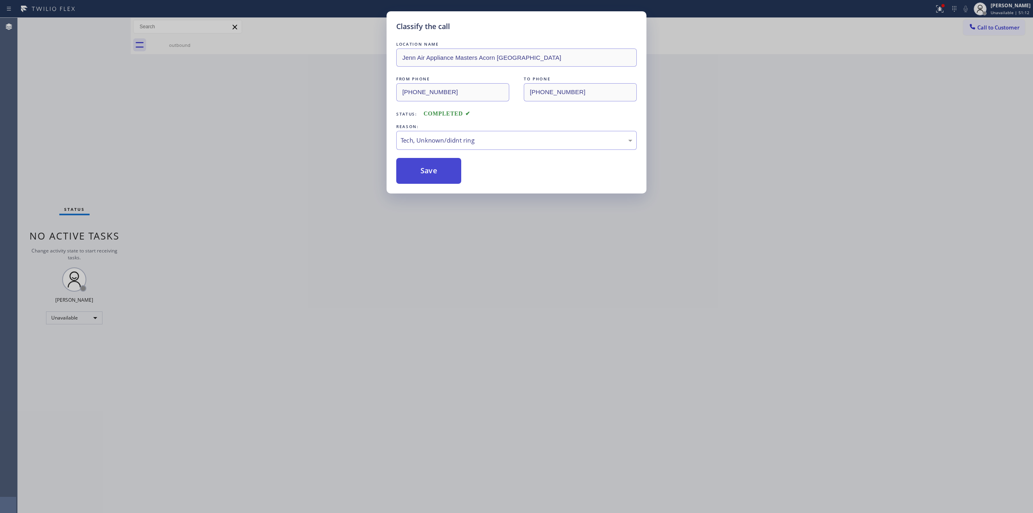
click at [444, 169] on button "Save" at bounding box center [428, 171] width 65 height 26
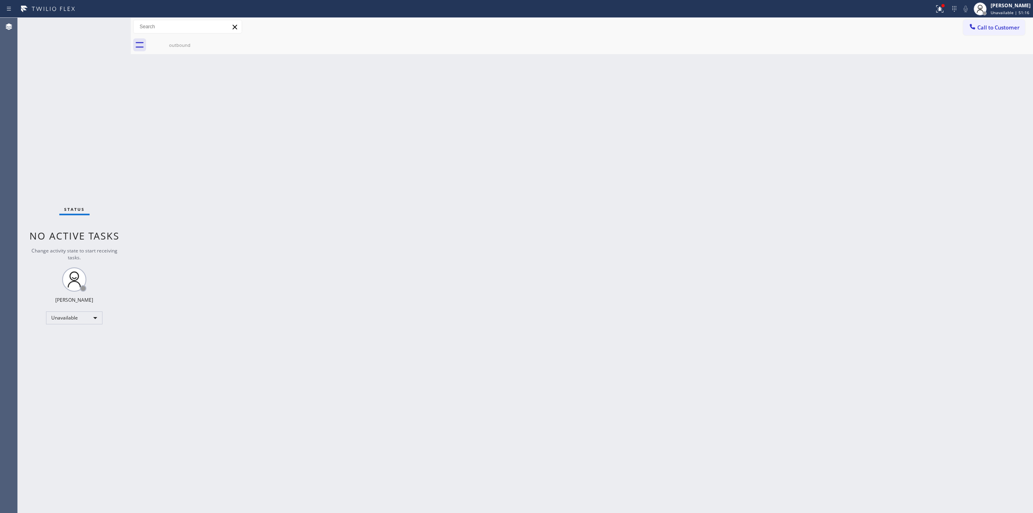
drag, startPoint x: 504, startPoint y: 154, endPoint x: 648, endPoint y: 103, distance: 152.3
click at [516, 147] on div "Back to Dashboard Change Sender ID Customers Technicians Select a contact Outbo…" at bounding box center [582, 265] width 902 height 495
drag, startPoint x: 979, startPoint y: 25, endPoint x: 607, endPoint y: 169, distance: 398.5
click at [979, 26] on span "Call to Customer" at bounding box center [998, 27] width 42 height 7
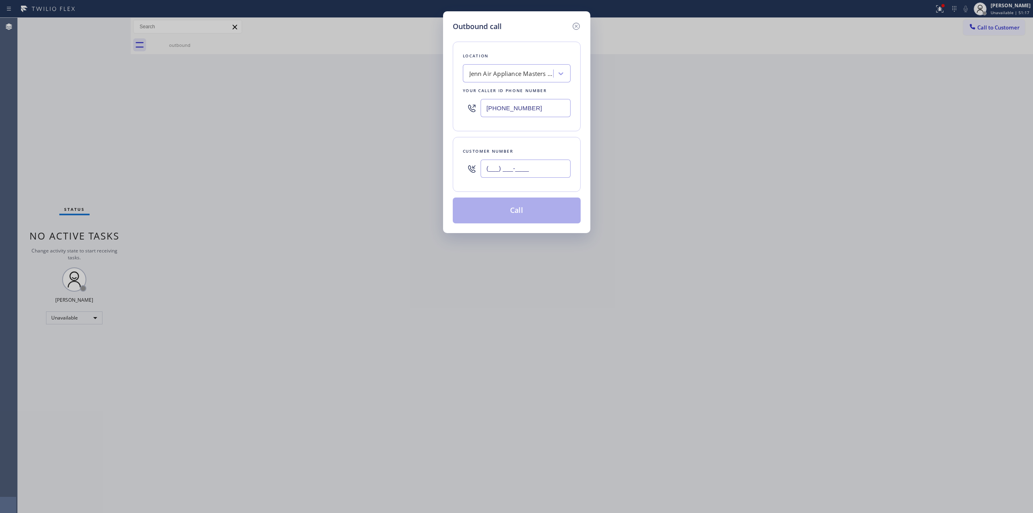
click at [530, 171] on input "(___) ___-____" at bounding box center [526, 168] width 90 height 18
paste input "206) 336-3824"
type input "[PHONE_NUMBER]"
click at [521, 71] on div "Jenn Air Appliance Masters Acorn [GEOGRAPHIC_DATA]" at bounding box center [511, 73] width 85 height 9
click at [577, 23] on icon at bounding box center [575, 26] width 7 height 7
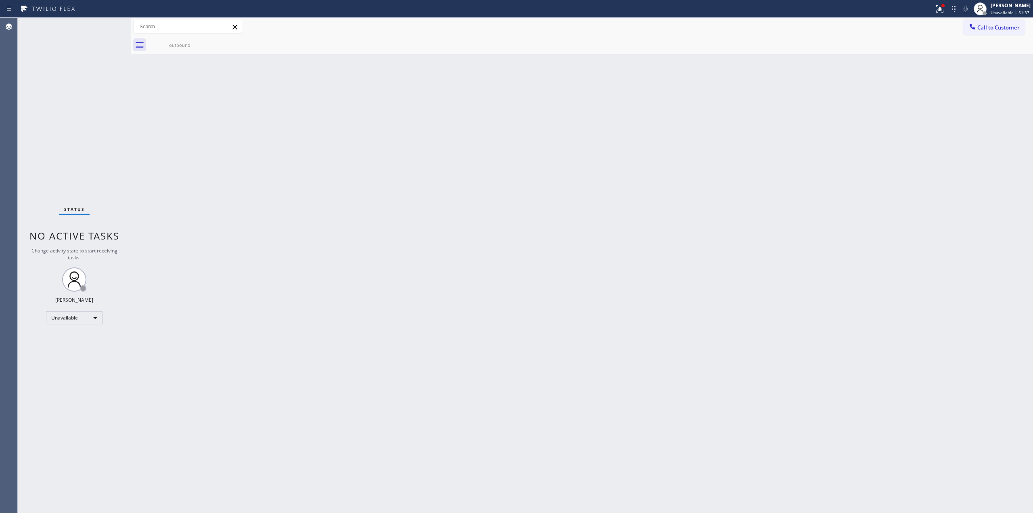
type input "[PHONE_NUMBER]"
drag, startPoint x: 917, startPoint y: 107, endPoint x: 958, endPoint y: 71, distance: 54.0
click at [927, 98] on div "Back to Dashboard Change Sender ID Customers Technicians Select a contact Outbo…" at bounding box center [582, 265] width 902 height 495
click at [990, 29] on span "Call to Customer" at bounding box center [998, 27] width 42 height 7
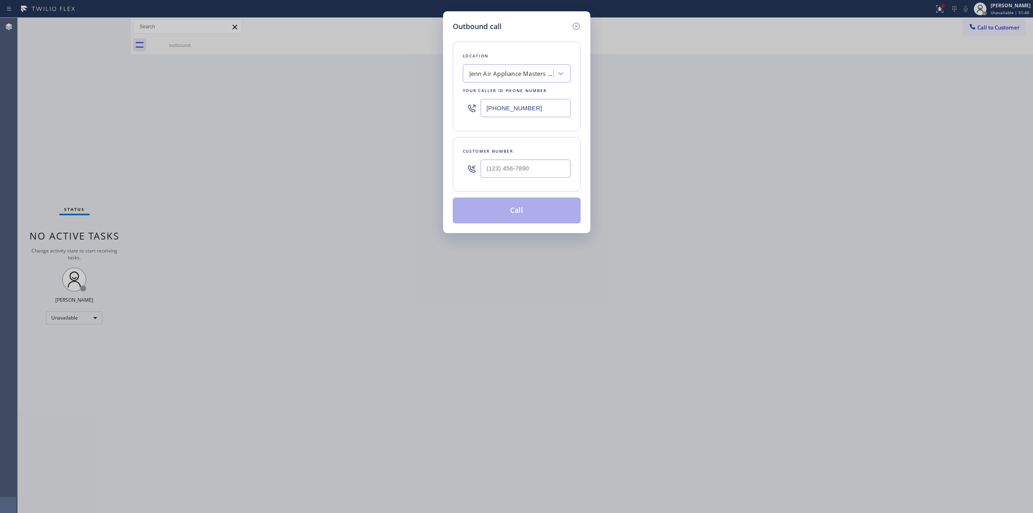
click at [527, 181] on div at bounding box center [526, 168] width 90 height 26
paste input "206) 336-3824"
drag, startPoint x: 528, startPoint y: 165, endPoint x: 534, endPoint y: 125, distance: 40.4
click at [528, 165] on input "(___) ___-____" at bounding box center [526, 168] width 90 height 18
type input "[PHONE_NUMBER]"
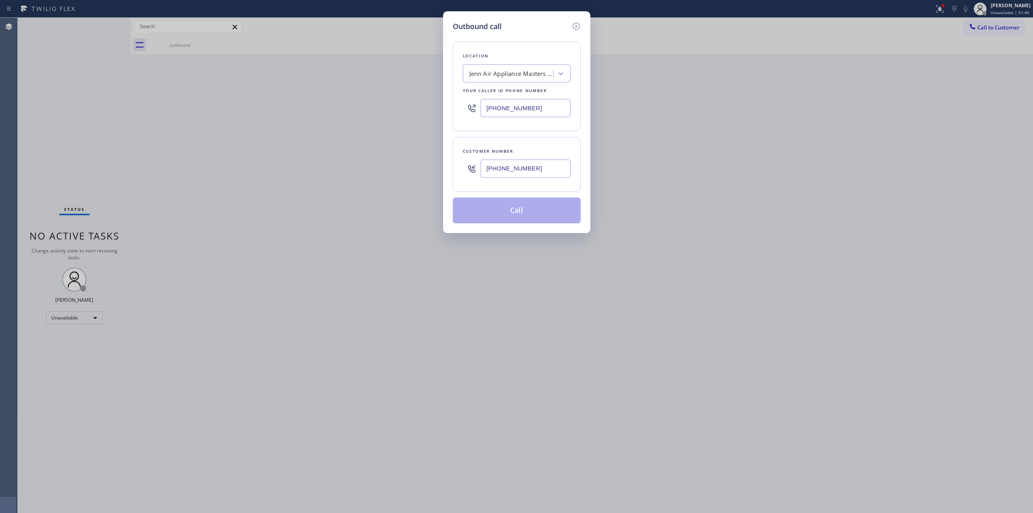
click at [509, 79] on div "Jenn Air Appliance Masters Acorn [GEOGRAPHIC_DATA]" at bounding box center [509, 74] width 88 height 14
type input "GE mono"
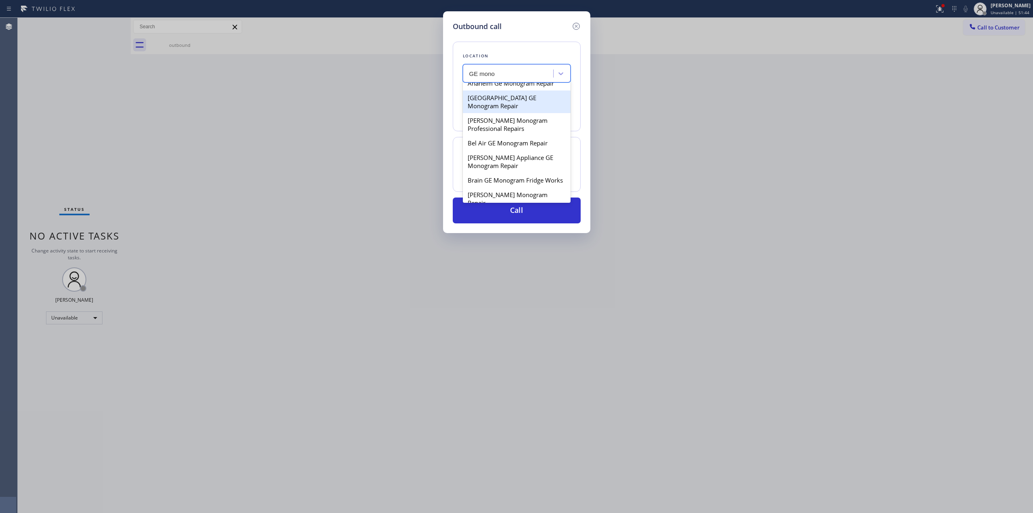
scroll to position [107, 0]
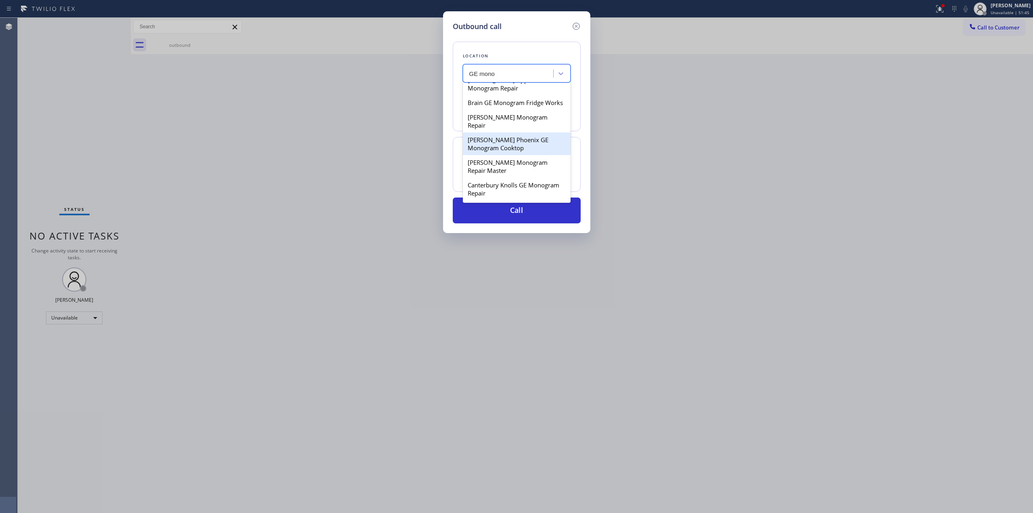
click at [494, 134] on div "[PERSON_NAME] Phoenix GE Monogram Cooktop" at bounding box center [517, 143] width 108 height 23
type input "[PHONE_NUMBER]"
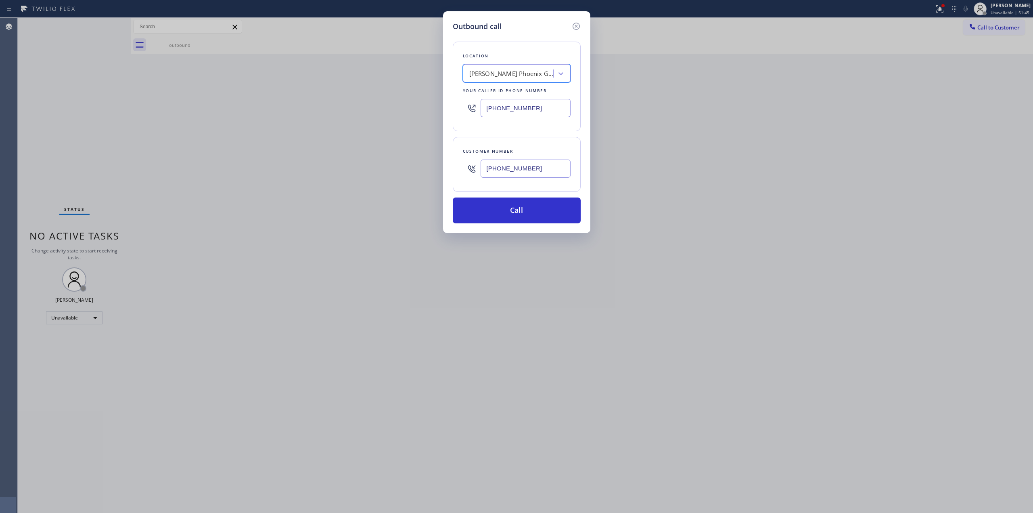
click at [506, 172] on input "[PHONE_NUMBER]" at bounding box center [526, 168] width 90 height 18
click at [515, 228] on div "Outbound call Location [PERSON_NAME] [GEOGRAPHIC_DATA] GE Monogram Cooktop Your…" at bounding box center [516, 122] width 147 height 222
click at [525, 203] on button "Call" at bounding box center [517, 210] width 128 height 26
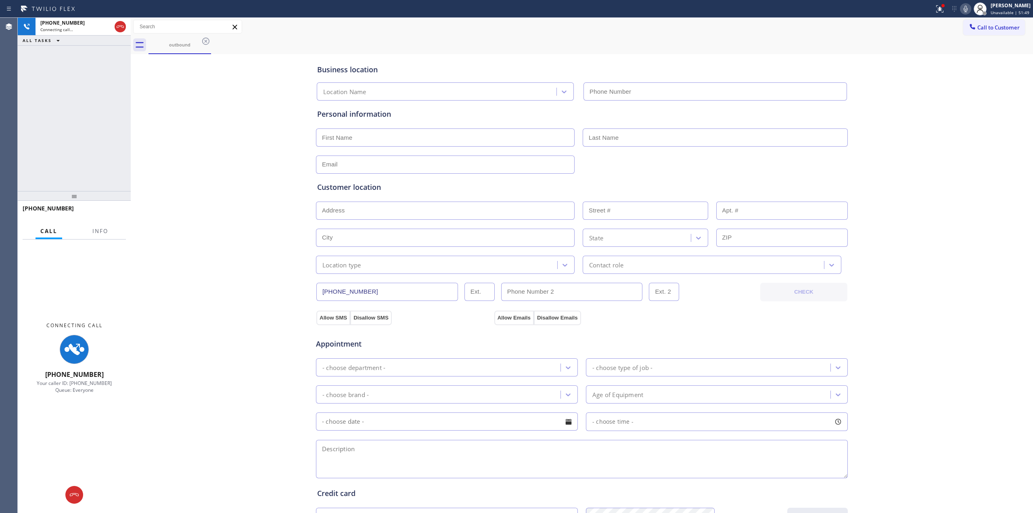
click at [993, 116] on div "Business location Location Name Personal information Customer location >> ADD N…" at bounding box center [582, 331] width 898 height 551
click at [963, 12] on icon at bounding box center [966, 9] width 10 height 10
type input "[PHONE_NUMBER]"
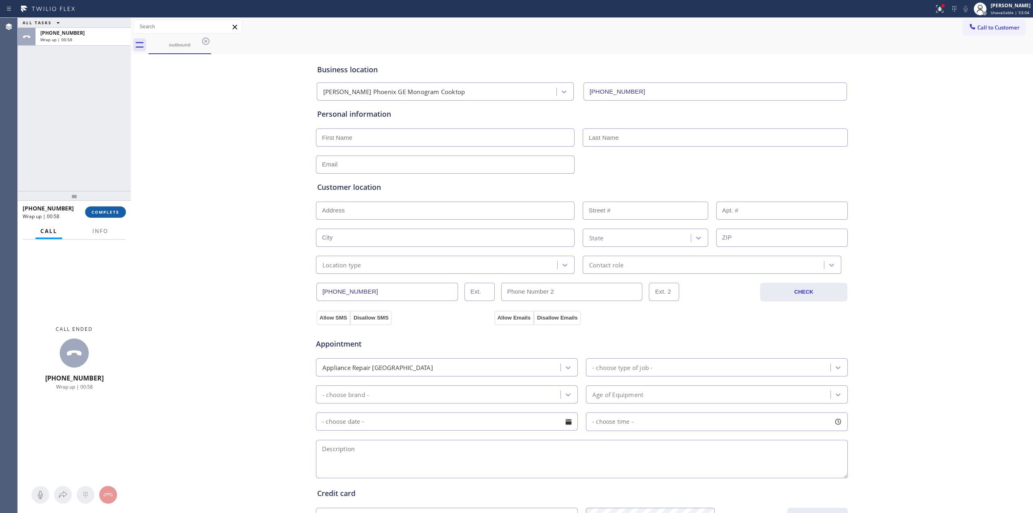
click at [105, 217] on button "COMPLETE" at bounding box center [105, 211] width 41 height 11
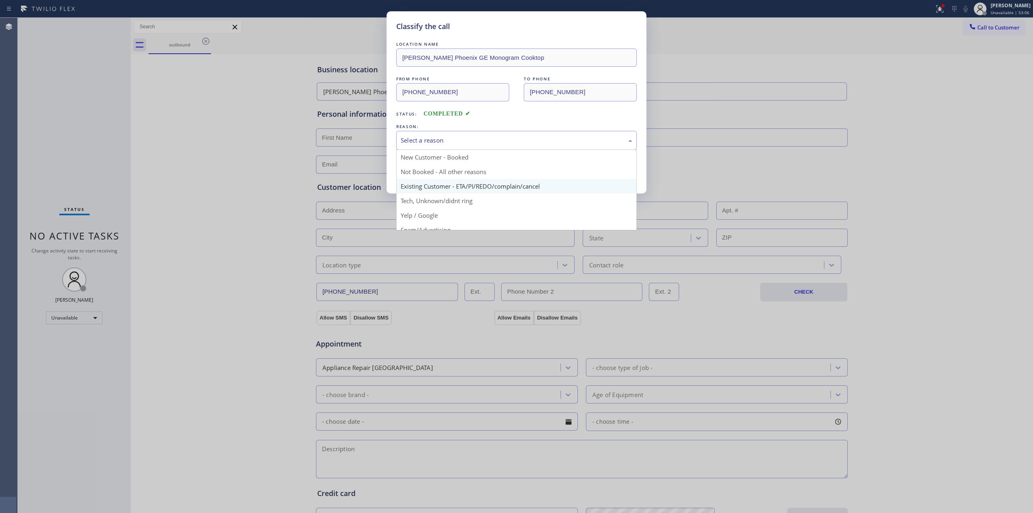
drag, startPoint x: 488, startPoint y: 135, endPoint x: 456, endPoint y: 190, distance: 63.5
click at [488, 138] on div "Select a reason" at bounding box center [517, 140] width 232 height 9
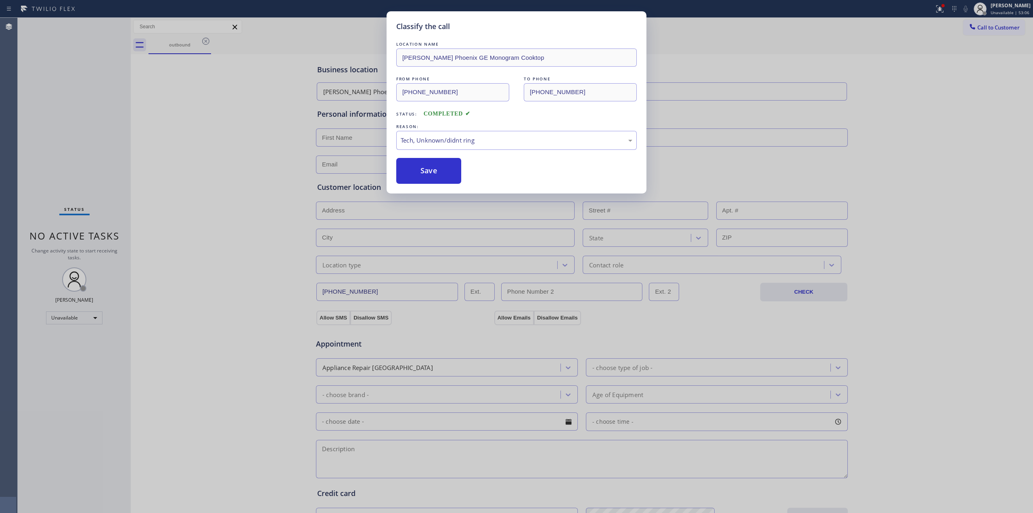
drag, startPoint x: 450, startPoint y: 202, endPoint x: 439, endPoint y: 181, distance: 23.5
click at [438, 181] on button "Save" at bounding box center [428, 171] width 65 height 26
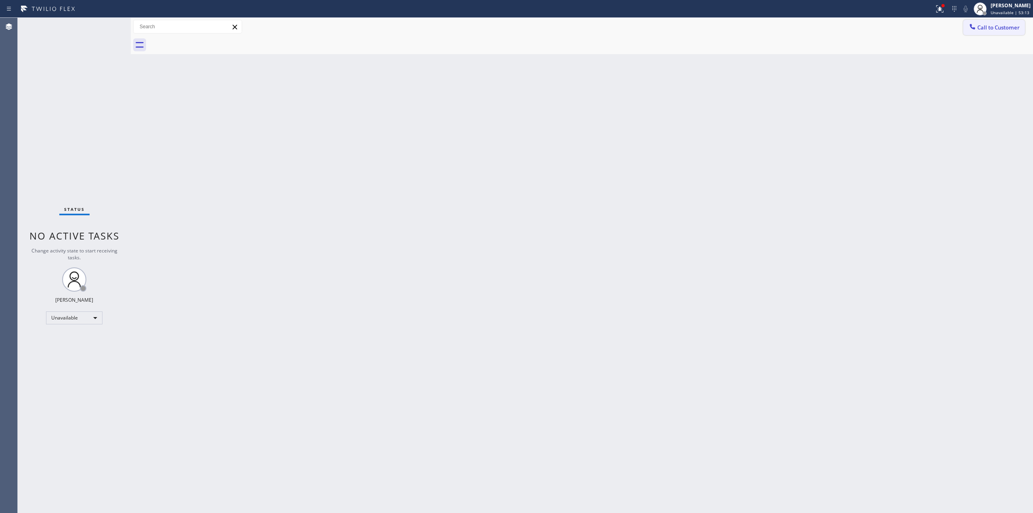
click at [969, 25] on icon at bounding box center [973, 27] width 8 height 8
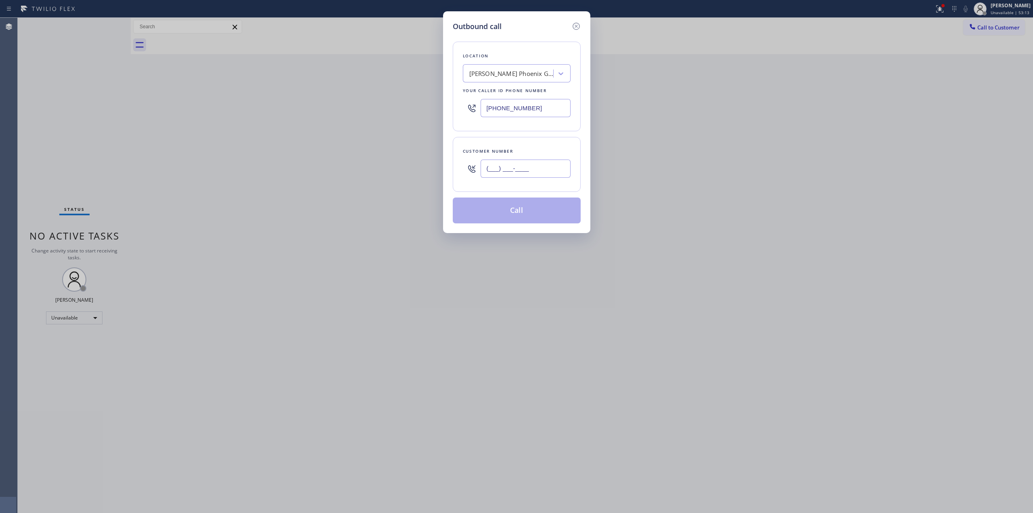
paste input "206) 336-3824"
click at [517, 169] on input "[PHONE_NUMBER]" at bounding box center [526, 168] width 90 height 18
type input "[PHONE_NUMBER]"
click at [530, 204] on button "Call" at bounding box center [517, 210] width 128 height 26
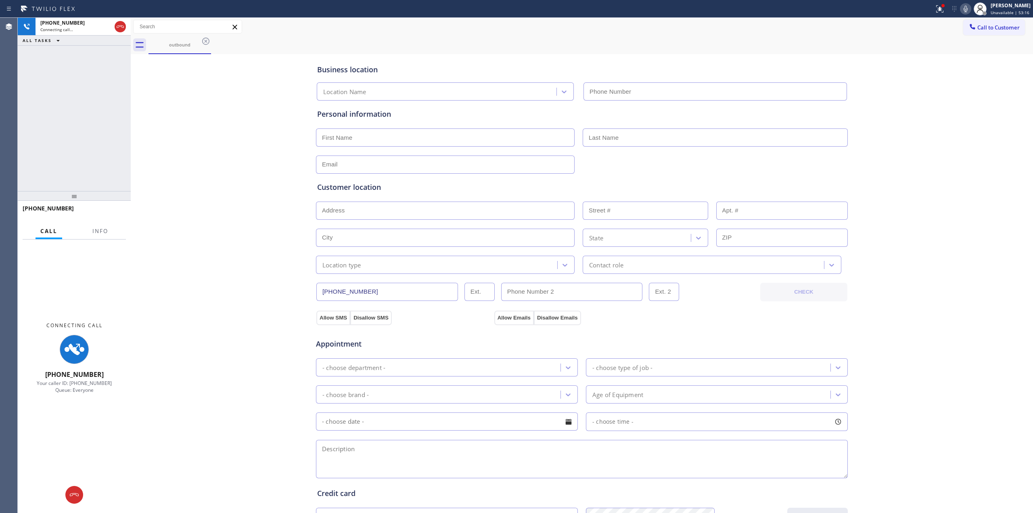
type input "[PHONE_NUMBER]"
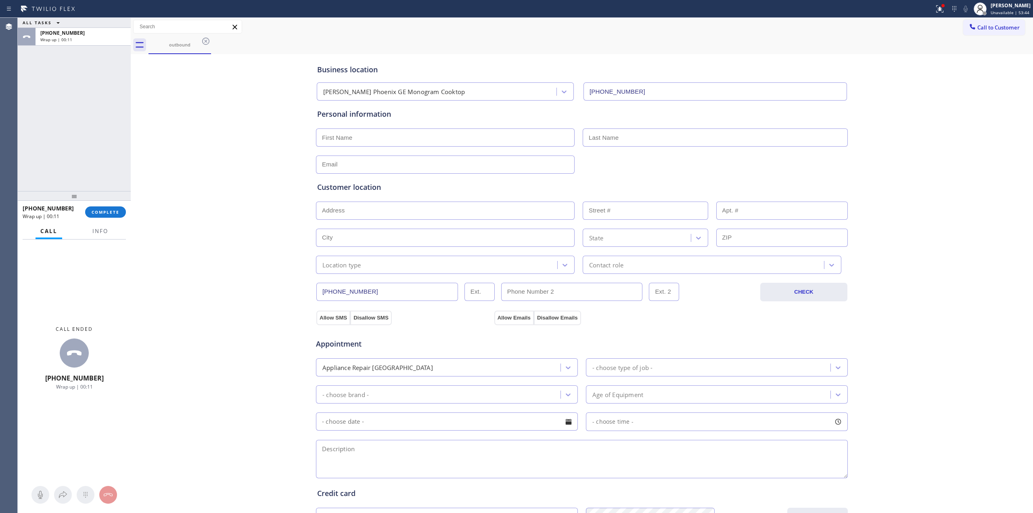
click at [123, 220] on div "[PHONE_NUMBER] Wrap up | 00:11 COMPLETE" at bounding box center [74, 211] width 103 height 21
click at [115, 212] on span "COMPLETE" at bounding box center [106, 212] width 28 height 6
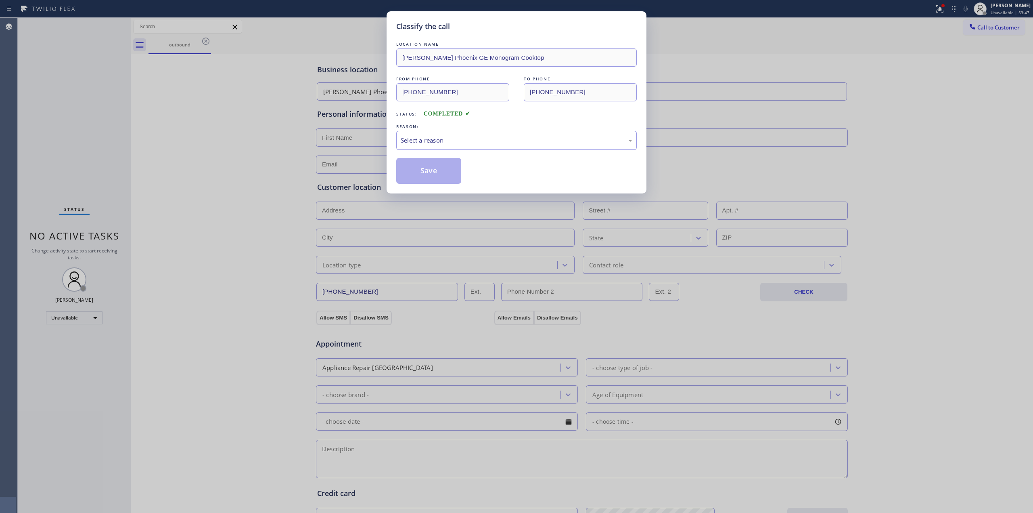
click at [456, 143] on div "Select a reason" at bounding box center [517, 140] width 232 height 9
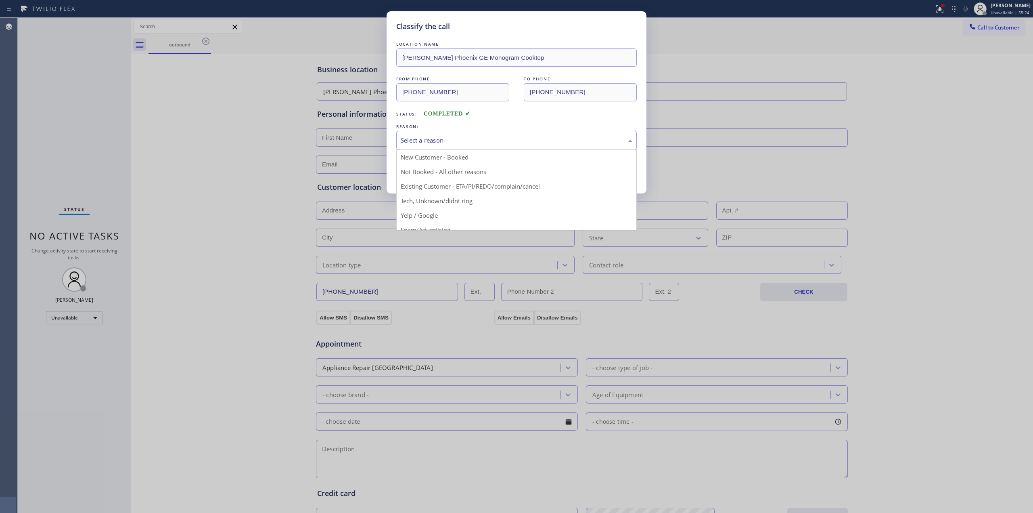
drag, startPoint x: 215, startPoint y: 111, endPoint x: 207, endPoint y: 120, distance: 11.4
drag, startPoint x: 207, startPoint y: 120, endPoint x: 220, endPoint y: 86, distance: 36.4
click at [220, 86] on div "Classify the call LOCATION NAME [PERSON_NAME] Phoenix GE Monogram Cooktop FROM …" at bounding box center [516, 256] width 1033 height 513
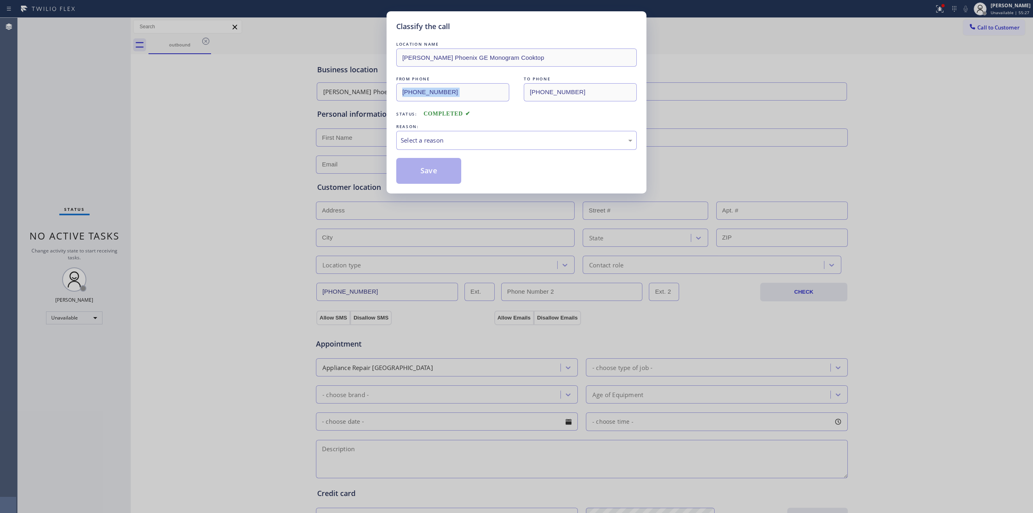
click at [220, 86] on div "Classify the call LOCATION NAME [PERSON_NAME] Phoenix GE Monogram Cooktop FROM …" at bounding box center [516, 256] width 1033 height 513
drag, startPoint x: 220, startPoint y: 86, endPoint x: 253, endPoint y: 149, distance: 70.4
click at [251, 144] on div "Classify the call LOCATION NAME [PERSON_NAME] Phoenix GE Monogram Cooktop FROM …" at bounding box center [516, 256] width 1033 height 513
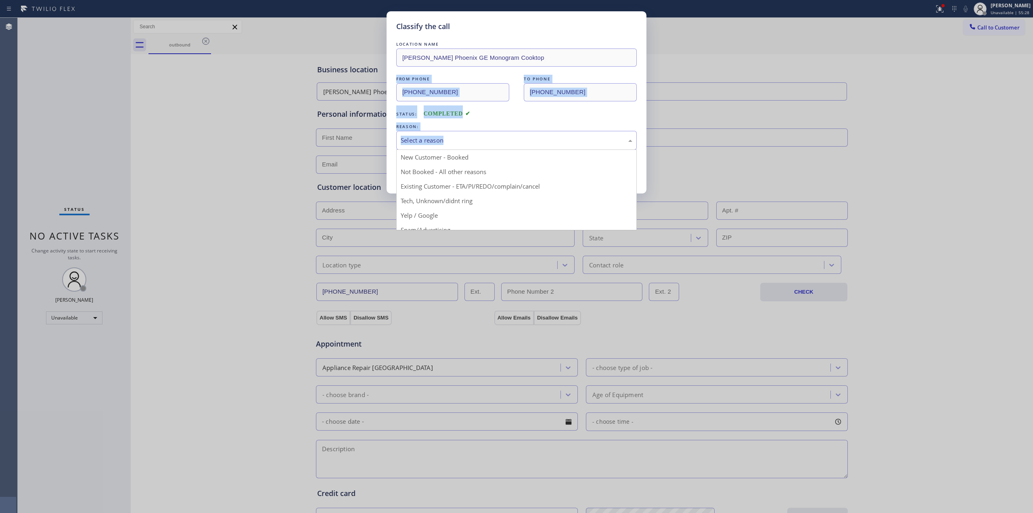
click at [483, 140] on div "Select a reason" at bounding box center [517, 140] width 232 height 9
drag, startPoint x: 462, startPoint y: 199, endPoint x: 457, endPoint y: 187, distance: 12.7
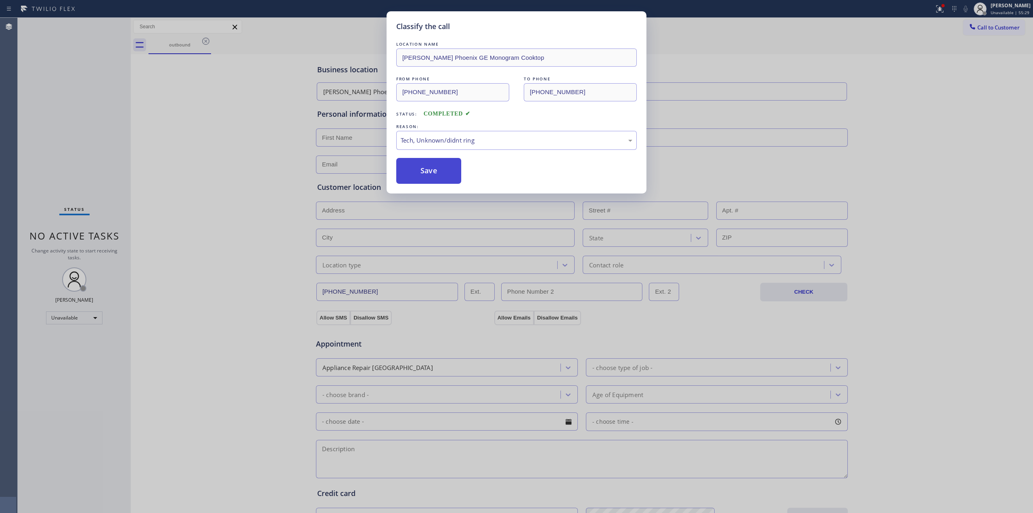
click at [452, 179] on button "Save" at bounding box center [428, 171] width 65 height 26
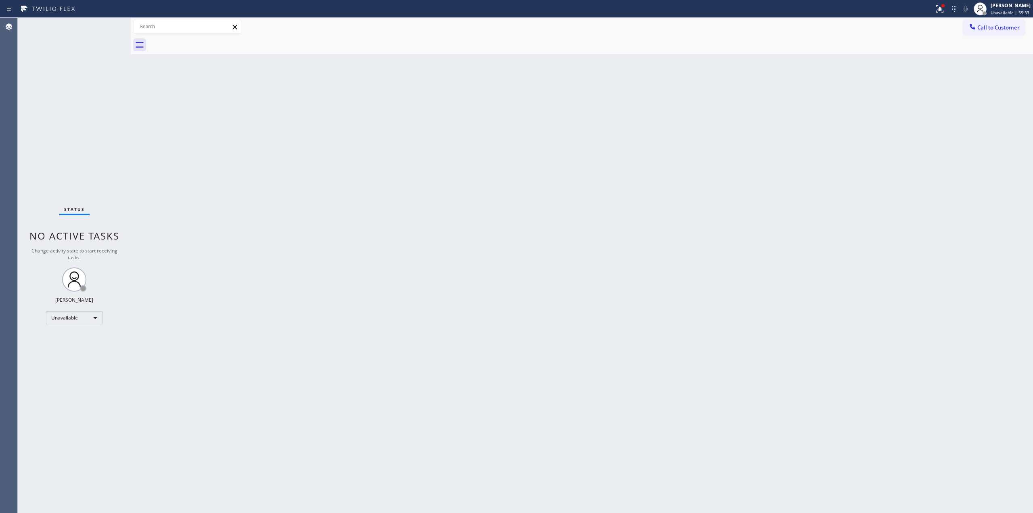
drag, startPoint x: 951, startPoint y: 97, endPoint x: 951, endPoint y: 88, distance: 8.9
click at [951, 94] on div "Back to Dashboard Change Sender ID Customers Technicians Select a contact Outbo…" at bounding box center [582, 265] width 902 height 495
click at [977, 26] on div at bounding box center [973, 28] width 10 height 10
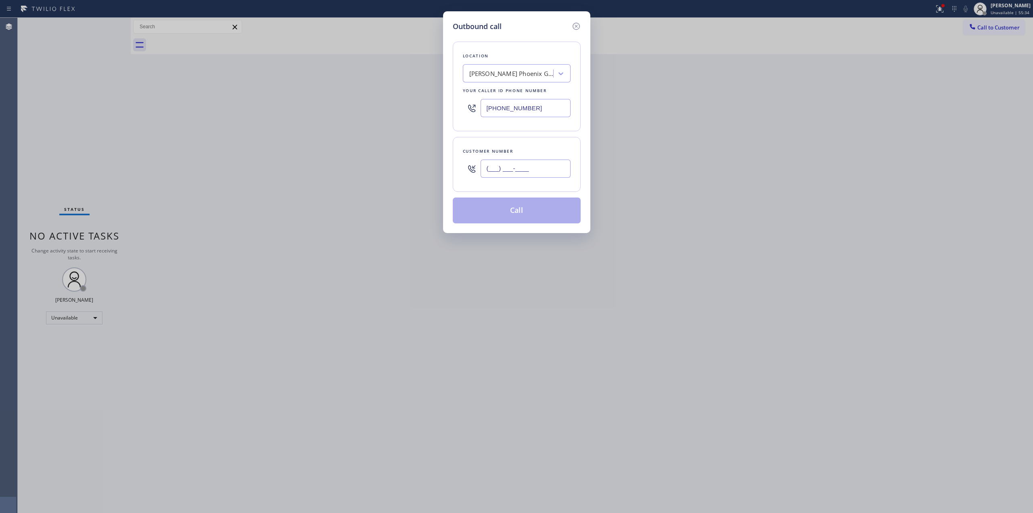
paste input "5"
click at [525, 174] on input "(___) ___-___5" at bounding box center [526, 168] width 90 height 18
click at [523, 84] on div "Location [PERSON_NAME] [GEOGRAPHIC_DATA] GE Monogram Cooktop Your caller id pho…" at bounding box center [517, 87] width 128 height 90
click at [528, 175] on input "(___) ___-___5" at bounding box center [526, 168] width 90 height 18
paste input "text"
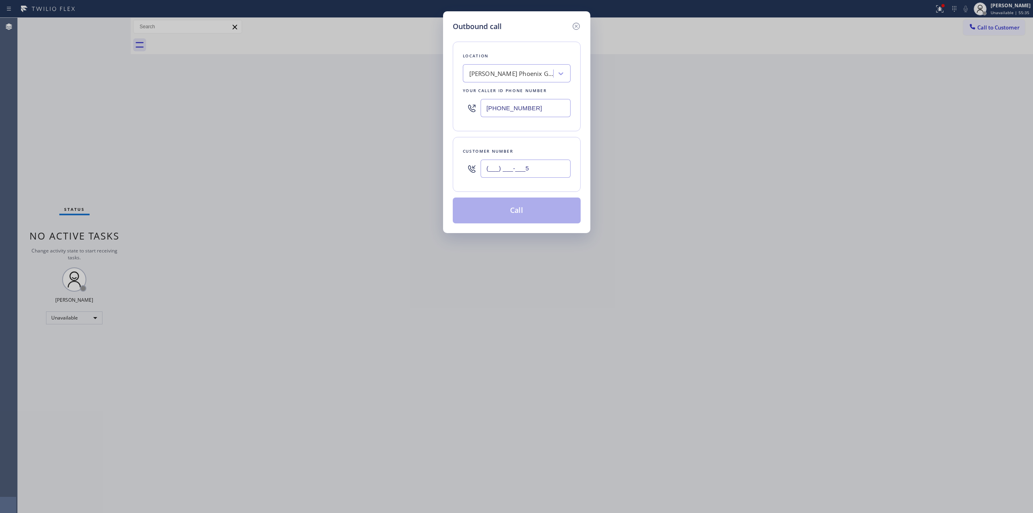
click at [550, 170] on input "(___) ___-___5" at bounding box center [526, 168] width 90 height 18
paste input "564) 201-6330"
type input "[PHONE_NUMBER]"
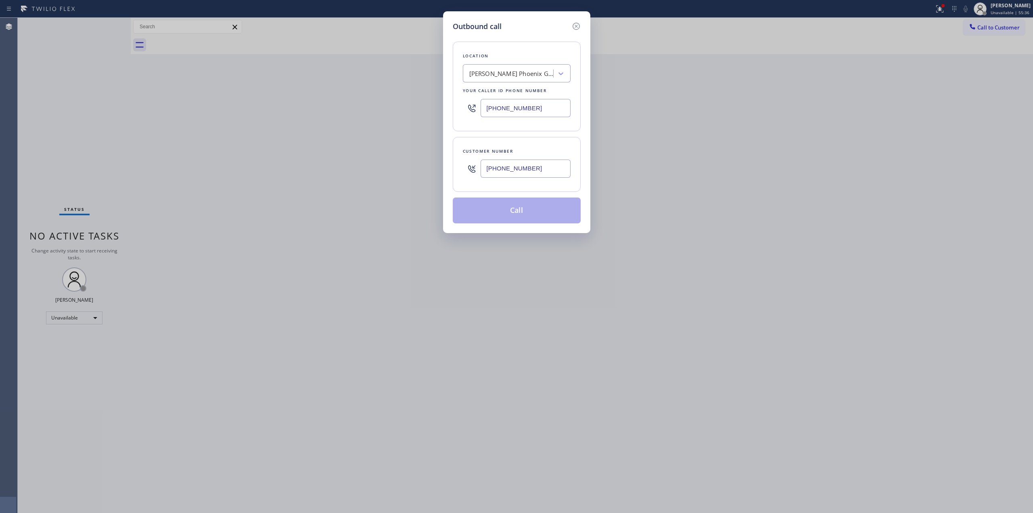
click at [541, 67] on div "[PERSON_NAME] Phoenix GE Monogram Cooktop" at bounding box center [509, 74] width 88 height 14
type input "Orange appl"
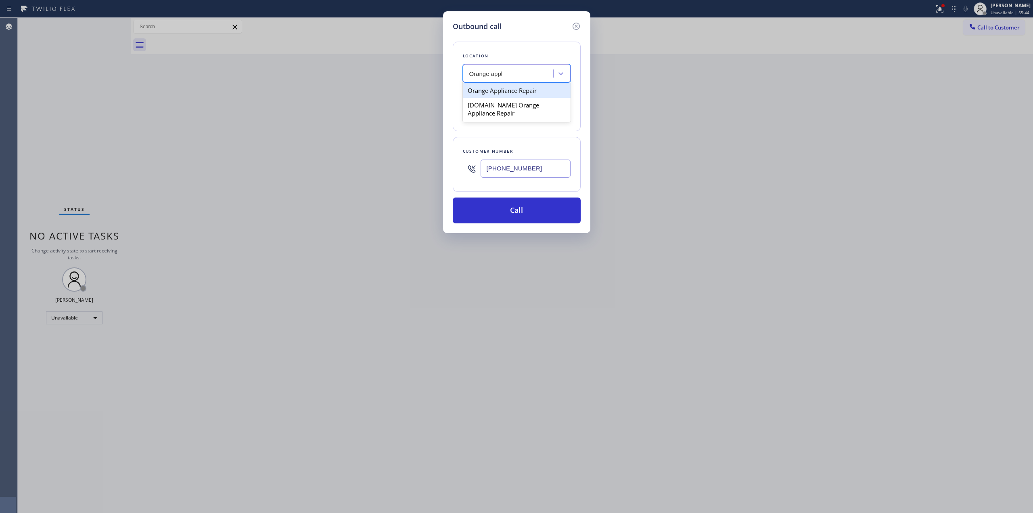
drag, startPoint x: 514, startPoint y: 101, endPoint x: 520, endPoint y: 94, distance: 9.1
click at [520, 94] on div "Orange Appliance Repair [DOMAIN_NAME] Orange Appliance Repair" at bounding box center [517, 102] width 108 height 40
click at [520, 94] on div "Orange Appliance Repair" at bounding box center [517, 90] width 108 height 15
type input "[PHONE_NUMBER]"
click at [517, 160] on input "[PHONE_NUMBER]" at bounding box center [526, 168] width 90 height 18
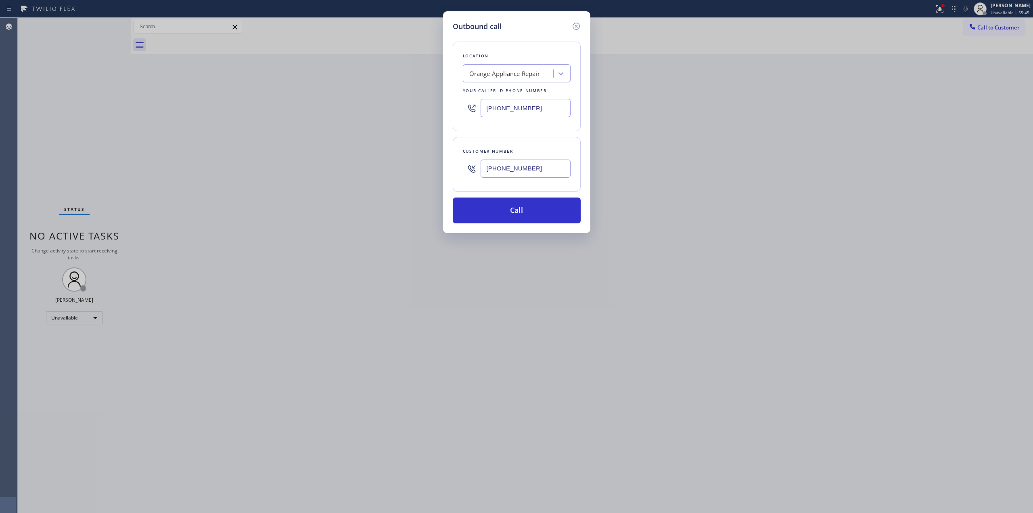
click at [516, 169] on input "[PHONE_NUMBER]" at bounding box center [526, 168] width 90 height 18
click at [525, 213] on button "Call" at bounding box center [517, 210] width 128 height 26
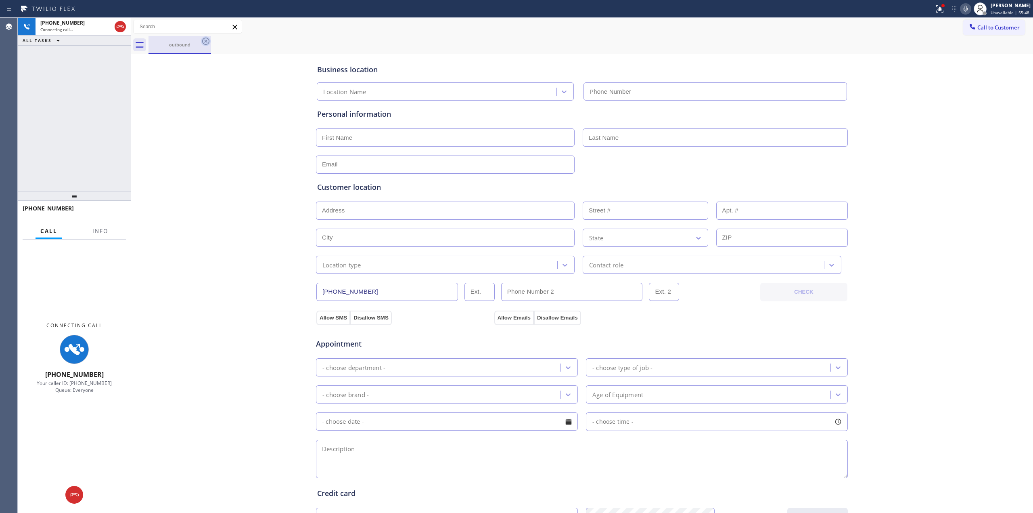
click at [202, 44] on icon at bounding box center [206, 41] width 10 height 10
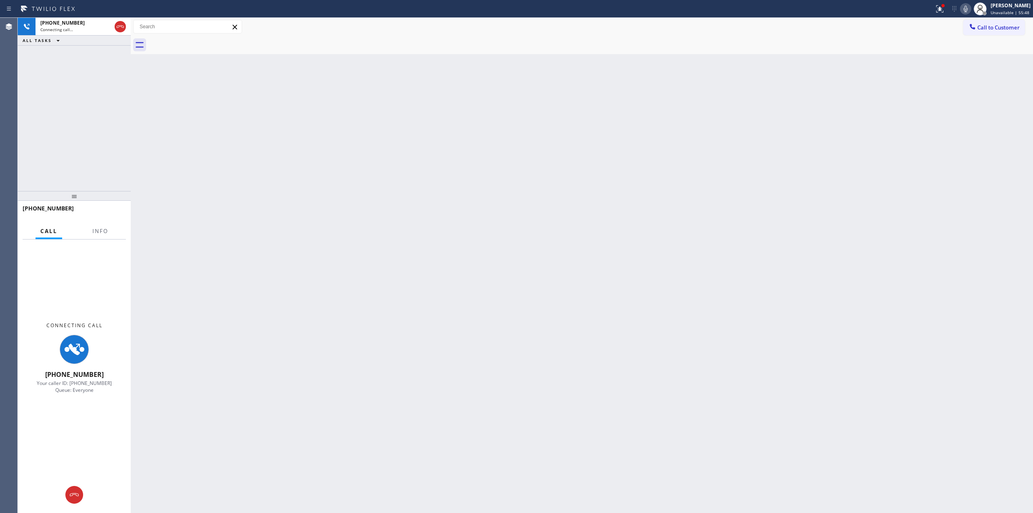
click at [203, 42] on div at bounding box center [591, 45] width 885 height 18
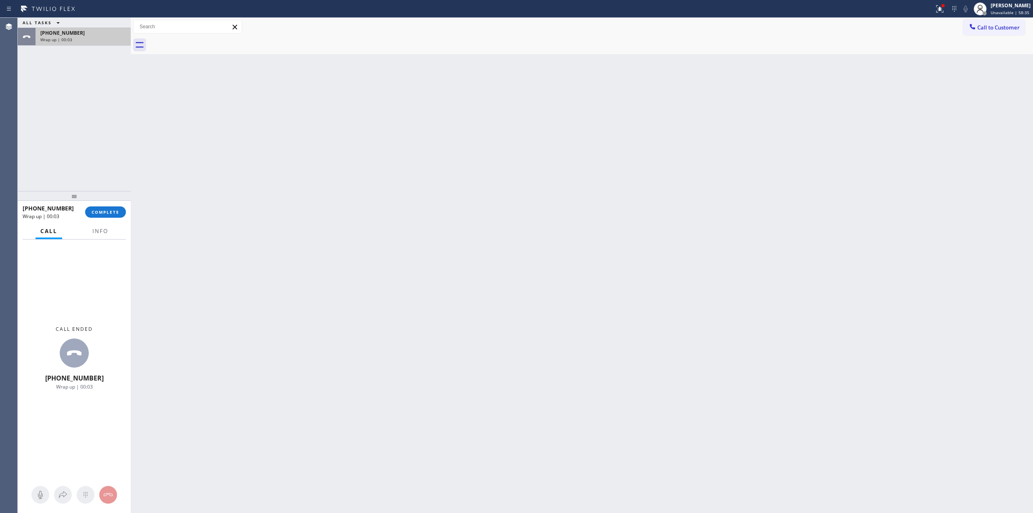
click at [71, 33] on span "[PHONE_NUMBER]" at bounding box center [62, 32] width 44 height 7
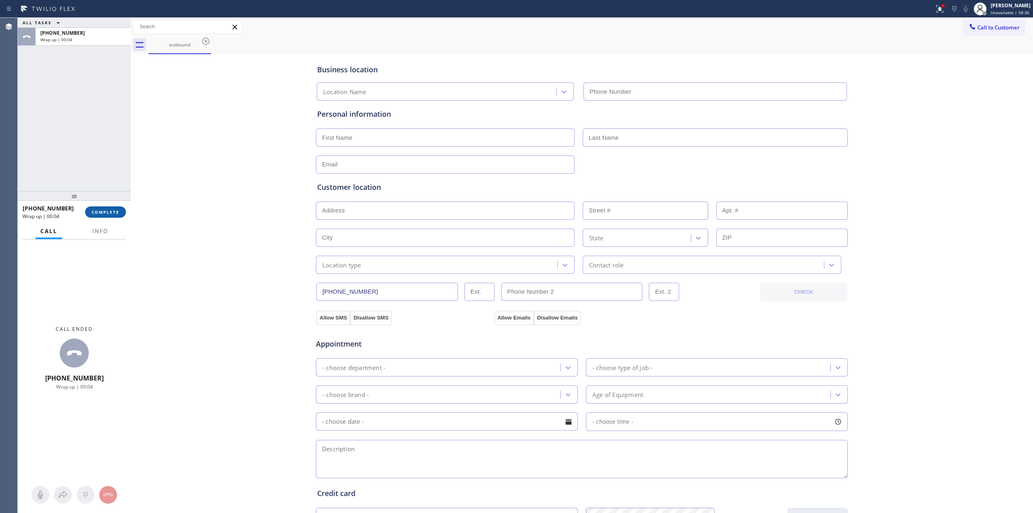
type input "[PHONE_NUMBER]"
click at [115, 214] on span "COMPLETE" at bounding box center [106, 212] width 28 height 6
click at [462, 140] on div "Classify the call LOCATION NAME Appliance Repair CB EM FROM PHONE [PHONE_NUMBER…" at bounding box center [525, 265] width 1015 height 495
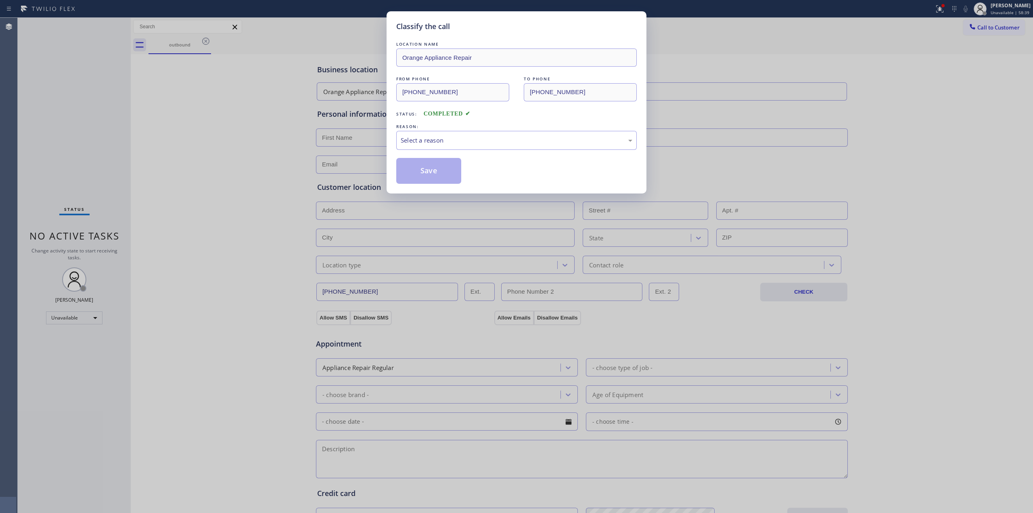
click at [450, 129] on div "REASON:" at bounding box center [516, 126] width 241 height 8
click at [450, 142] on div "Select a reason" at bounding box center [517, 140] width 232 height 9
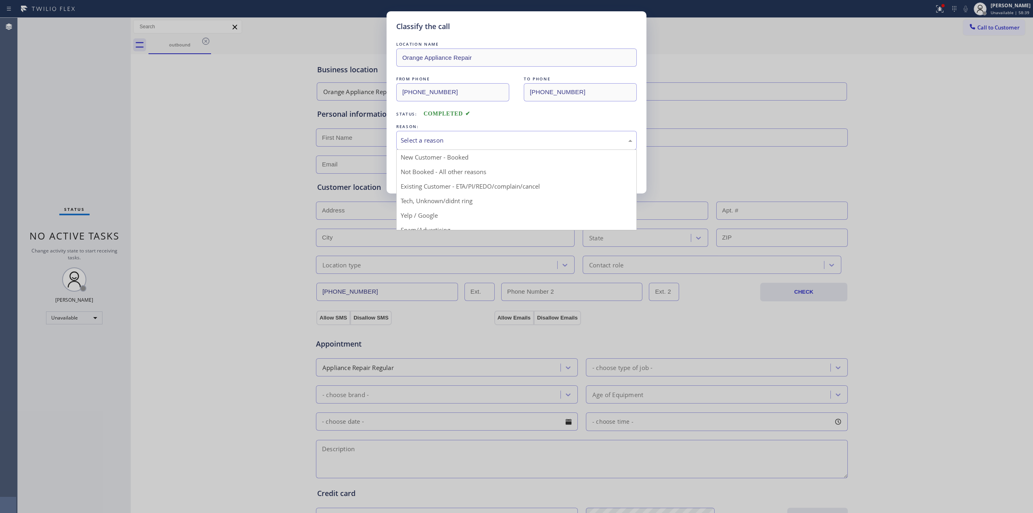
drag, startPoint x: 422, startPoint y: 205, endPoint x: 423, endPoint y: 172, distance: 33.5
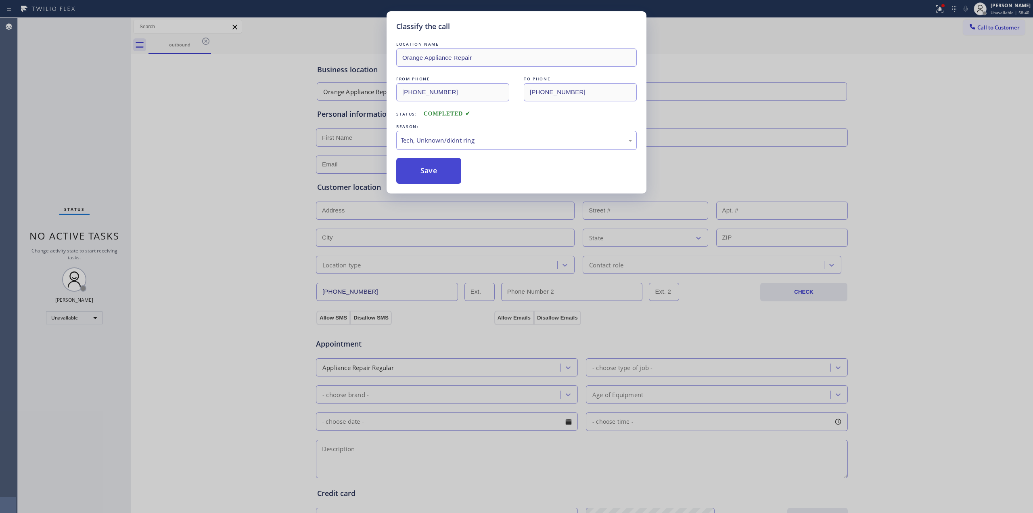
click at [424, 169] on button "Save" at bounding box center [428, 171] width 65 height 26
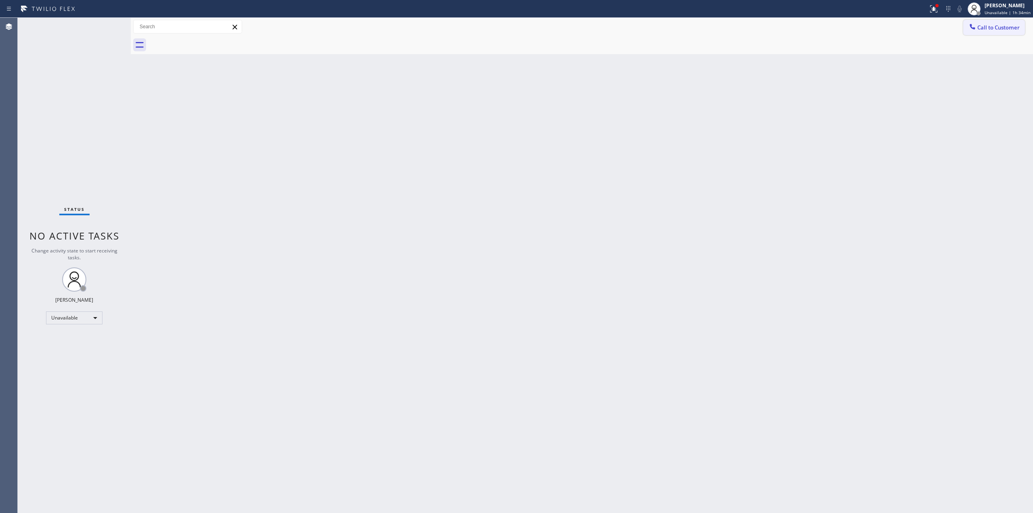
click at [977, 24] on div at bounding box center [973, 28] width 10 height 10
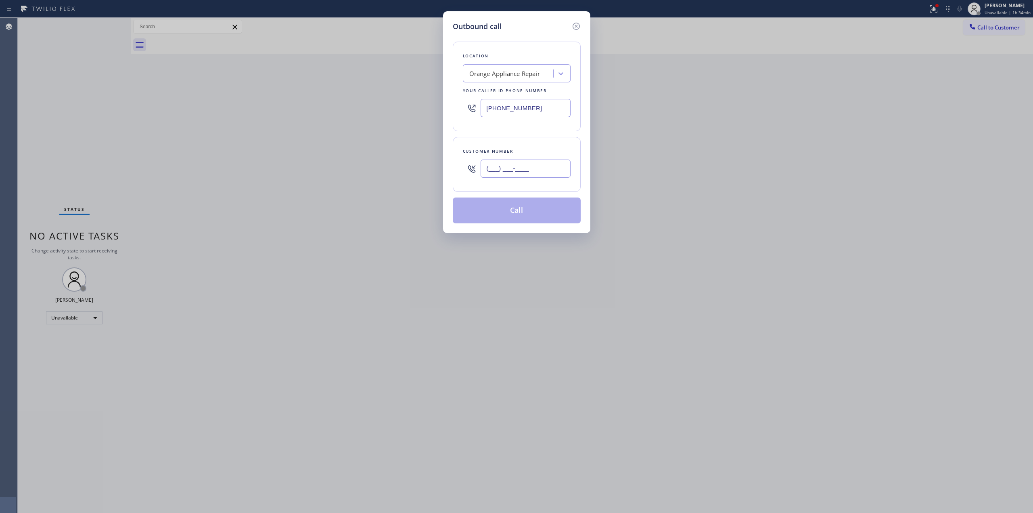
paste input "text"
drag, startPoint x: 539, startPoint y: 161, endPoint x: 539, endPoint y: 139, distance: 21.8
click at [539, 161] on input "(___) ___-____" at bounding box center [526, 168] width 90 height 18
type input "(___) ___-____"
click at [531, 89] on div "Your caller id phone number" at bounding box center [517, 90] width 108 height 8
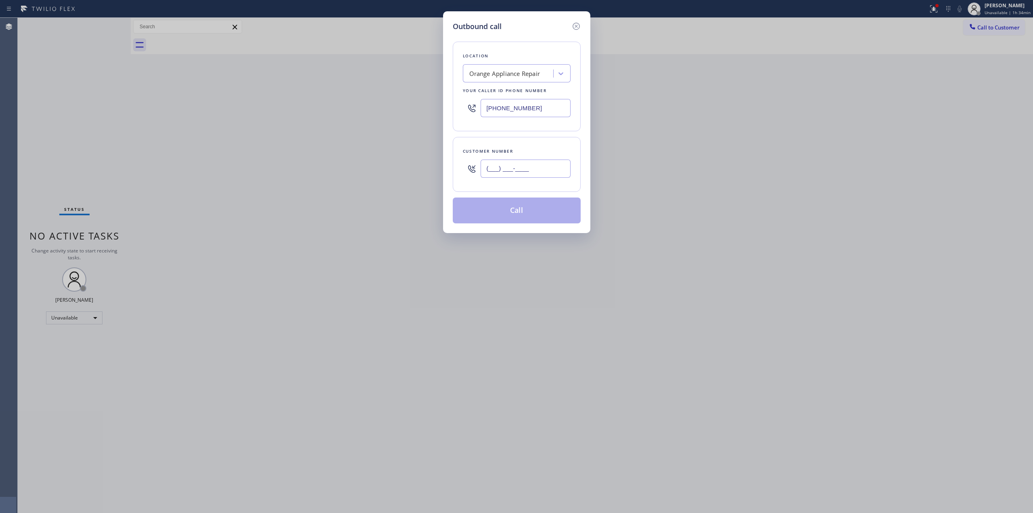
drag, startPoint x: 543, startPoint y: 169, endPoint x: 538, endPoint y: 168, distance: 5.0
click at [540, 169] on input "(___) ___-____" at bounding box center [526, 168] width 90 height 18
paste input "564) 201-6330"
type input "[PHONE_NUMBER]"
click at [518, 73] on div "Orange Appliance Repair" at bounding box center [504, 73] width 71 height 9
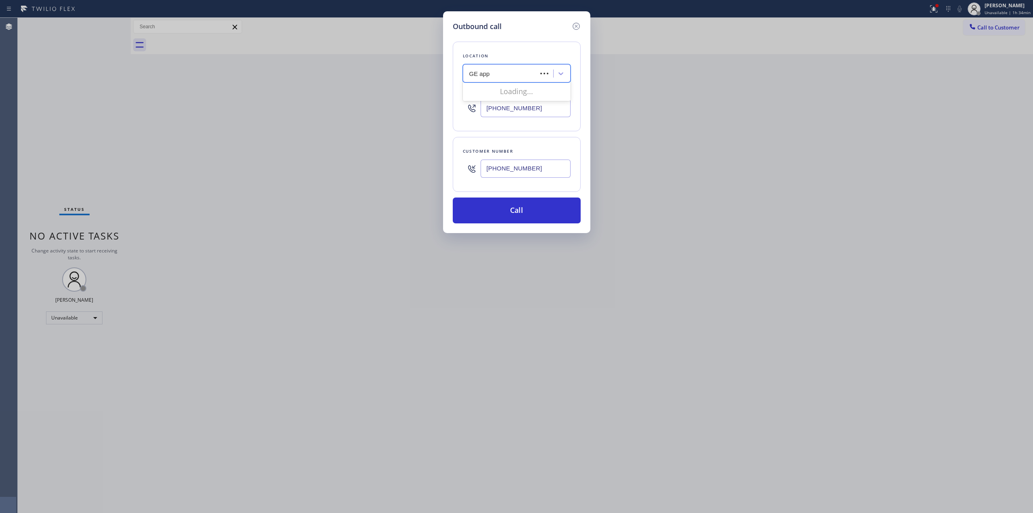
type input "GE appl"
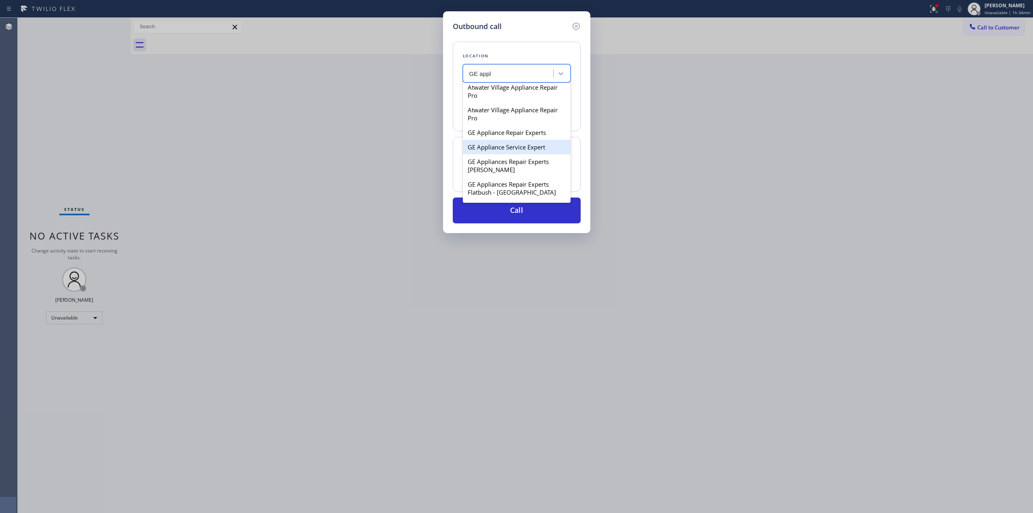
scroll to position [161, 0]
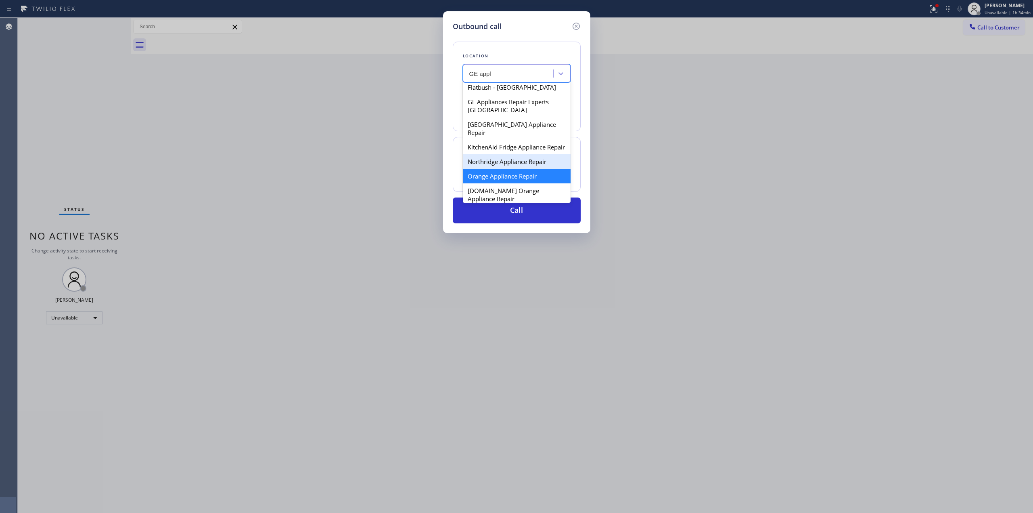
click at [509, 163] on div "Northridge Appliance Repair" at bounding box center [517, 161] width 108 height 15
type input "[PHONE_NUMBER]"
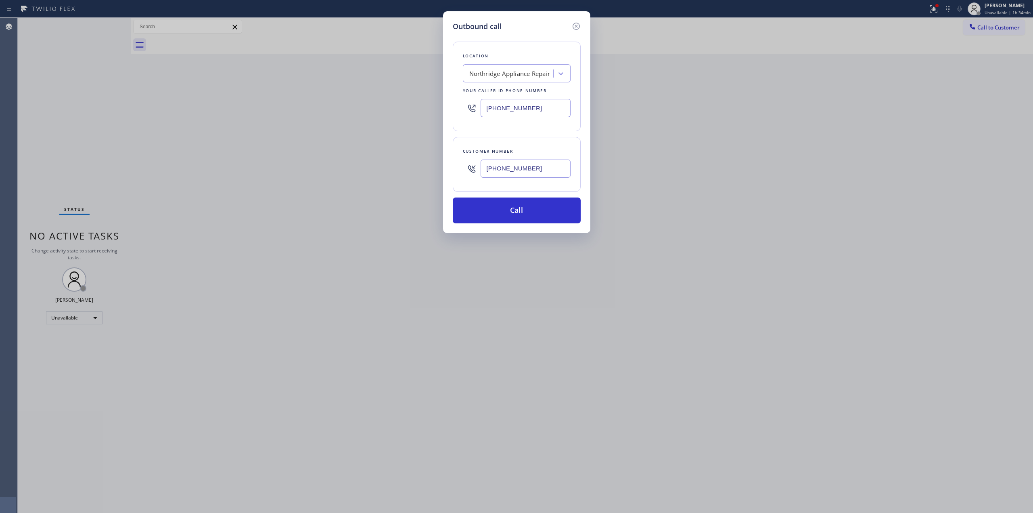
click at [514, 174] on input "[PHONE_NUMBER]" at bounding box center [526, 168] width 90 height 18
click at [510, 206] on button "Call" at bounding box center [517, 210] width 128 height 26
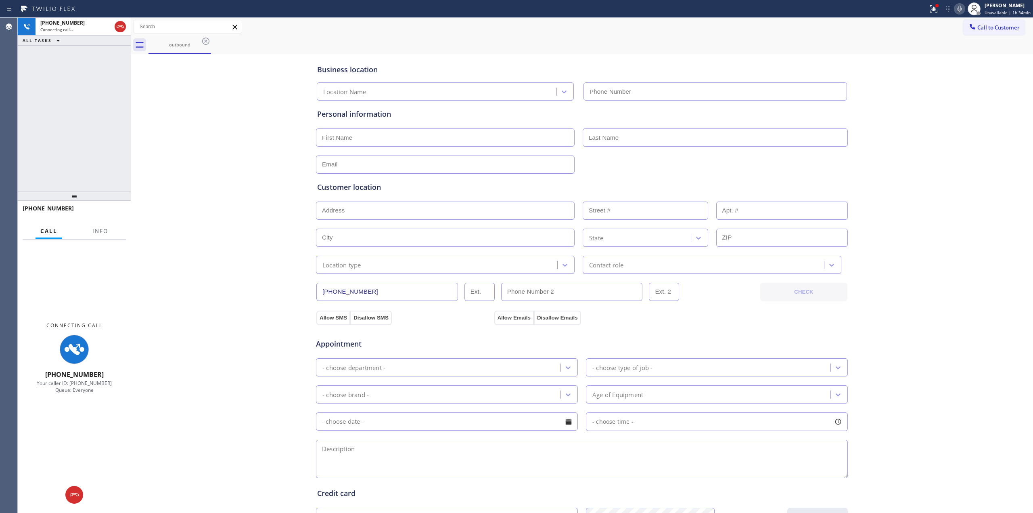
type input "[PHONE_NUMBER]"
click at [962, 8] on icon at bounding box center [960, 9] width 4 height 6
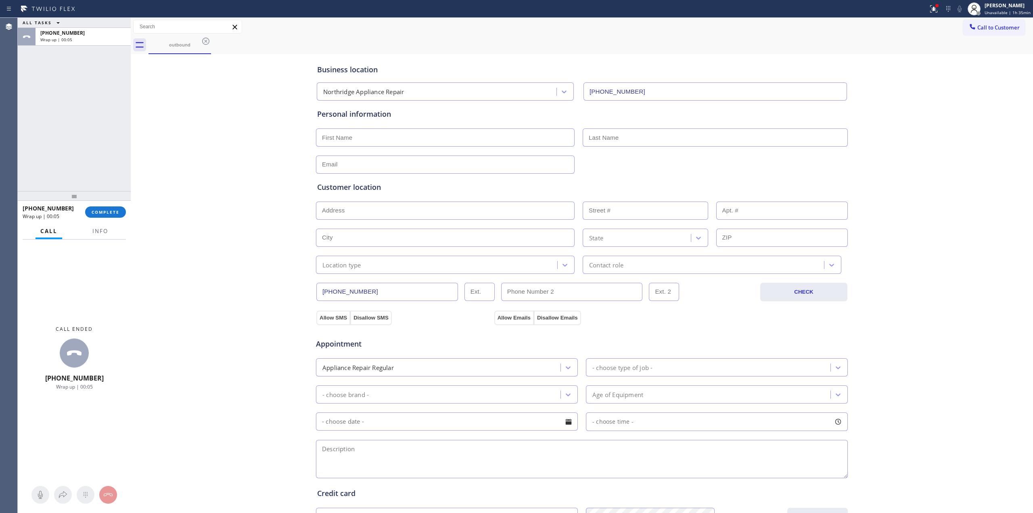
drag, startPoint x: 939, startPoint y: 105, endPoint x: 961, endPoint y: 59, distance: 51.5
click at [948, 95] on div "Business location Northridge Appliance Repair [PHONE_NUMBER] Personal informati…" at bounding box center [582, 331] width 898 height 551
click at [977, 36] on div "outbound" at bounding box center [591, 45] width 885 height 18
click at [981, 26] on span "Call to Customer" at bounding box center [998, 27] width 42 height 7
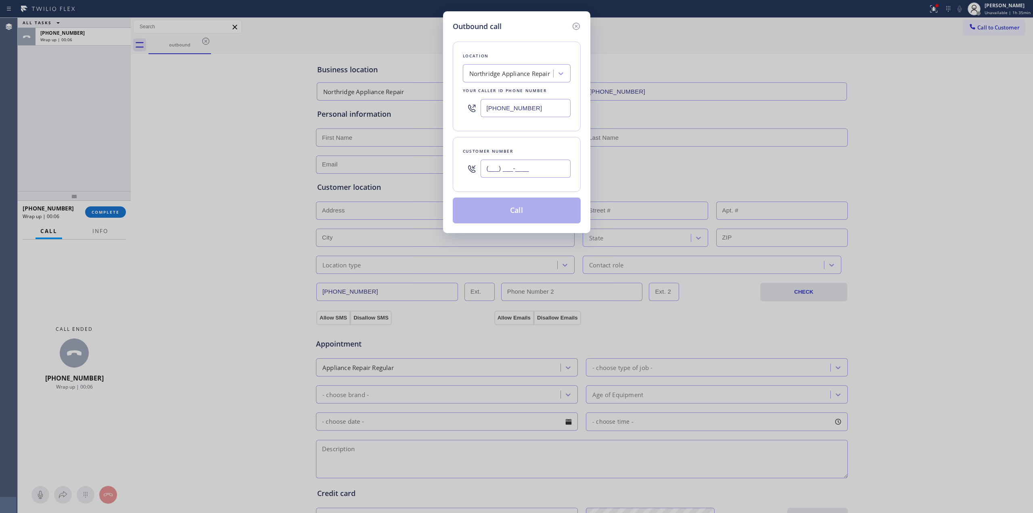
click at [551, 163] on input "(___) ___-____" at bounding box center [526, 168] width 90 height 18
paste input "350) 999-8678"
type input "[PHONE_NUMBER]"
click at [536, 211] on button "Call" at bounding box center [517, 210] width 128 height 26
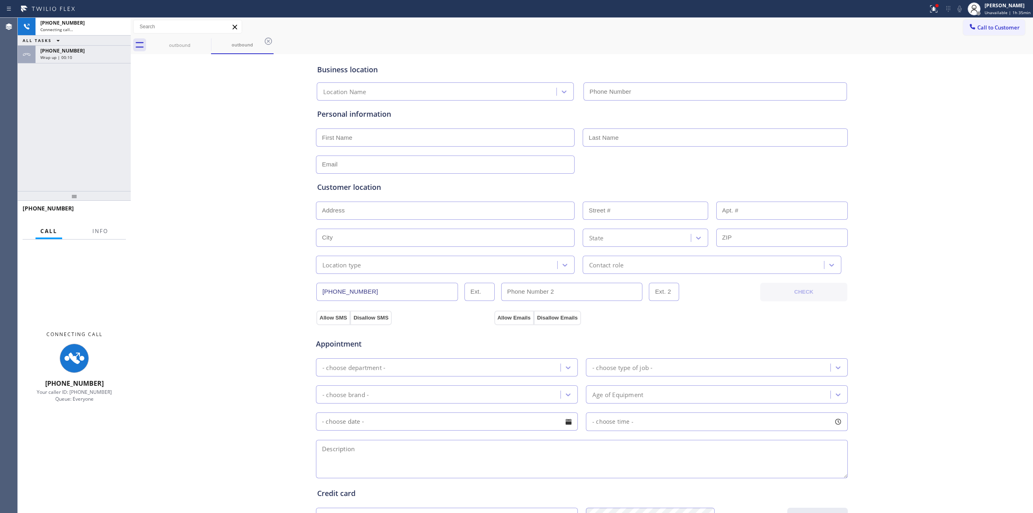
type input "[PHONE_NUMBER]"
click at [98, 55] on div "Wrap up | 00:10" at bounding box center [83, 57] width 86 height 6
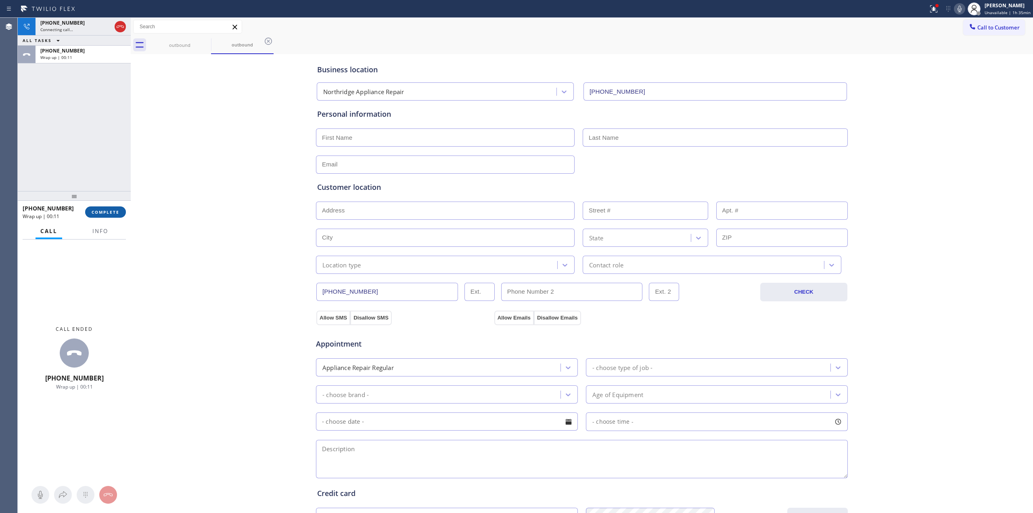
click at [98, 204] on div "[PHONE_NUMBER] Wrap up | 00:11 COMPLETE" at bounding box center [74, 211] width 103 height 21
click at [100, 212] on span "COMPLETE" at bounding box center [106, 212] width 28 height 6
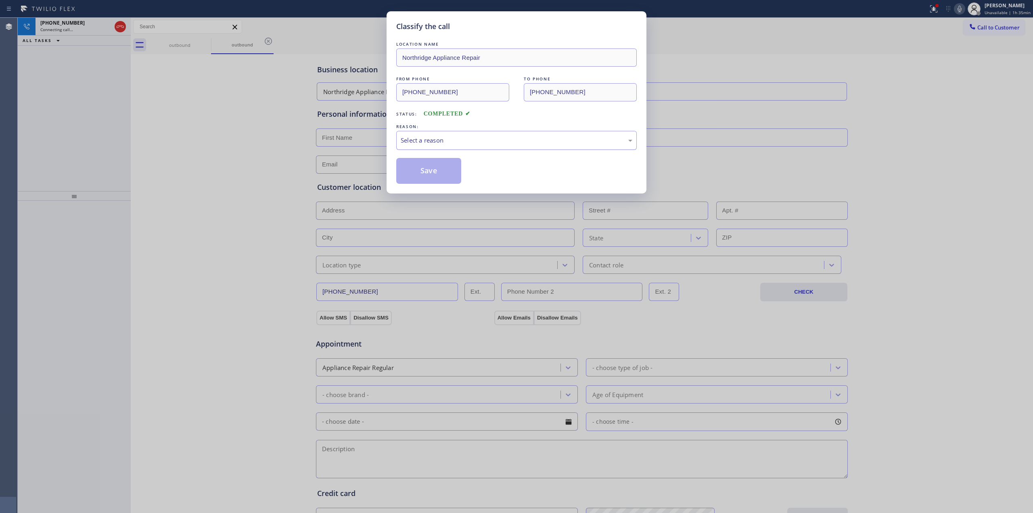
click at [488, 144] on div "Select a reason" at bounding box center [517, 140] width 232 height 9
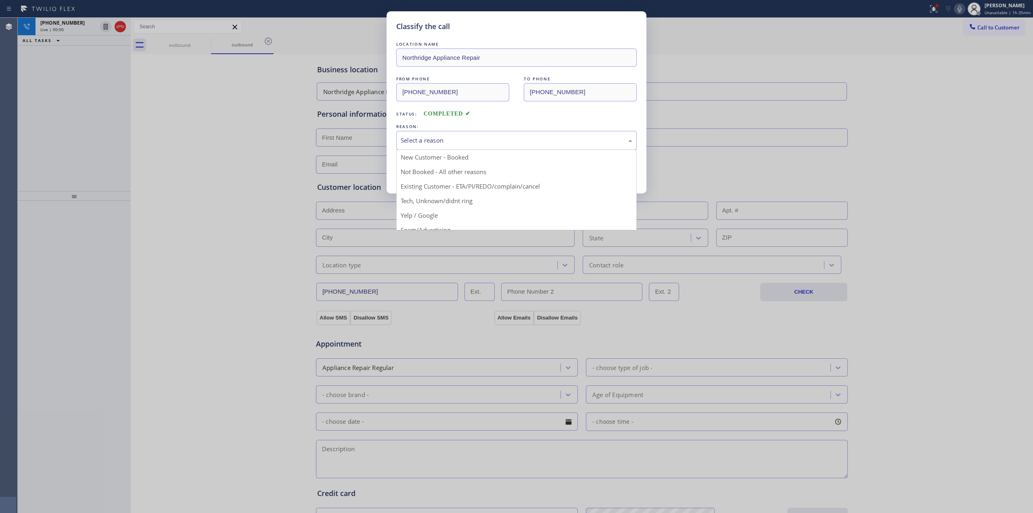
drag, startPoint x: 456, startPoint y: 199, endPoint x: 422, endPoint y: 170, distance: 44.4
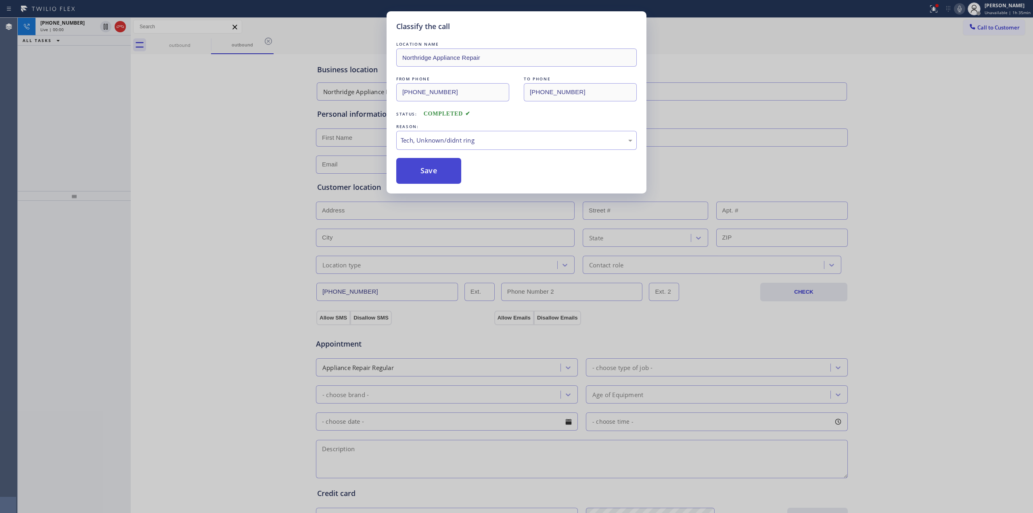
drag, startPoint x: 422, startPoint y: 170, endPoint x: 656, endPoint y: 177, distance: 234.2
click at [423, 169] on button "Save" at bounding box center [428, 171] width 65 height 26
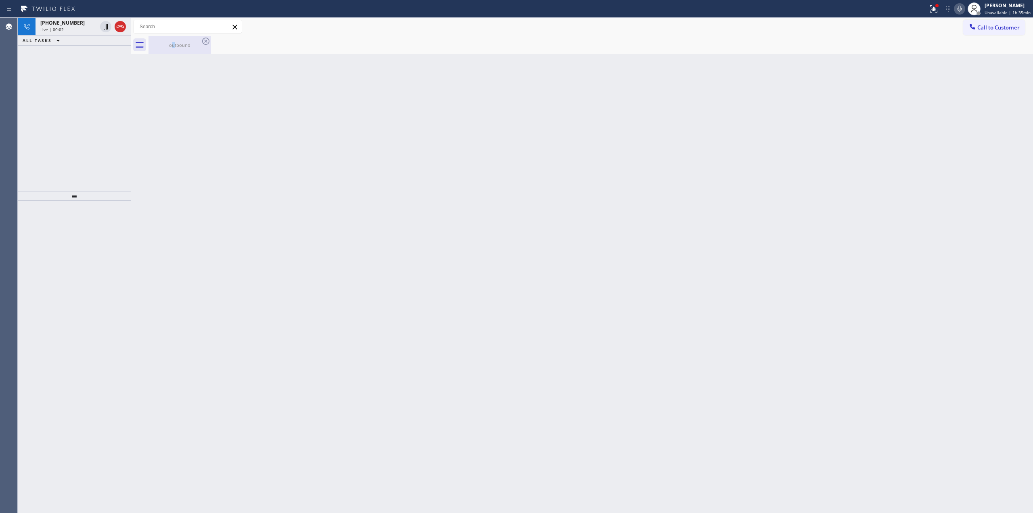
click at [174, 36] on div "outbound" at bounding box center [179, 45] width 61 height 18
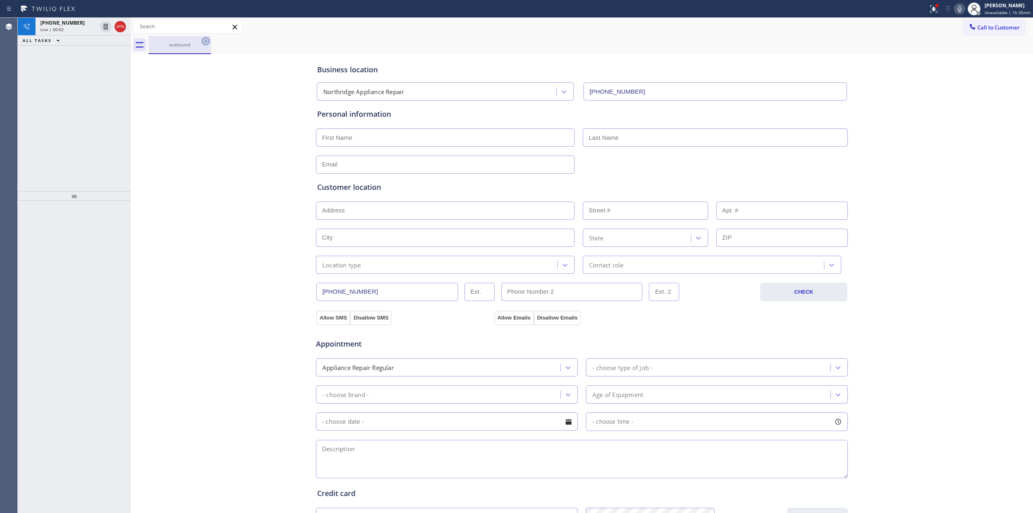
click at [201, 40] on icon at bounding box center [206, 41] width 10 height 10
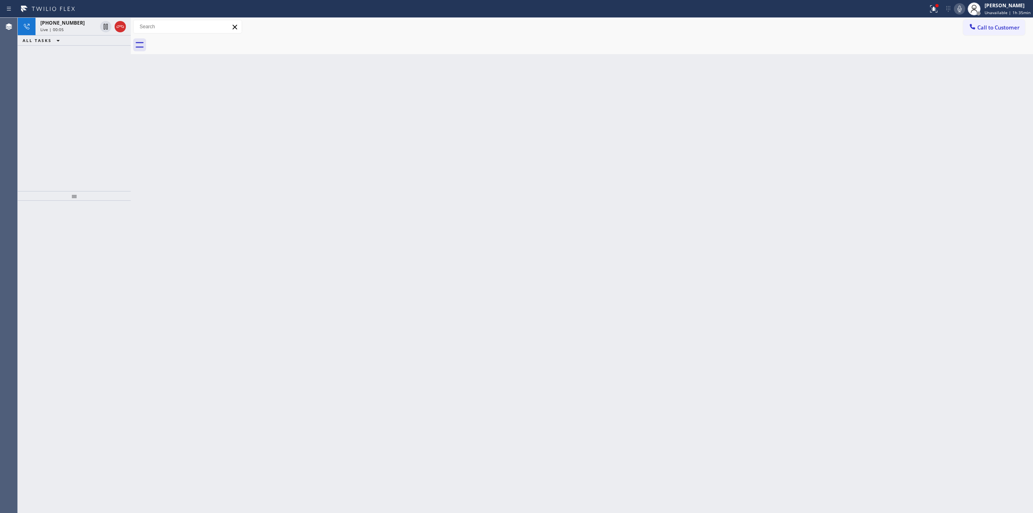
click at [961, 5] on icon at bounding box center [960, 9] width 10 height 10
click at [78, 31] on div "Live | 00:06" at bounding box center [68, 30] width 56 height 6
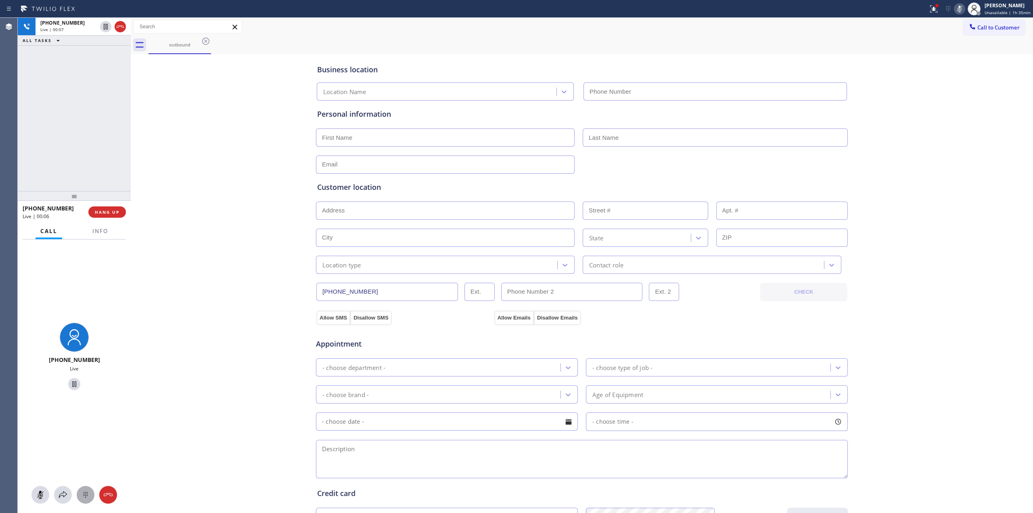
type input "[PHONE_NUMBER]"
click at [85, 498] on icon at bounding box center [86, 495] width 10 height 10
drag, startPoint x: 974, startPoint y: 19, endPoint x: 981, endPoint y: 30, distance: 13.0
click at [974, 20] on button "Call to Customer" at bounding box center [994, 27] width 62 height 15
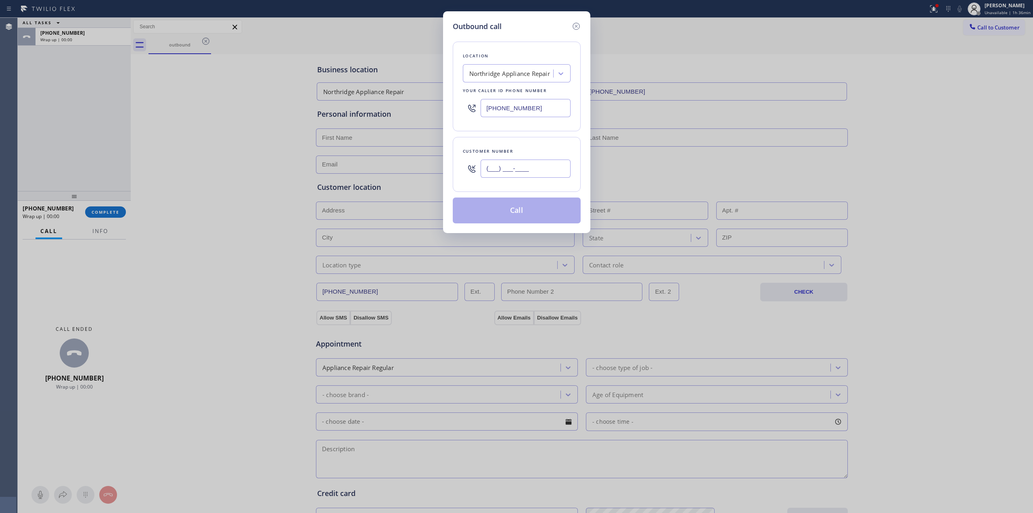
paste input "350) 999-8678"
click at [500, 175] on input "[PHONE_NUMBER]" at bounding box center [526, 168] width 90 height 18
type input "[PHONE_NUMBER]"
click at [531, 214] on button "Call" at bounding box center [517, 210] width 128 height 26
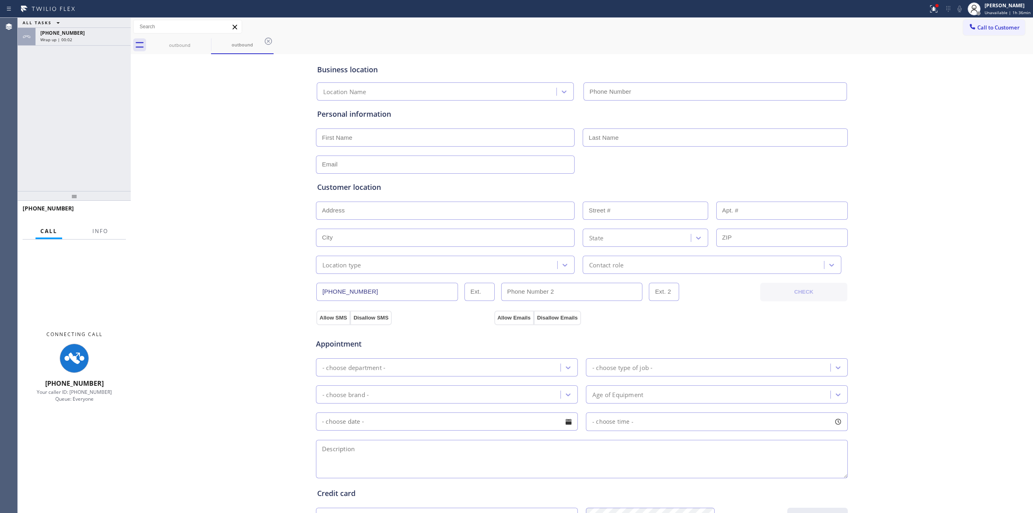
type input "[PHONE_NUMBER]"
click at [182, 49] on div "outbound" at bounding box center [179, 45] width 61 height 18
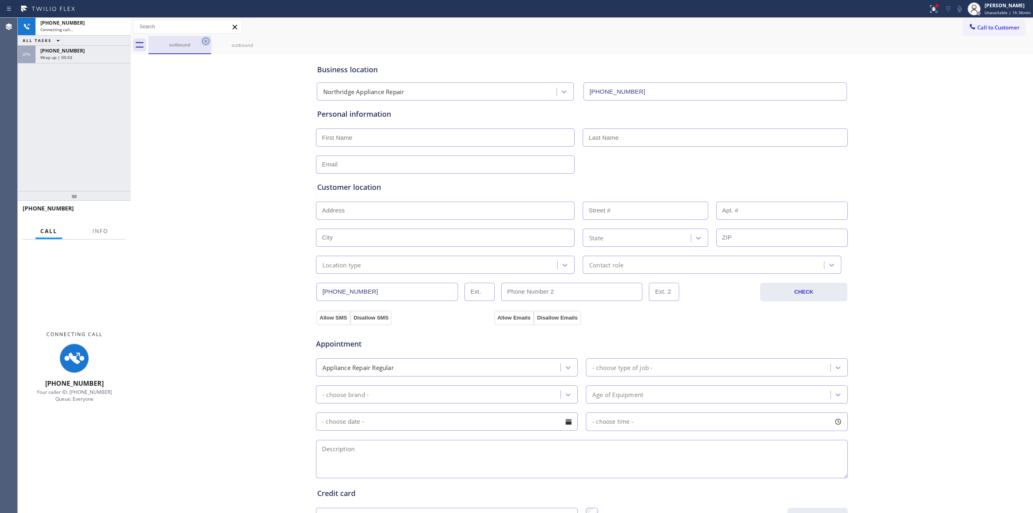
click at [208, 39] on icon at bounding box center [205, 41] width 7 height 7
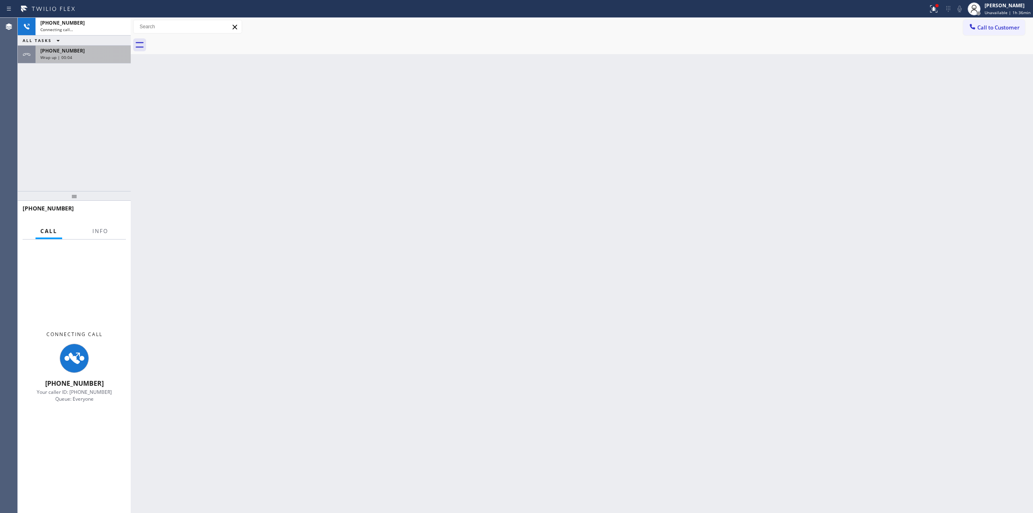
click at [77, 48] on div "[PHONE_NUMBER]" at bounding box center [83, 50] width 86 height 7
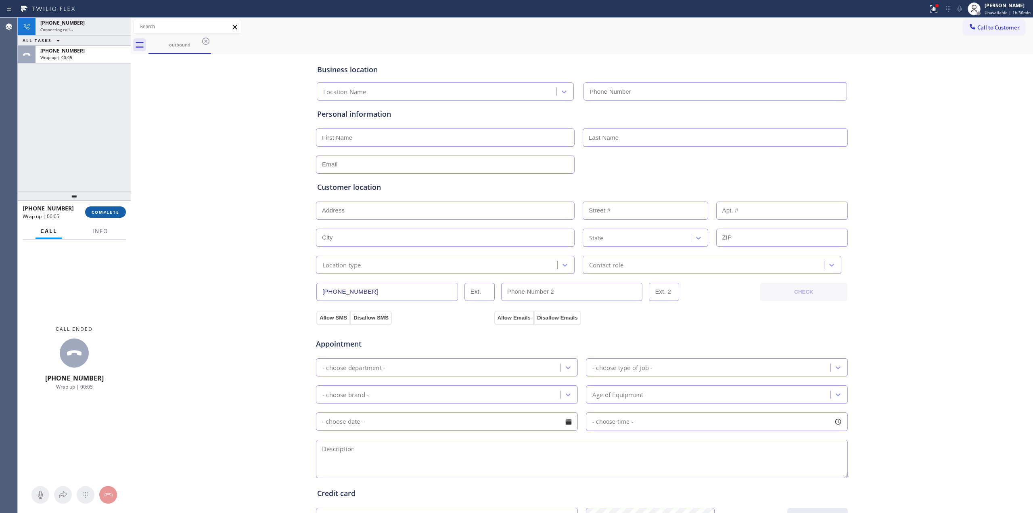
type input "[PHONE_NUMBER]"
click at [112, 210] on span "COMPLETE" at bounding box center [106, 212] width 28 height 6
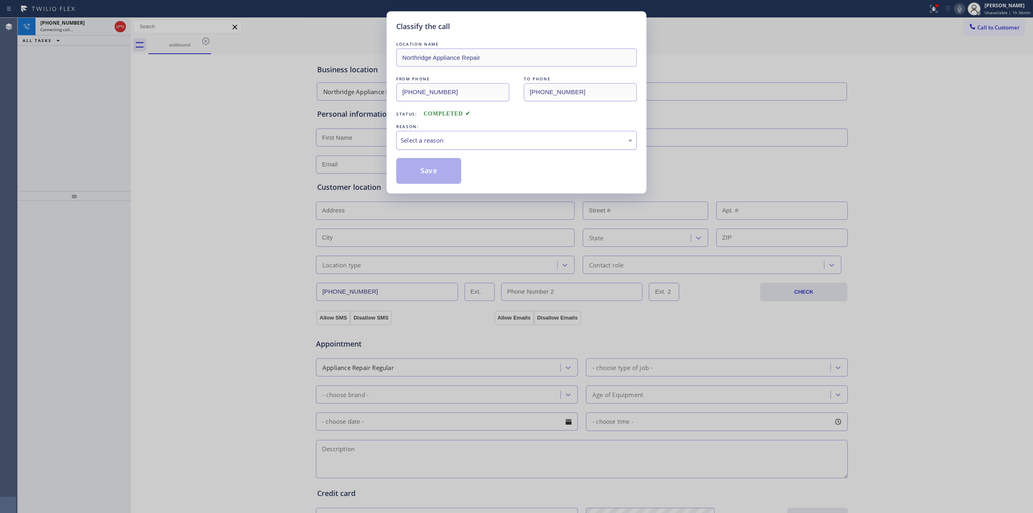
click at [498, 146] on div "Select a reason" at bounding box center [516, 140] width 241 height 19
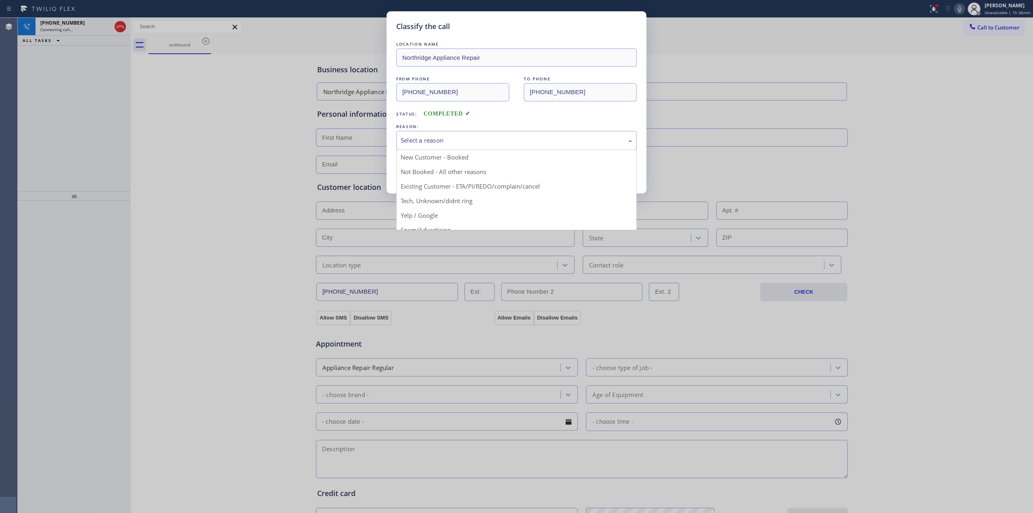
drag, startPoint x: 465, startPoint y: 204, endPoint x: 429, endPoint y: 175, distance: 47.1
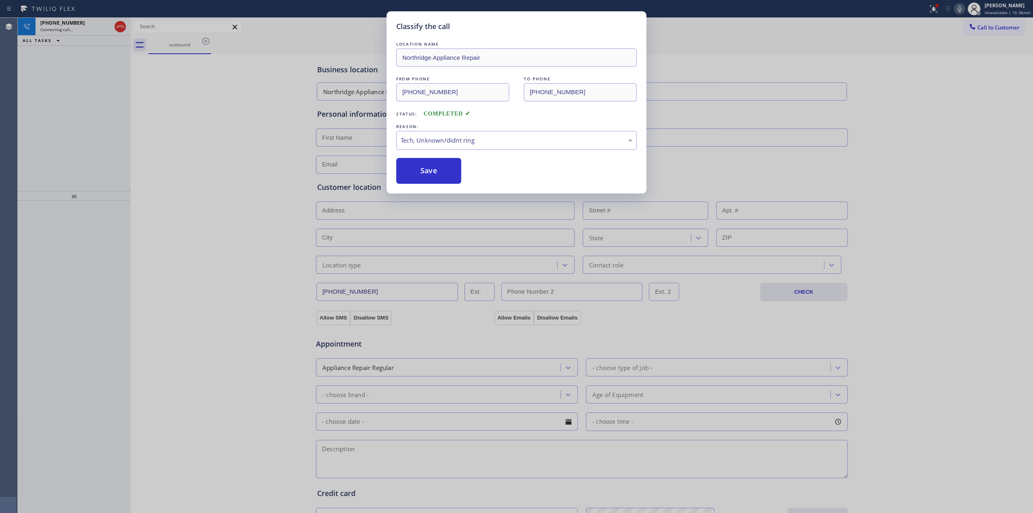
drag, startPoint x: 429, startPoint y: 175, endPoint x: 874, endPoint y: 149, distance: 445.9
click at [443, 175] on button "Save" at bounding box center [428, 171] width 65 height 26
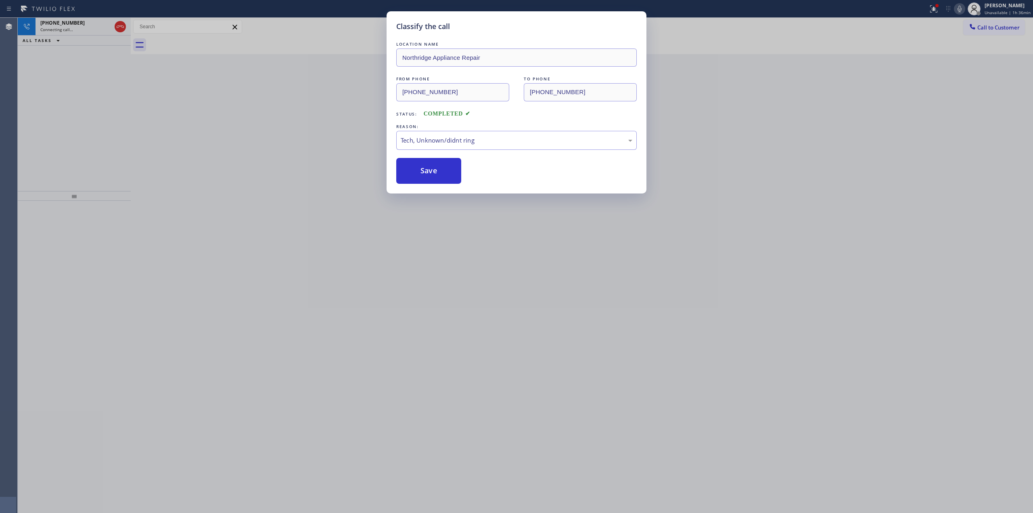
click at [949, 87] on div "Classify the call LOCATION NAME Northridge Appliance Repair FROM PHONE [PHONE_N…" at bounding box center [516, 256] width 1033 height 513
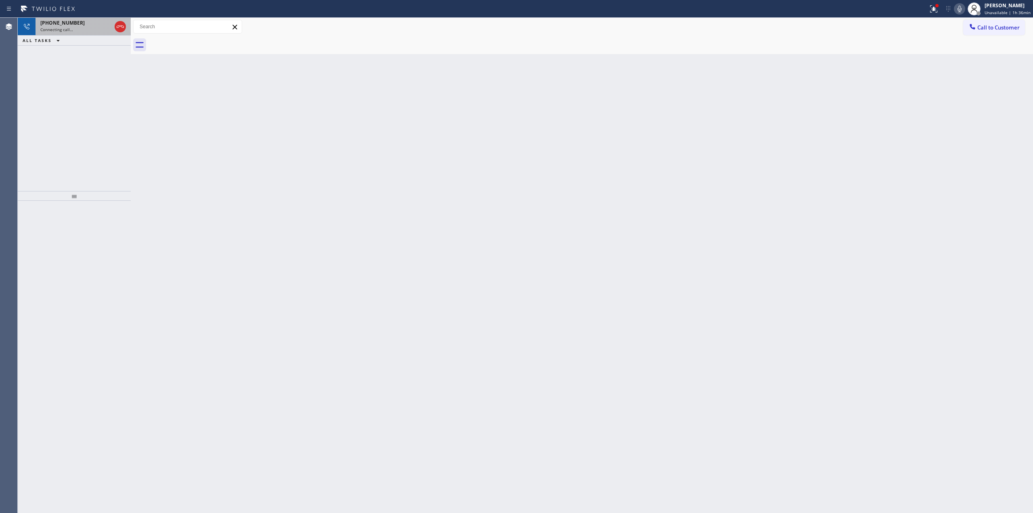
click at [101, 31] on div "Connecting call…" at bounding box center [75, 30] width 71 height 6
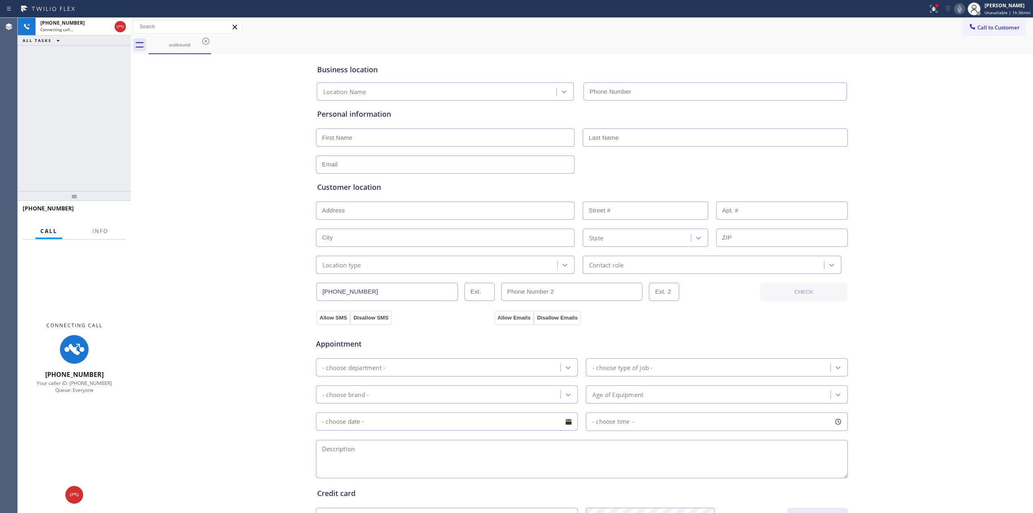
click at [962, 8] on icon at bounding box center [960, 9] width 4 height 6
type input "[PHONE_NUMBER]"
click at [93, 41] on div "ALL TASKS ALL TASKS ACTIVE TASKS TASKS IN WRAP UP" at bounding box center [74, 41] width 113 height 10
click at [80, 29] on div "Connecting call…" at bounding box center [75, 30] width 71 height 6
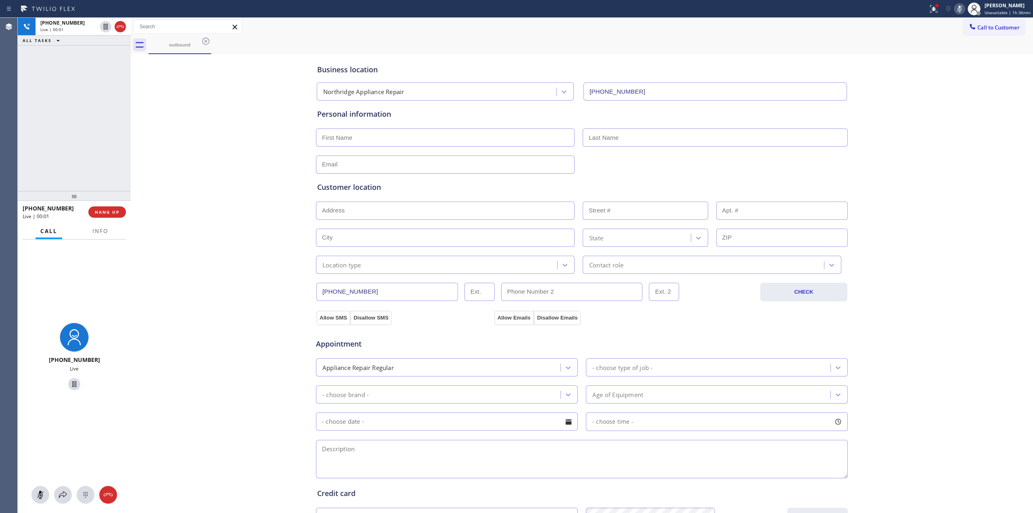
click at [981, 132] on div "Business location Northridge Appliance Repair [PHONE_NUMBER] Personal informati…" at bounding box center [582, 331] width 898 height 551
click at [82, 494] on icon at bounding box center [86, 495] width 10 height 10
click at [987, 29] on span "Call to Customer" at bounding box center [998, 27] width 42 height 7
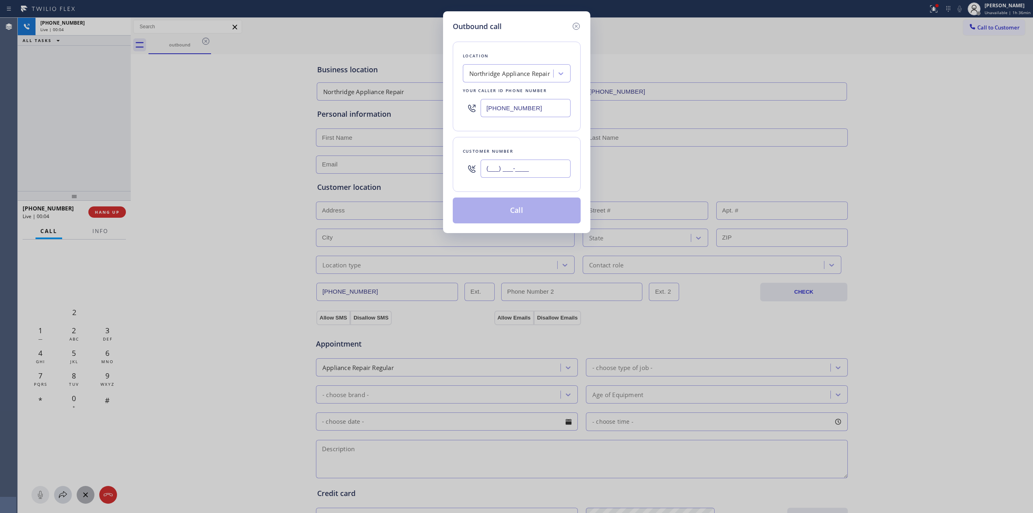
click at [538, 172] on input "(___) ___-____" at bounding box center [526, 168] width 90 height 18
paste input "350) 999-8678"
type input "[PHONE_NUMBER]"
click at [520, 213] on button "Call" at bounding box center [517, 210] width 128 height 26
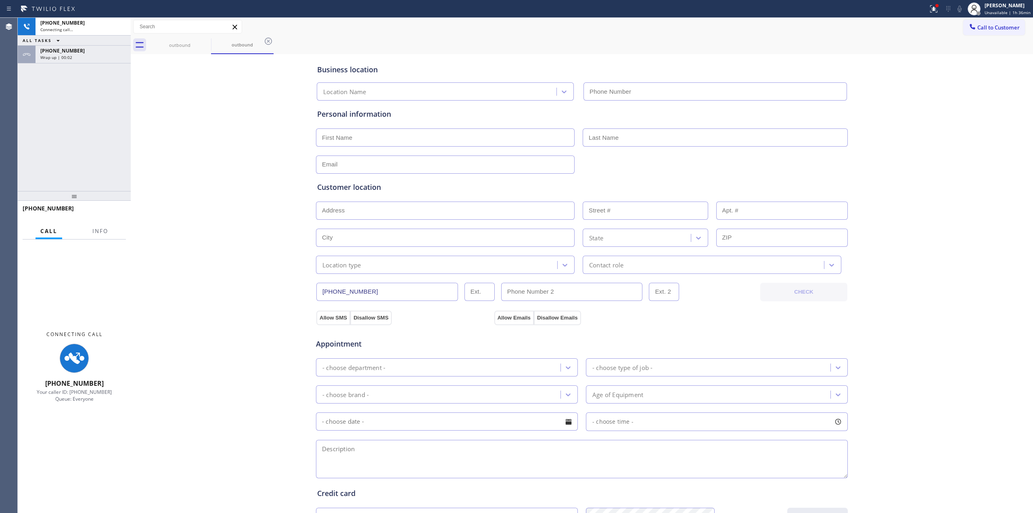
type input "[PHONE_NUMBER]"
click at [99, 54] on div "Wrap up | 00:04" at bounding box center [83, 57] width 86 height 6
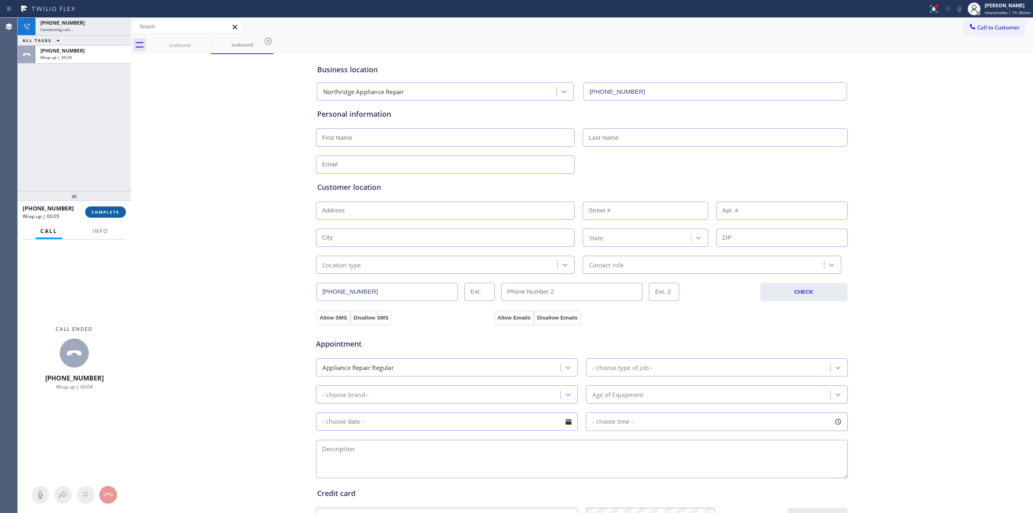
click at [109, 210] on span "COMPLETE" at bounding box center [106, 212] width 28 height 6
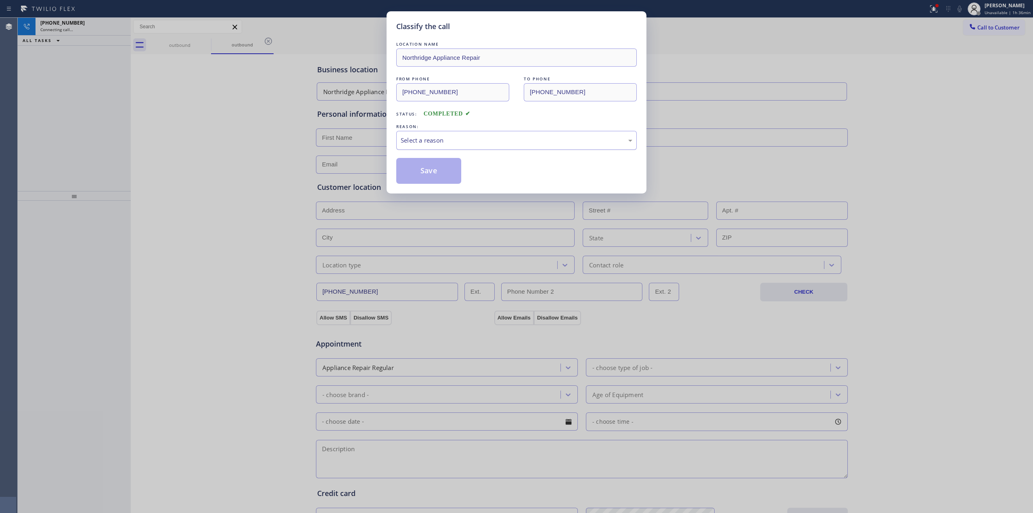
click at [502, 137] on div "Select a reason" at bounding box center [517, 140] width 232 height 9
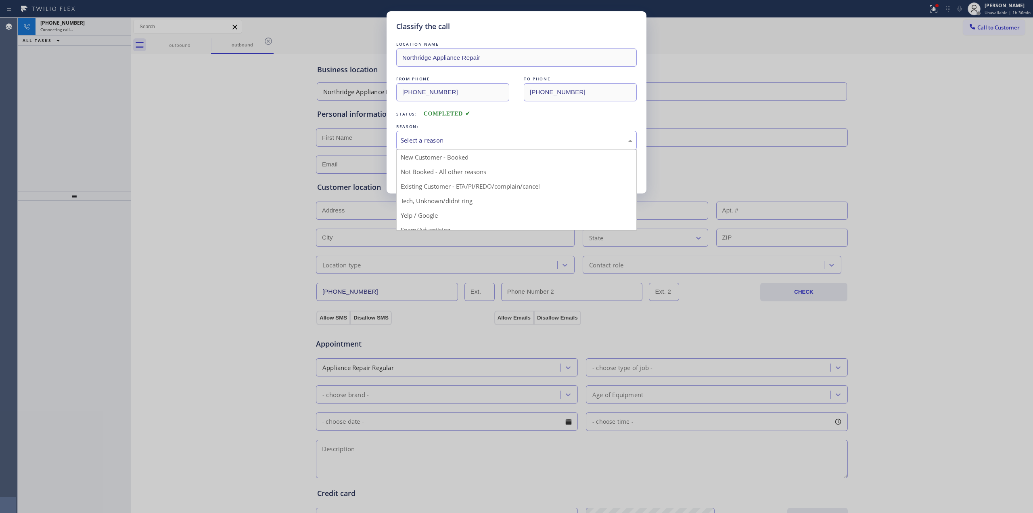
drag, startPoint x: 458, startPoint y: 199, endPoint x: 437, endPoint y: 178, distance: 30.3
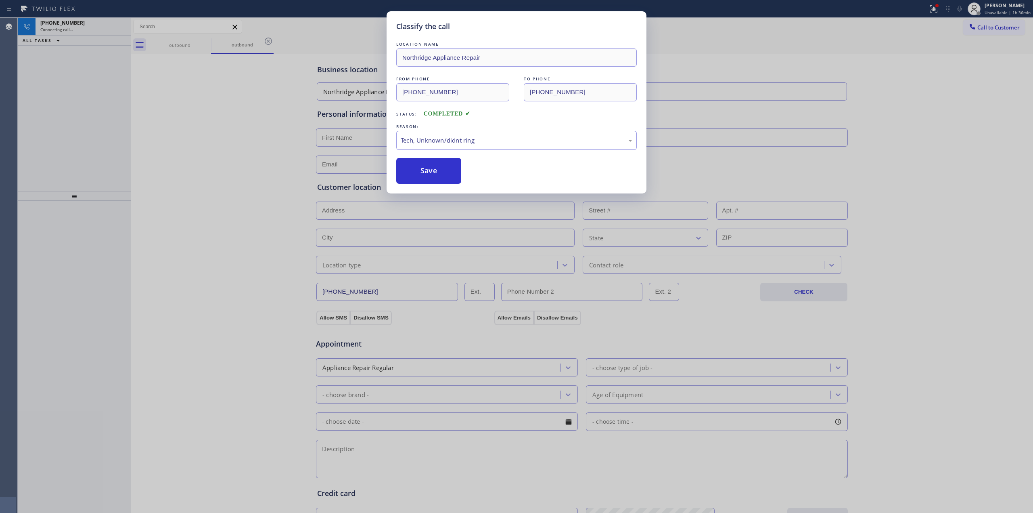
drag, startPoint x: 428, startPoint y: 170, endPoint x: 509, endPoint y: 167, distance: 81.2
click at [449, 167] on button "Save" at bounding box center [428, 171] width 65 height 26
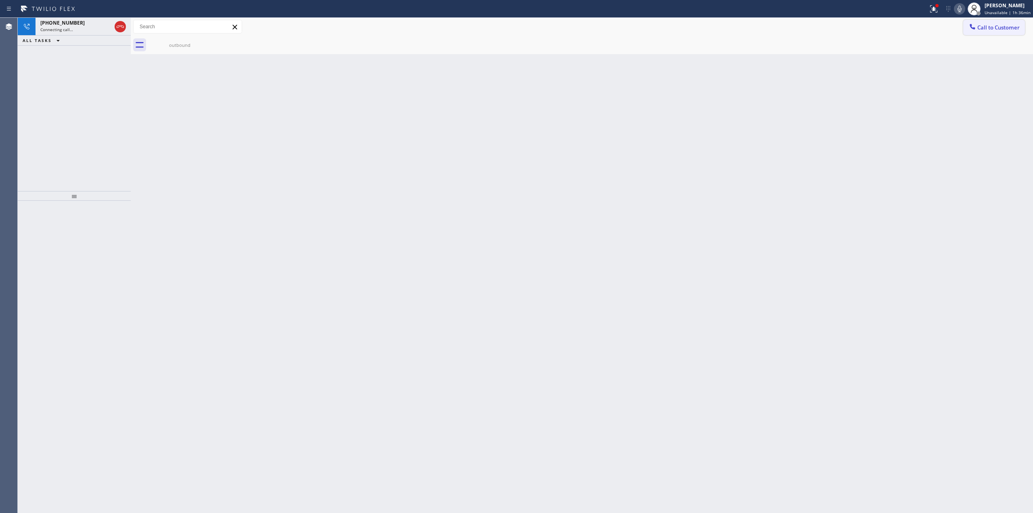
click at [982, 25] on span "Call to Customer" at bounding box center [998, 27] width 42 height 7
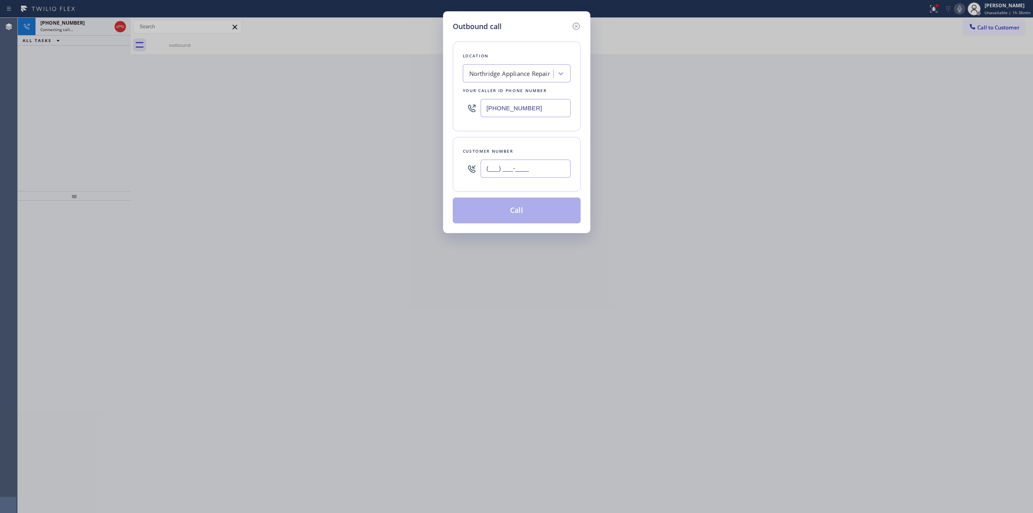
click at [531, 165] on input "(___) ___-____" at bounding box center [526, 168] width 90 height 18
paste input "628) 266-6797"
type input "[PHONE_NUMBER]"
click at [536, 73] on div "Northridge Appliance Repair" at bounding box center [509, 73] width 81 height 9
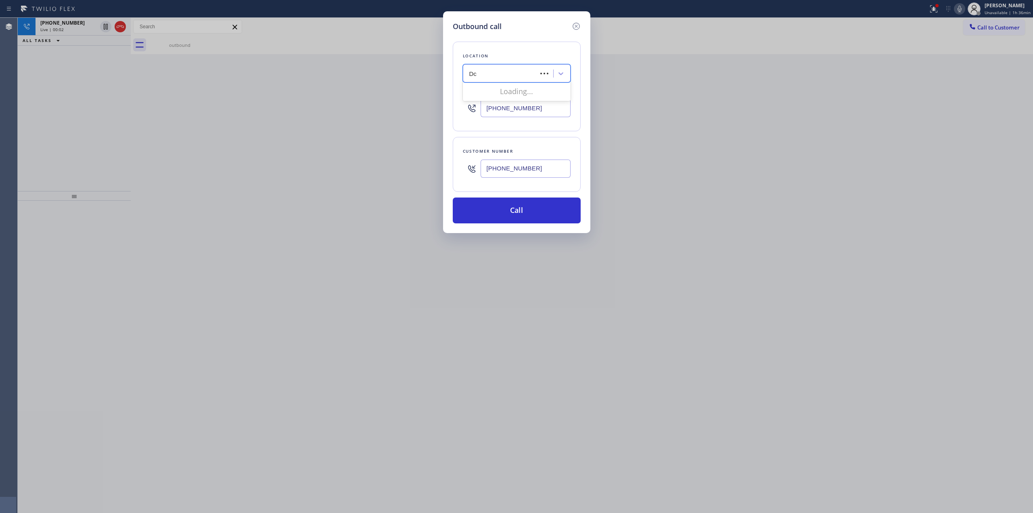
type input "Dcs"
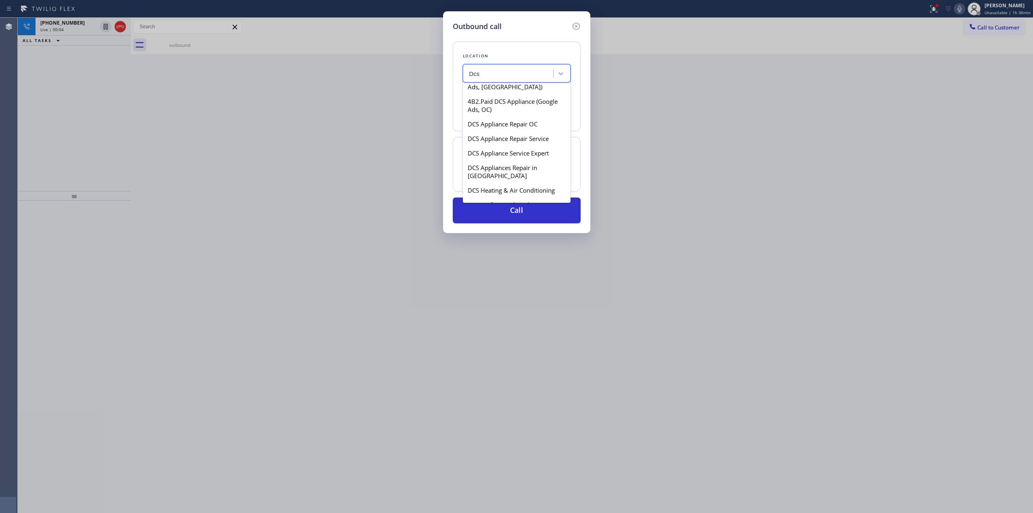
scroll to position [215, 0]
click at [492, 132] on div "DCS Professional Appliance Repair" at bounding box center [517, 133] width 108 height 15
type input "[PHONE_NUMBER]"
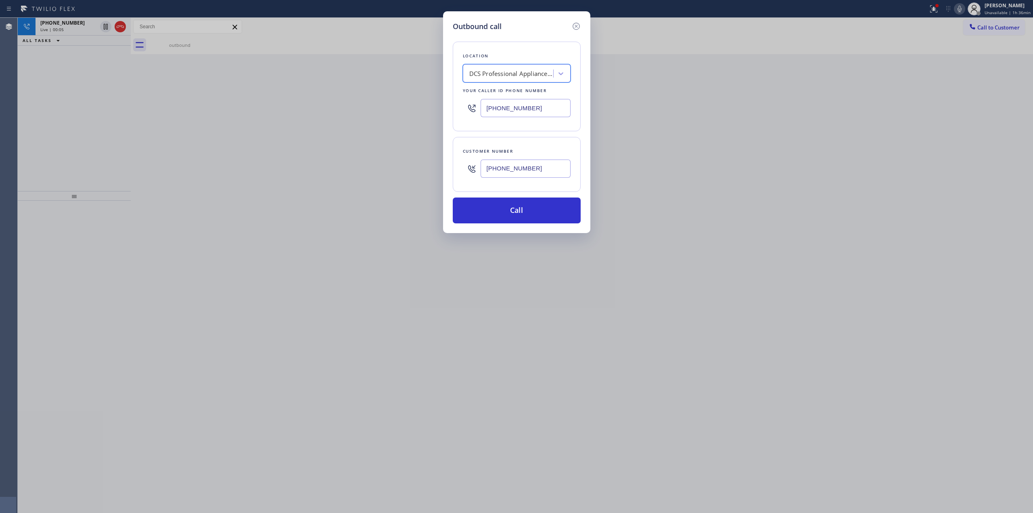
click at [512, 170] on input "[PHONE_NUMBER]" at bounding box center [526, 168] width 90 height 18
click at [575, 24] on icon at bounding box center [576, 26] width 10 height 10
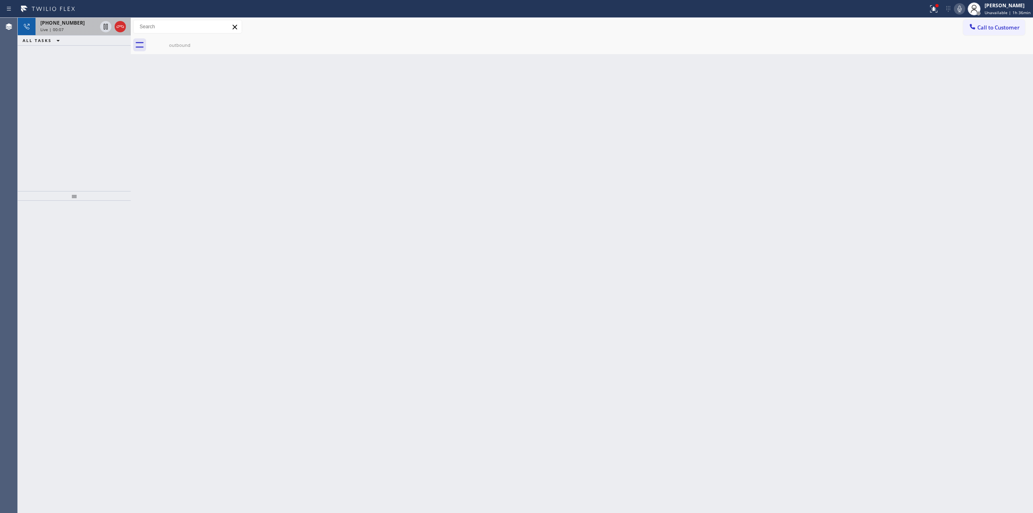
click at [72, 22] on span "[PHONE_NUMBER]" at bounding box center [62, 22] width 44 height 7
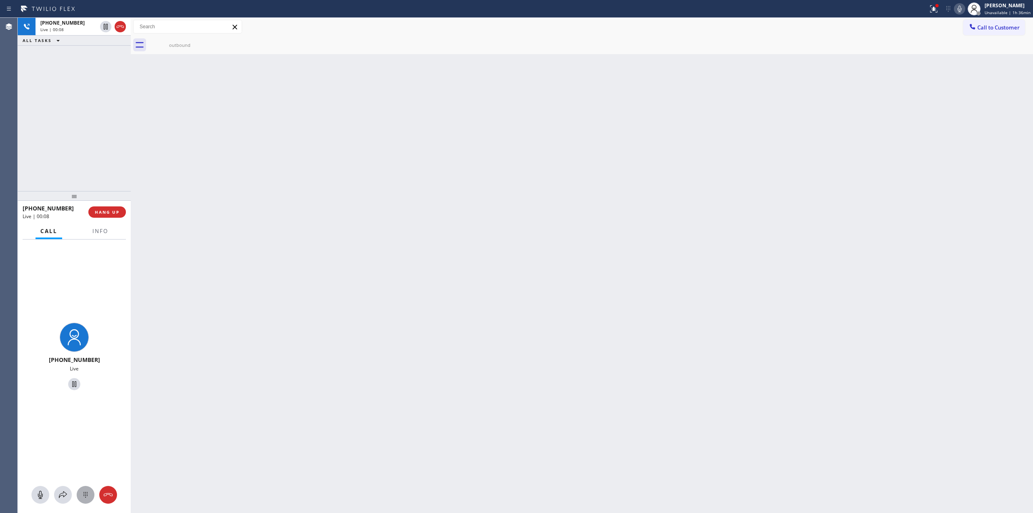
click at [82, 490] on icon at bounding box center [86, 495] width 10 height 10
click at [993, 31] on button "Call to Customer" at bounding box center [994, 27] width 62 height 15
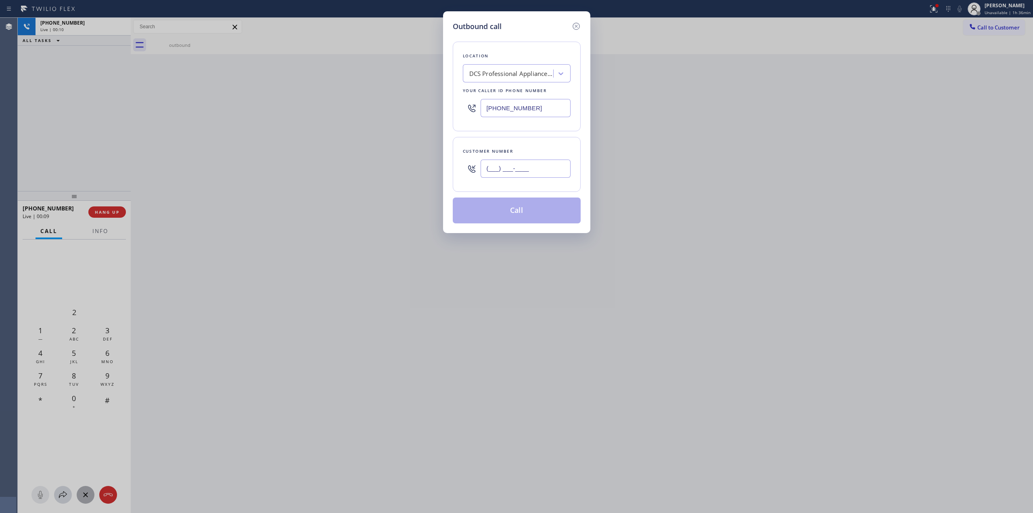
paste input "628) 266-6797"
click at [535, 174] on input "(___) ___-____" at bounding box center [526, 168] width 90 height 18
type input "[PHONE_NUMBER]"
click at [543, 205] on button "Call" at bounding box center [517, 210] width 128 height 26
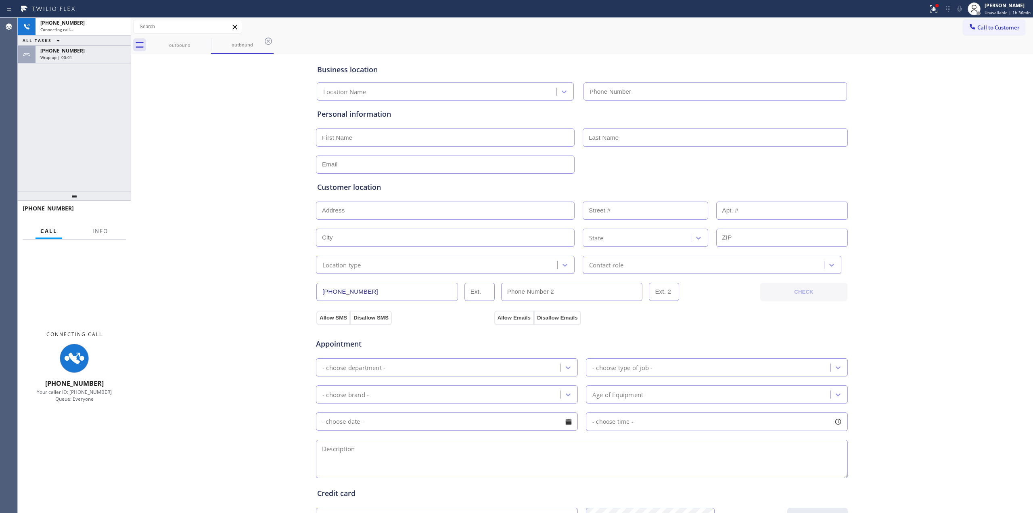
type input "[PHONE_NUMBER]"
click at [986, 117] on div "Business location DCS Professional Appliance Repair [PHONE_NUMBER] Personal inf…" at bounding box center [582, 331] width 898 height 551
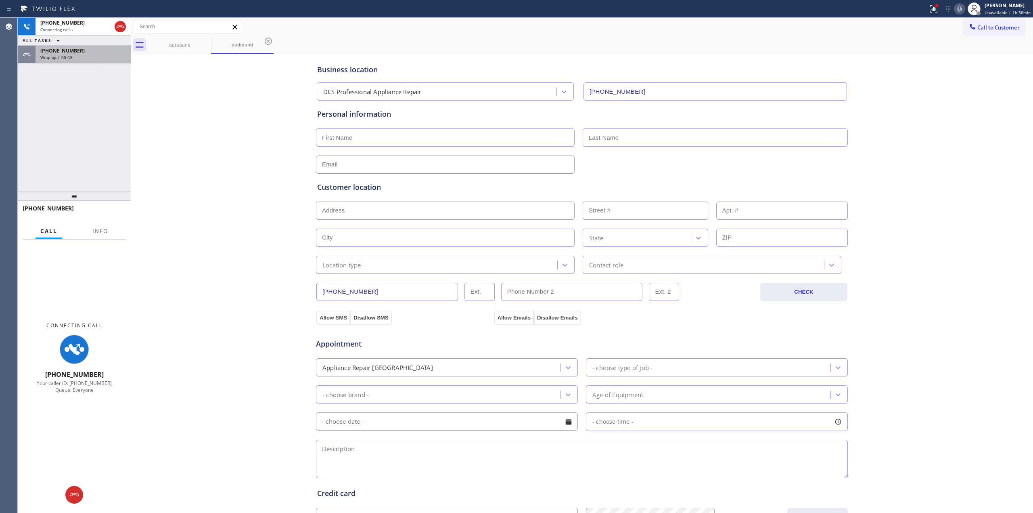
click at [93, 58] on div "Wrap up | 00:03" at bounding box center [83, 57] width 86 height 6
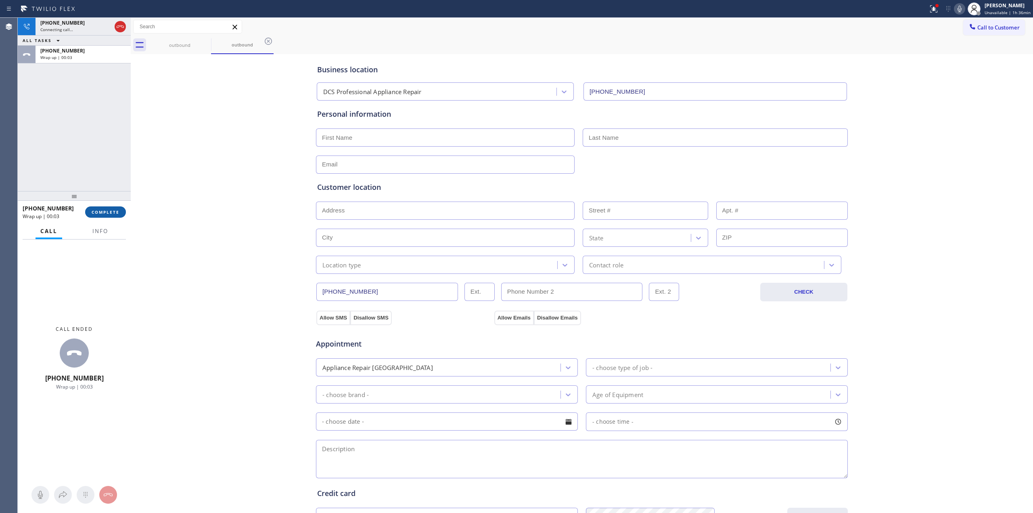
click at [98, 206] on button "COMPLETE" at bounding box center [105, 211] width 41 height 11
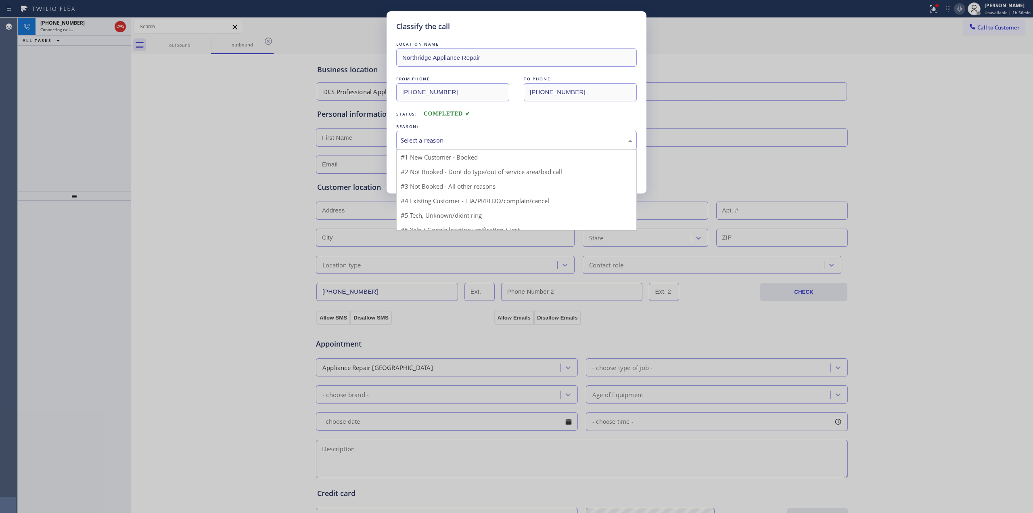
click at [467, 132] on div "Select a reason" at bounding box center [516, 140] width 241 height 19
drag, startPoint x: 458, startPoint y: 201, endPoint x: 437, endPoint y: 168, distance: 39.3
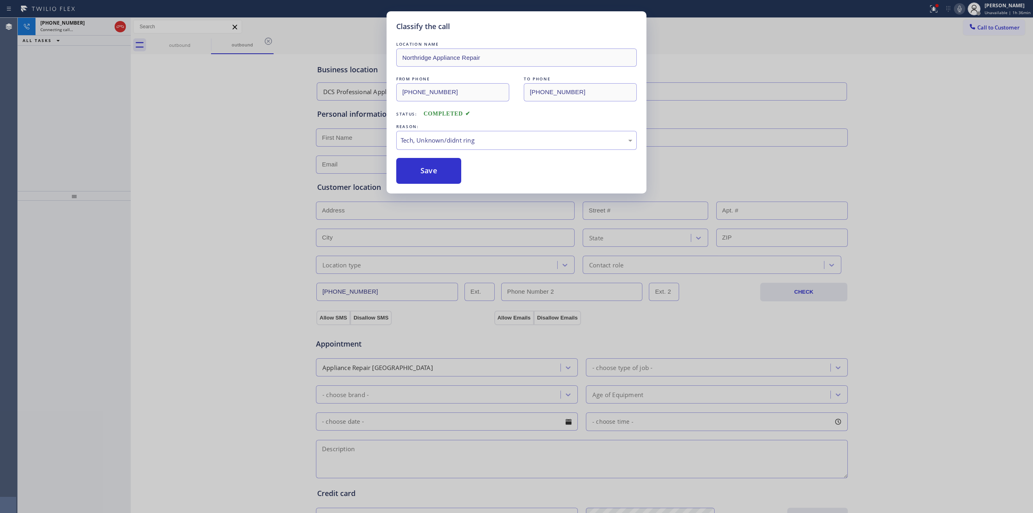
drag, startPoint x: 437, startPoint y: 168, endPoint x: 596, endPoint y: 165, distance: 159.8
click at [468, 167] on div "Save" at bounding box center [516, 171] width 241 height 26
drag, startPoint x: 262, startPoint y: 56, endPoint x: 260, endPoint y: 45, distance: 11.5
click at [262, 55] on div "Classify the call LOCATION NAME Northridge Appliance Repair FROM PHONE [PHONE_N…" at bounding box center [516, 256] width 1033 height 513
click at [262, 42] on div "Classify the call LOCATION NAME Northridge Appliance Repair FROM PHONE [PHONE_N…" at bounding box center [516, 256] width 1033 height 513
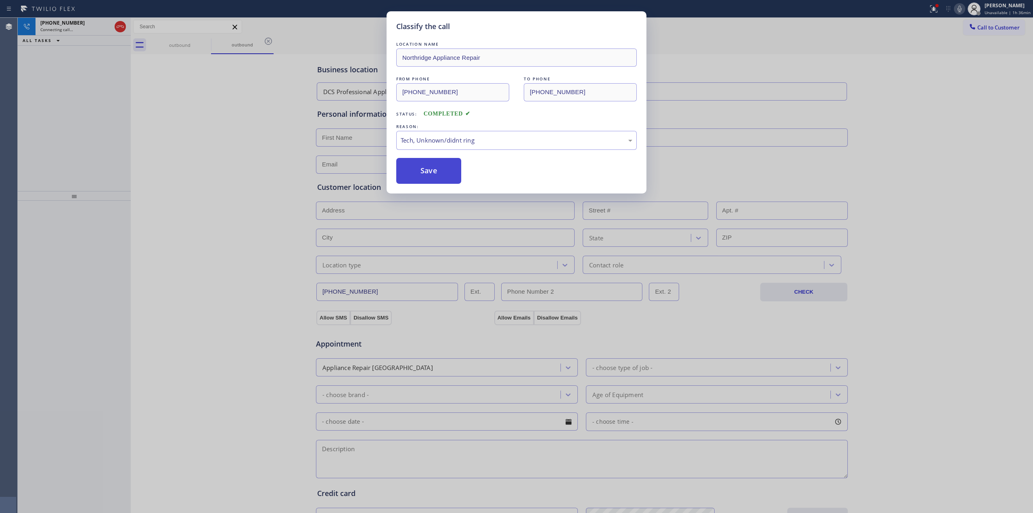
click at [429, 176] on button "Save" at bounding box center [428, 171] width 65 height 26
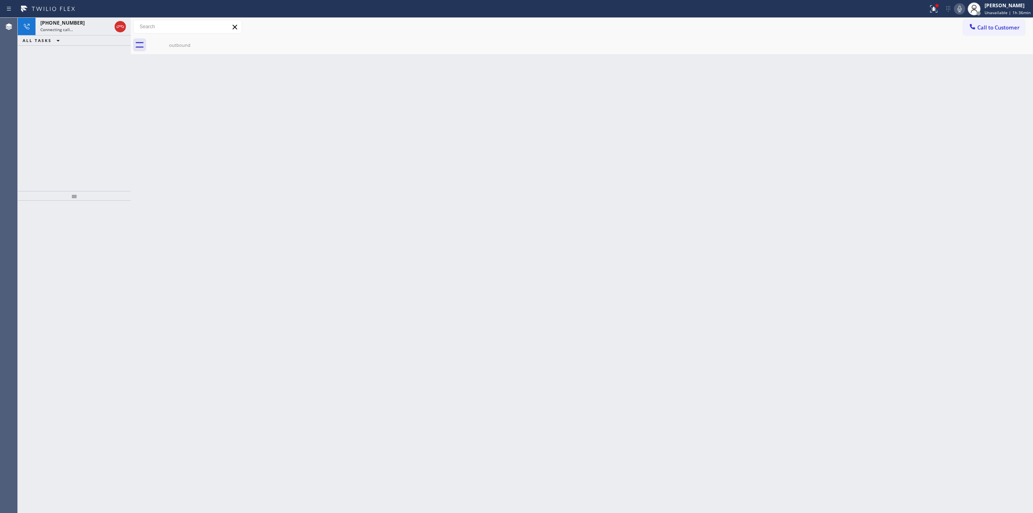
drag, startPoint x: 190, startPoint y: 31, endPoint x: 199, endPoint y: 51, distance: 21.4
click at [190, 31] on input "text" at bounding box center [188, 26] width 108 height 13
click at [199, 51] on div "outbound" at bounding box center [179, 45] width 61 height 18
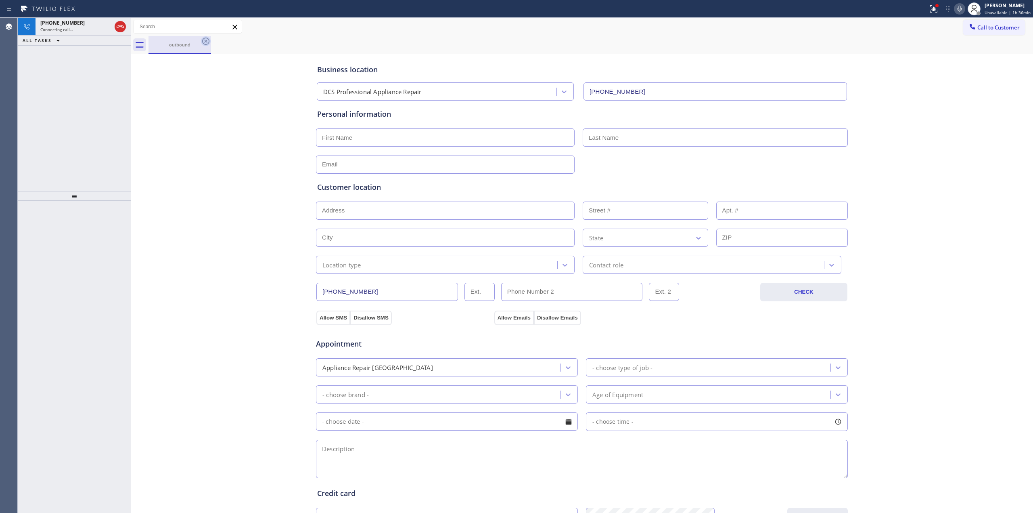
click at [201, 41] on icon at bounding box center [206, 41] width 10 height 10
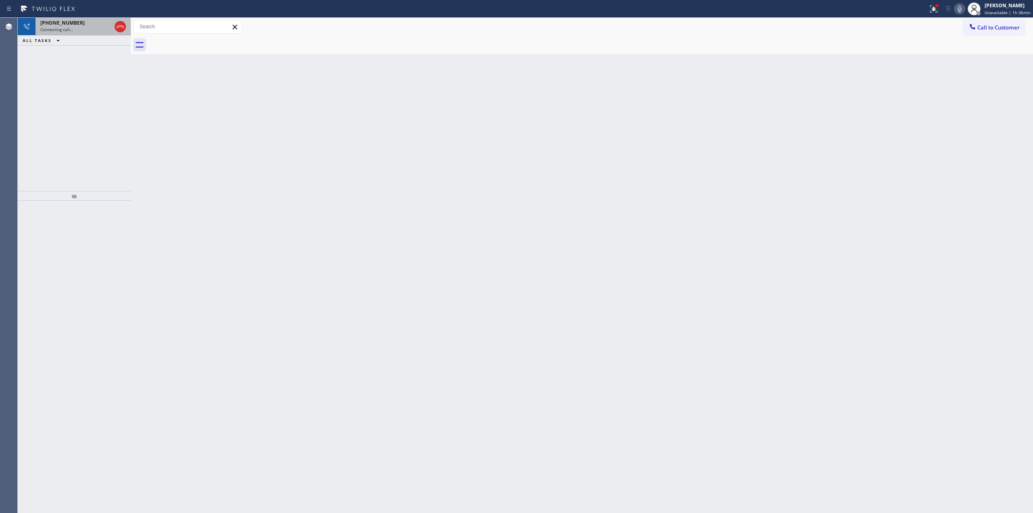
click at [73, 27] on div "Connecting call…" at bounding box center [75, 30] width 71 height 6
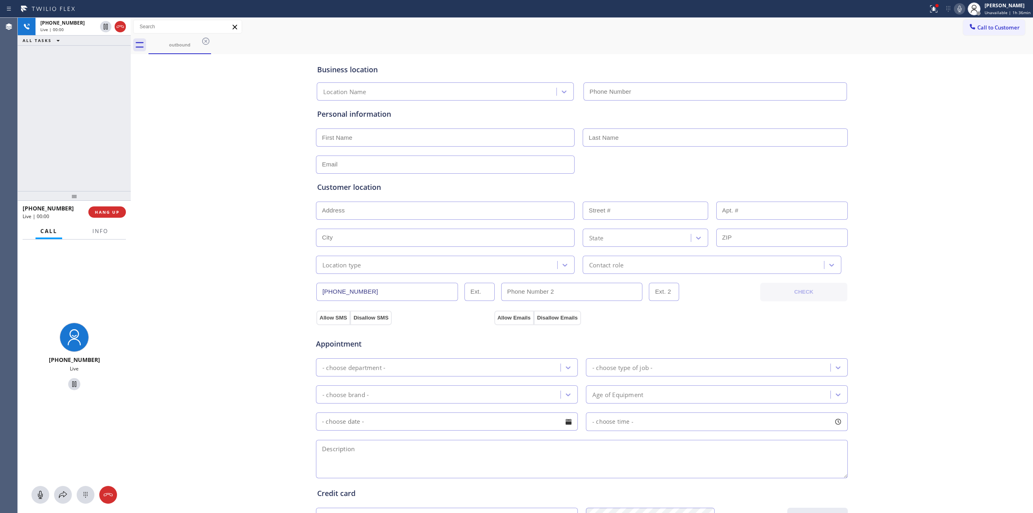
click at [958, 12] on icon at bounding box center [960, 9] width 10 height 10
type input "[PHONE_NUMBER]"
click at [65, 32] on div "[PHONE_NUMBER] Live | 00:00" at bounding box center [67, 27] width 63 height 18
click at [89, 485] on div "[PHONE_NUMBER] Live" at bounding box center [74, 376] width 113 height 274
click at [88, 490] on icon at bounding box center [86, 495] width 10 height 10
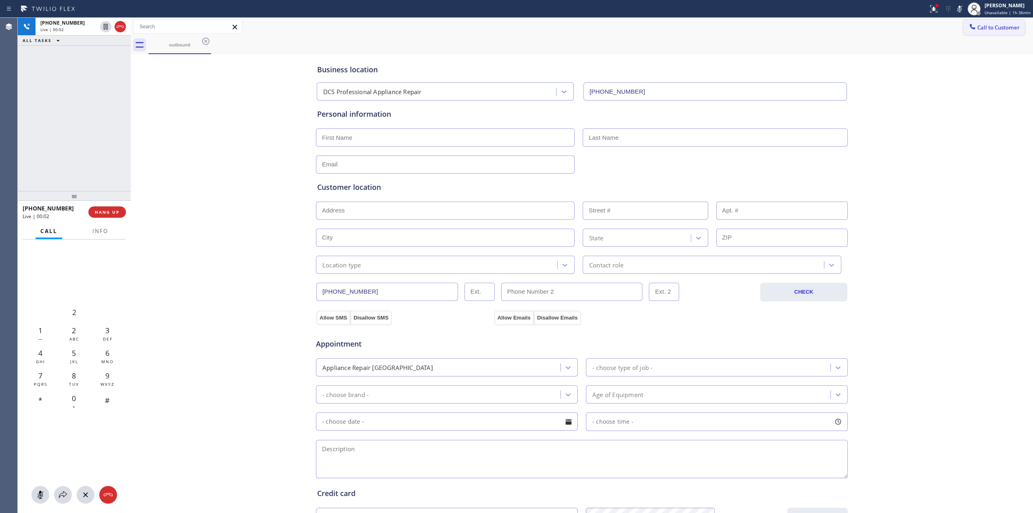
click at [990, 20] on button "Call to Customer" at bounding box center [994, 27] width 62 height 15
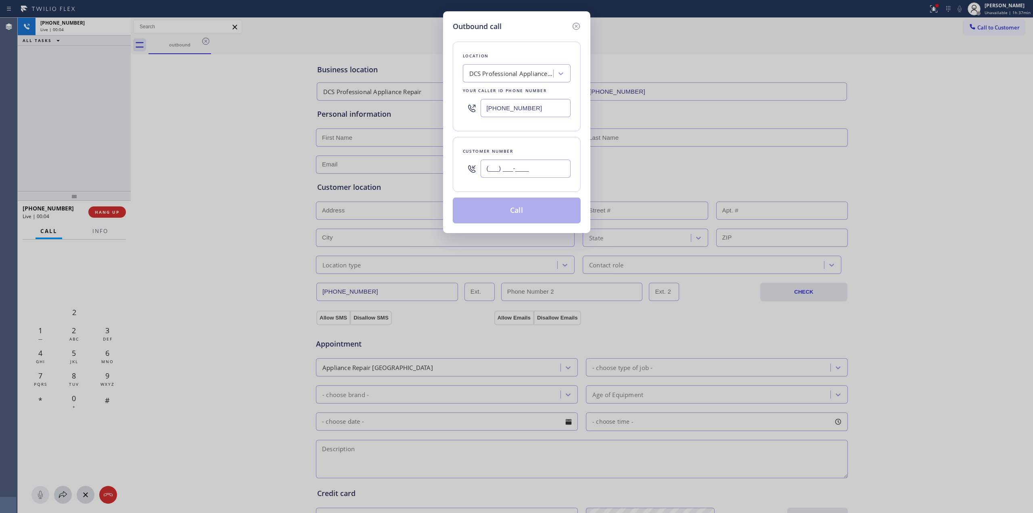
click at [547, 161] on input "(___) ___-____" at bounding box center [526, 168] width 90 height 18
paste input "628) 266-6797"
type input "[PHONE_NUMBER]"
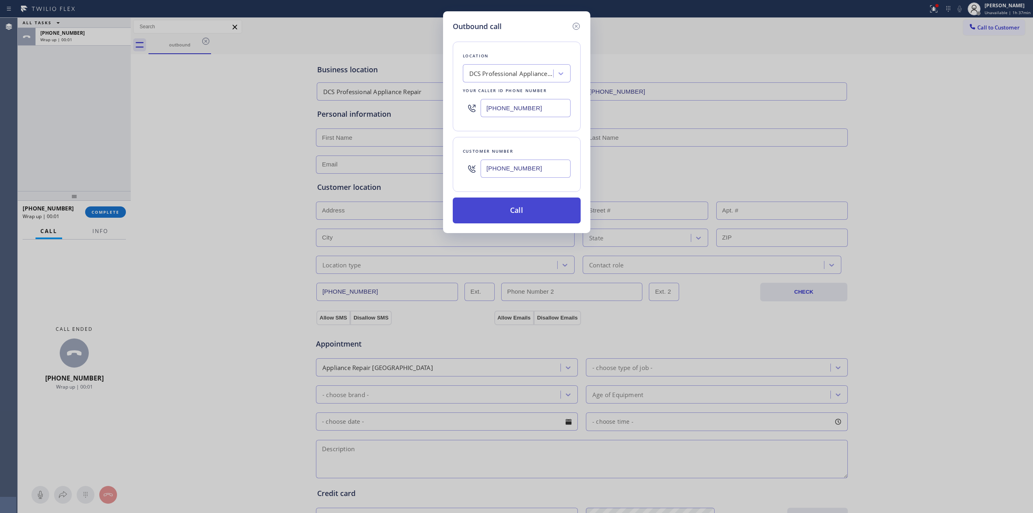
click at [535, 204] on button "Call" at bounding box center [517, 210] width 128 height 26
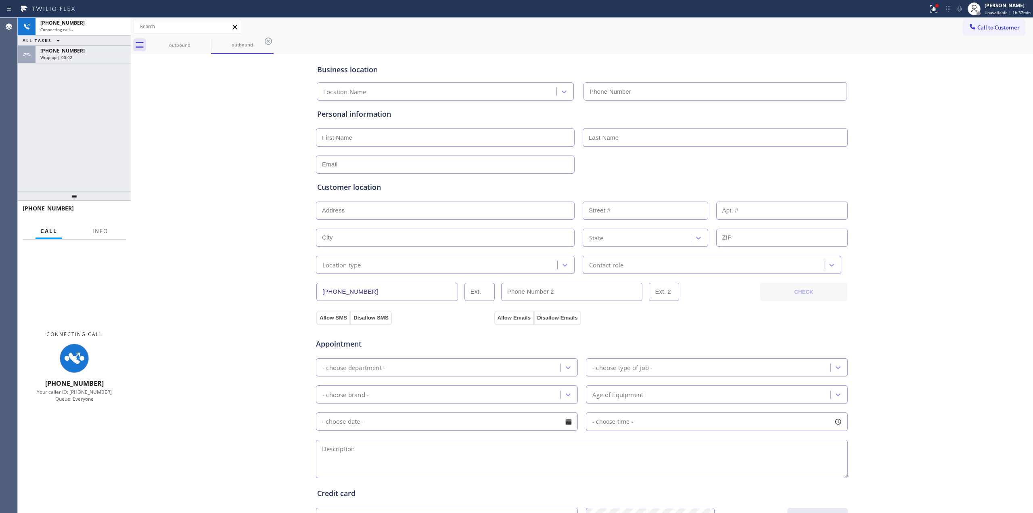
type input "[PHONE_NUMBER]"
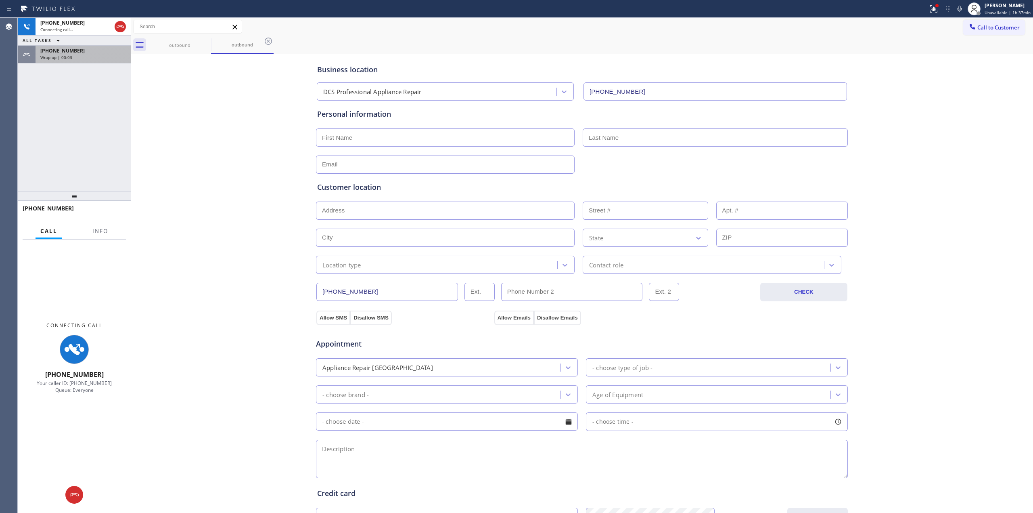
click at [77, 49] on div "[PHONE_NUMBER]" at bounding box center [83, 50] width 86 height 7
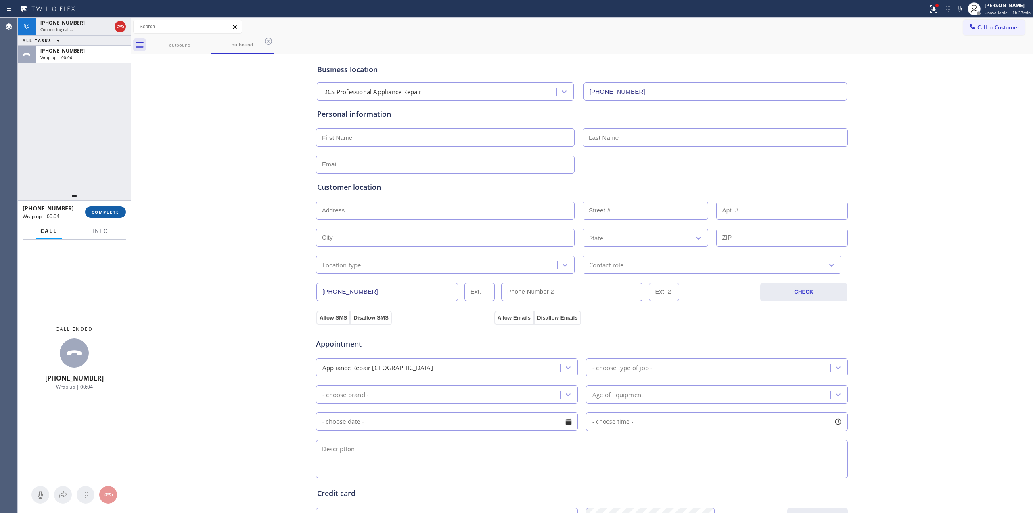
click at [104, 210] on span "COMPLETE" at bounding box center [106, 212] width 28 height 6
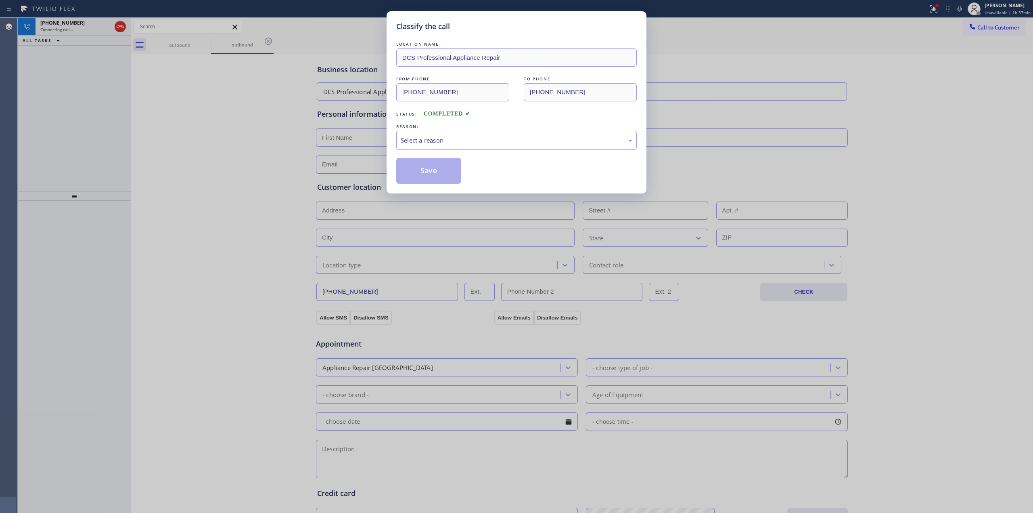
click at [483, 139] on div "Select a reason" at bounding box center [517, 140] width 232 height 9
click at [441, 171] on button "Save" at bounding box center [428, 171] width 65 height 26
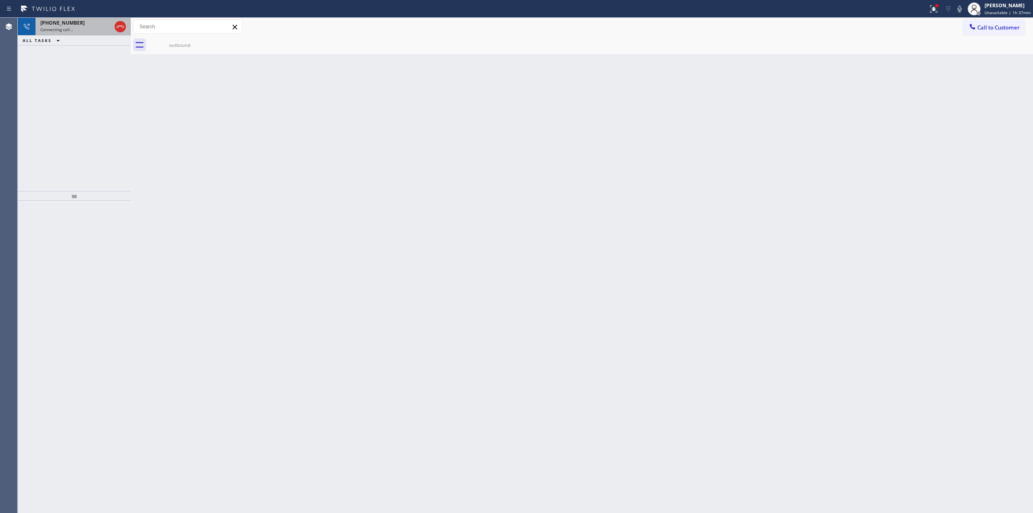
click at [88, 25] on div "[PHONE_NUMBER]" at bounding box center [75, 22] width 71 height 7
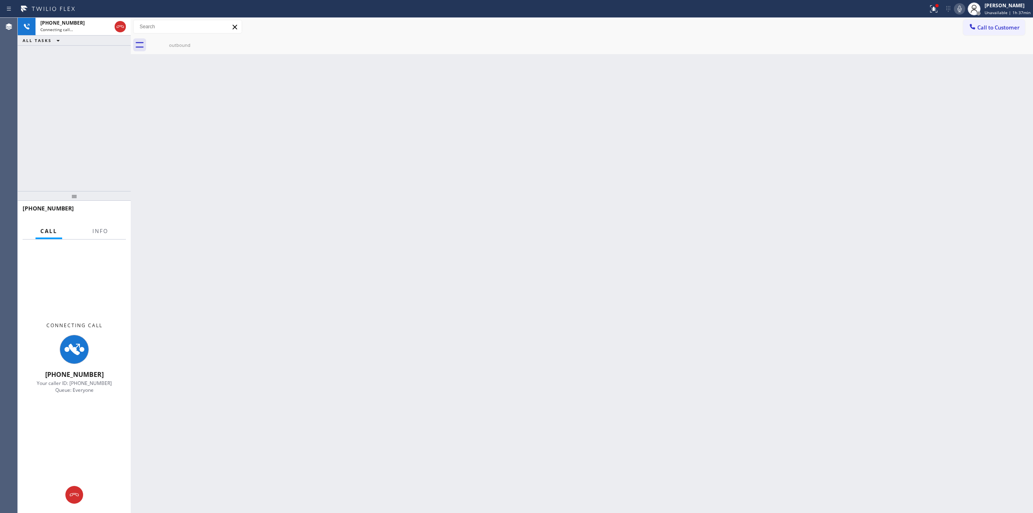
click at [958, 12] on icon at bounding box center [960, 9] width 10 height 10
click at [86, 28] on div "Connecting call…" at bounding box center [75, 30] width 71 height 6
click at [91, 495] on div at bounding box center [86, 495] width 18 height 10
drag, startPoint x: 1003, startPoint y: 31, endPoint x: 994, endPoint y: 33, distance: 9.1
click at [1001, 32] on button "Call to Customer" at bounding box center [994, 27] width 62 height 15
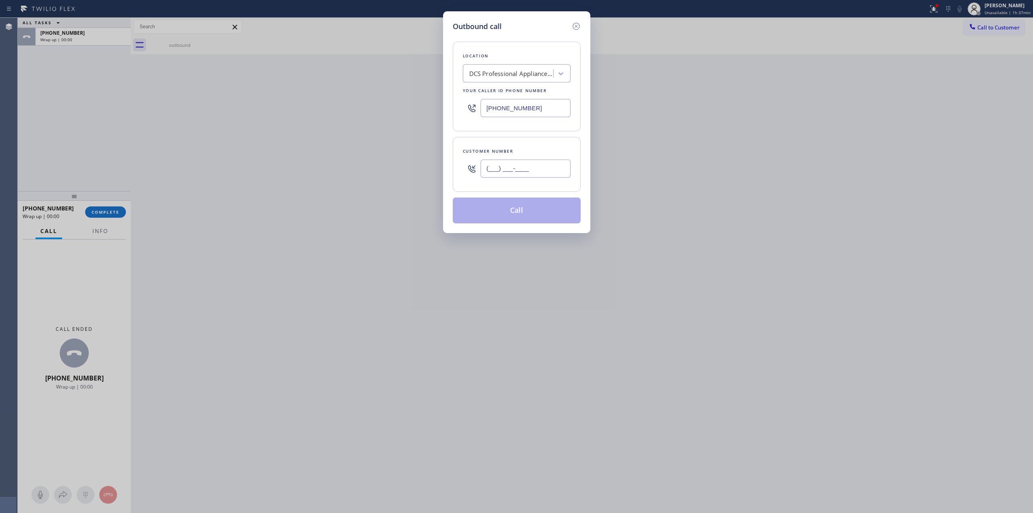
click at [541, 177] on input "(___) ___-____" at bounding box center [526, 168] width 90 height 18
paste input "628) 266-6797"
type input "[PHONE_NUMBER]"
click at [522, 210] on button "Call" at bounding box center [517, 210] width 128 height 26
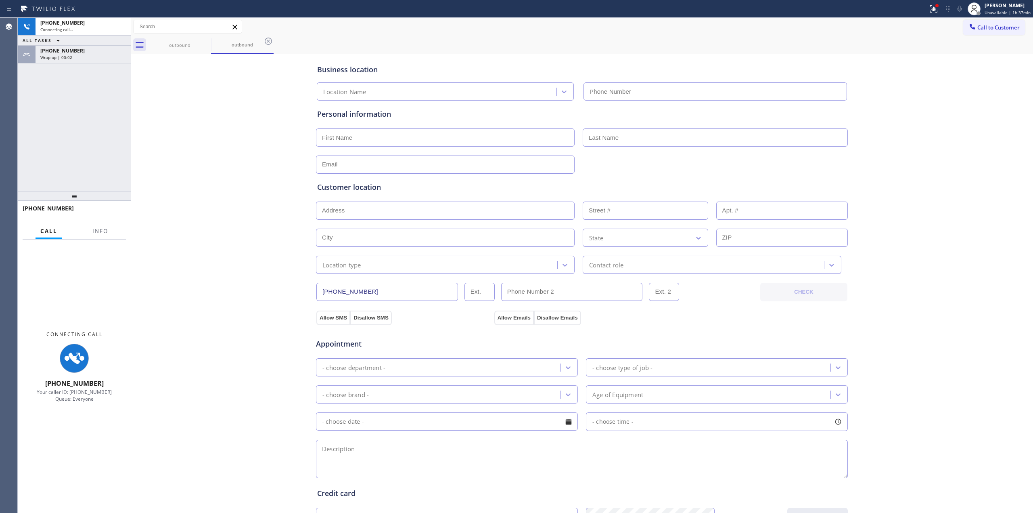
type input "[PHONE_NUMBER]"
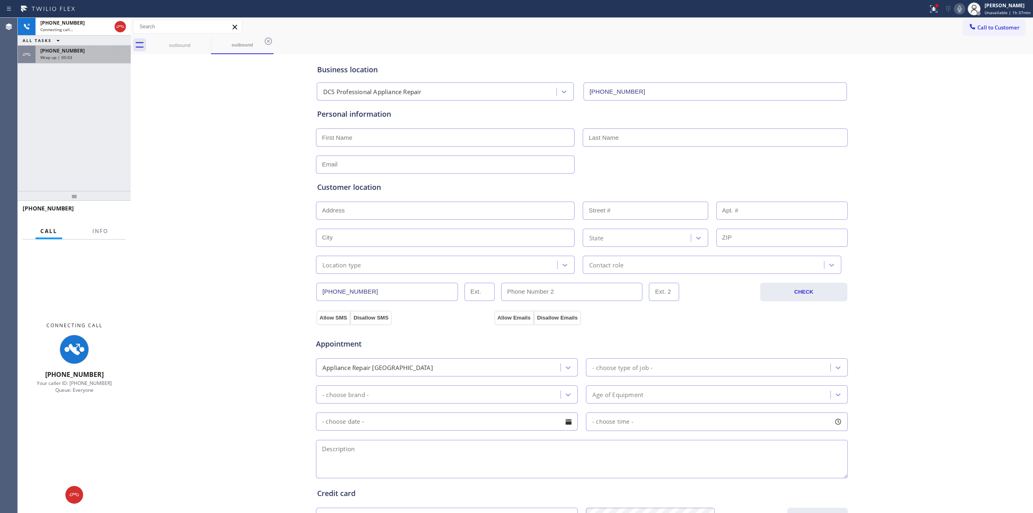
click at [76, 56] on div "Wrap up | 00:03" at bounding box center [83, 57] width 86 height 6
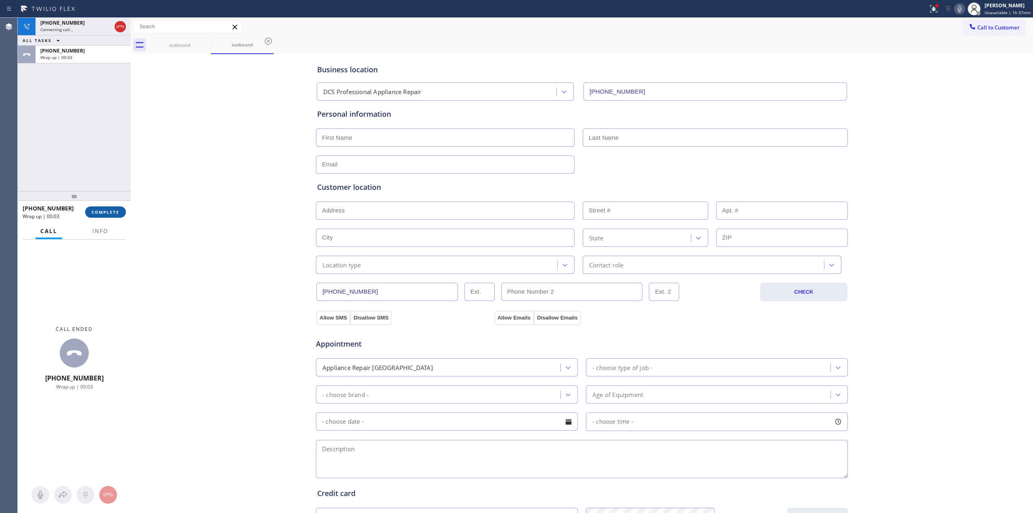
click at [99, 213] on span "COMPLETE" at bounding box center [106, 212] width 28 height 6
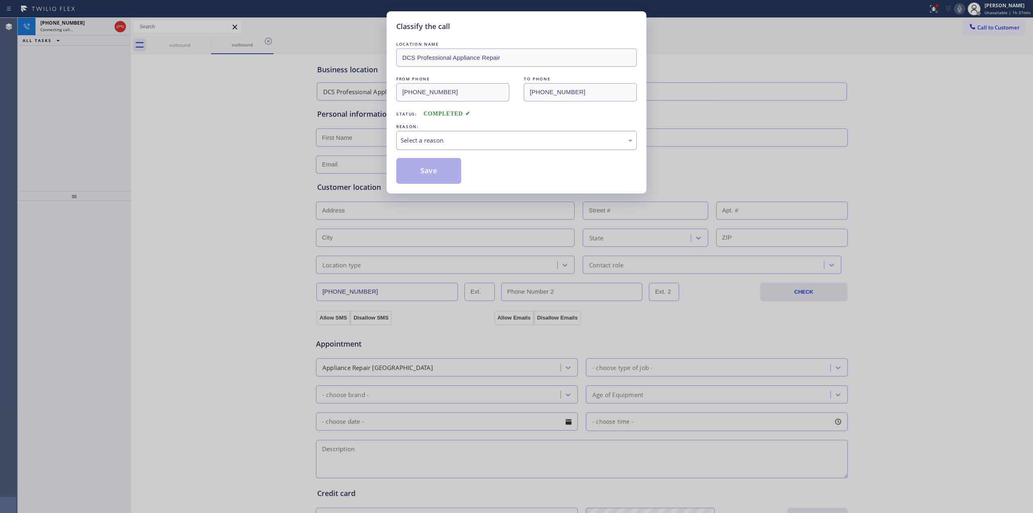
click at [418, 148] on div "Select a reason" at bounding box center [516, 140] width 241 height 19
drag, startPoint x: 425, startPoint y: 183, endPoint x: 509, endPoint y: 168, distance: 84.9
click at [429, 182] on button "Save" at bounding box center [428, 171] width 65 height 26
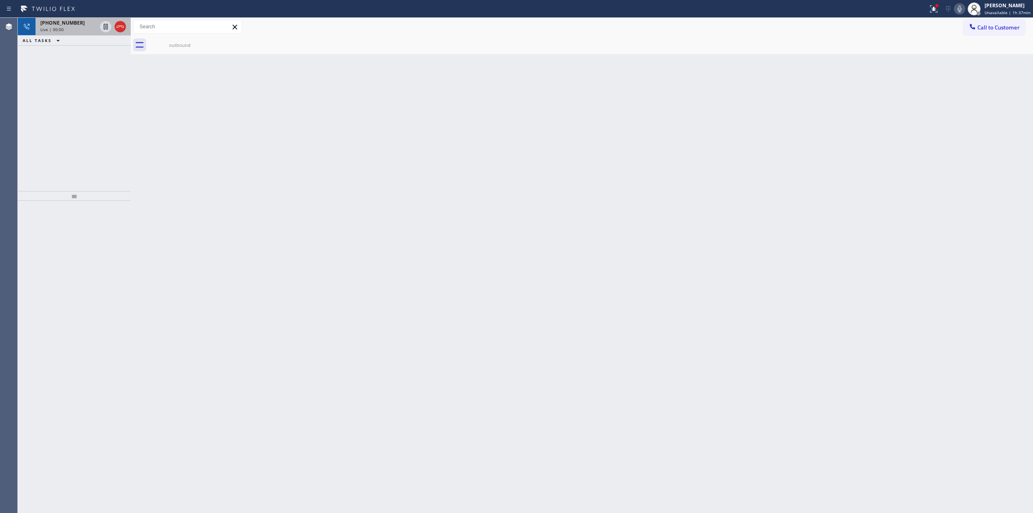
click at [80, 27] on div "Live | 00:00" at bounding box center [68, 30] width 56 height 6
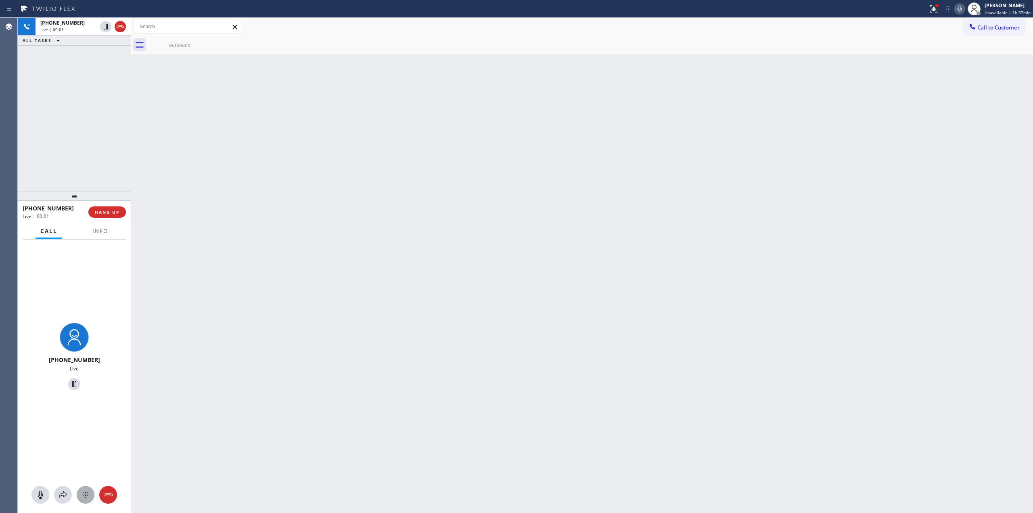
click at [84, 501] on button at bounding box center [86, 494] width 18 height 18
click at [110, 215] on button "HANG UP" at bounding box center [107, 211] width 38 height 11
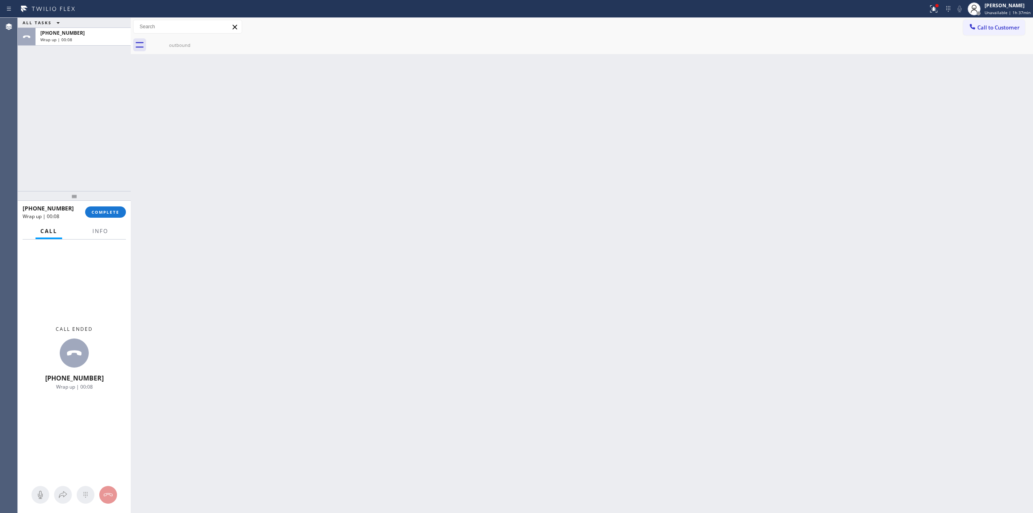
drag, startPoint x: 932, startPoint y: 115, endPoint x: 956, endPoint y: 57, distance: 62.3
click at [942, 97] on div "Back to Dashboard Change Sender ID Customers Technicians Select a contact Outbo…" at bounding box center [582, 265] width 902 height 495
click at [967, 33] on button "Call to Customer" at bounding box center [994, 27] width 62 height 15
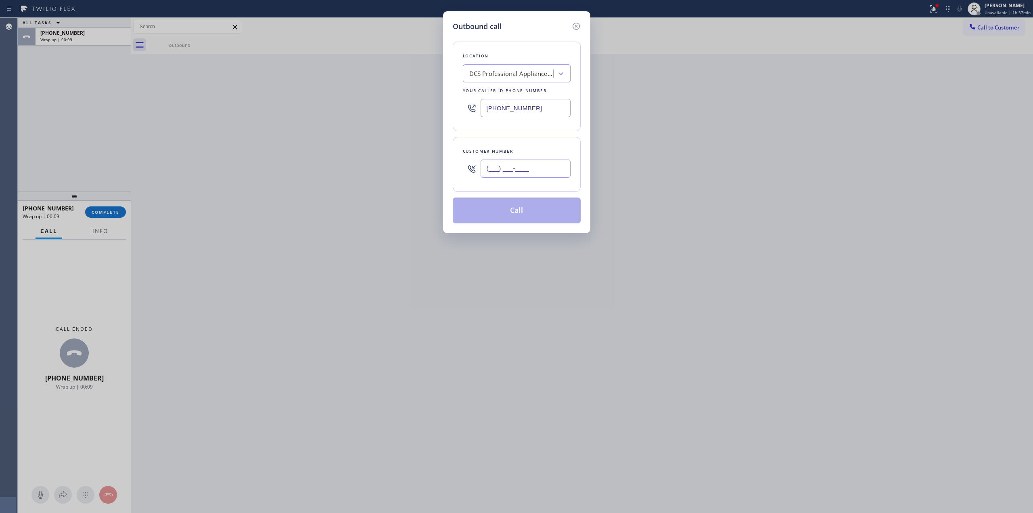
click at [554, 164] on input "(___) ___-____" at bounding box center [526, 168] width 90 height 18
paste input "640) 239-1477"
type input "[PHONE_NUMBER]"
click at [540, 61] on div "Location DCS Professional Appliance Repair Your caller id phone number [PHONE_N…" at bounding box center [517, 87] width 128 height 90
click at [535, 73] on div "DCS Professional Appliance Repair" at bounding box center [511, 73] width 85 height 9
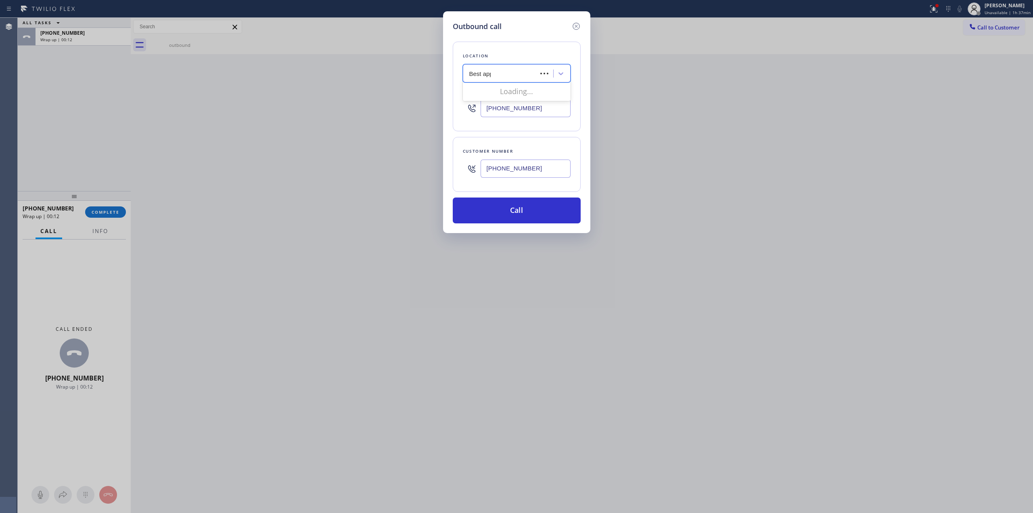
type input "Best appl"
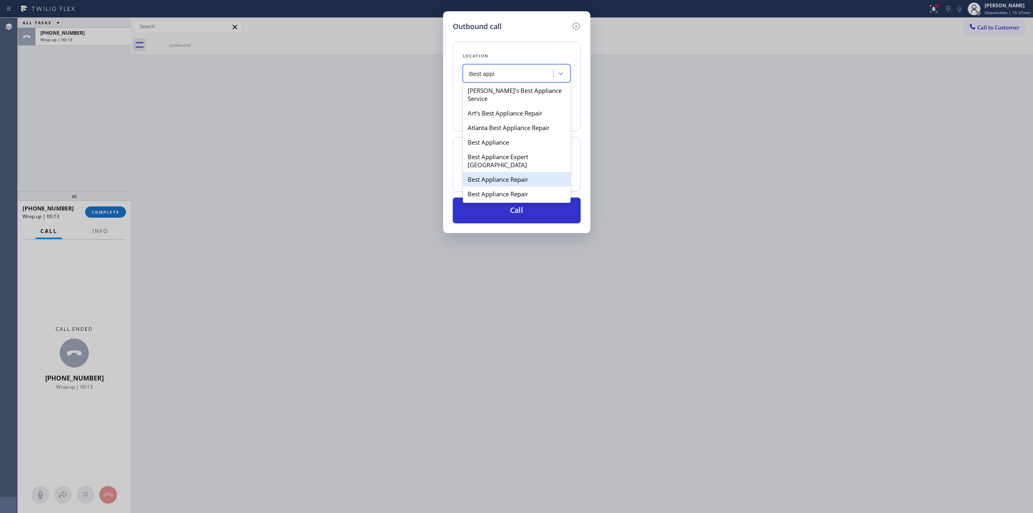
scroll to position [215, 0]
click at [502, 172] on div "[PERSON_NAME] Hills Best Appliance Service" at bounding box center [517, 176] width 108 height 23
type input "[PHONE_NUMBER]"
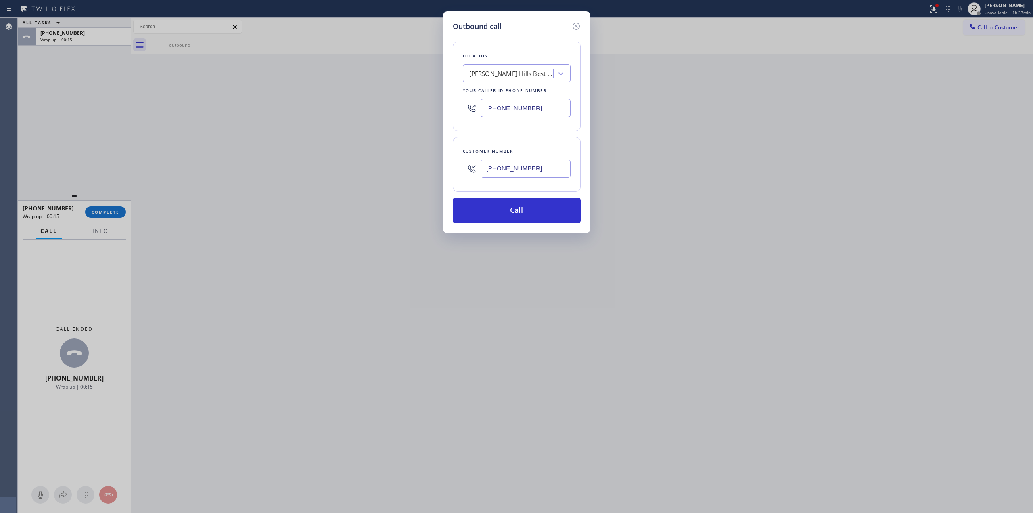
click at [511, 169] on input "[PHONE_NUMBER]" at bounding box center [526, 168] width 90 height 18
click at [513, 212] on button "Call" at bounding box center [517, 210] width 128 height 26
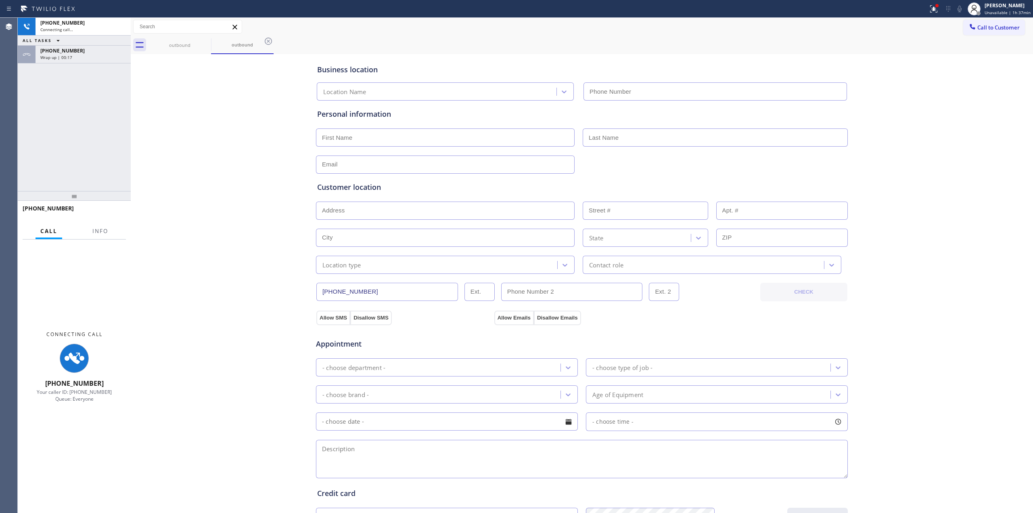
type input "[PHONE_NUMBER]"
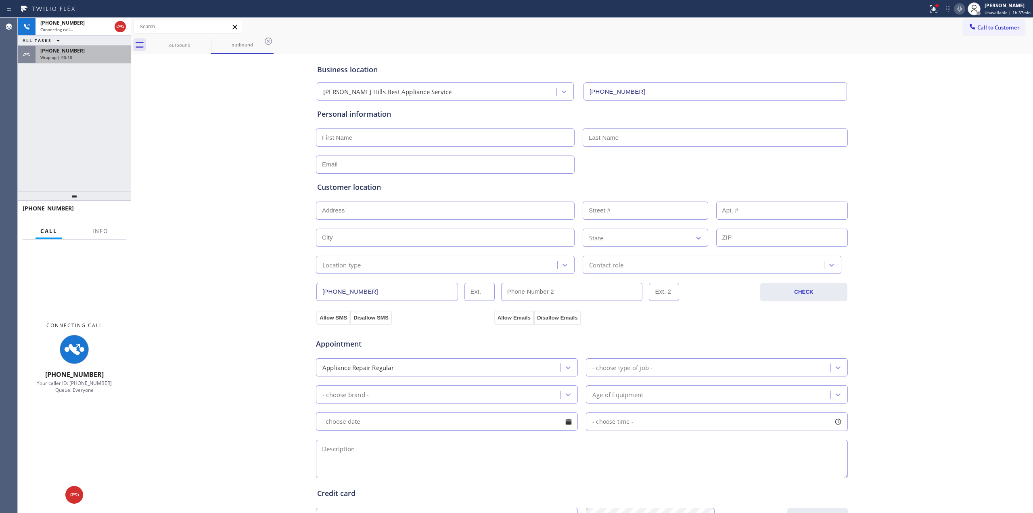
click at [99, 55] on div "Wrap up | 00:18" at bounding box center [83, 57] width 86 height 6
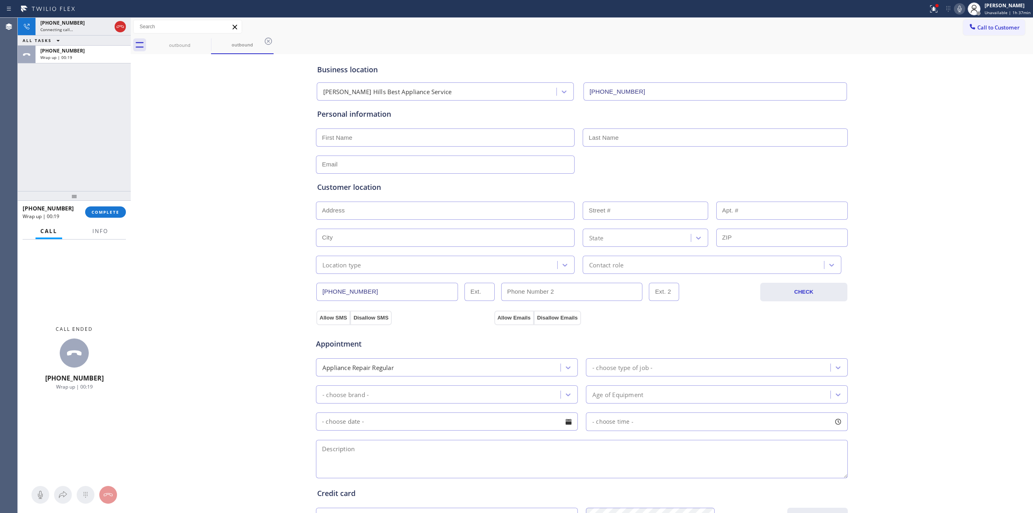
click at [105, 218] on div "[PHONE_NUMBER] Wrap up | 00:19 COMPLETE" at bounding box center [74, 211] width 103 height 21
click at [107, 217] on button "COMPLETE" at bounding box center [105, 211] width 41 height 11
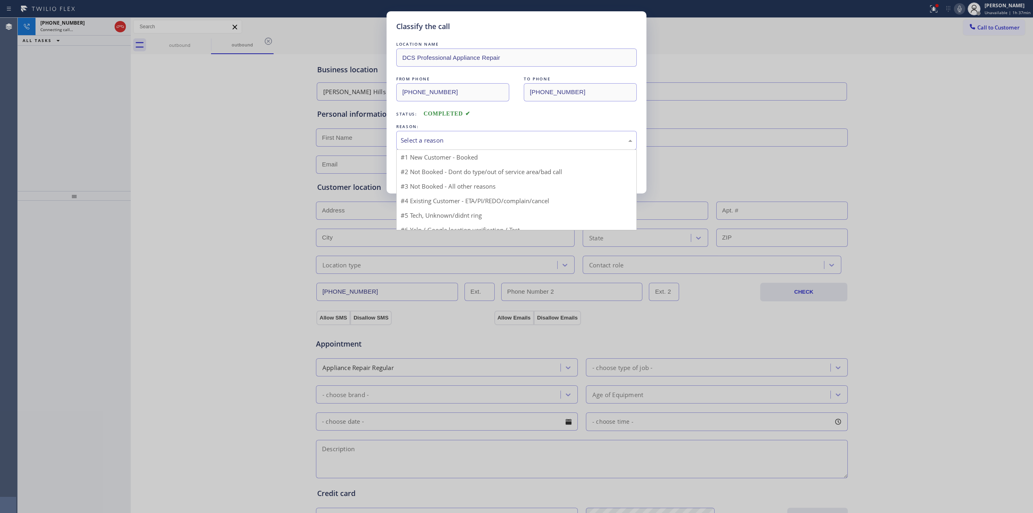
click at [491, 141] on div "Select a reason" at bounding box center [517, 140] width 232 height 9
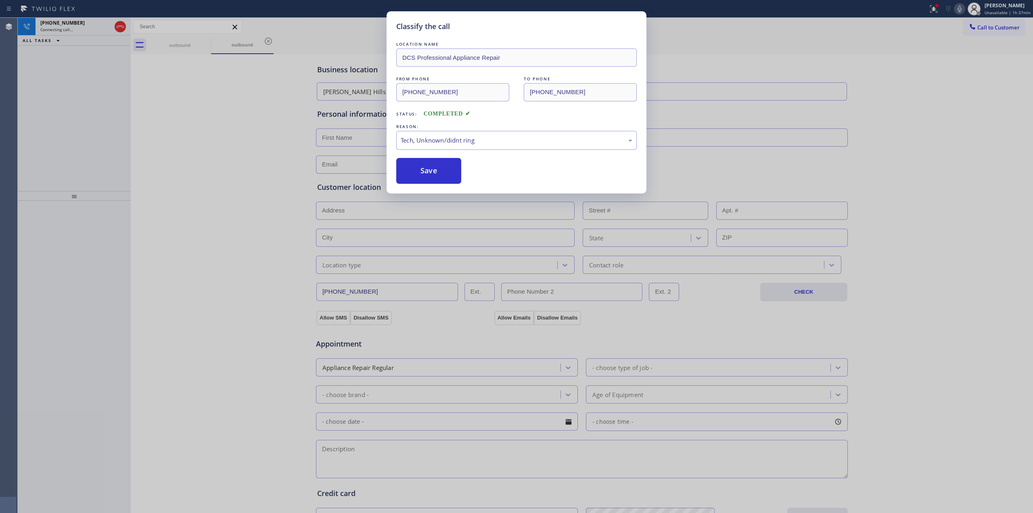
drag, startPoint x: 467, startPoint y: 207, endPoint x: 439, endPoint y: 176, distance: 40.9
click at [439, 176] on button "Save" at bounding box center [428, 171] width 65 height 26
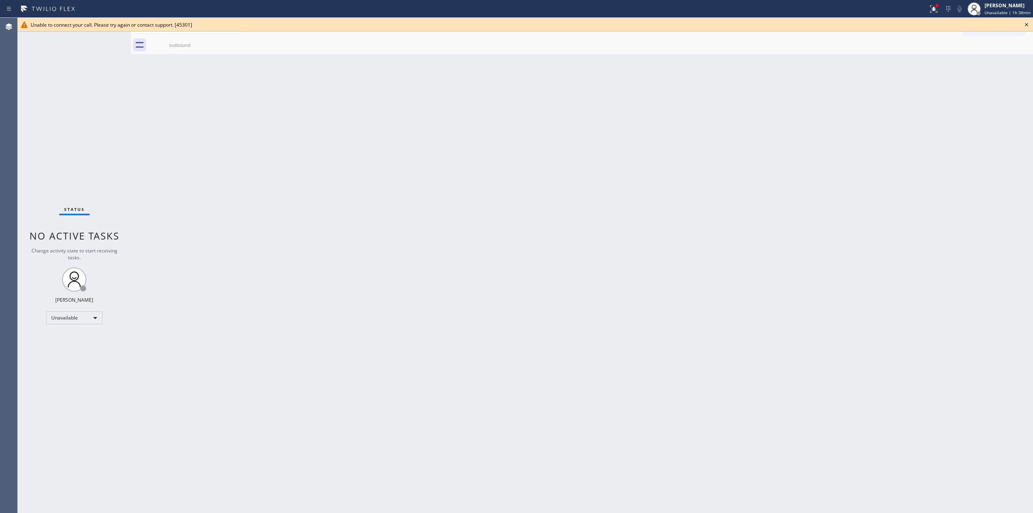
drag, startPoint x: 1027, startPoint y: 24, endPoint x: 927, endPoint y: 132, distance: 147.0
click at [1027, 24] on icon at bounding box center [1027, 25] width 10 height 10
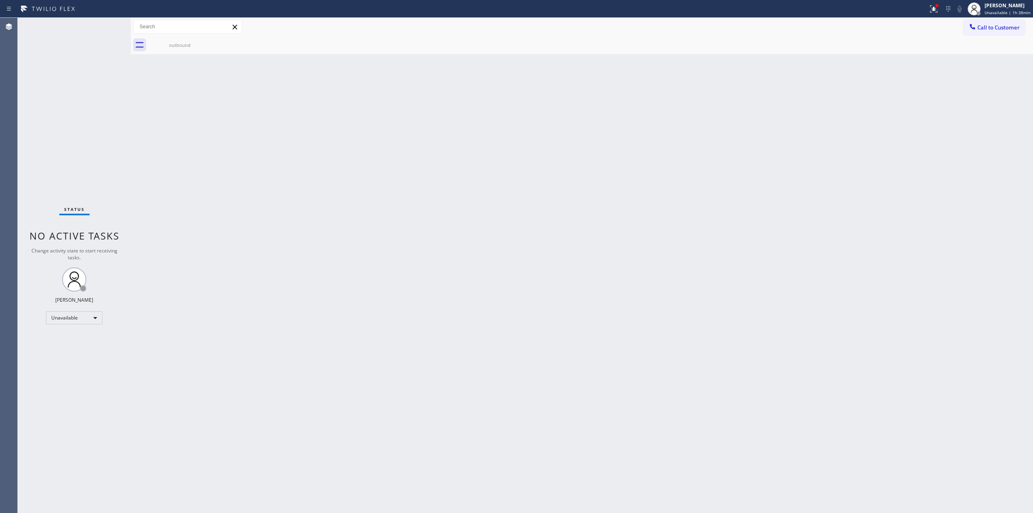
drag, startPoint x: 981, startPoint y: 19, endPoint x: 980, endPoint y: 25, distance: 5.3
click at [981, 20] on button "Call to Customer" at bounding box center [994, 27] width 62 height 15
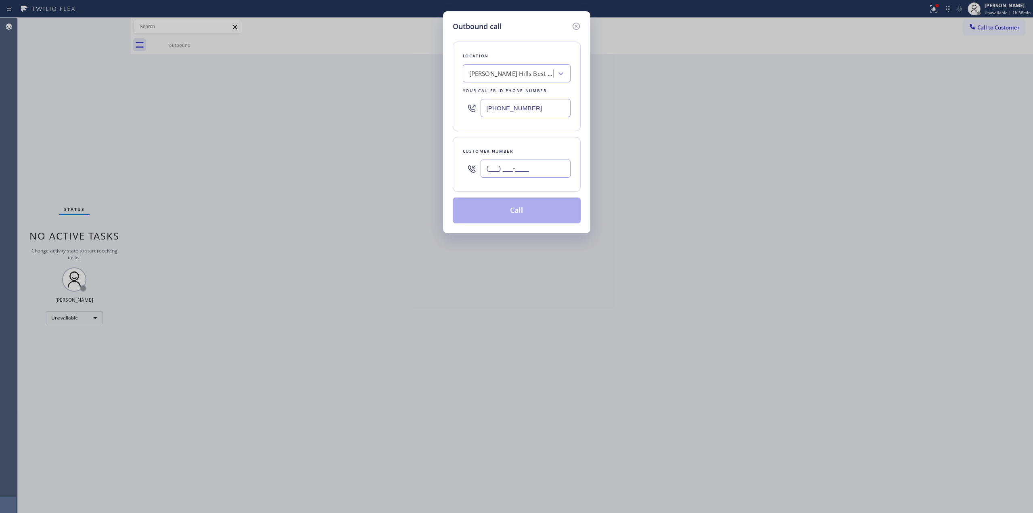
paste input "989) 361-6920"
click at [538, 169] on input "(___) ___-____" at bounding box center [526, 168] width 90 height 18
type input "[PHONE_NUMBER]"
click at [525, 89] on div "Your caller id phone number" at bounding box center [517, 90] width 108 height 8
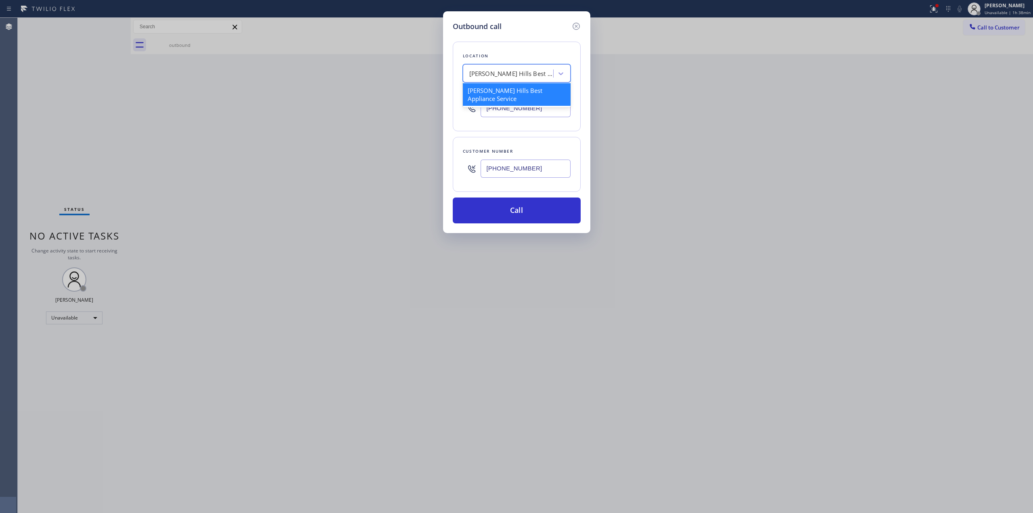
click at [525, 77] on div "[PERSON_NAME] Hills Best Appliance Service" at bounding box center [511, 73] width 85 height 9
type input "Viking"
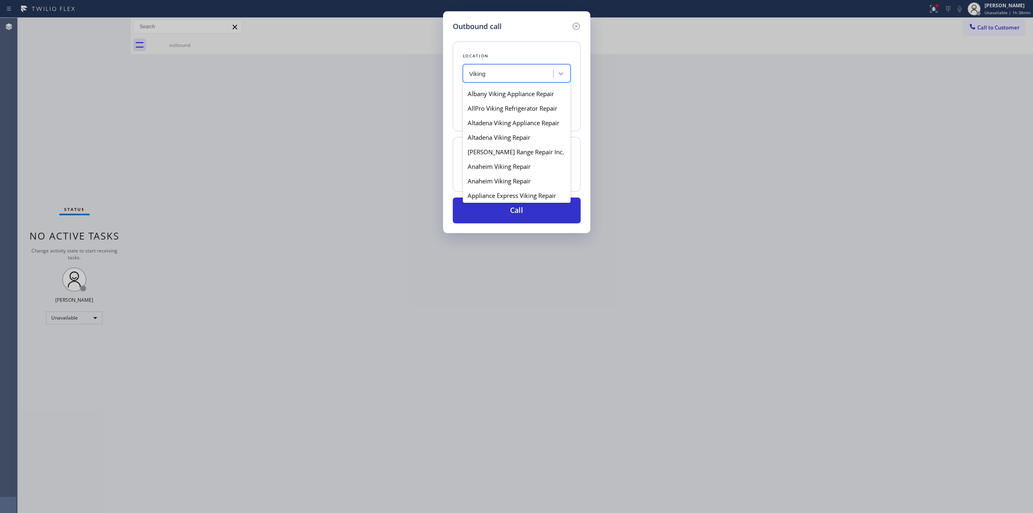
scroll to position [269, 0]
click at [515, 160] on div "Arctic Viking Experts" at bounding box center [517, 152] width 108 height 15
type input "[PHONE_NUMBER]"
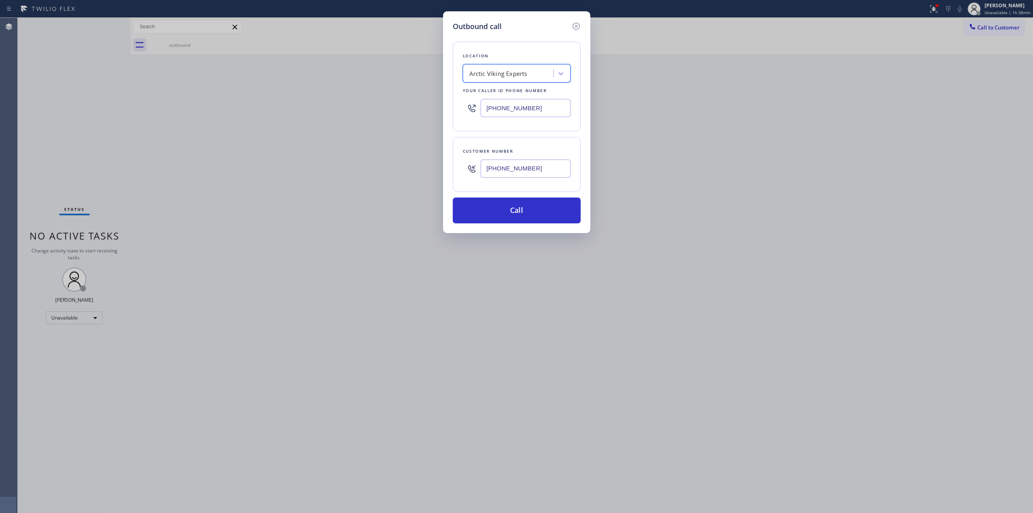
click at [508, 171] on input "[PHONE_NUMBER]" at bounding box center [526, 168] width 90 height 18
click at [504, 215] on button "Call" at bounding box center [517, 210] width 128 height 26
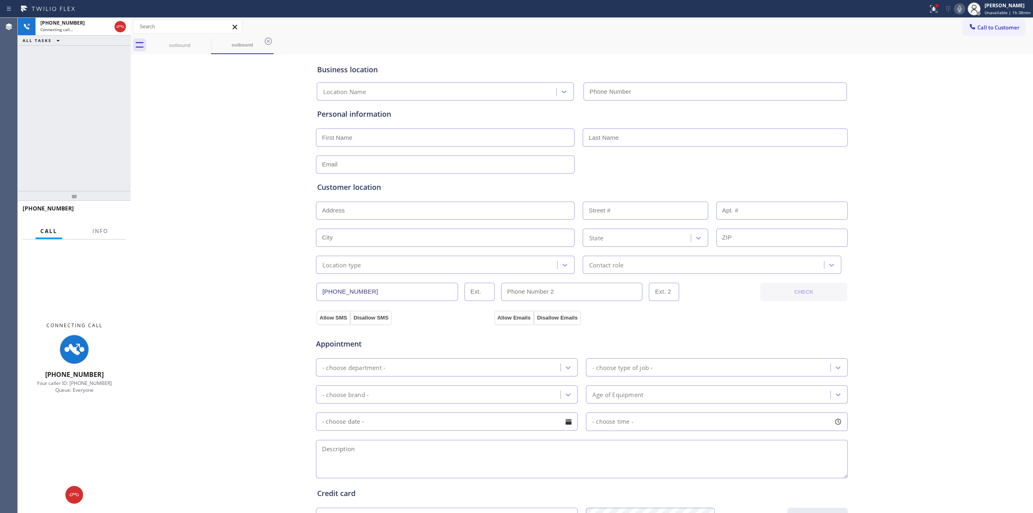
type input "[PHONE_NUMBER]"
click at [960, 4] on icon at bounding box center [960, 9] width 10 height 10
click at [201, 39] on icon at bounding box center [206, 41] width 10 height 10
click at [207, 43] on icon at bounding box center [206, 41] width 10 height 10
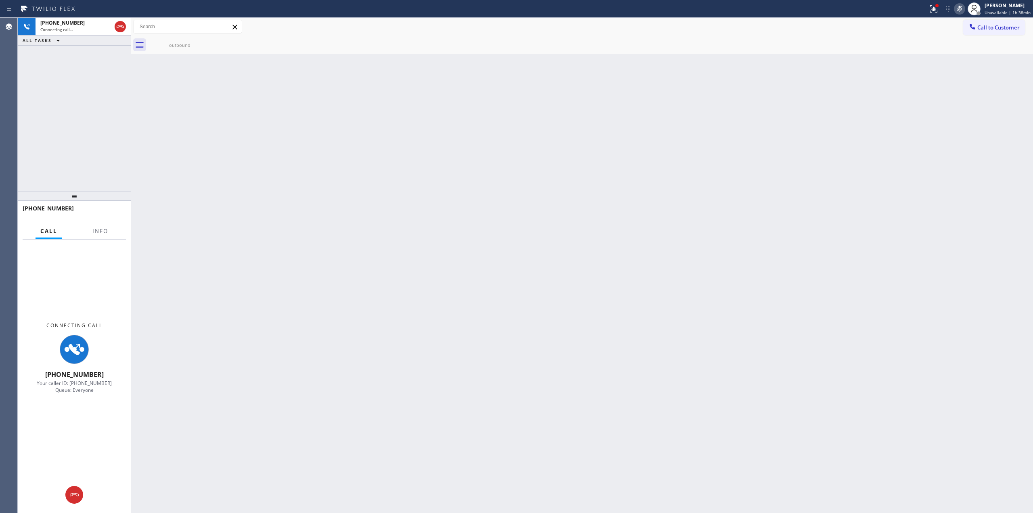
click at [207, 43] on div "outbound" at bounding box center [180, 45] width 63 height 18
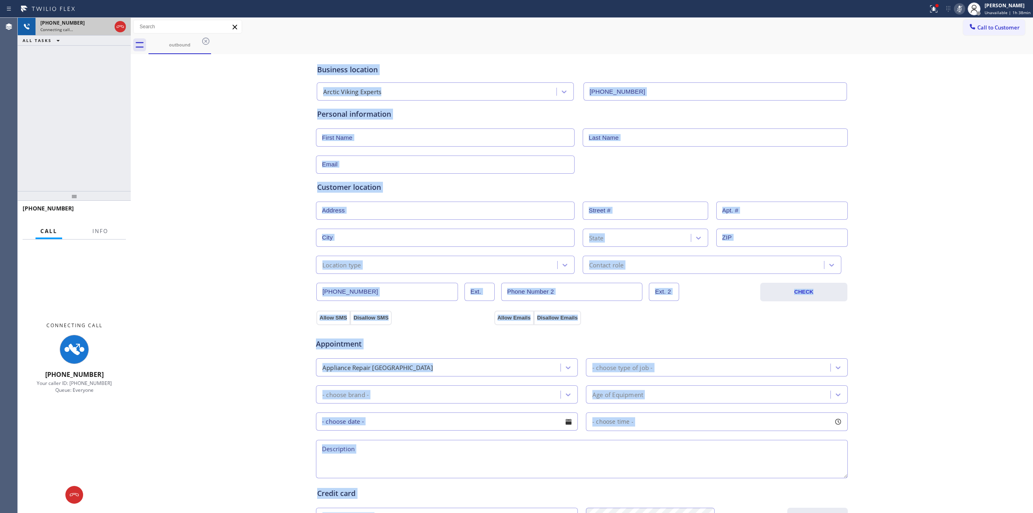
click at [58, 20] on span "[PHONE_NUMBER]" at bounding box center [62, 22] width 44 height 7
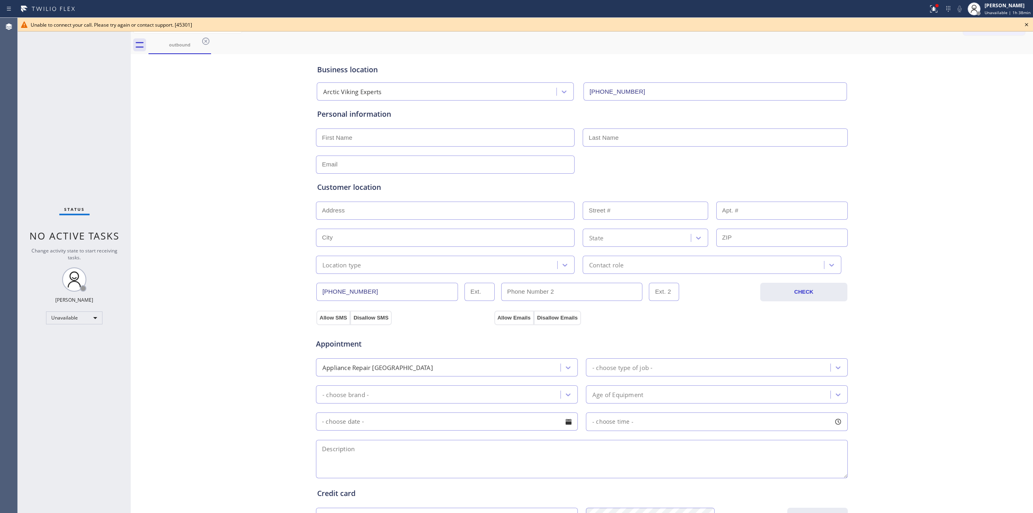
click at [1025, 25] on icon at bounding box center [1027, 25] width 10 height 10
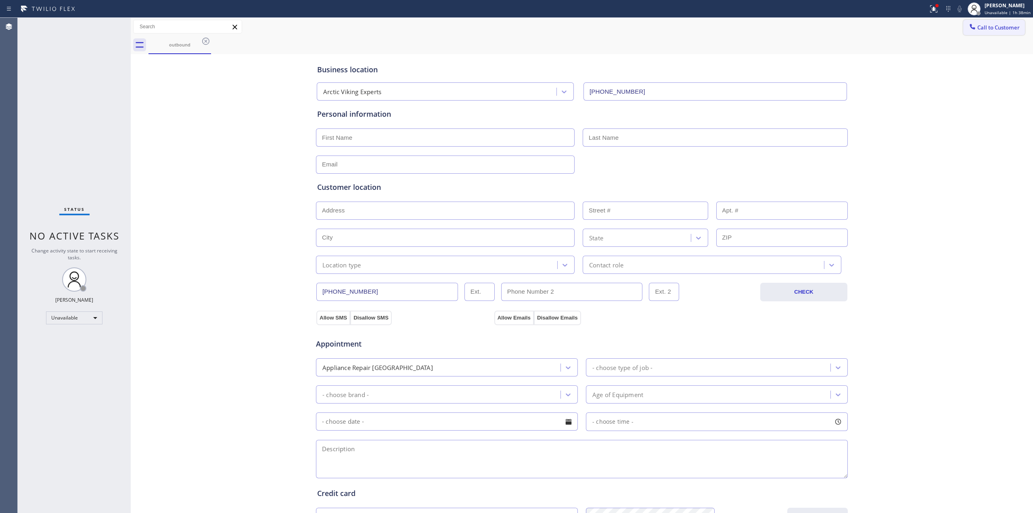
click at [981, 25] on span "Call to Customer" at bounding box center [998, 27] width 42 height 7
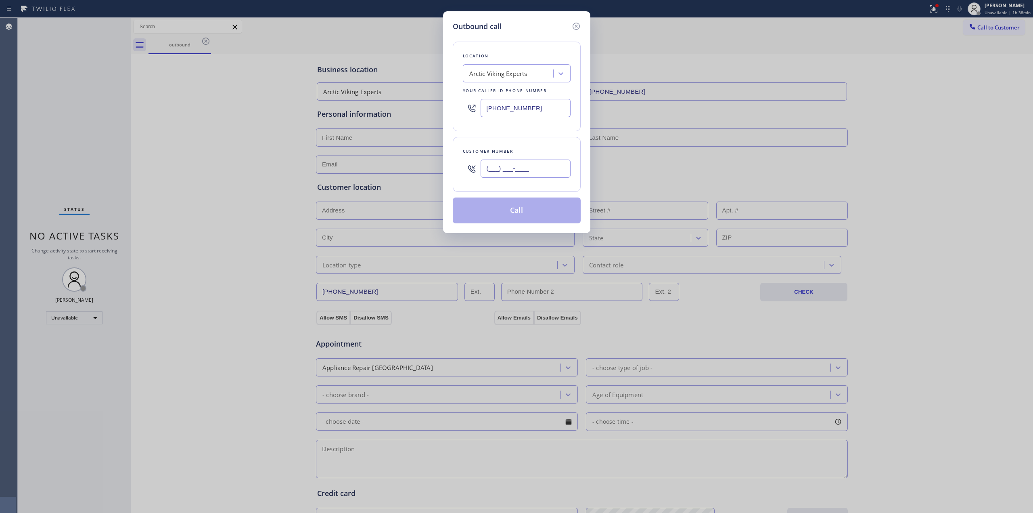
paste input "989) 361-6920"
click at [561, 168] on input "(___) ___-____" at bounding box center [526, 168] width 90 height 18
type input "[PHONE_NUMBER]"
click at [519, 216] on button "Call" at bounding box center [517, 210] width 128 height 26
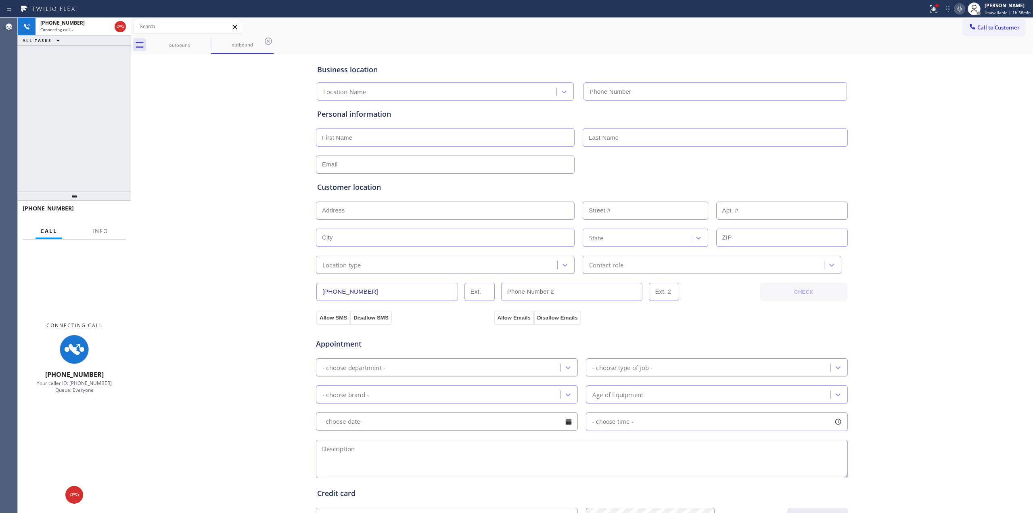
type input "[PHONE_NUMBER]"
click at [857, 157] on div "Business location Arctic Viking Experts [PHONE_NUMBER] Personal information Cus…" at bounding box center [582, 331] width 898 height 551
click at [961, 7] on icon at bounding box center [960, 9] width 4 height 6
drag, startPoint x: 181, startPoint y: 39, endPoint x: 207, endPoint y: 39, distance: 25.4
click at [186, 38] on div "outbound" at bounding box center [179, 45] width 61 height 18
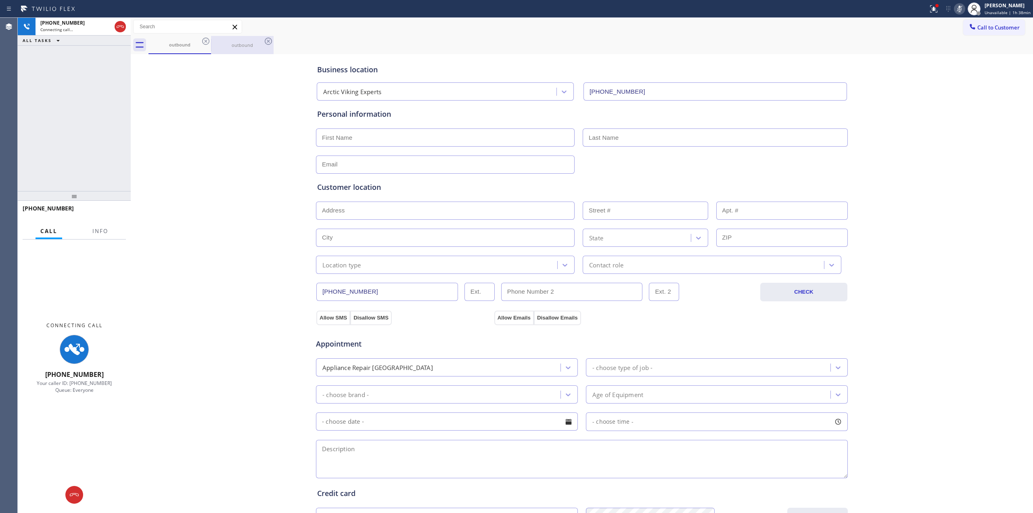
drag, startPoint x: 211, startPoint y: 40, endPoint x: 204, endPoint y: 42, distance: 7.2
click at [211, 41] on div "outbound outbound" at bounding box center [591, 45] width 885 height 18
click at [203, 42] on icon at bounding box center [205, 41] width 7 height 7
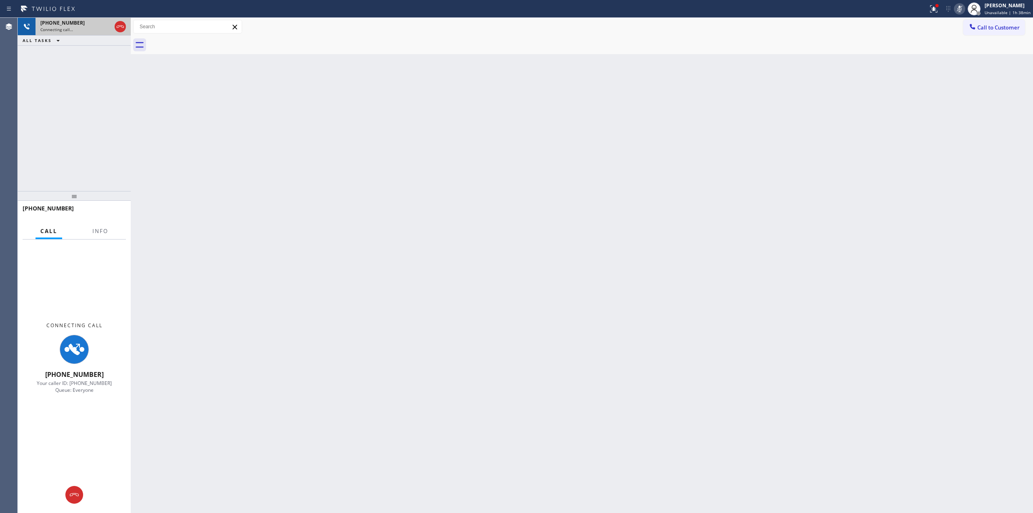
click at [90, 20] on div "[PHONE_NUMBER]" at bounding box center [75, 22] width 71 height 7
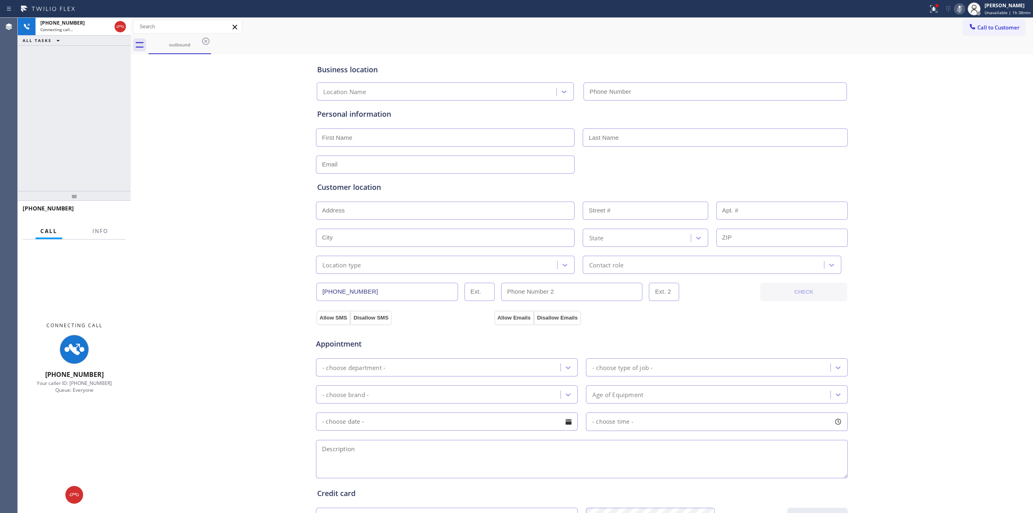
type input "[PHONE_NUMBER]"
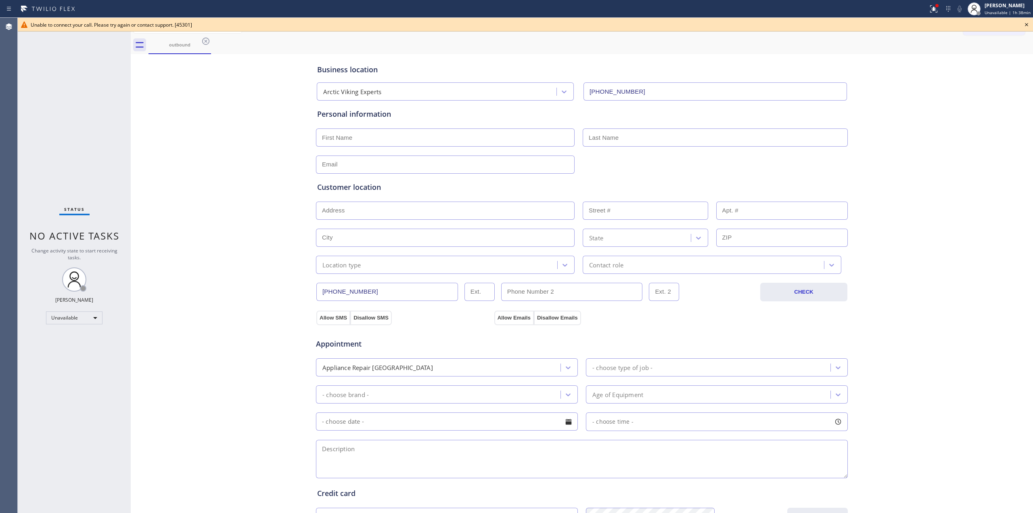
click at [1027, 25] on icon at bounding box center [1027, 25] width 10 height 10
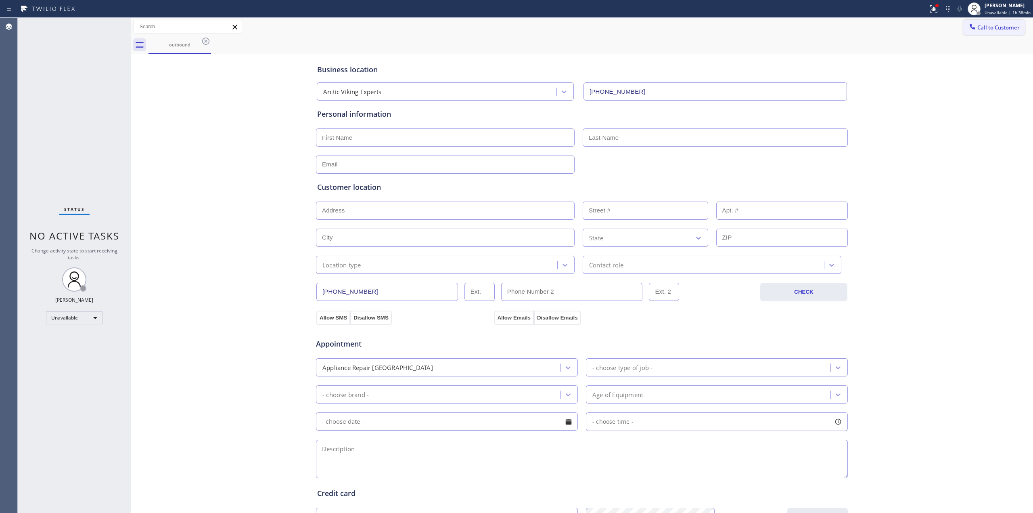
click at [977, 29] on span "Call to Customer" at bounding box center [998, 27] width 42 height 7
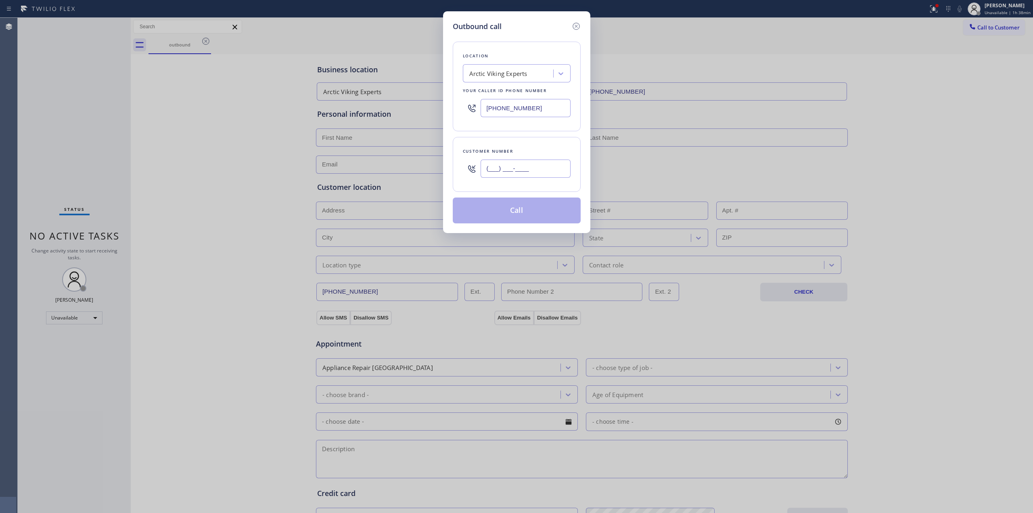
click at [540, 172] on input "(___) ___-____" at bounding box center [526, 168] width 90 height 18
paste input "607) 362-2736"
type input "[PHONE_NUMBER]"
click at [519, 219] on button "Call" at bounding box center [517, 210] width 128 height 26
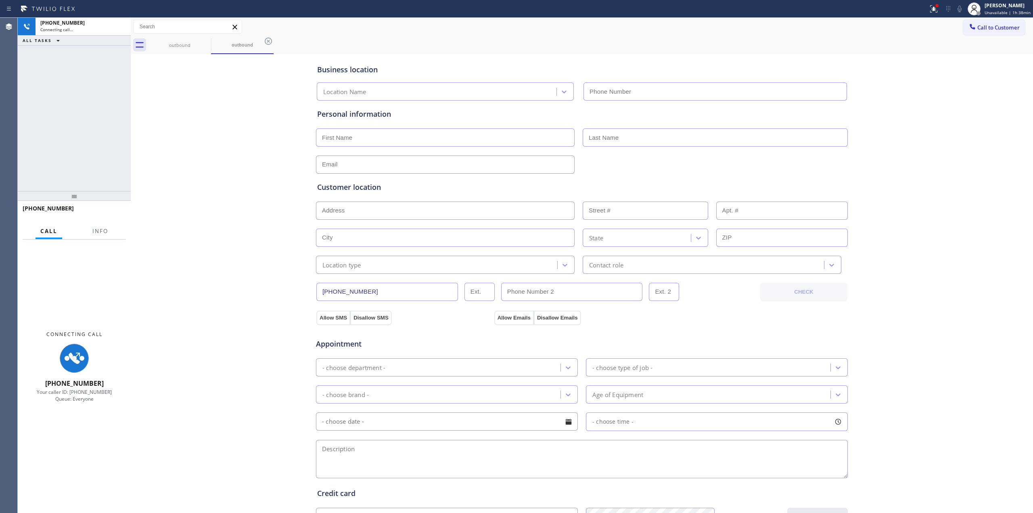
type input "[PHONE_NUMBER]"
drag, startPoint x: 888, startPoint y: 132, endPoint x: 910, endPoint y: 104, distance: 35.4
click at [893, 128] on div "Business location Arctic Viking Experts [PHONE_NUMBER] Personal information Cus…" at bounding box center [582, 331] width 898 height 551
click at [184, 49] on div "outbound" at bounding box center [179, 45] width 61 height 18
drag, startPoint x: 201, startPoint y: 41, endPoint x: 208, endPoint y: 39, distance: 7.9
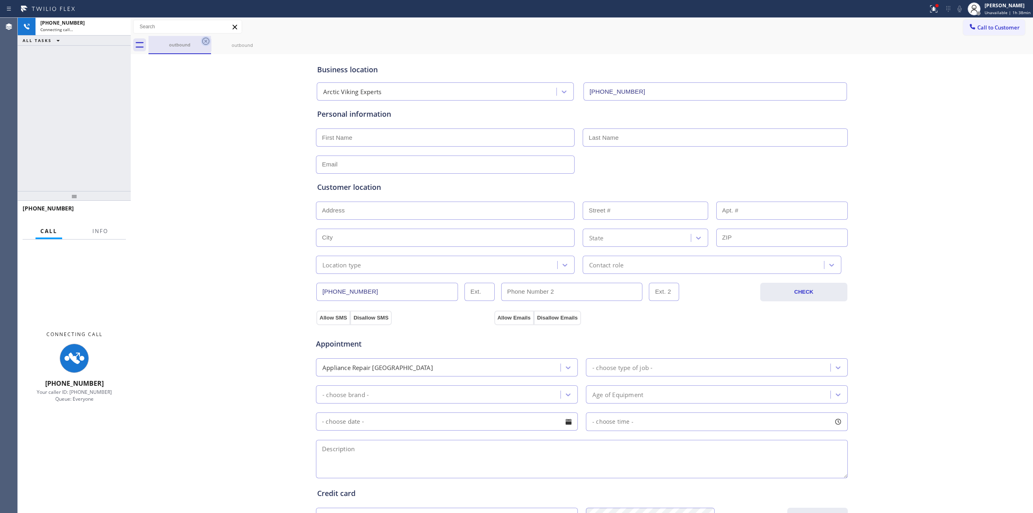
click at [204, 40] on div "outbound" at bounding box center [180, 45] width 63 height 18
click at [209, 39] on icon at bounding box center [206, 41] width 10 height 10
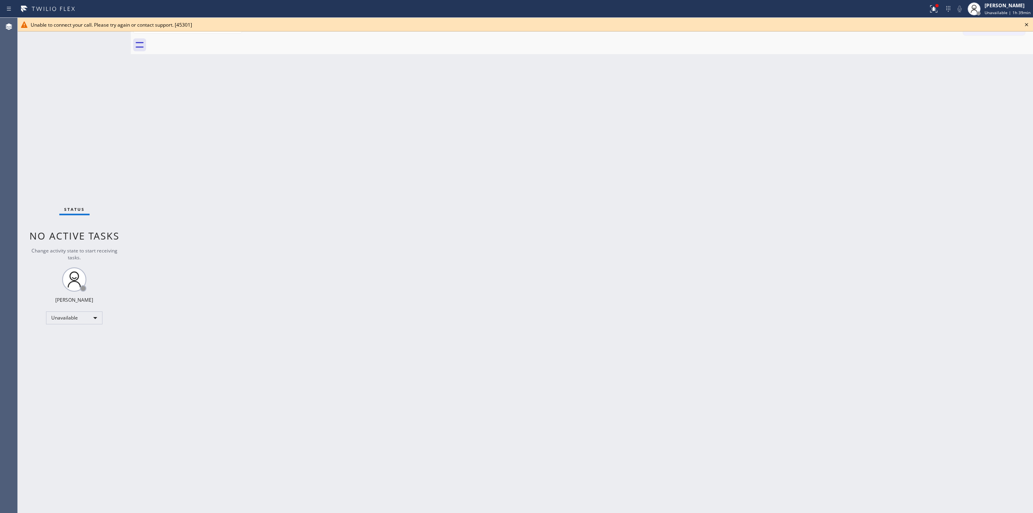
click at [1027, 23] on icon at bounding box center [1027, 25] width 10 height 10
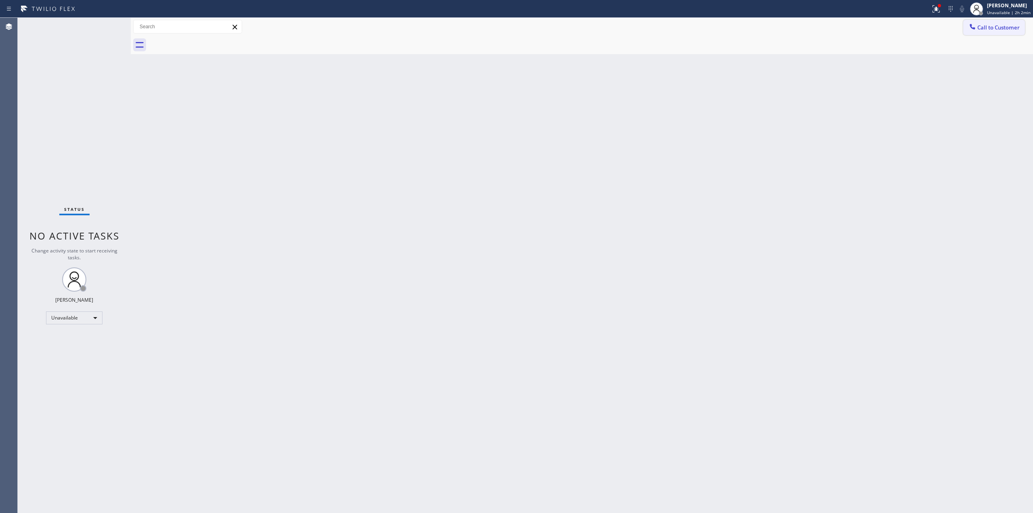
click at [980, 27] on span "Call to Customer" at bounding box center [998, 27] width 42 height 7
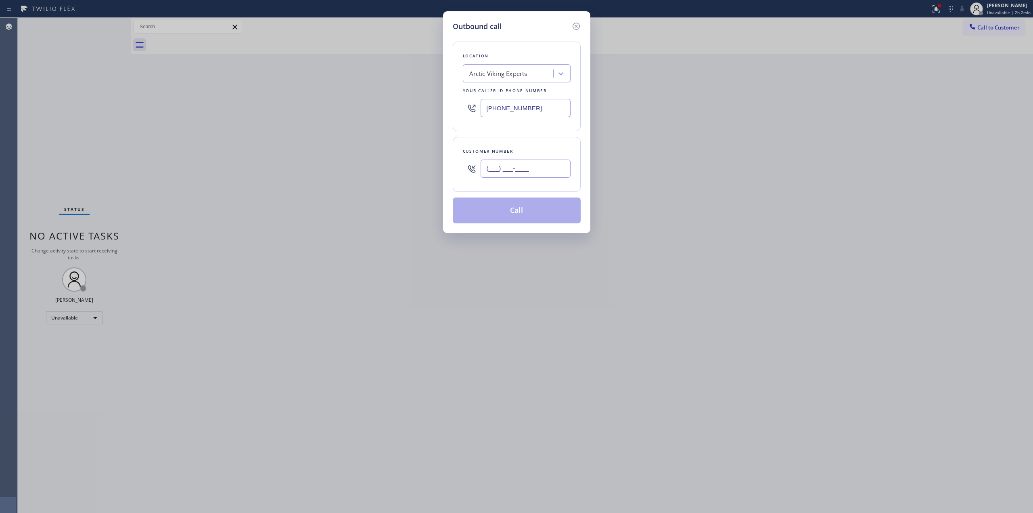
drag, startPoint x: 488, startPoint y: 178, endPoint x: 499, endPoint y: 172, distance: 12.3
click at [488, 178] on input "(___) ___-____" at bounding box center [526, 168] width 90 height 18
paste input "989) 459-0616"
type input "[PHONE_NUMBER]"
click at [528, 65] on div "Arctic Viking Experts" at bounding box center [517, 73] width 108 height 18
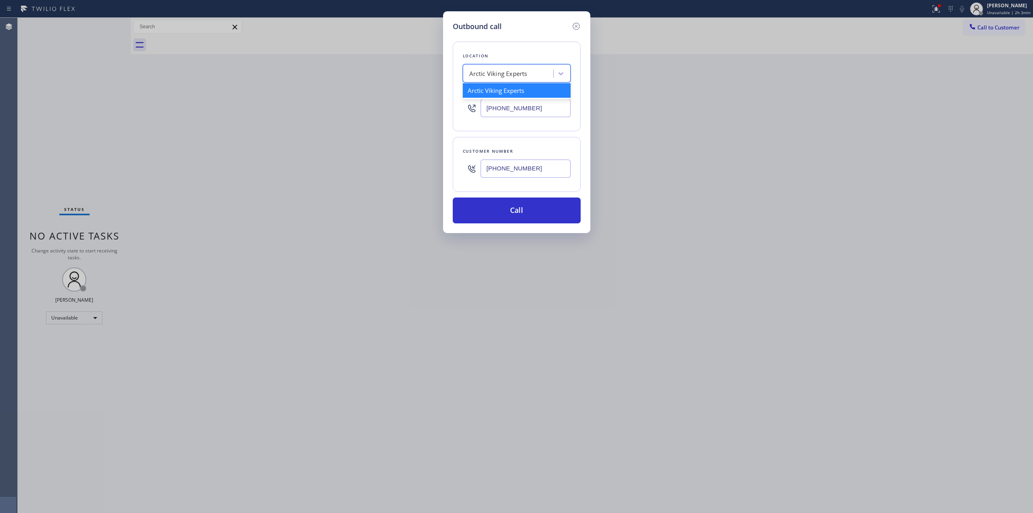
type input "B"
type input "[PERSON_NAME]"
click at [520, 173] on input "[PHONE_NUMBER]" at bounding box center [526, 168] width 90 height 18
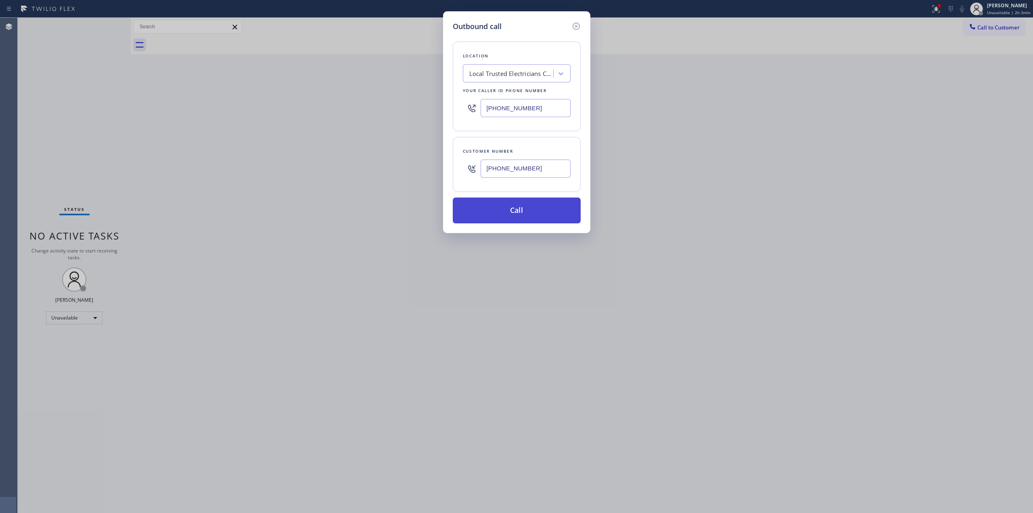
click at [517, 207] on button "Call" at bounding box center [517, 210] width 128 height 26
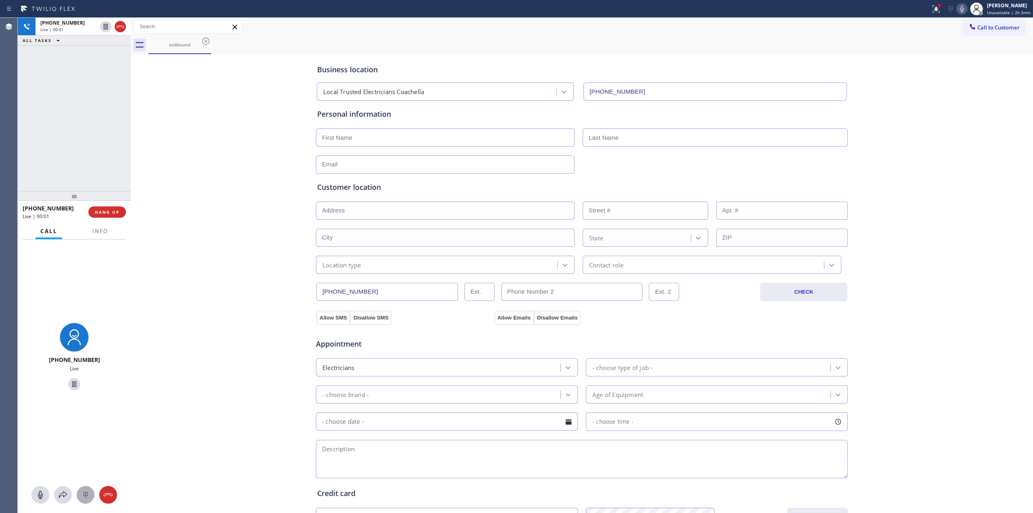
click at [83, 496] on icon at bounding box center [86, 495] width 10 height 10
click at [986, 22] on button "Call to Customer" at bounding box center [994, 27] width 62 height 15
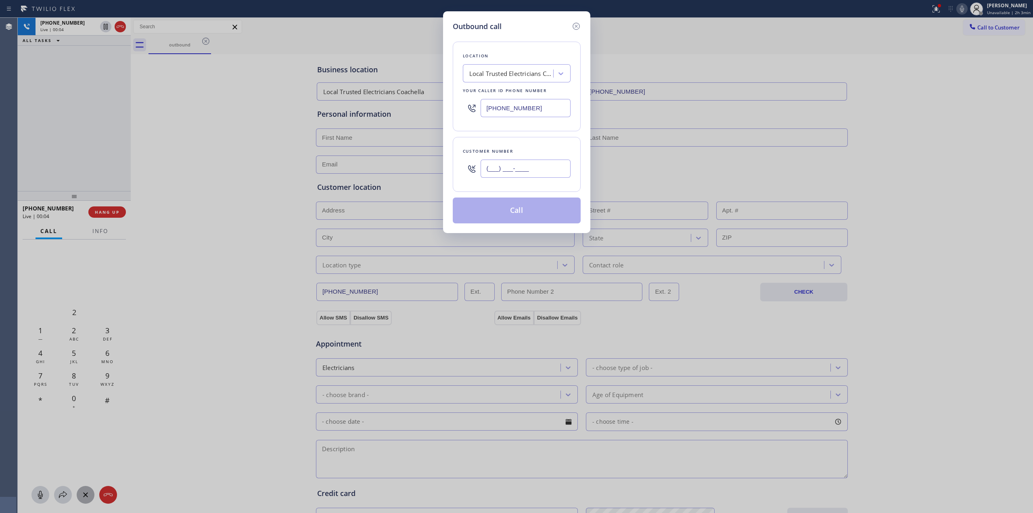
paste input "989) 459-0616"
click at [531, 163] on input "[PHONE_NUMBER]" at bounding box center [526, 168] width 90 height 18
click at [576, 26] on icon at bounding box center [575, 26] width 7 height 7
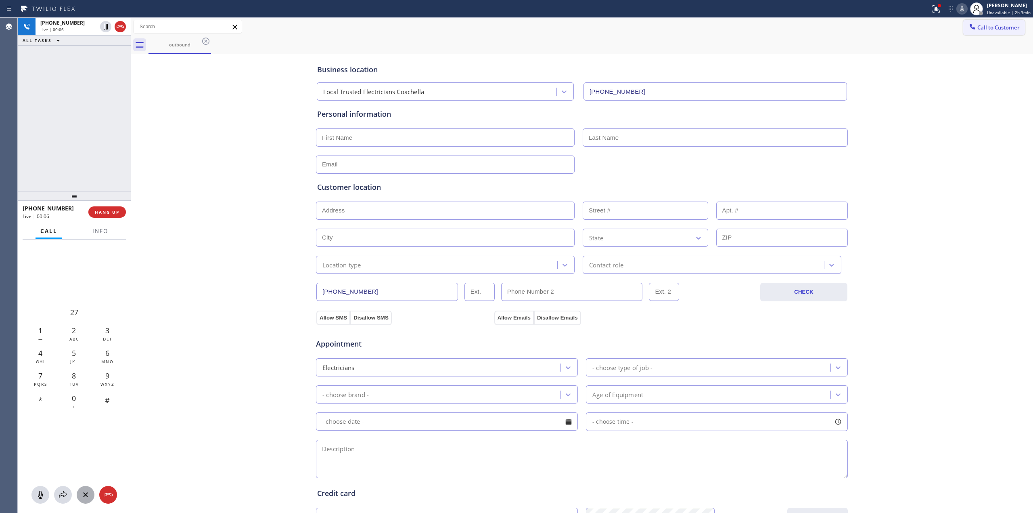
click at [988, 23] on button "Call to Customer" at bounding box center [994, 27] width 62 height 15
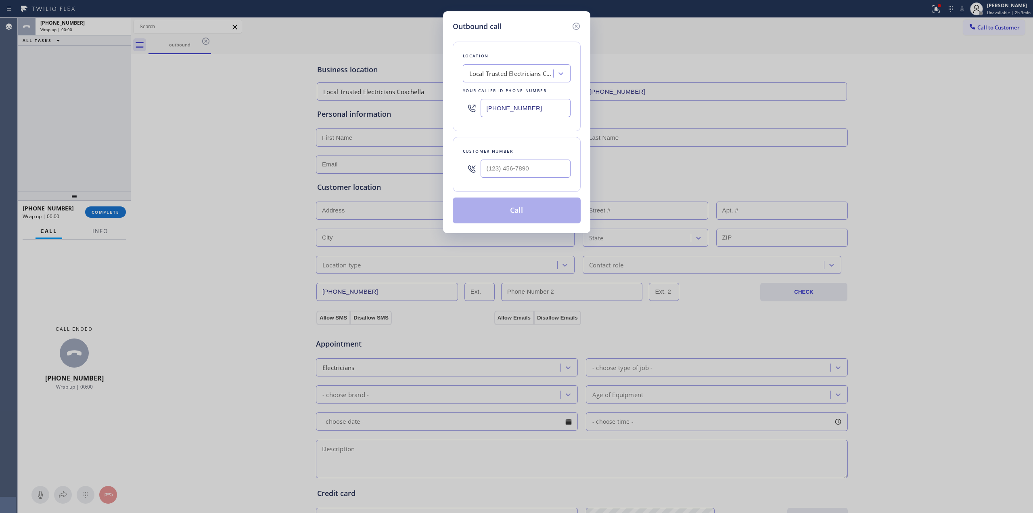
click at [532, 181] on div at bounding box center [526, 168] width 90 height 26
paste input "989) 459-0616"
click at [530, 170] on input "[PHONE_NUMBER]" at bounding box center [526, 168] width 90 height 18
click at [527, 208] on button "Call" at bounding box center [517, 210] width 128 height 26
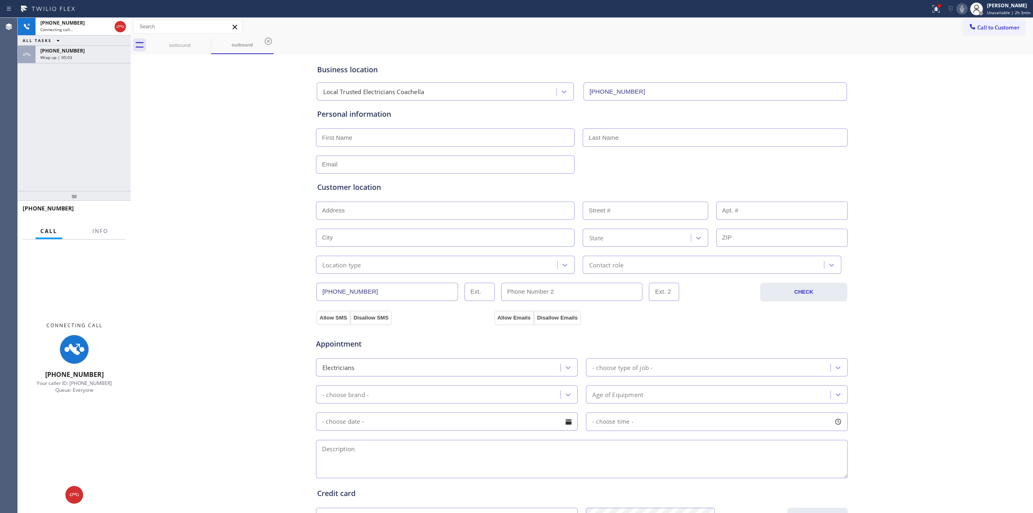
drag, startPoint x: 91, startPoint y: 56, endPoint x: 94, endPoint y: 76, distance: 20.1
click at [91, 56] on div "Wrap up | 00:03" at bounding box center [83, 57] width 86 height 6
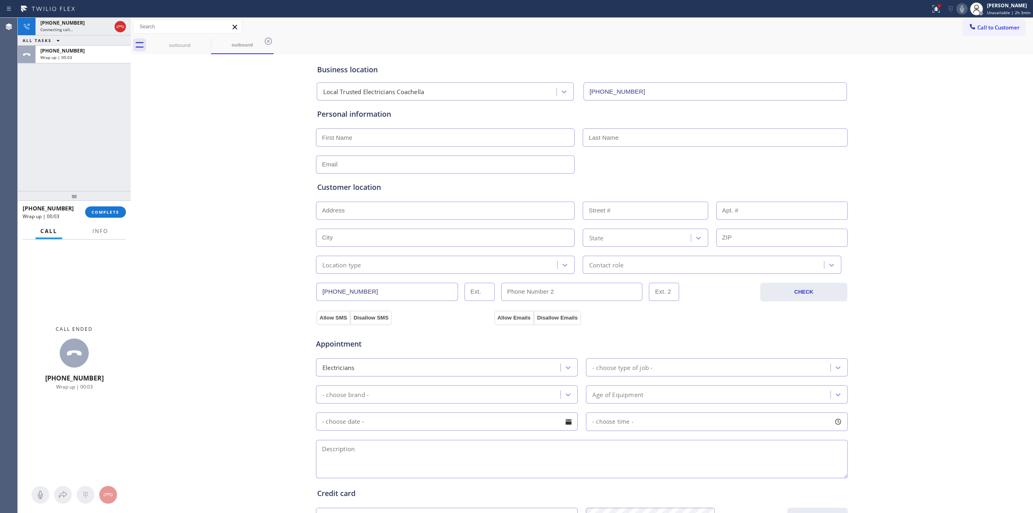
click at [99, 203] on div "[PHONE_NUMBER] Wrap up | 00:03 COMPLETE" at bounding box center [74, 211] width 103 height 21
drag, startPoint x: 99, startPoint y: 211, endPoint x: 104, endPoint y: 211, distance: 4.9
click at [99, 211] on span "COMPLETE" at bounding box center [106, 212] width 28 height 6
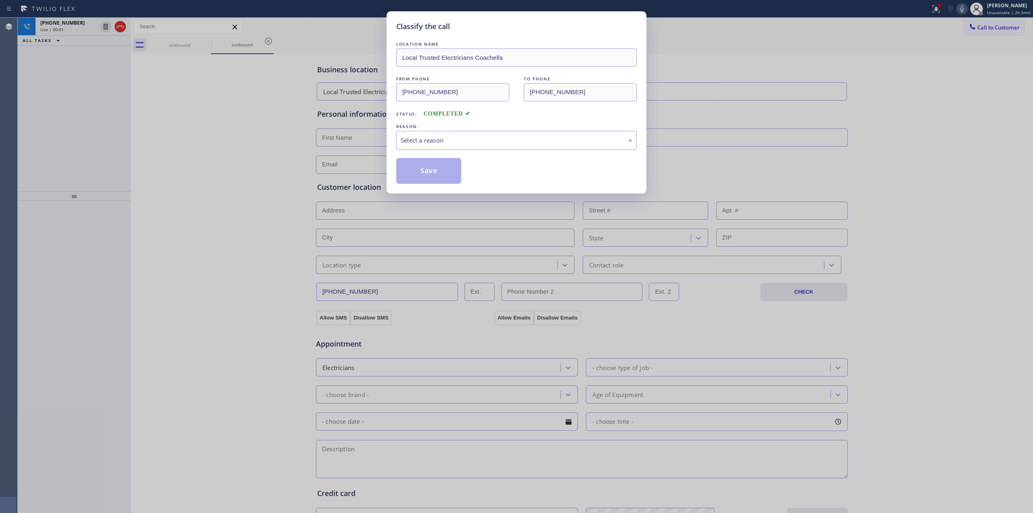
click at [533, 139] on div "Select a reason" at bounding box center [517, 140] width 232 height 9
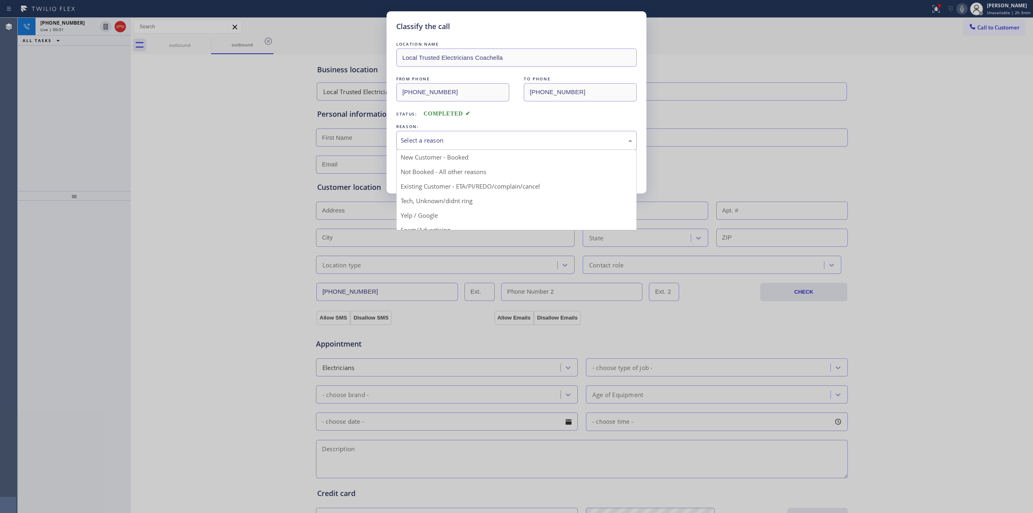
drag, startPoint x: 472, startPoint y: 195, endPoint x: 442, endPoint y: 180, distance: 33.0
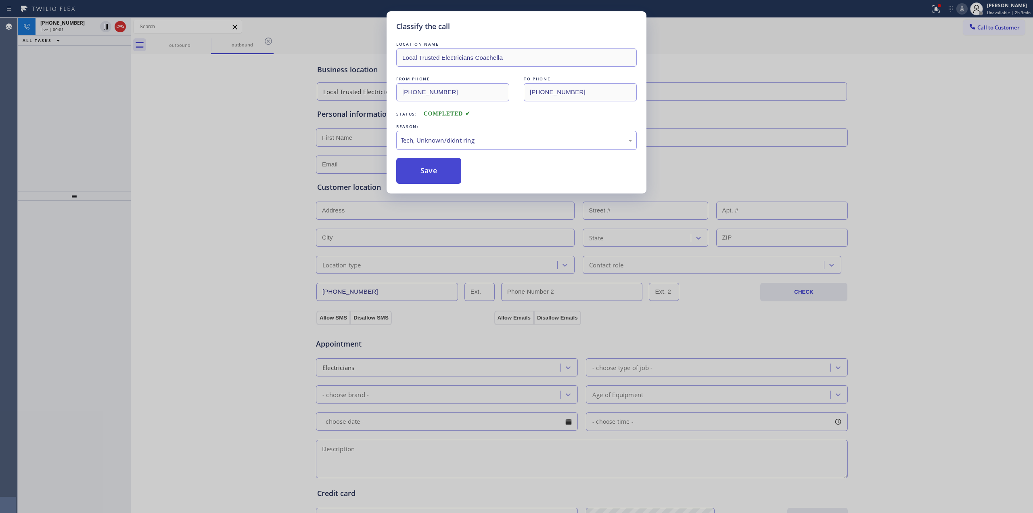
click at [441, 179] on button "Save" at bounding box center [428, 171] width 65 height 26
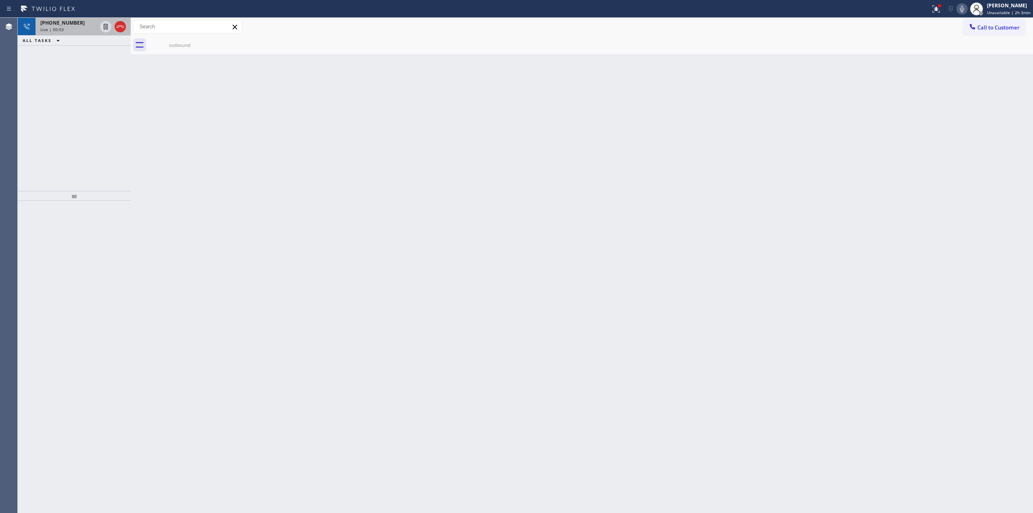
click at [68, 33] on div "[PHONE_NUMBER] Live | 00:03" at bounding box center [67, 27] width 63 height 18
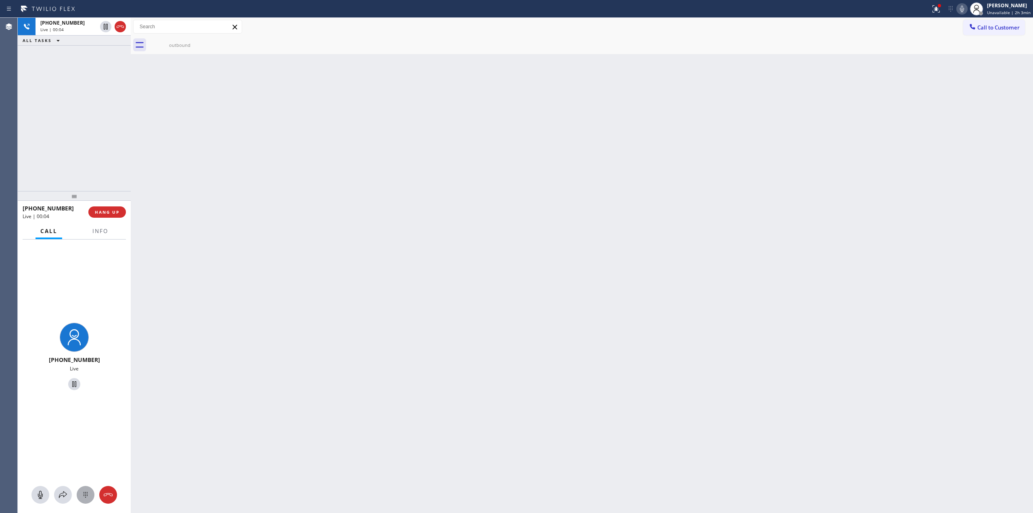
click at [86, 489] on button at bounding box center [86, 494] width 18 height 18
click at [973, 28] on icon at bounding box center [972, 26] width 5 height 5
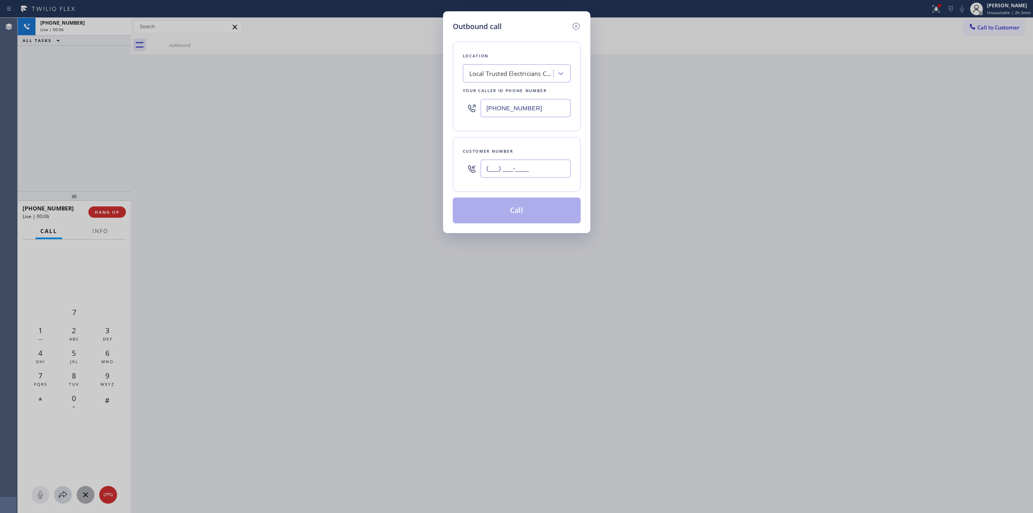
paste input "989) 459-0616"
click at [540, 164] on input "(___) ___-____" at bounding box center [526, 168] width 90 height 18
click at [509, 212] on button "Call" at bounding box center [517, 210] width 128 height 26
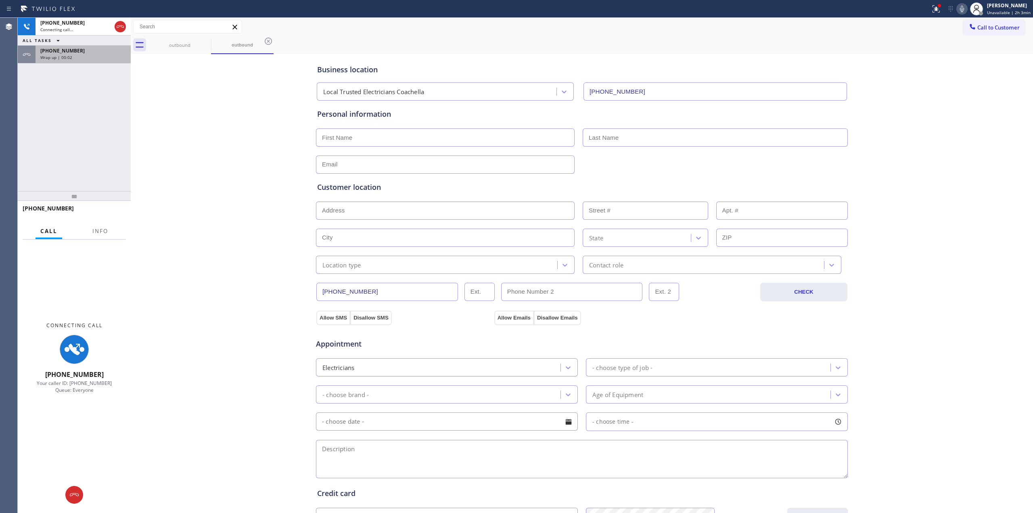
click at [74, 46] on div "[PHONE_NUMBER] Wrap up | 00:02" at bounding box center [82, 55] width 92 height 18
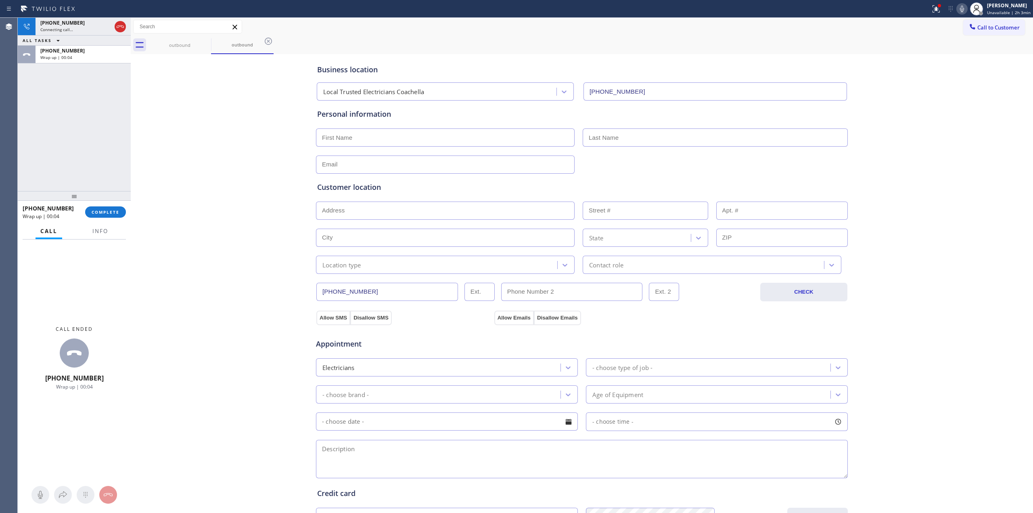
click at [98, 203] on div "[PHONE_NUMBER] Wrap up | 00:04 COMPLETE" at bounding box center [74, 211] width 103 height 21
drag, startPoint x: 100, startPoint y: 211, endPoint x: 141, endPoint y: 211, distance: 41.2
click at [100, 211] on span "COMPLETE" at bounding box center [106, 212] width 28 height 6
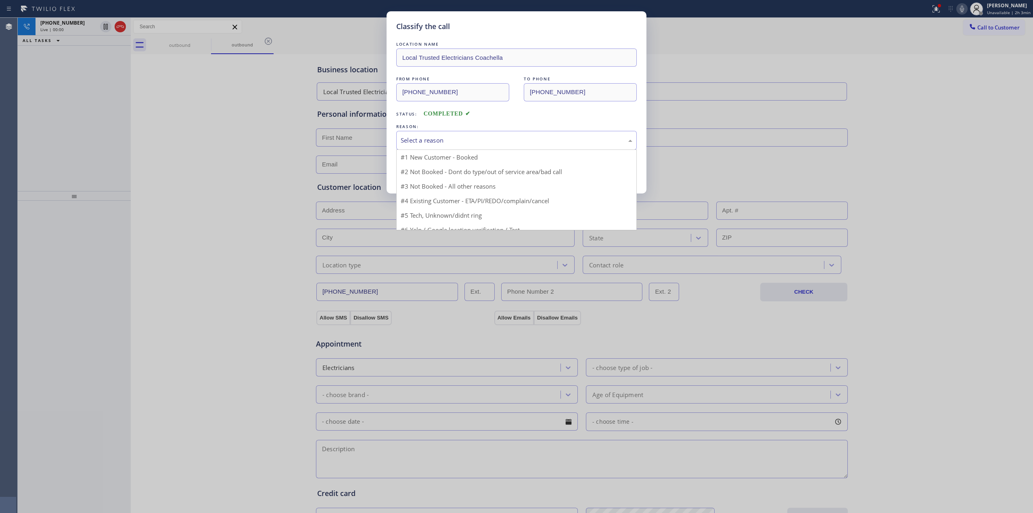
click at [454, 141] on div "Select a reason" at bounding box center [517, 140] width 232 height 9
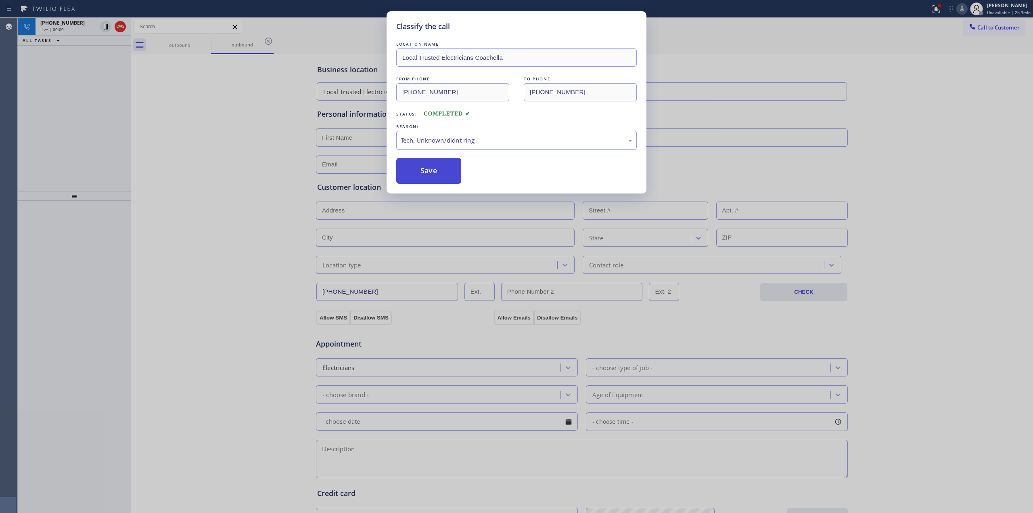
click at [427, 170] on button "Save" at bounding box center [428, 171] width 65 height 26
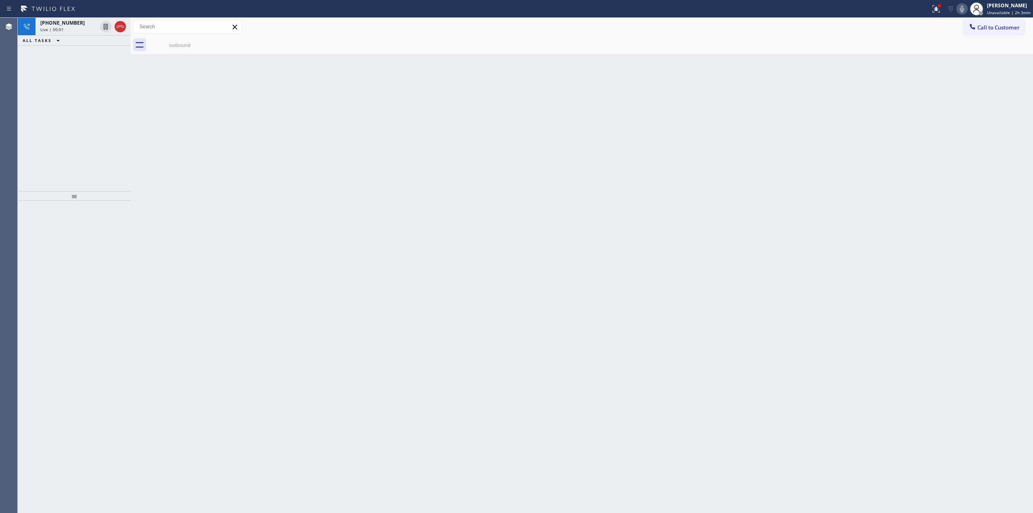
click at [63, 24] on span "[PHONE_NUMBER]" at bounding box center [62, 22] width 44 height 7
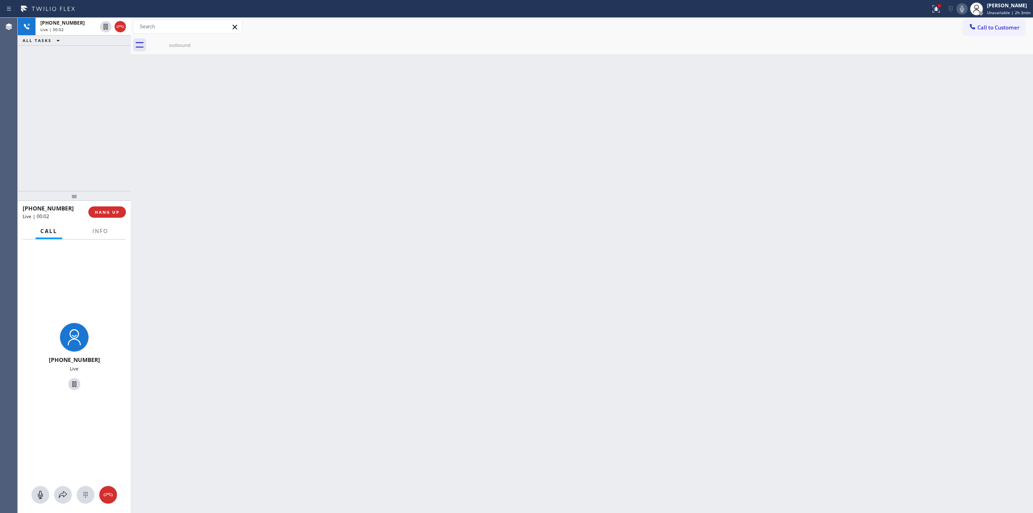
click at [88, 507] on div "[PHONE_NUMBER] Live" at bounding box center [74, 376] width 113 height 274
click at [86, 496] on icon at bounding box center [86, 495] width 10 height 10
click at [981, 30] on span "Call to Customer" at bounding box center [998, 27] width 42 height 7
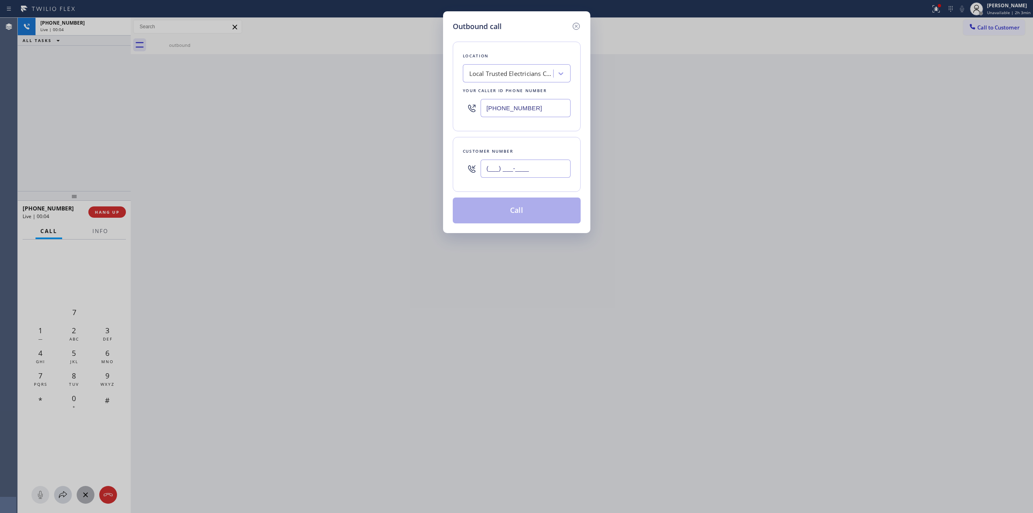
paste input "989) 459-0616"
click at [553, 178] on input "(___) ___-____" at bounding box center [526, 168] width 90 height 18
click at [513, 206] on button "Call" at bounding box center [517, 210] width 128 height 26
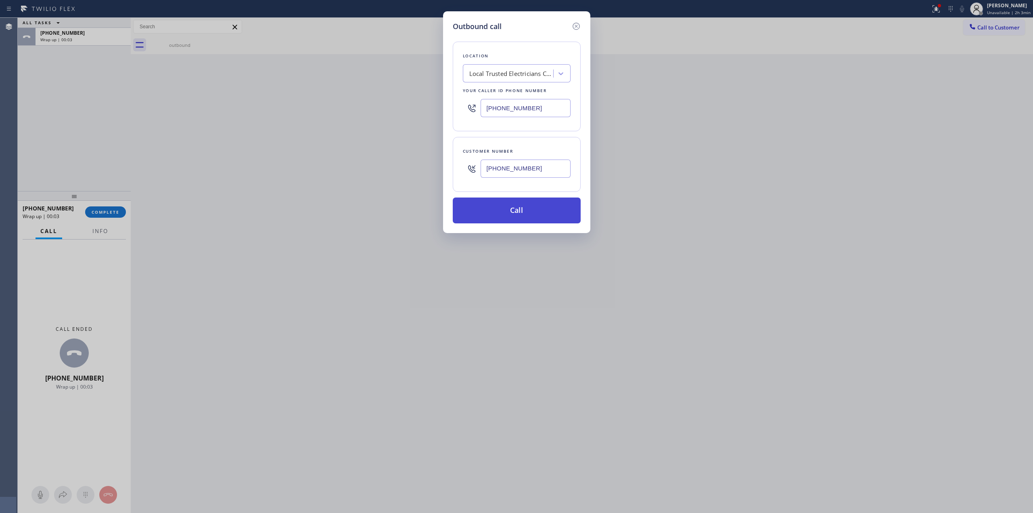
click at [529, 212] on button "Call" at bounding box center [517, 210] width 128 height 26
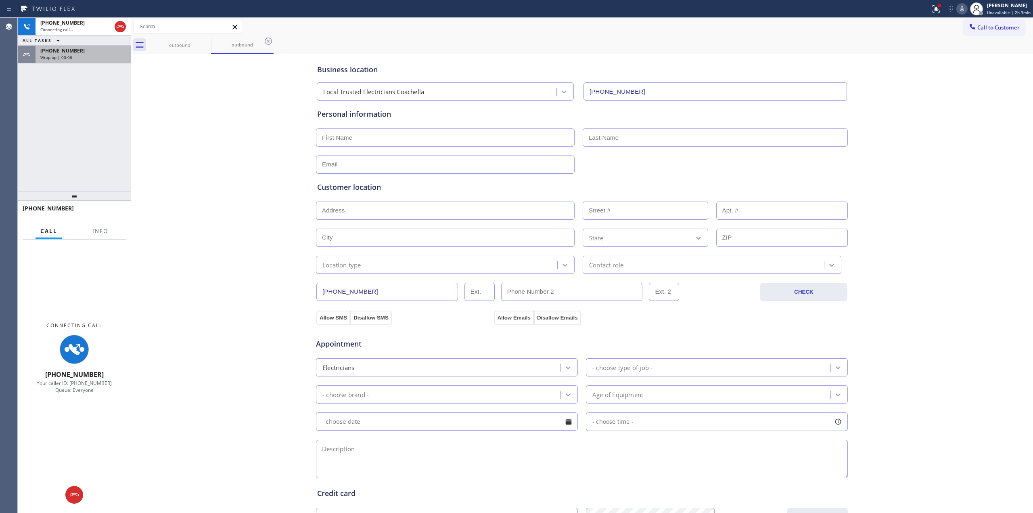
click at [65, 58] on span "Wrap up | 00:06" at bounding box center [56, 57] width 32 height 6
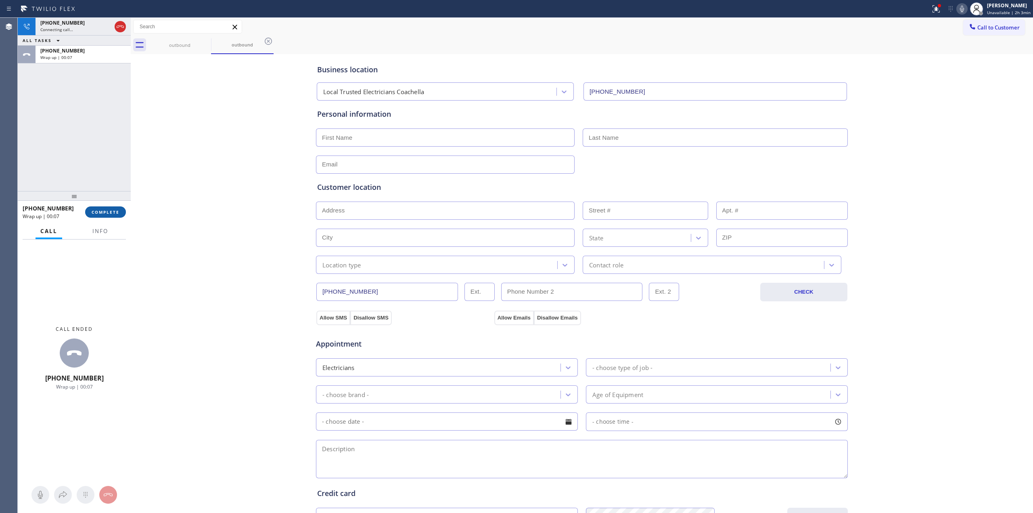
click at [102, 213] on span "COMPLETE" at bounding box center [106, 212] width 28 height 6
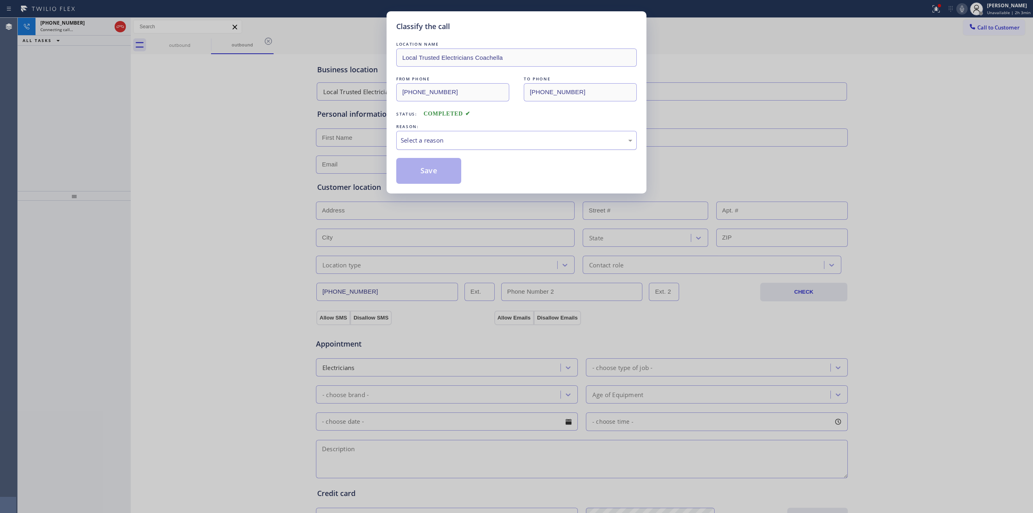
click at [484, 138] on div "Select a reason" at bounding box center [517, 140] width 232 height 9
click at [442, 173] on button "Save" at bounding box center [428, 171] width 65 height 26
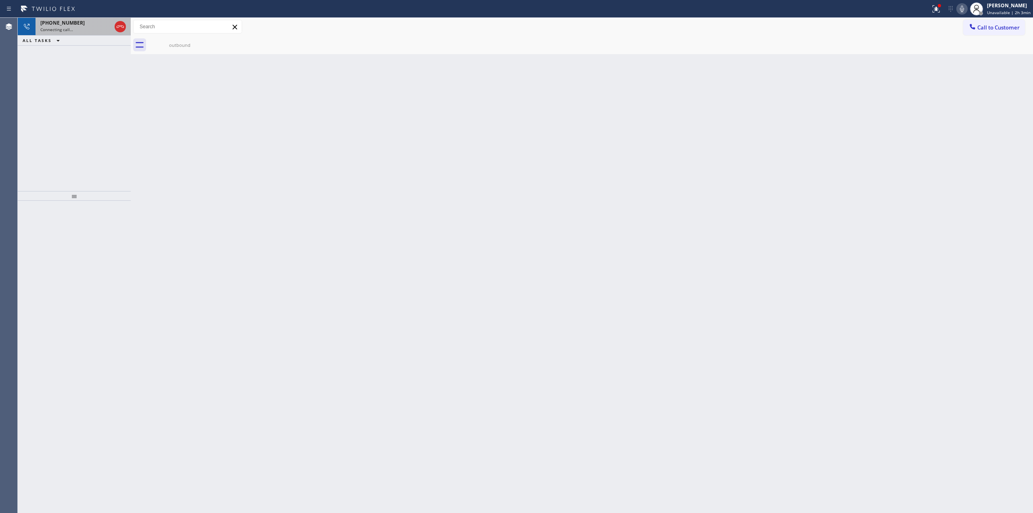
click at [80, 31] on div "Connecting call…" at bounding box center [75, 30] width 71 height 6
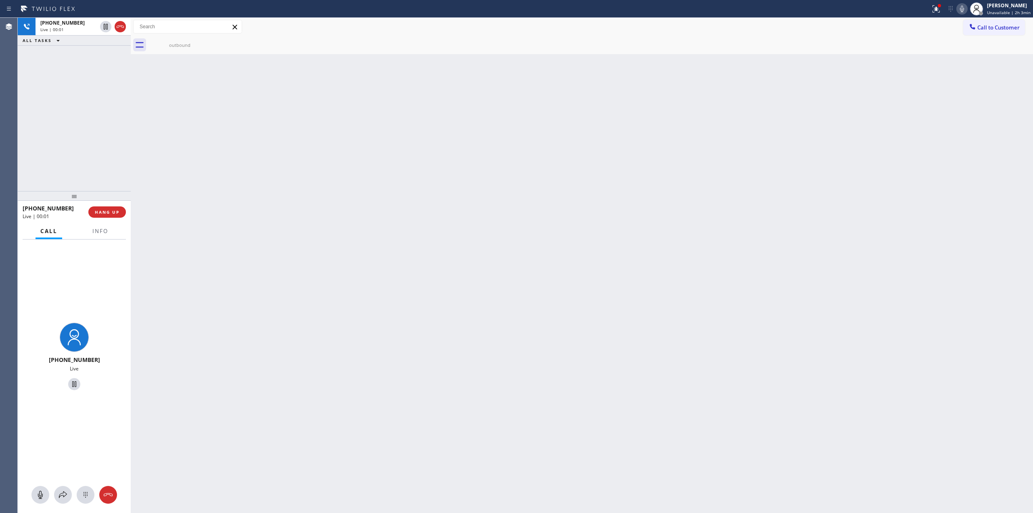
click at [91, 485] on div "[PHONE_NUMBER] Live" at bounding box center [74, 376] width 113 height 274
click at [85, 496] on icon at bounding box center [86, 495] width 10 height 10
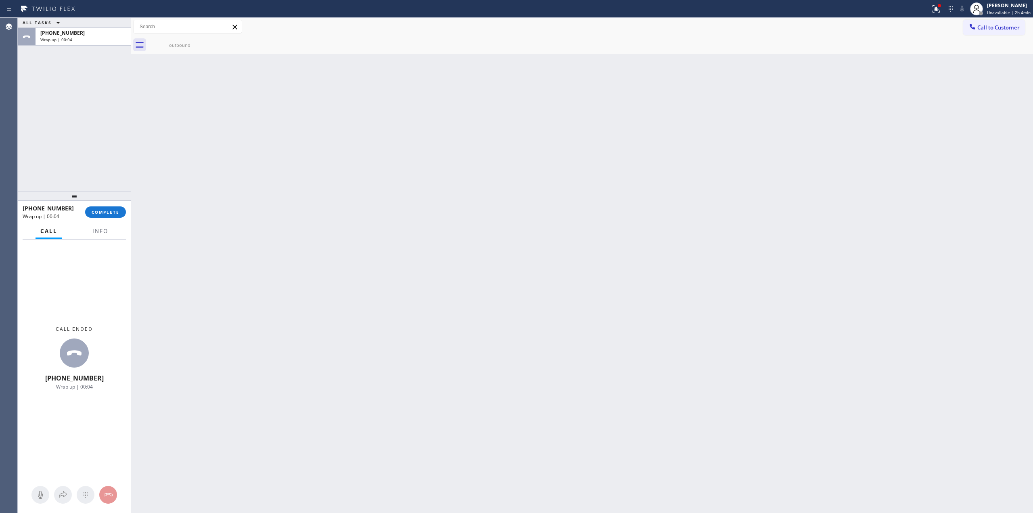
drag, startPoint x: 906, startPoint y: 134, endPoint x: 959, endPoint y: 47, distance: 102.2
click at [913, 121] on div "Back to Dashboard Change Sender ID Customers Technicians Select a contact Outbo…" at bounding box center [582, 265] width 902 height 495
click at [979, 27] on span "Call to Customer" at bounding box center [998, 27] width 42 height 7
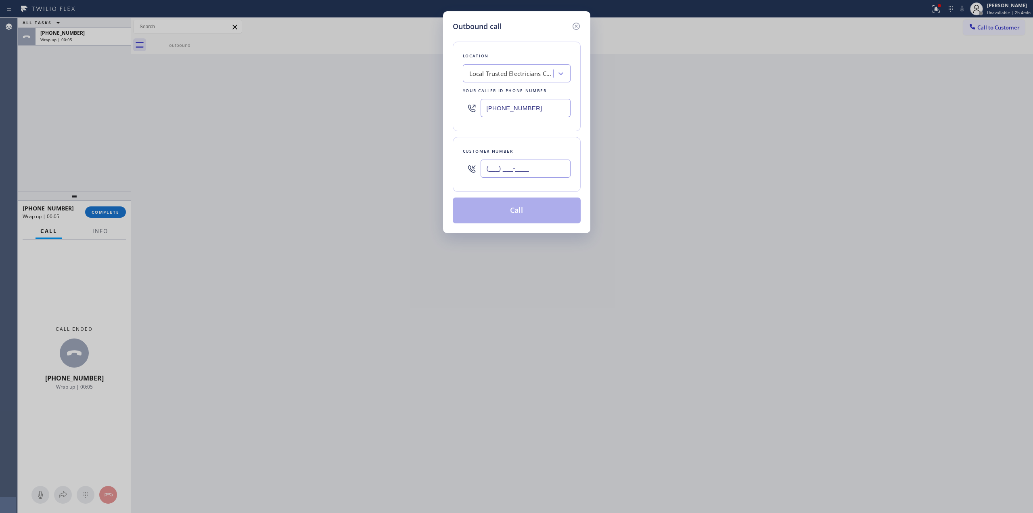
paste input "442) 223-5138"
click at [530, 169] on input "(___) ___-____" at bounding box center [526, 168] width 90 height 18
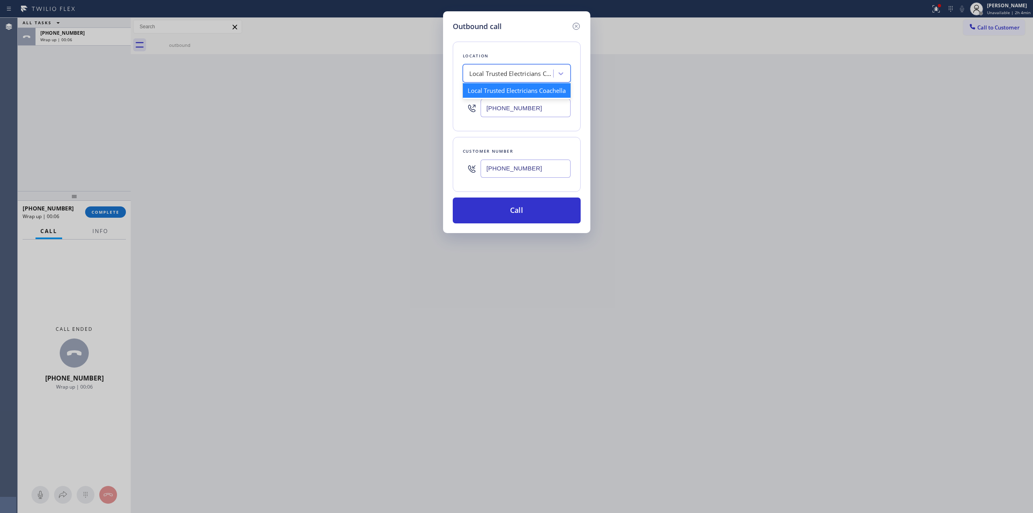
click at [513, 67] on div "Local Trusted Electricians Coachella" at bounding box center [509, 74] width 88 height 14
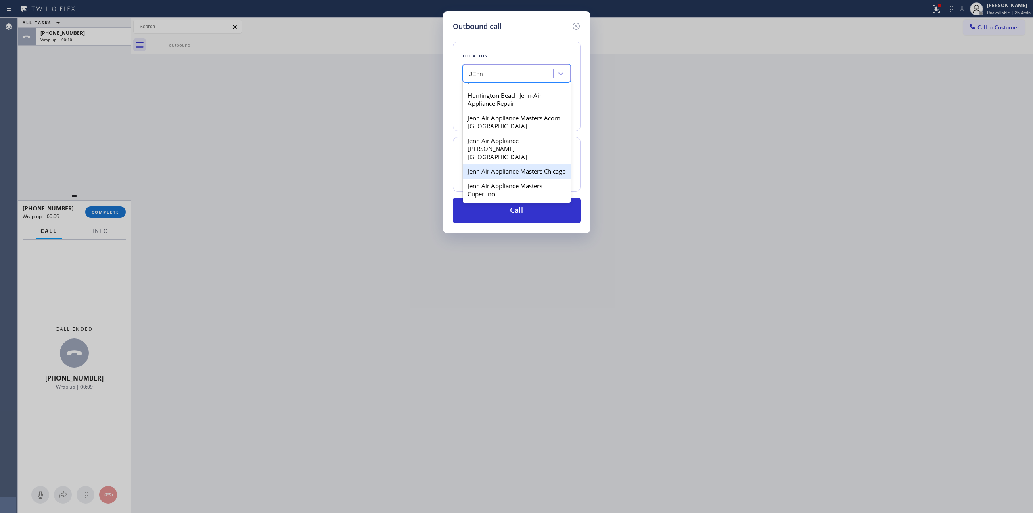
scroll to position [269, 0]
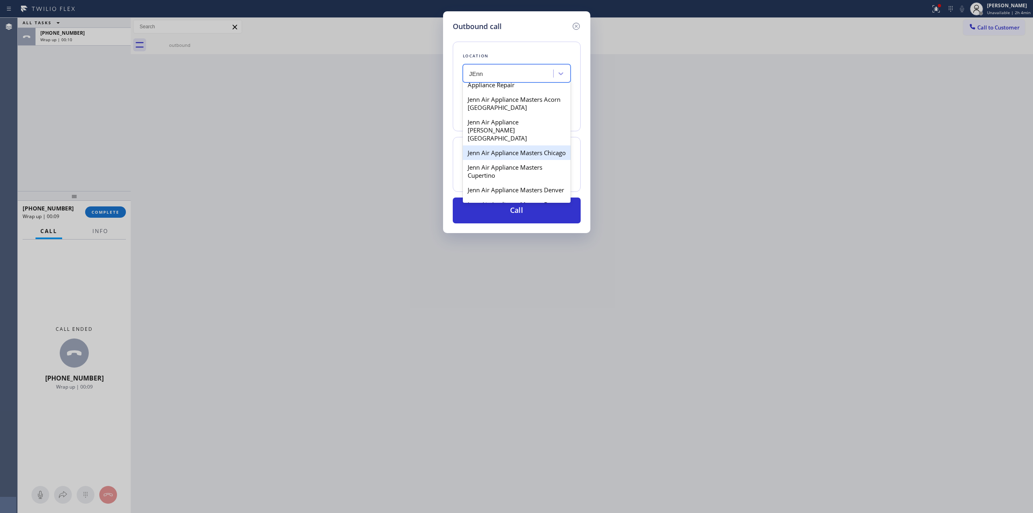
click at [508, 160] on div "Jenn Air Appliance Masters Cupertino" at bounding box center [517, 171] width 108 height 23
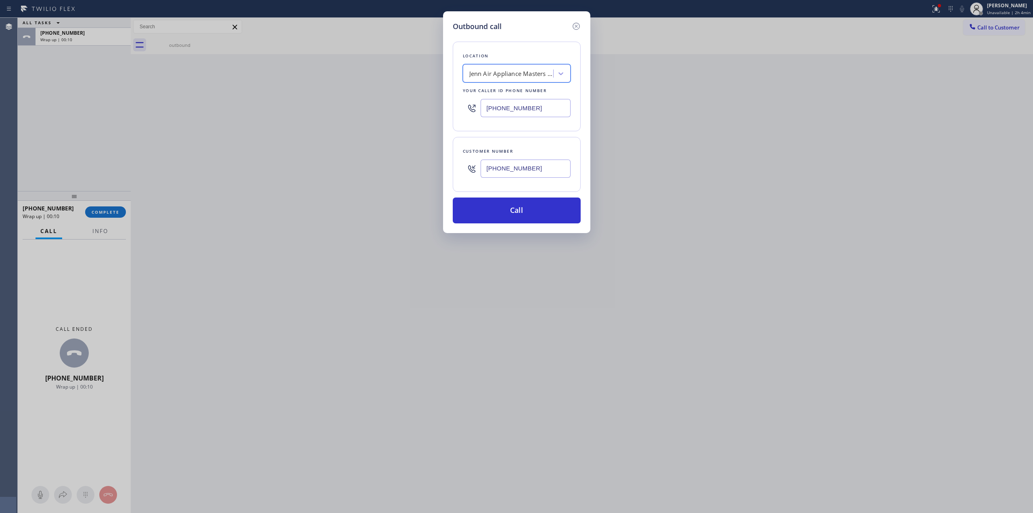
click at [496, 170] on input "[PHONE_NUMBER]" at bounding box center [526, 168] width 90 height 18
click at [507, 170] on input "[PHONE_NUMBER]" at bounding box center [526, 168] width 90 height 18
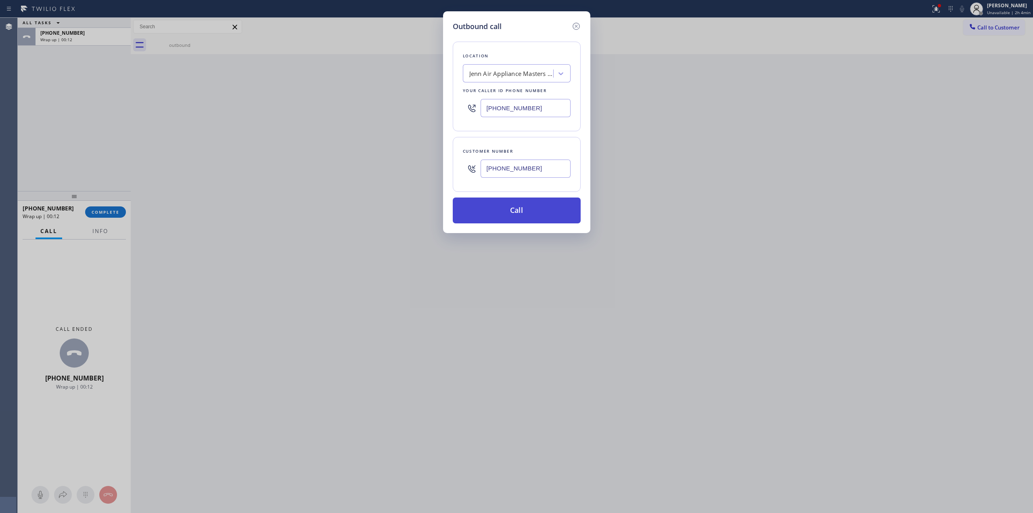
click at [514, 211] on button "Call" at bounding box center [517, 210] width 128 height 26
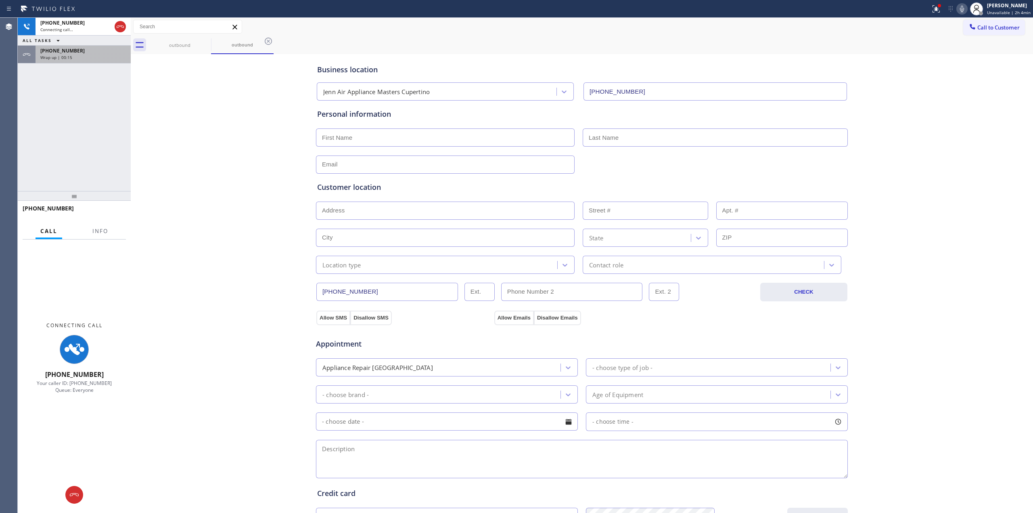
click at [94, 62] on div "[PHONE_NUMBER] Wrap up | 00:15" at bounding box center [82, 55] width 92 height 18
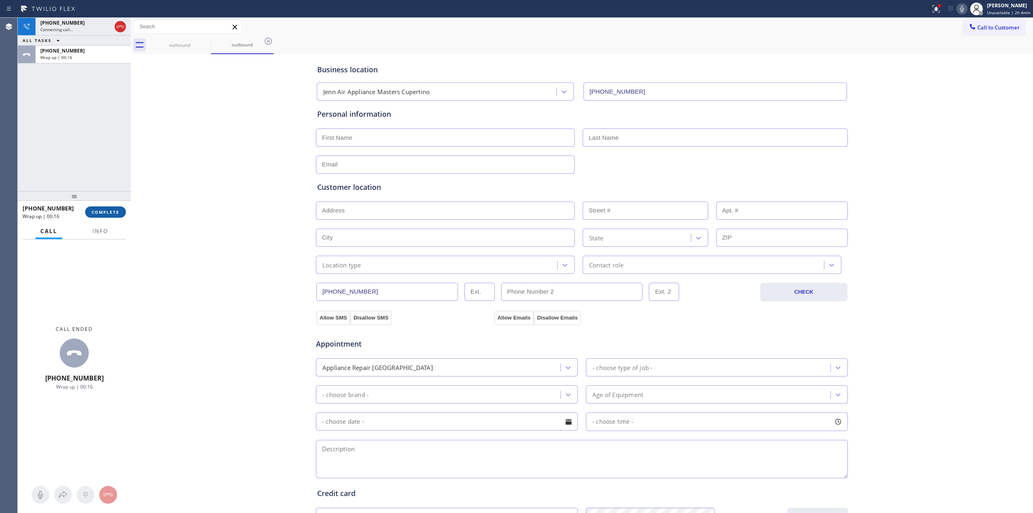
click at [110, 217] on button "COMPLETE" at bounding box center [105, 211] width 41 height 11
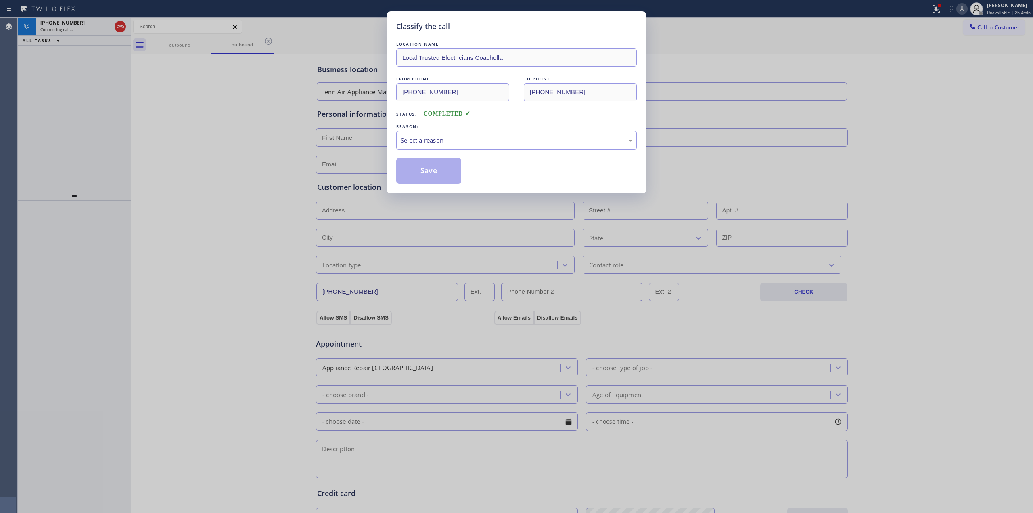
click at [471, 142] on div "Select a reason" at bounding box center [517, 140] width 232 height 9
click at [418, 171] on button "Save" at bounding box center [428, 171] width 65 height 26
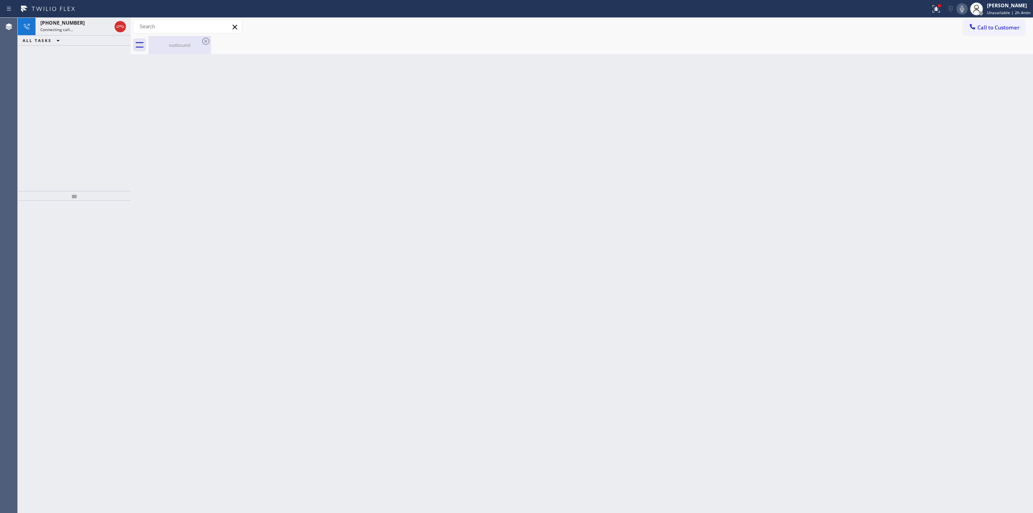
click at [199, 39] on div "outbound" at bounding box center [179, 45] width 61 height 18
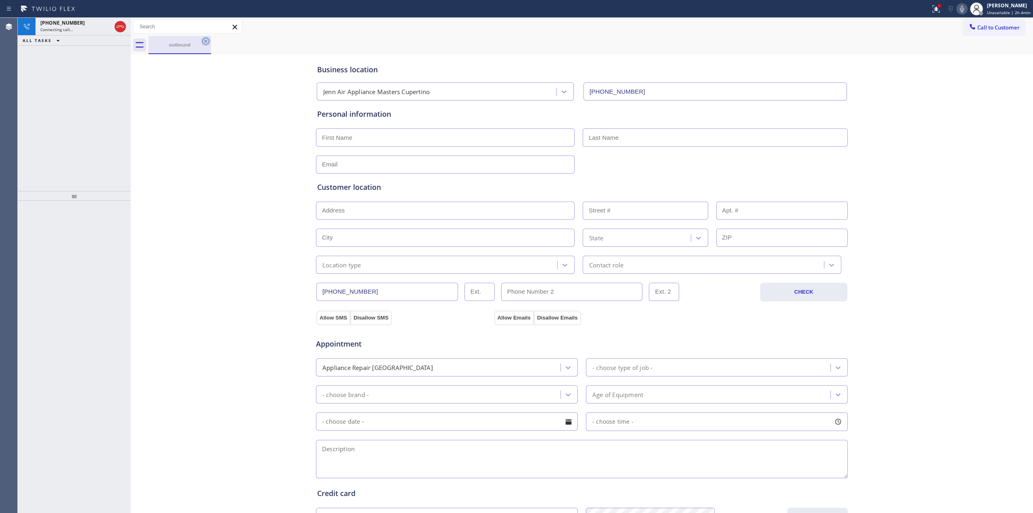
click at [207, 40] on icon at bounding box center [205, 41] width 7 height 7
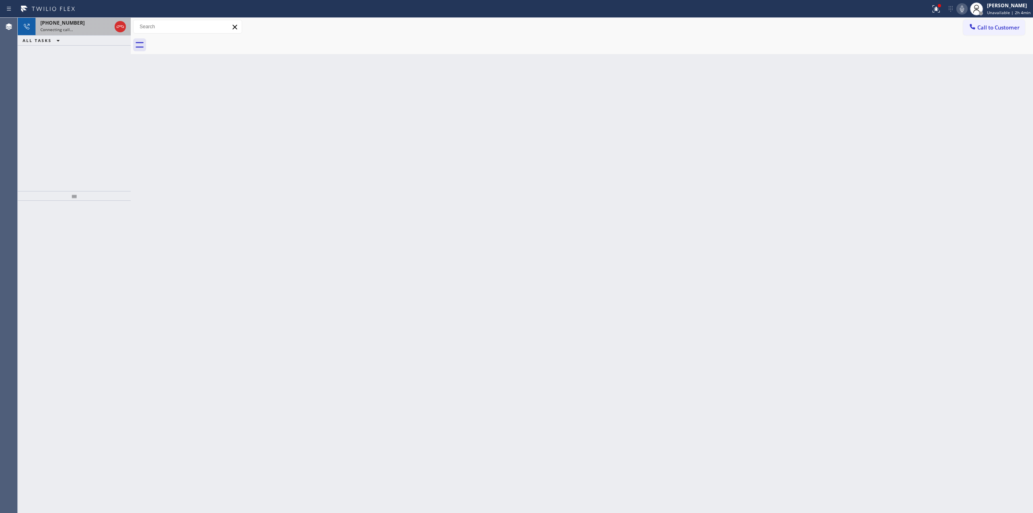
click at [106, 34] on div "[PHONE_NUMBER] Connecting call…" at bounding box center [74, 27] width 77 height 18
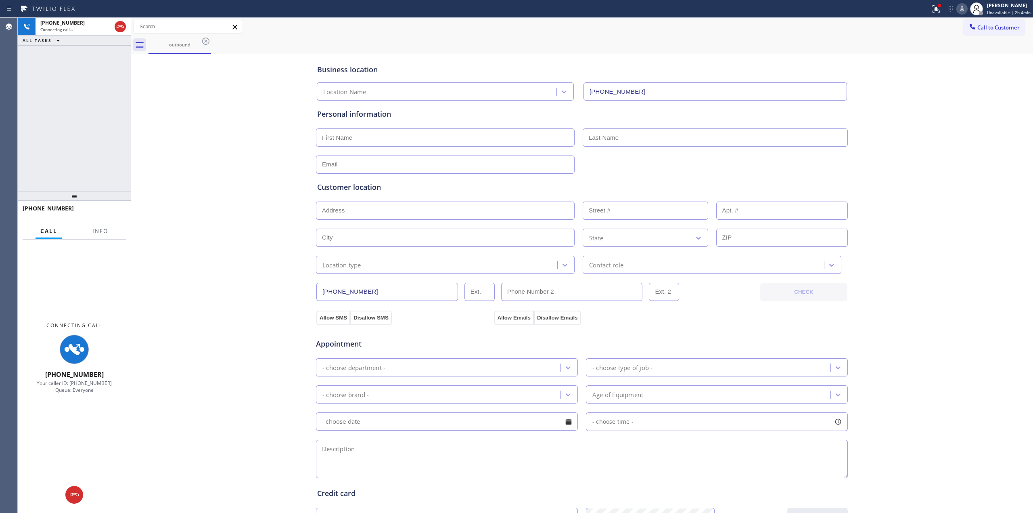
click at [968, 10] on div at bounding box center [961, 9] width 11 height 10
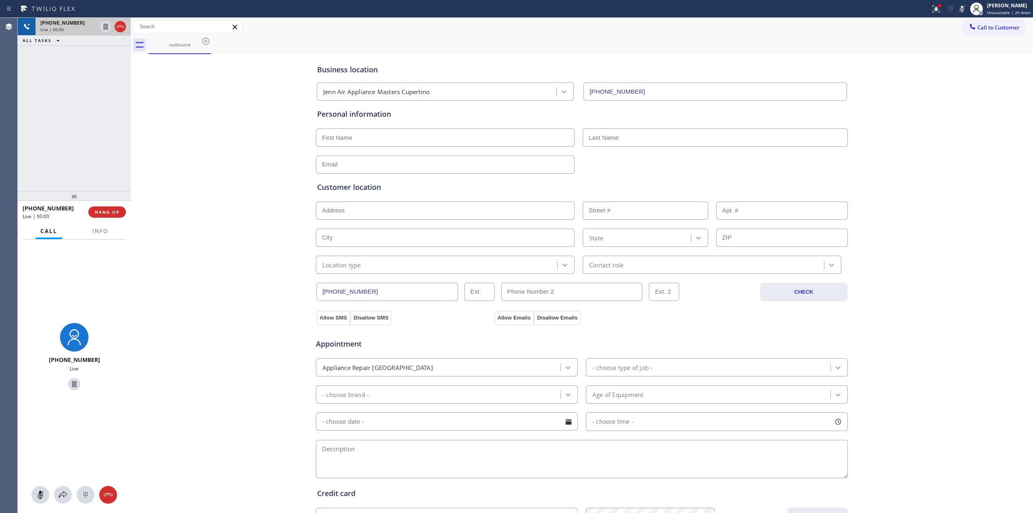
click at [86, 19] on div "[PHONE_NUMBER]" at bounding box center [68, 22] width 56 height 7
click at [87, 496] on icon at bounding box center [86, 495] width 10 height 10
click at [990, 24] on span "Call to Customer" at bounding box center [998, 27] width 42 height 7
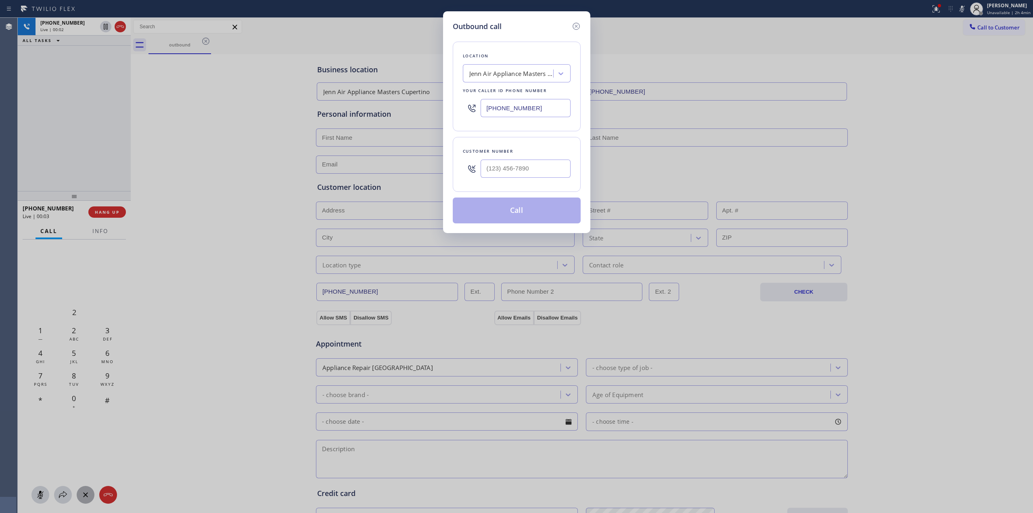
click at [506, 157] on div at bounding box center [526, 168] width 90 height 26
click at [507, 169] on input "(___) ___-____" at bounding box center [526, 168] width 90 height 18
click at [575, 28] on icon at bounding box center [576, 26] width 10 height 10
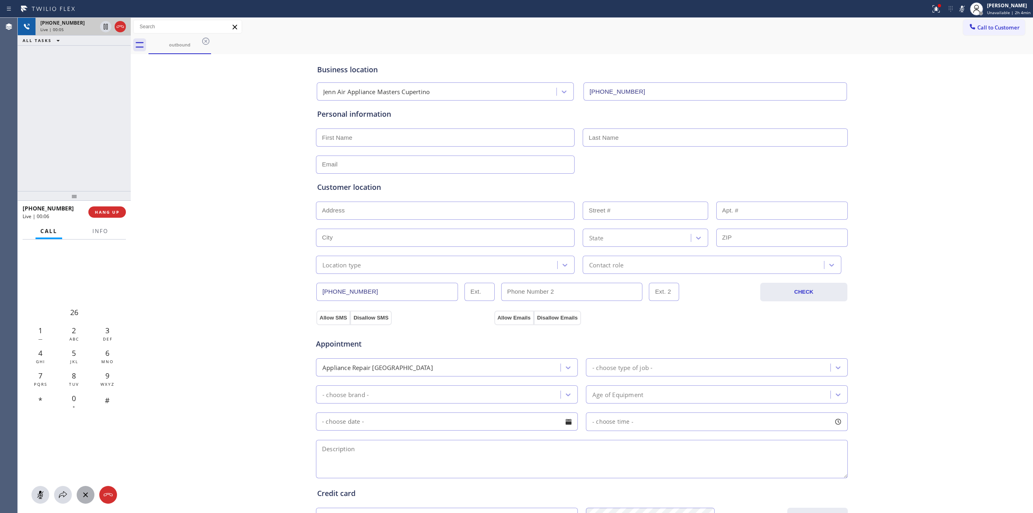
click at [75, 29] on div "Live | 00:05" at bounding box center [68, 30] width 56 height 6
click at [979, 28] on span "Call to Customer" at bounding box center [998, 27] width 42 height 7
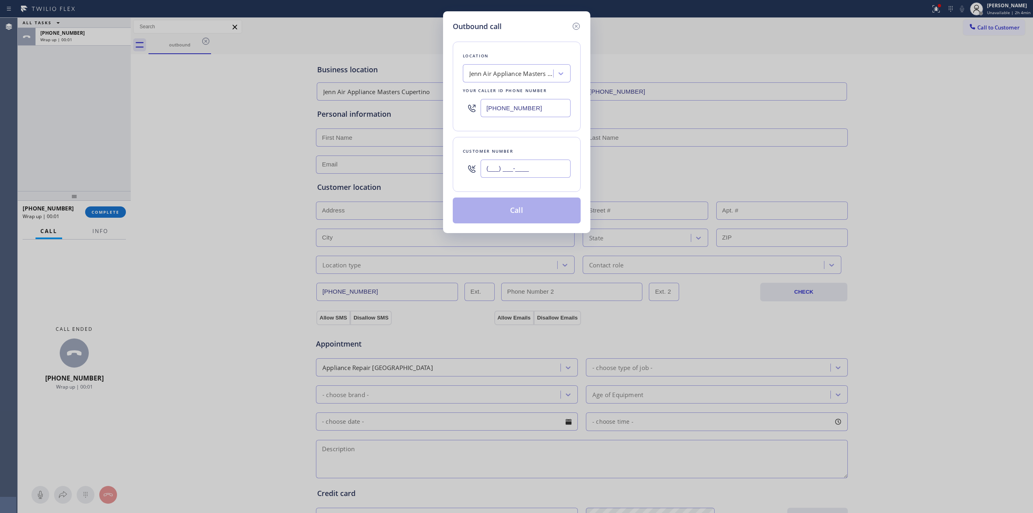
click at [505, 162] on input "(___) ___-____" at bounding box center [526, 168] width 90 height 18
paste input "442) 223-5138"
click at [519, 204] on button "Call" at bounding box center [517, 210] width 128 height 26
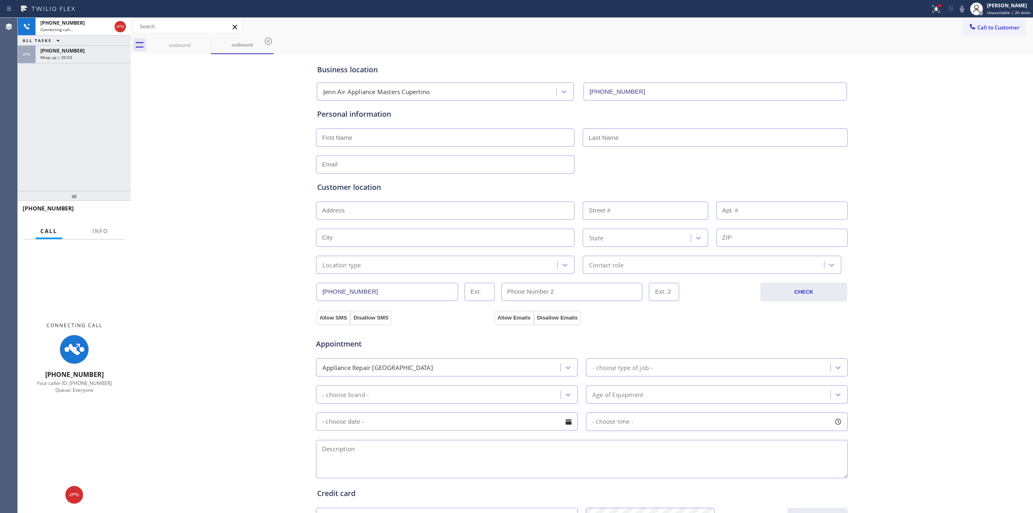
click at [75, 44] on div "ALL TASKS ALL TASKS ACTIVE TASKS TASKS IN WRAP UP" at bounding box center [74, 41] width 113 height 10
click at [75, 48] on div "[PHONE_NUMBER]" at bounding box center [83, 50] width 86 height 7
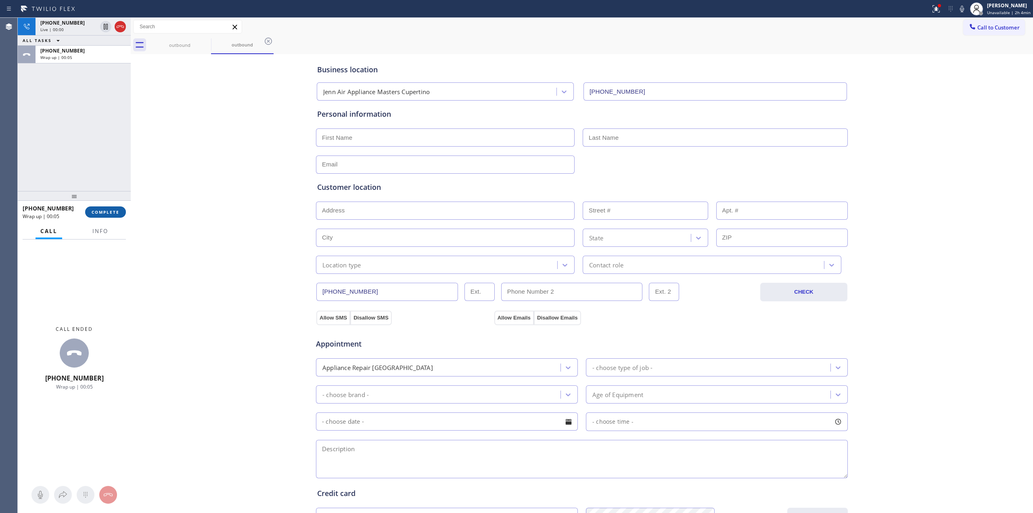
click at [91, 210] on button "COMPLETE" at bounding box center [105, 211] width 41 height 11
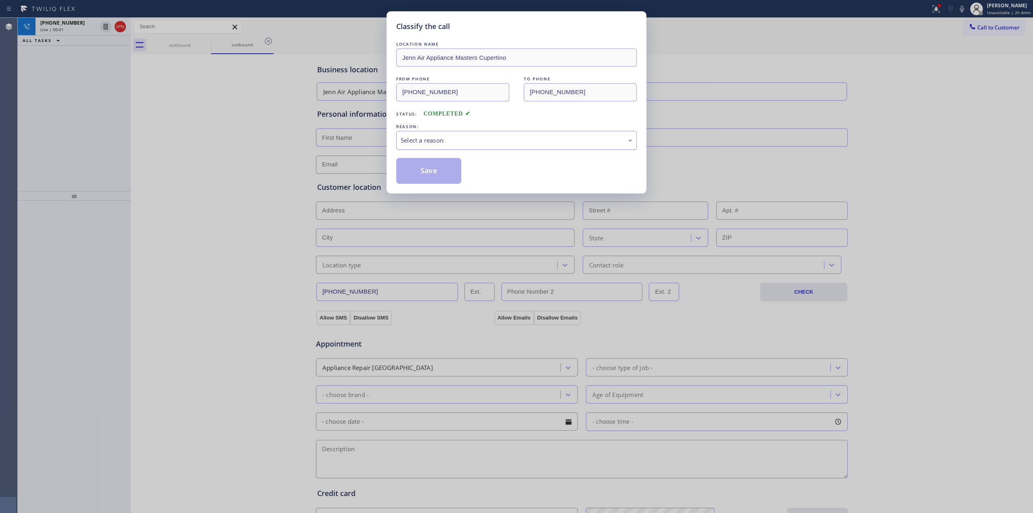
click at [496, 135] on div "Select a reason" at bounding box center [516, 140] width 241 height 19
click at [439, 180] on button "Save" at bounding box center [428, 171] width 65 height 26
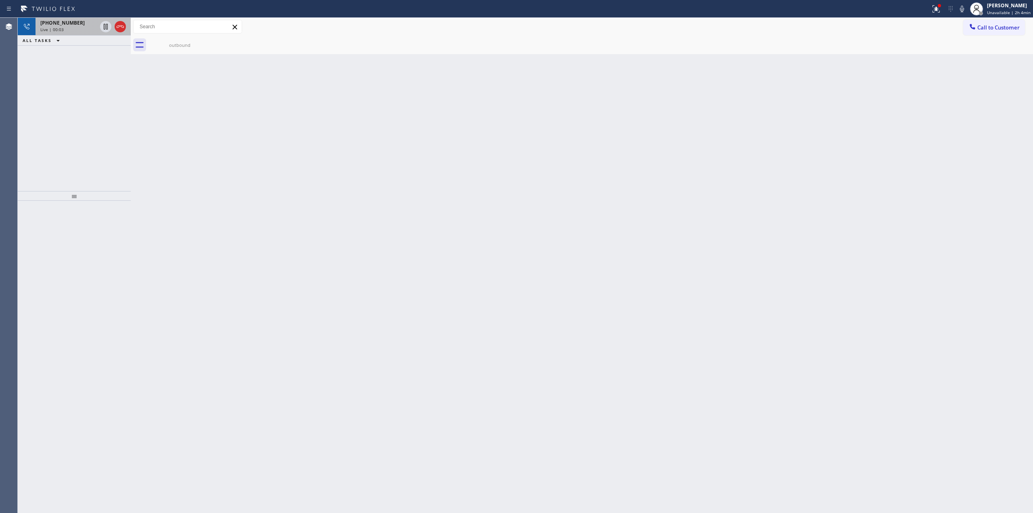
click at [77, 29] on div "Live | 00:03" at bounding box center [68, 30] width 56 height 6
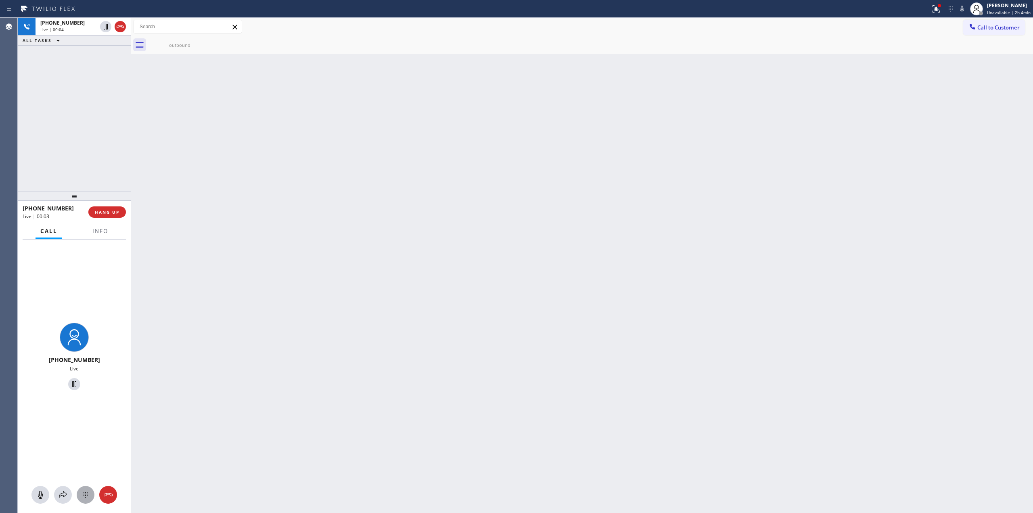
click at [78, 493] on div at bounding box center [86, 495] width 18 height 10
click at [962, 33] on div "Call to Customer Outbound call Location Jenn Air Appliance Masters Cupertino Yo…" at bounding box center [582, 27] width 902 height 14
click at [992, 22] on button "Call to Customer" at bounding box center [994, 27] width 62 height 15
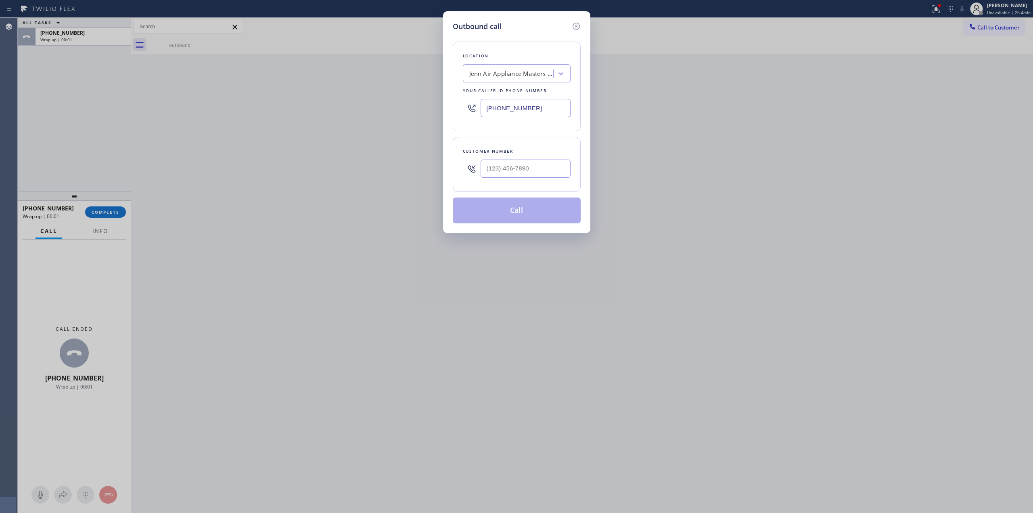
click at [573, 173] on div "Outbound call Location Jenn Air Appliance Masters Cupertino Your caller id phon…" at bounding box center [516, 122] width 147 height 222
click at [531, 180] on div at bounding box center [526, 168] width 90 height 26
paste input "442) 223-5138"
click at [534, 172] on input "[PHONE_NUMBER]" at bounding box center [526, 168] width 90 height 18
click at [522, 201] on button "Call" at bounding box center [517, 210] width 128 height 26
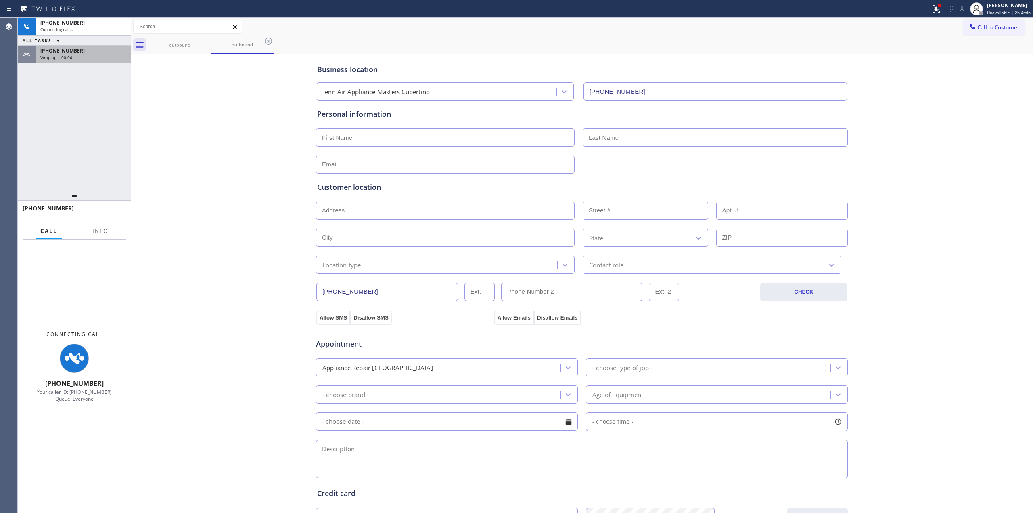
click at [84, 58] on div "Wrap up | 00:04" at bounding box center [83, 57] width 86 height 6
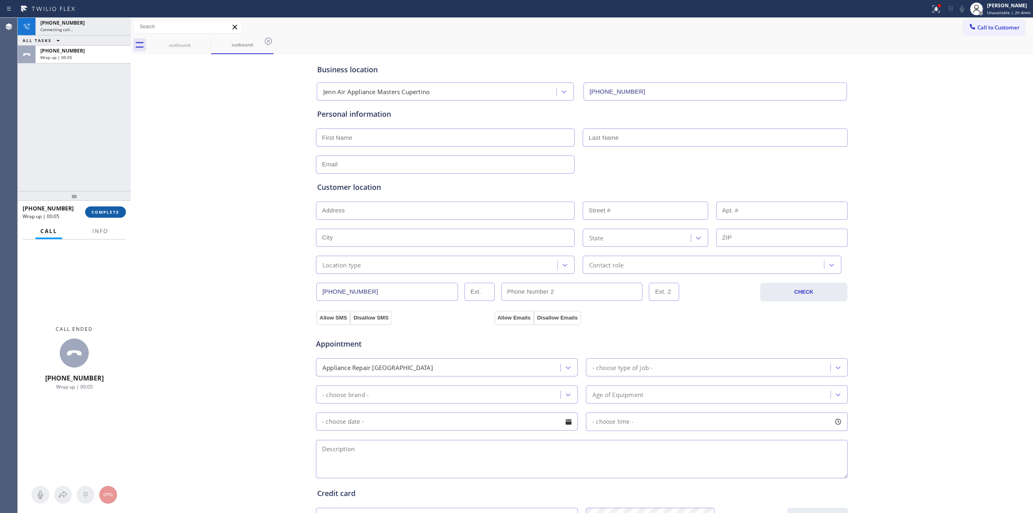
click at [118, 217] on button "COMPLETE" at bounding box center [105, 211] width 41 height 11
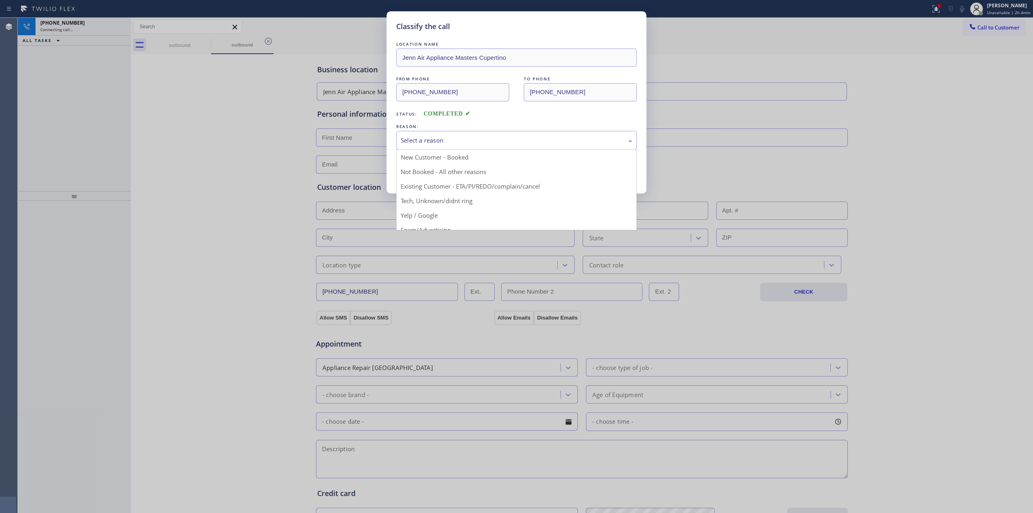
click at [452, 138] on div "Select a reason" at bounding box center [517, 140] width 232 height 9
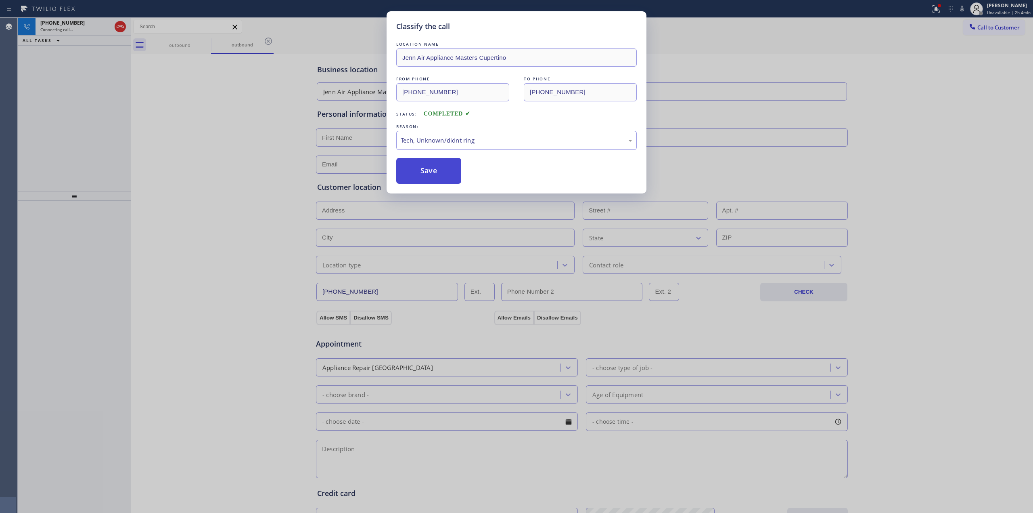
click at [430, 180] on button "Save" at bounding box center [428, 171] width 65 height 26
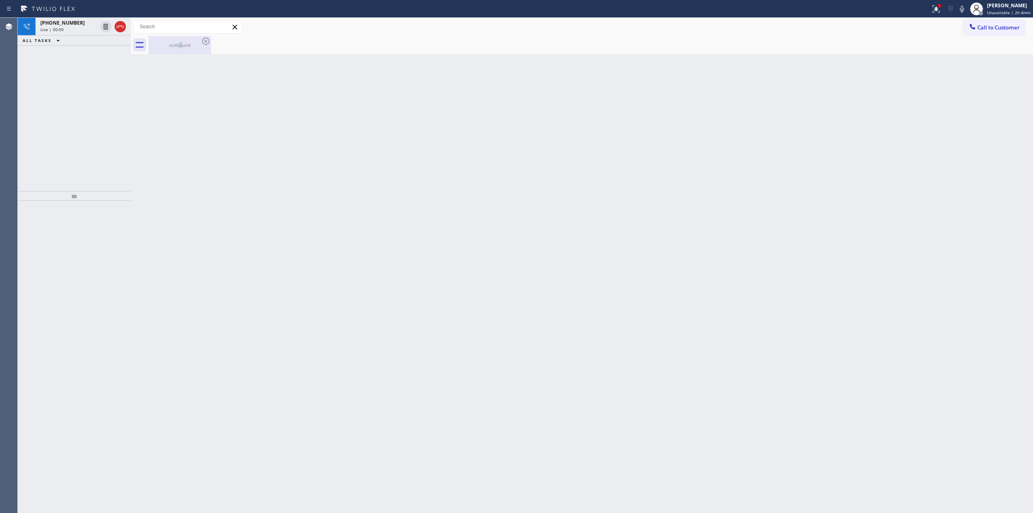
click at [183, 41] on div "outbound" at bounding box center [179, 45] width 61 height 18
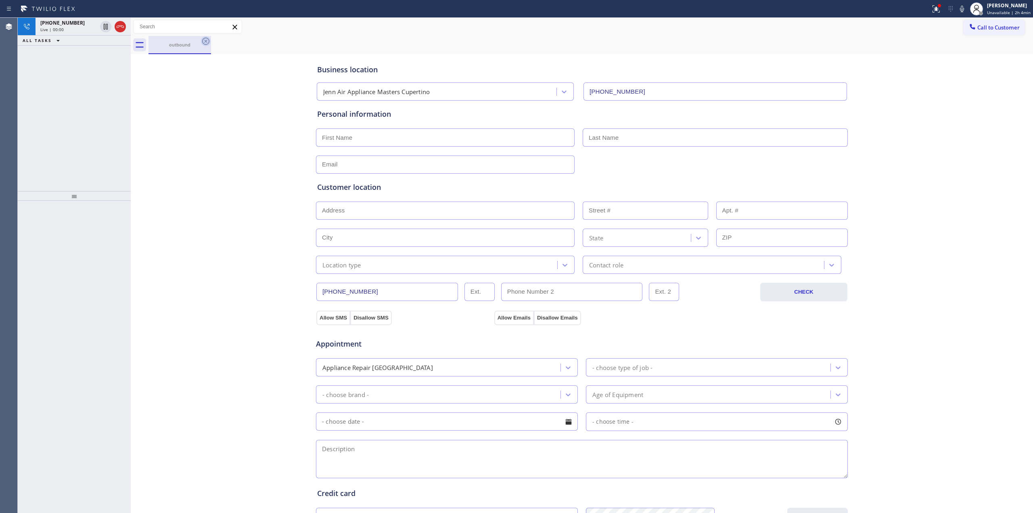
click at [201, 41] on div "outbound" at bounding box center [180, 45] width 63 height 18
click at [204, 43] on icon at bounding box center [206, 41] width 10 height 10
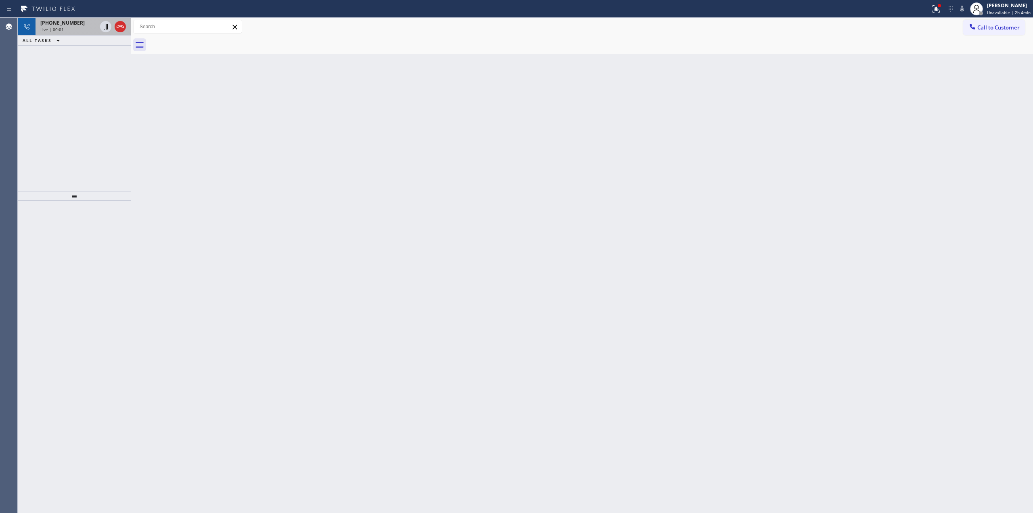
click at [72, 31] on div "Live | 00:01" at bounding box center [68, 30] width 56 height 6
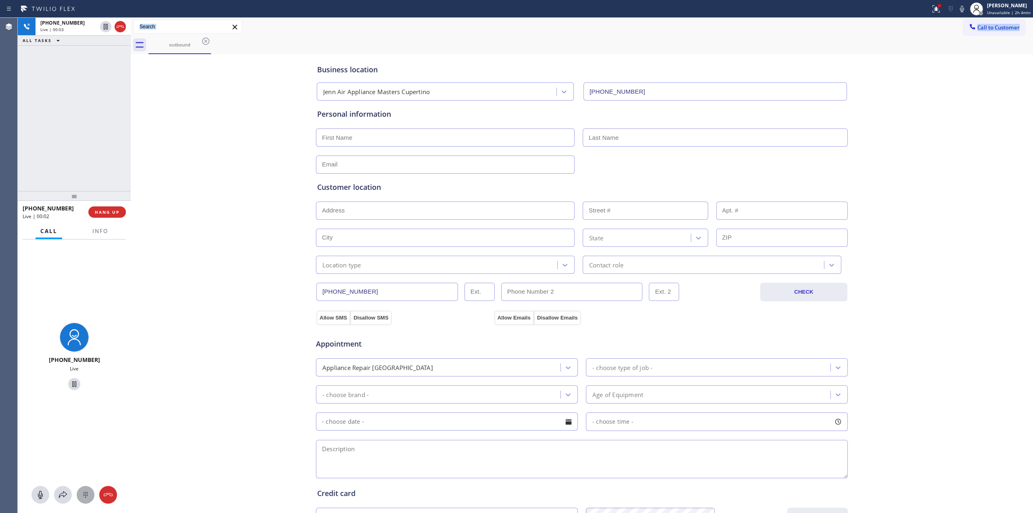
click at [83, 490] on icon at bounding box center [86, 495] width 10 height 10
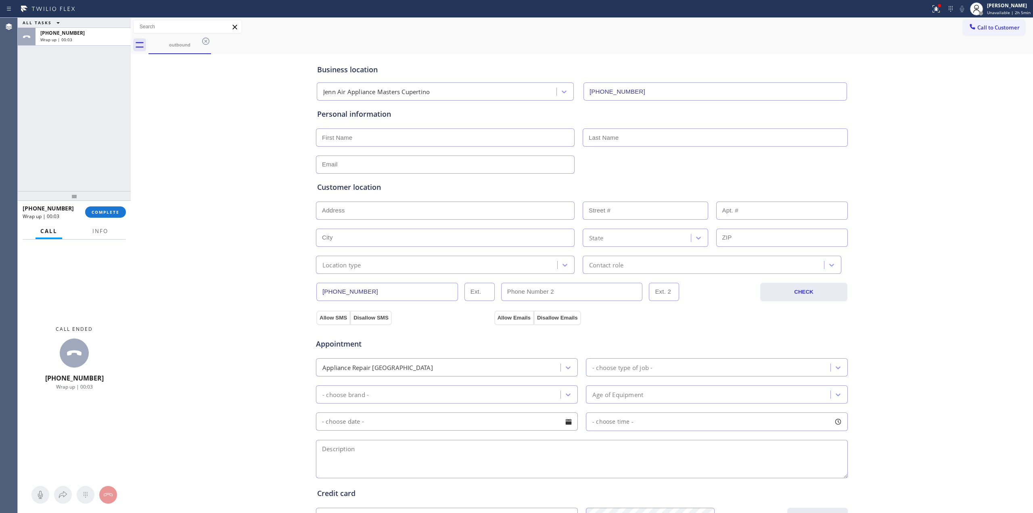
drag, startPoint x: 938, startPoint y: 81, endPoint x: 968, endPoint y: 54, distance: 40.0
click at [943, 78] on div "Business location Jenn Air Appliance Masters Cupertino [PHONE_NUMBER] Personal …" at bounding box center [582, 331] width 898 height 551
click at [979, 28] on span "Call to Customer" at bounding box center [998, 27] width 42 height 7
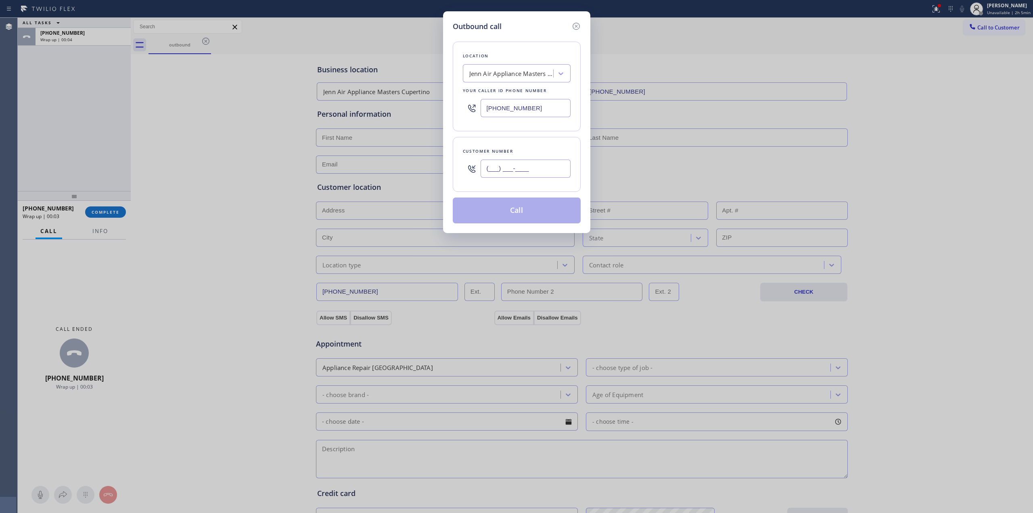
click at [495, 175] on input "(___) ___-____" at bounding box center [526, 168] width 90 height 18
paste input "626) 770-8215"
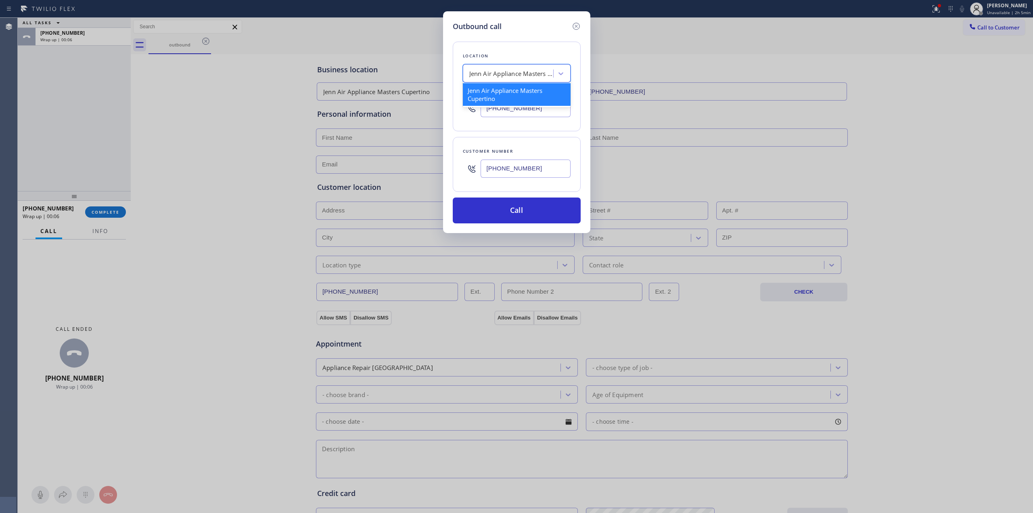
click at [520, 77] on div "Jenn Air Appliance Masters Cupertino" at bounding box center [511, 73] width 85 height 9
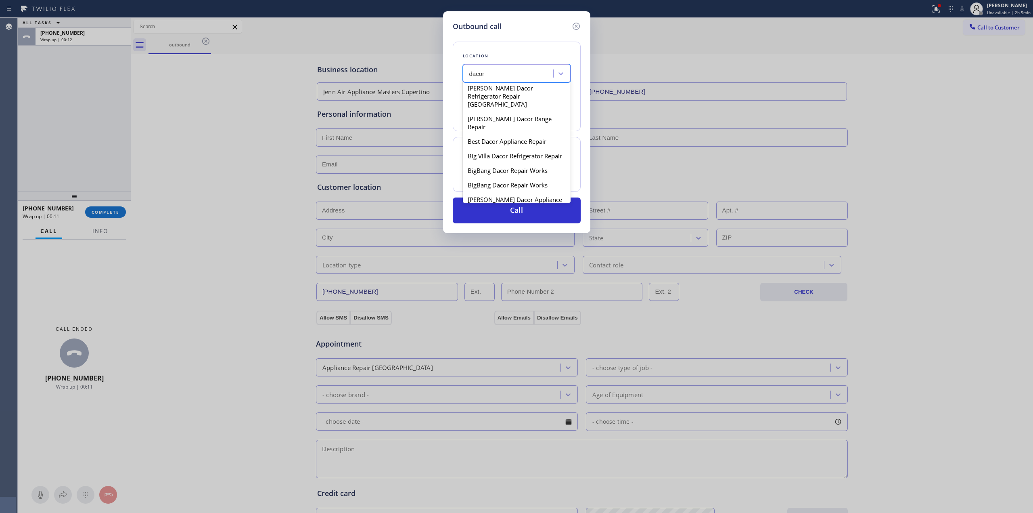
scroll to position [215, 0]
click at [489, 172] on div "[PERSON_NAME] Dacor Appliance Repair" at bounding box center [517, 183] width 108 height 23
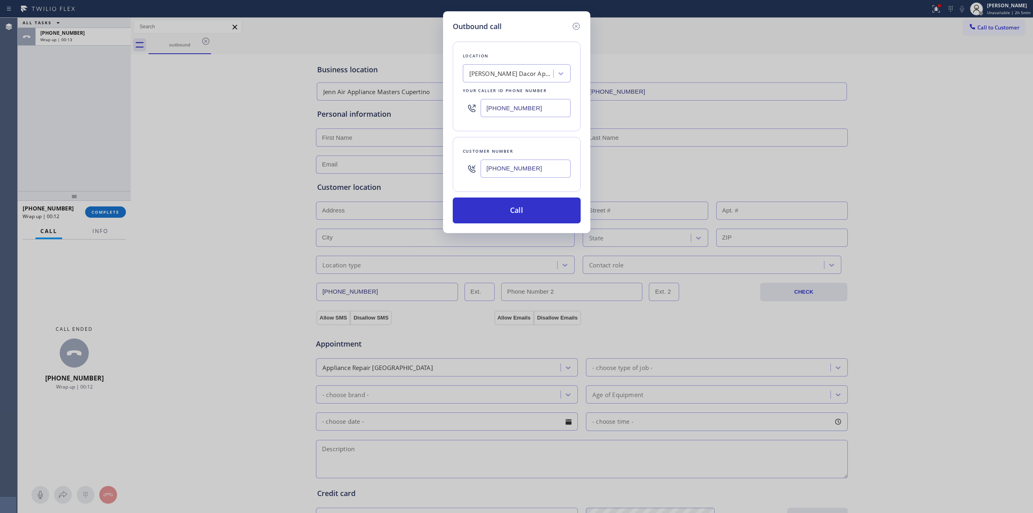
click at [514, 169] on input "[PHONE_NUMBER]" at bounding box center [526, 168] width 90 height 18
click at [511, 202] on button "Call" at bounding box center [517, 210] width 128 height 26
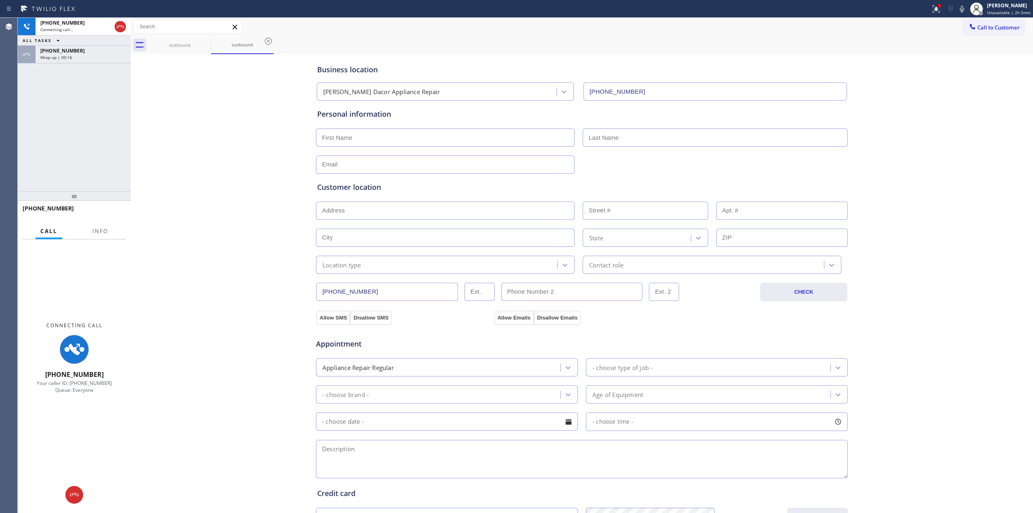
drag, startPoint x: 59, startPoint y: 55, endPoint x: 99, endPoint y: 140, distance: 94.1
click at [59, 55] on span "Wrap up | 00:16" at bounding box center [56, 57] width 32 height 6
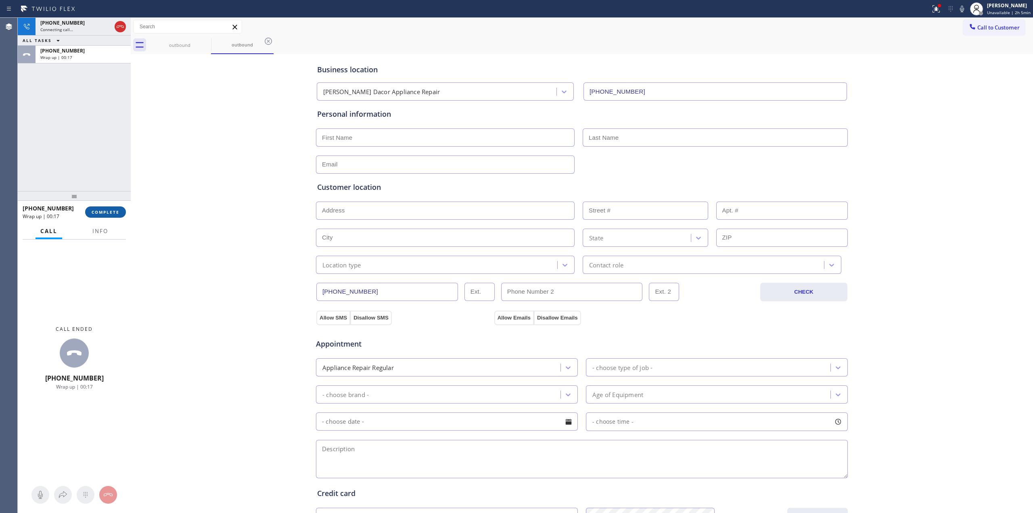
click at [112, 211] on span "COMPLETE" at bounding box center [106, 212] width 28 height 6
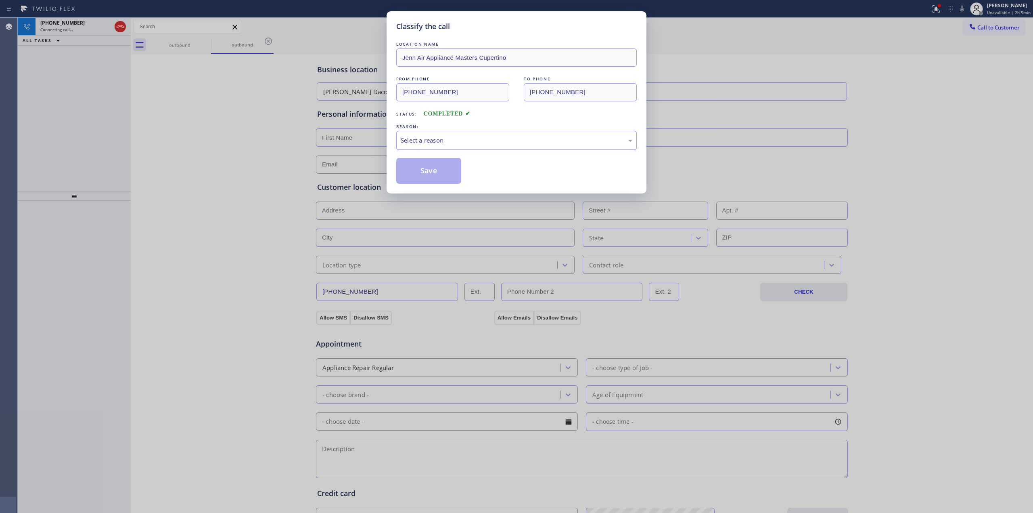
click at [460, 145] on div "Select a reason" at bounding box center [517, 140] width 232 height 9
click at [427, 169] on button "Save" at bounding box center [428, 171] width 65 height 26
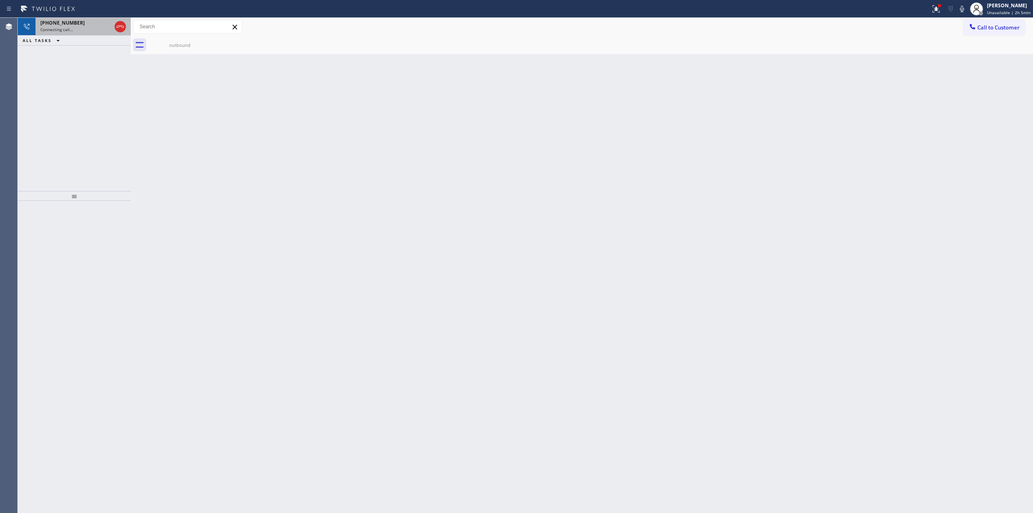
click at [80, 21] on div "[PHONE_NUMBER]" at bounding box center [75, 22] width 71 height 7
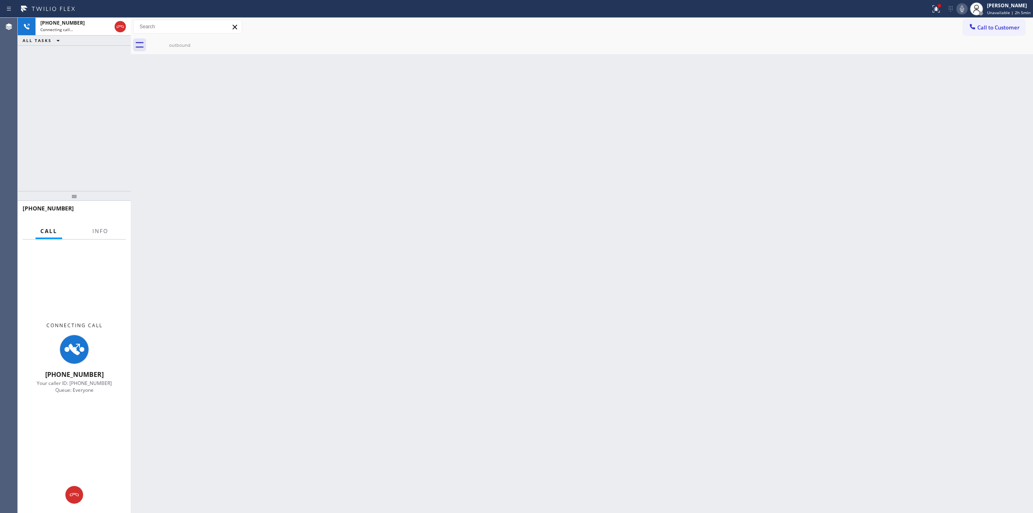
click at [966, 8] on icon at bounding box center [962, 9] width 10 height 10
click at [222, 47] on div "outbound" at bounding box center [591, 45] width 885 height 18
click at [199, 44] on div "outbound" at bounding box center [179, 45] width 61 height 6
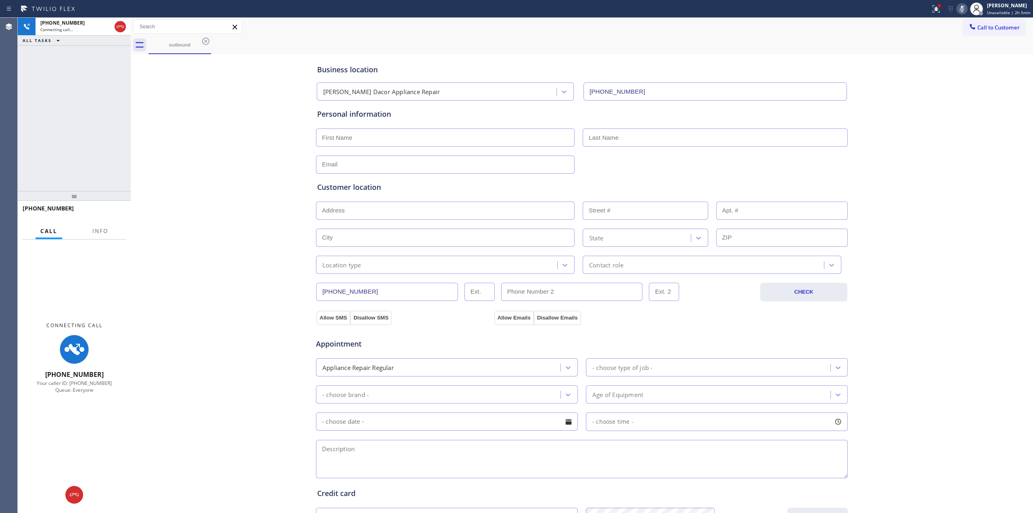
click at [207, 42] on icon at bounding box center [206, 41] width 10 height 10
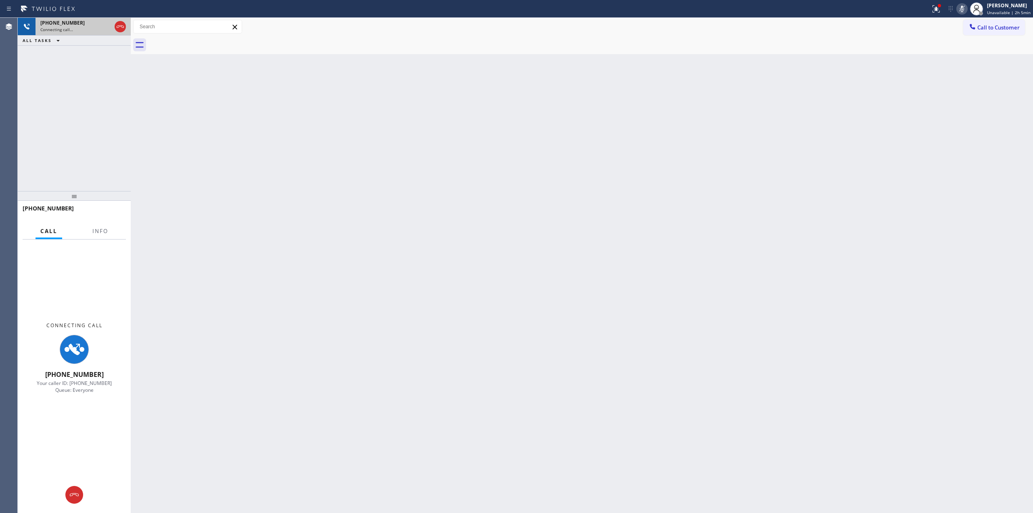
click at [87, 29] on div "Connecting call…" at bounding box center [75, 30] width 71 height 6
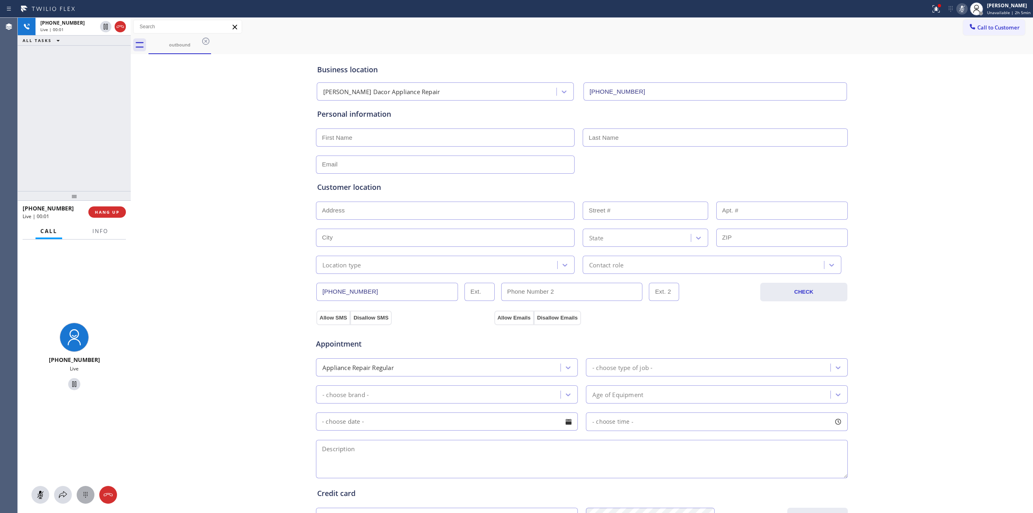
click at [93, 498] on div at bounding box center [86, 495] width 18 height 10
click at [982, 27] on span "Call to Customer" at bounding box center [998, 27] width 42 height 7
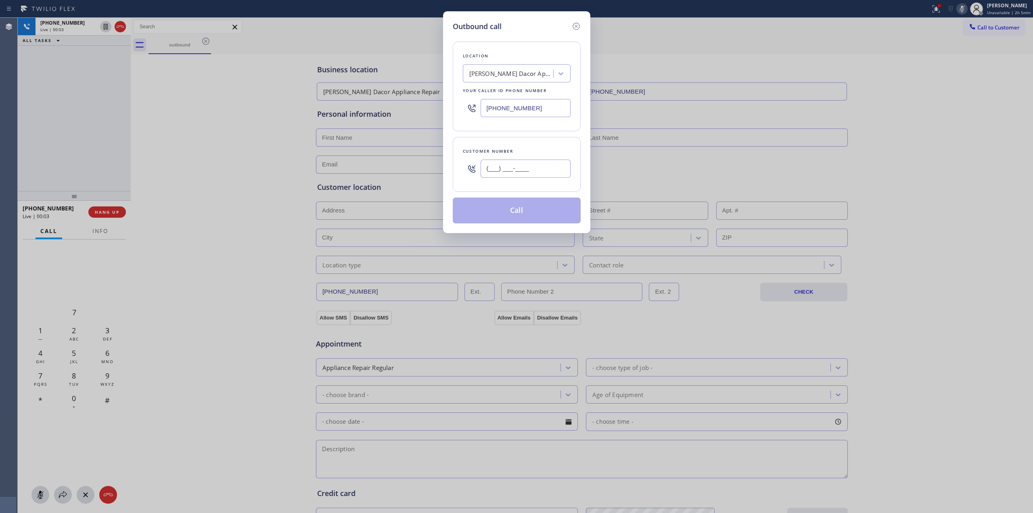
click at [509, 177] on input "(___) ___-____" at bounding box center [526, 168] width 90 height 18
paste input "626) 770-8215"
click at [572, 27] on icon at bounding box center [576, 26] width 10 height 10
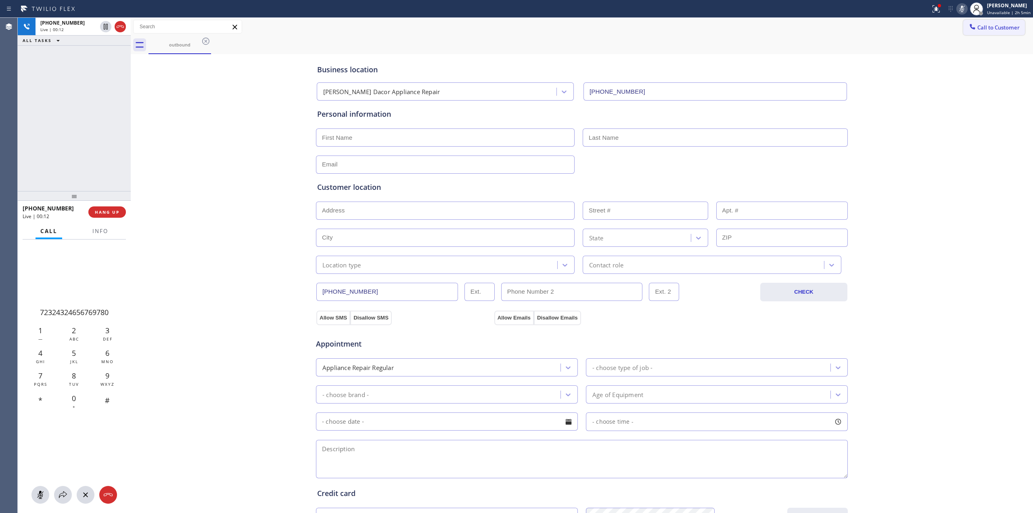
click at [980, 28] on span "Call to Customer" at bounding box center [998, 27] width 42 height 7
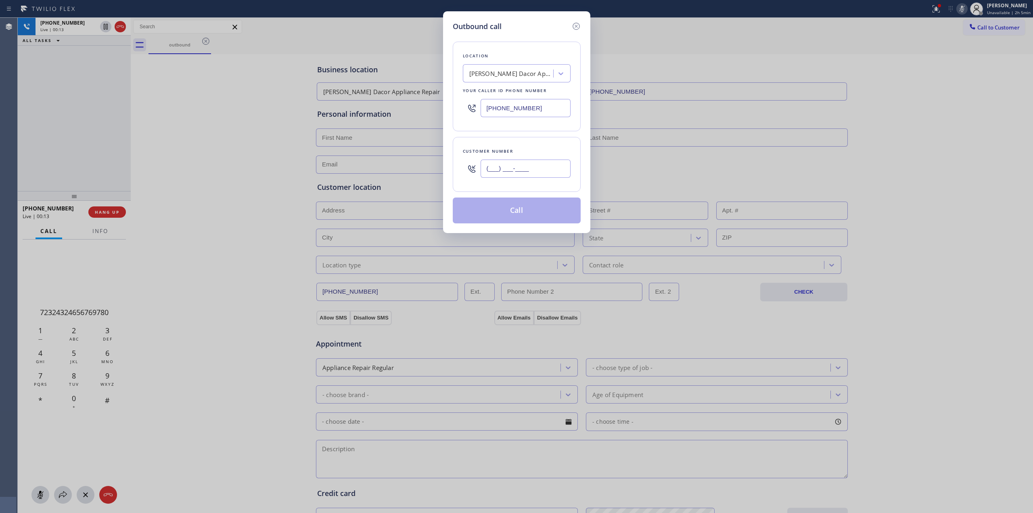
paste input "626) 770-8215"
click at [515, 168] on input "[PHONE_NUMBER]" at bounding box center [526, 168] width 90 height 18
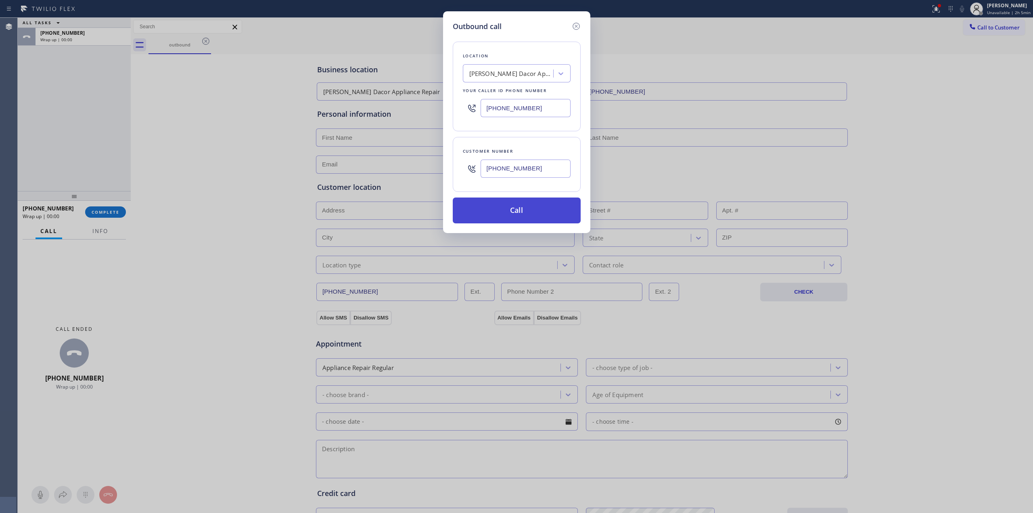
click at [499, 207] on button "Call" at bounding box center [517, 210] width 128 height 26
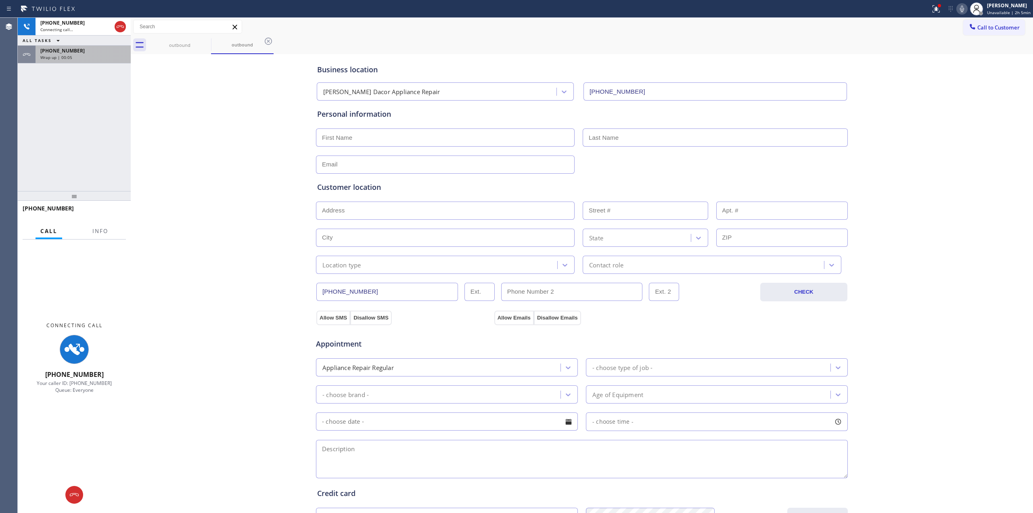
click at [94, 52] on div "[PHONE_NUMBER]" at bounding box center [83, 50] width 86 height 7
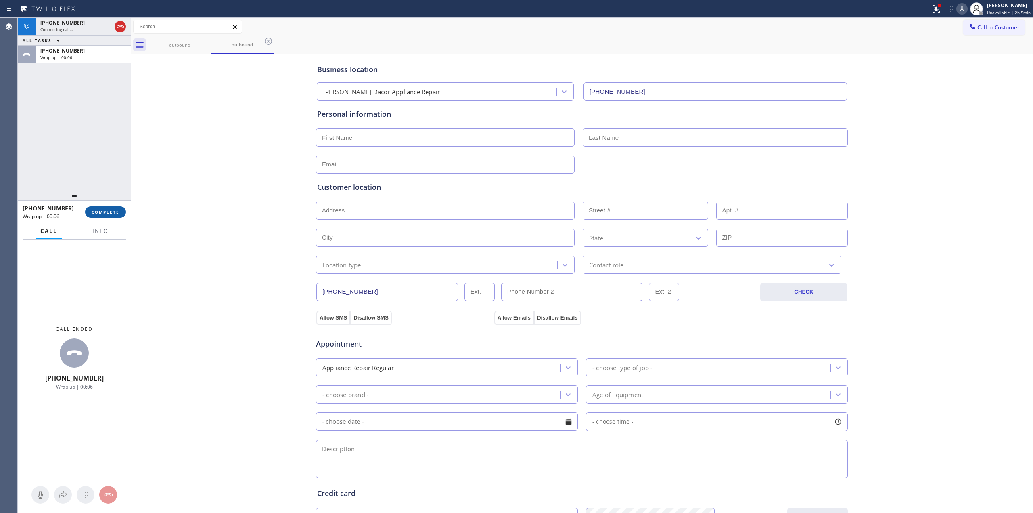
click at [110, 208] on button "COMPLETE" at bounding box center [105, 211] width 41 height 11
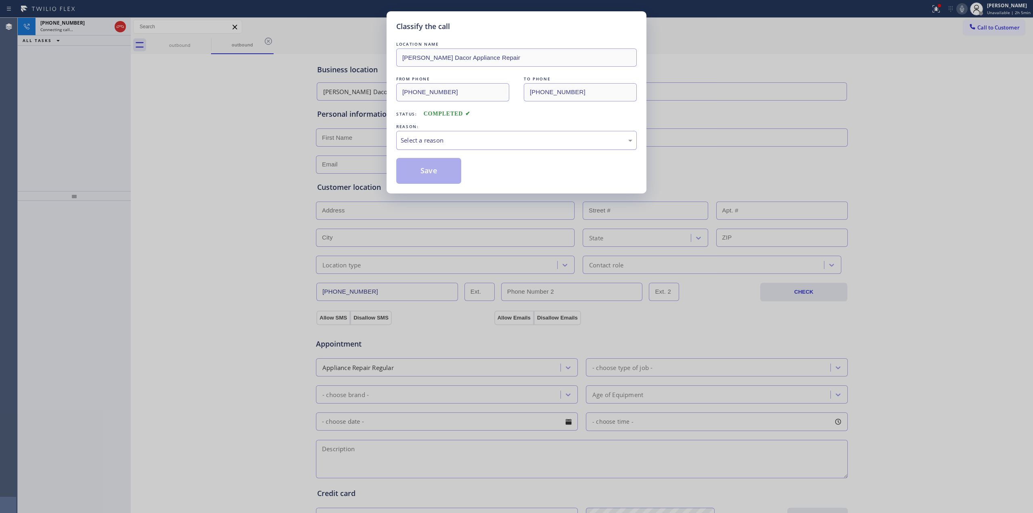
click at [446, 133] on div "Select a reason" at bounding box center [516, 140] width 241 height 19
click at [437, 177] on button "Save" at bounding box center [428, 171] width 65 height 26
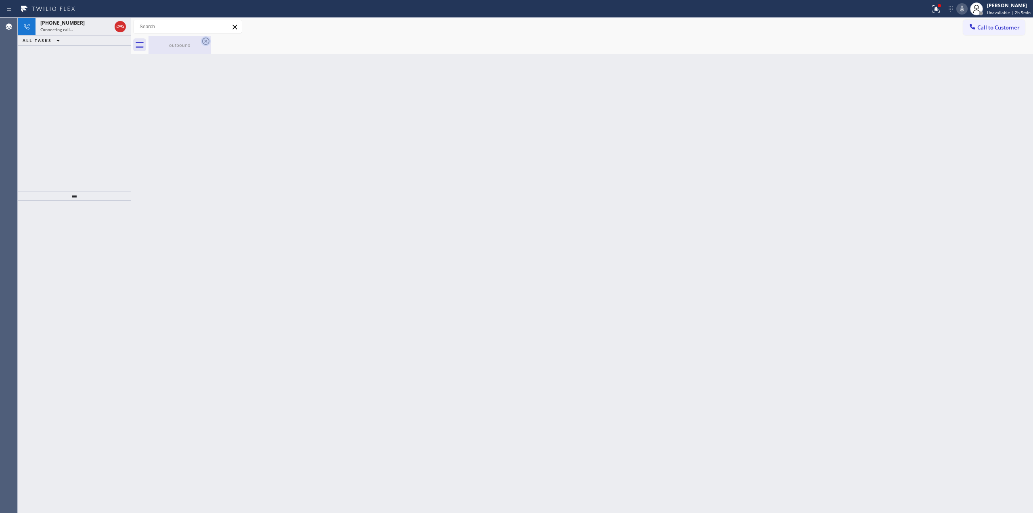
click at [195, 48] on div "outbound" at bounding box center [179, 45] width 61 height 18
click at [204, 43] on div "outbound" at bounding box center [180, 45] width 63 height 18
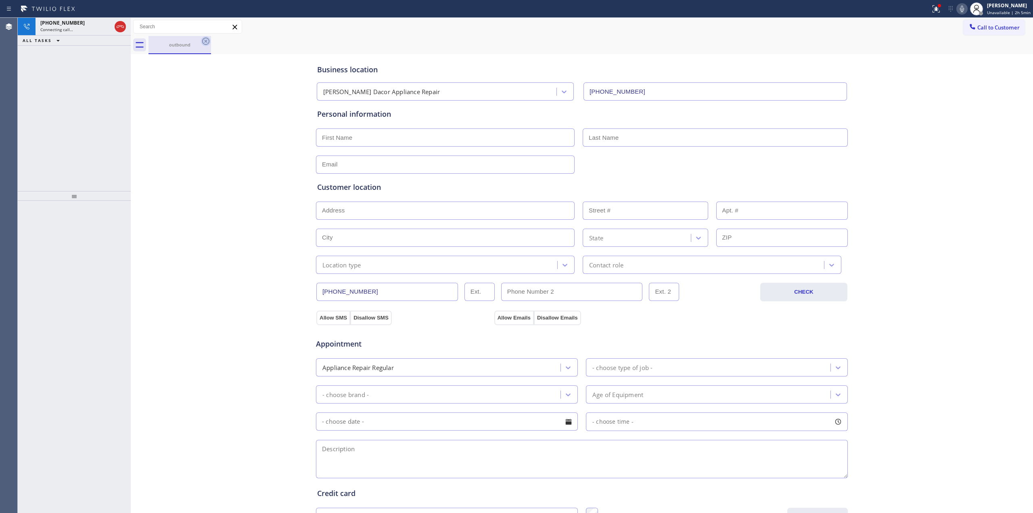
click at [204, 43] on icon at bounding box center [206, 41] width 10 height 10
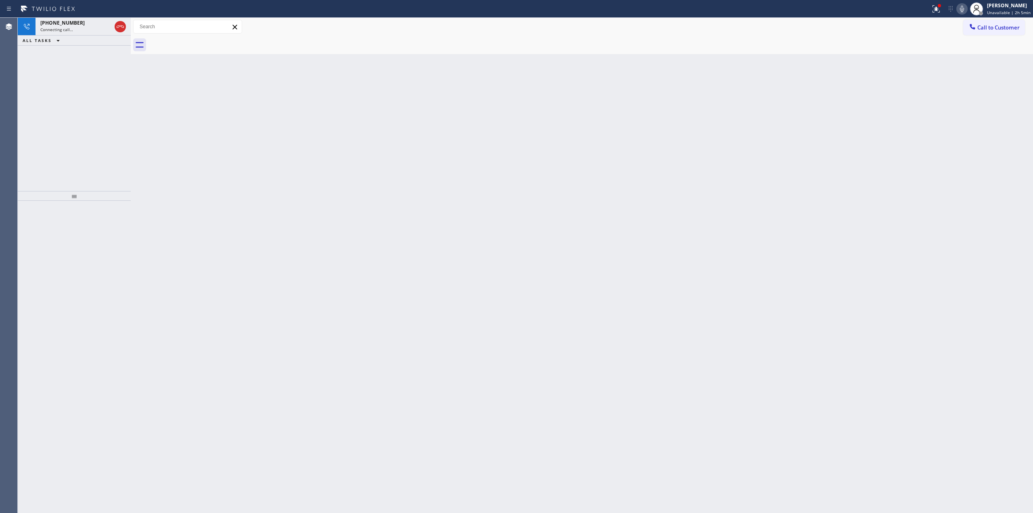
click at [964, 6] on icon at bounding box center [962, 9] width 10 height 10
click at [67, 25] on span "[PHONE_NUMBER]" at bounding box center [62, 22] width 44 height 7
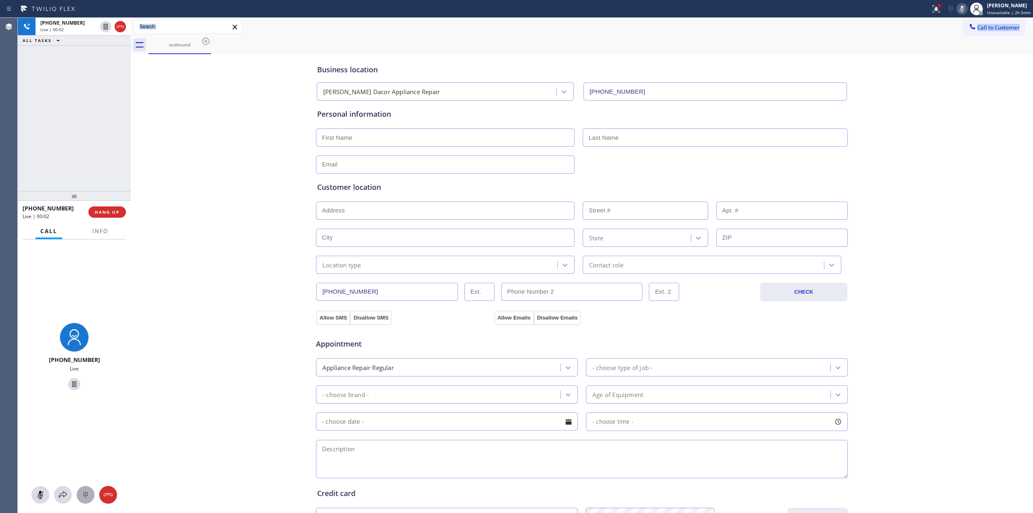
click at [86, 490] on icon at bounding box center [86, 495] width 10 height 10
click at [106, 215] on button "HANG UP" at bounding box center [107, 211] width 38 height 11
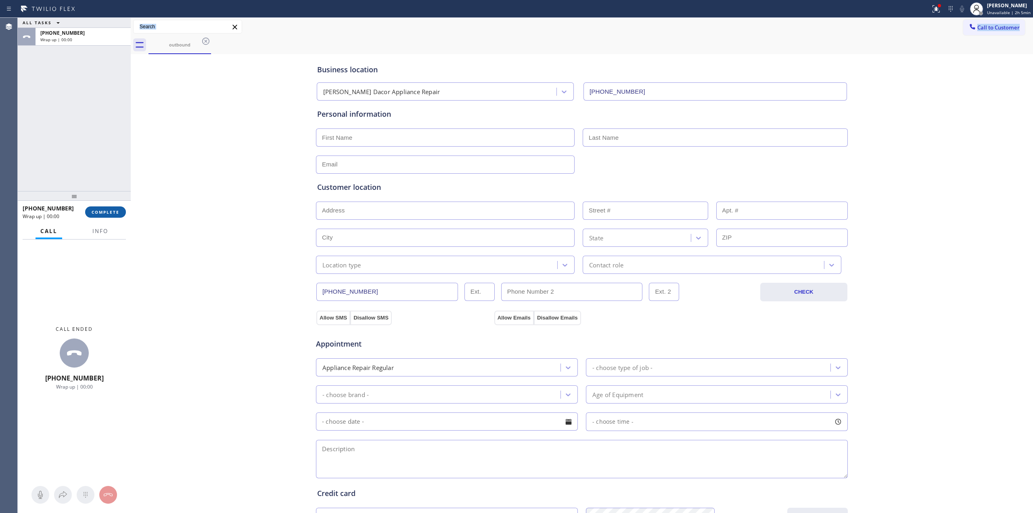
click at [110, 212] on span "COMPLETE" at bounding box center [106, 212] width 28 height 6
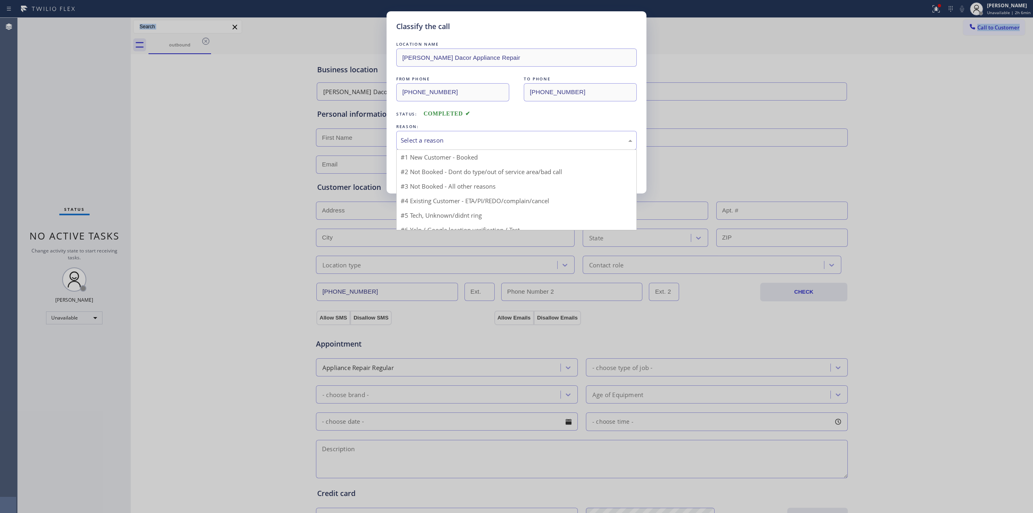
click at [480, 136] on div "Select a reason" at bounding box center [517, 140] width 232 height 9
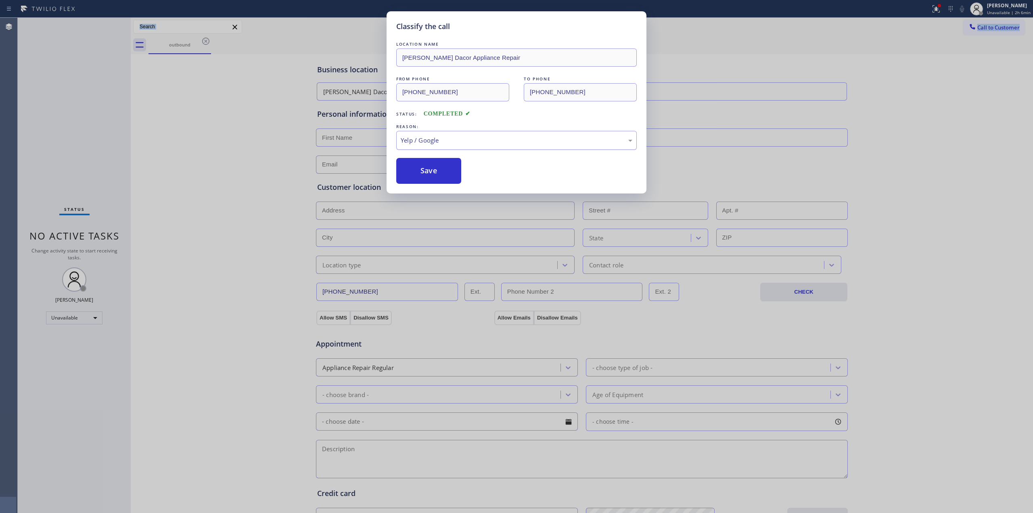
click at [437, 135] on div "Yelp / Google" at bounding box center [516, 140] width 241 height 19
click at [427, 170] on button "Save" at bounding box center [428, 171] width 65 height 26
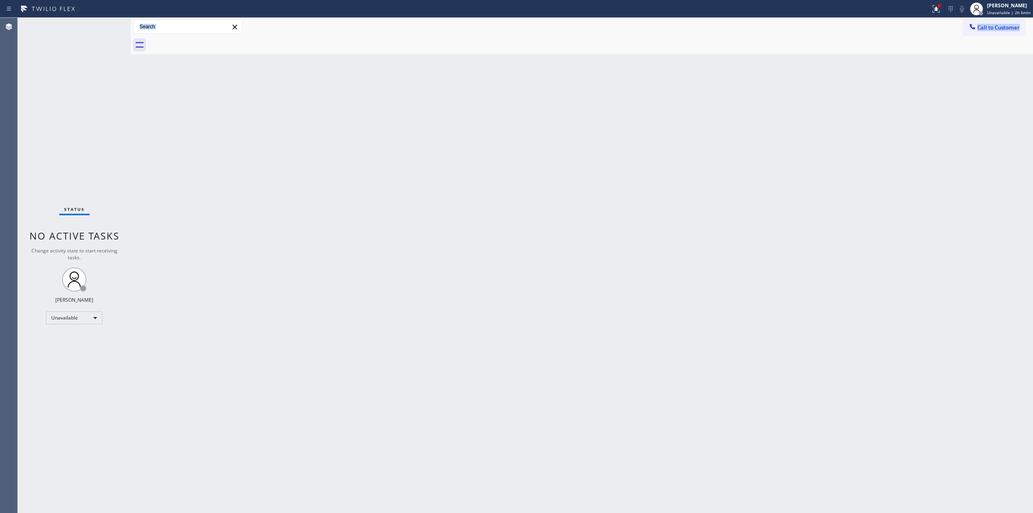
drag, startPoint x: 944, startPoint y: 111, endPoint x: 951, endPoint y: 92, distance: 19.4
click at [945, 107] on div "Back to Dashboard Change Sender ID Customers Technicians Select a contact Outbo…" at bounding box center [582, 265] width 902 height 495
click at [990, 21] on button "Call to Customer" at bounding box center [994, 27] width 62 height 15
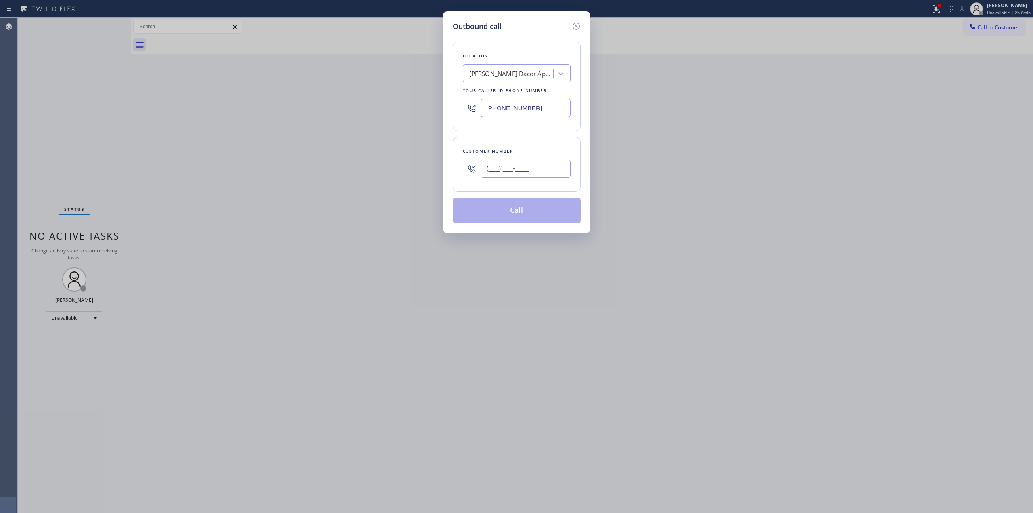
click at [534, 178] on input "(___) ___-____" at bounding box center [526, 168] width 90 height 18
paste input "920) 896-8082"
click at [557, 65] on div "[PERSON_NAME] Dacor Appliance Repair" at bounding box center [517, 73] width 108 height 18
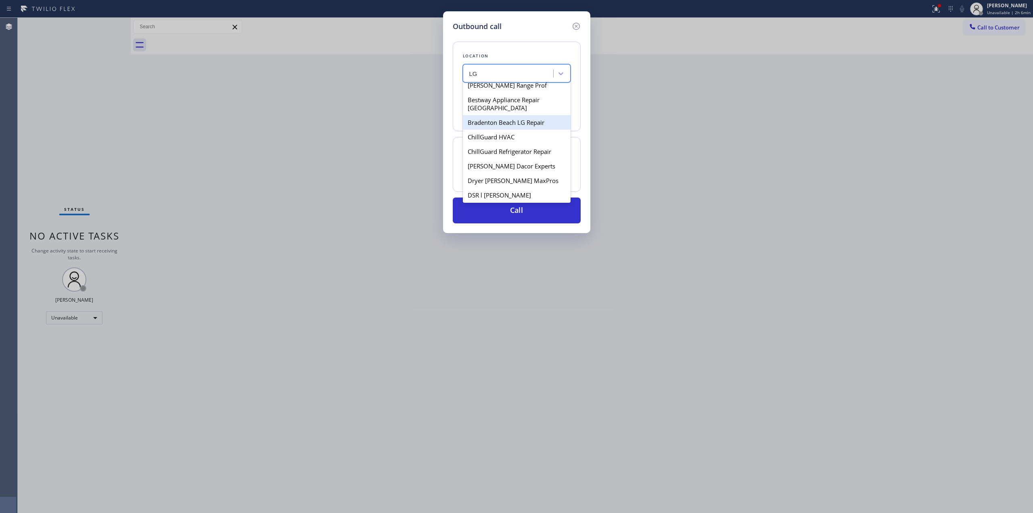
scroll to position [161, 0]
click at [511, 166] on div "GE Monogram Repair Expert Elgin" at bounding box center [517, 164] width 108 height 15
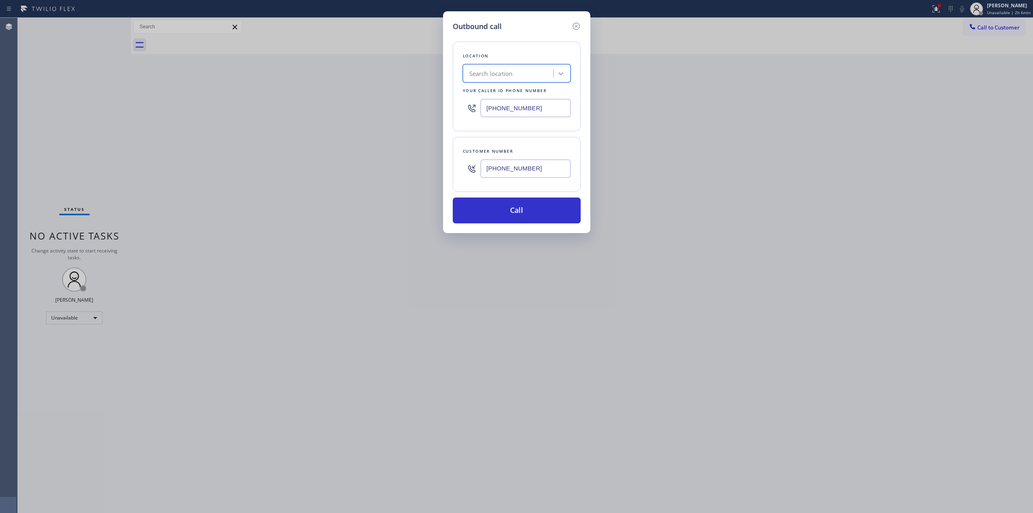
click at [510, 169] on input "[PHONE_NUMBER]" at bounding box center [526, 168] width 90 height 18
click at [513, 78] on div "Search location" at bounding box center [509, 74] width 88 height 14
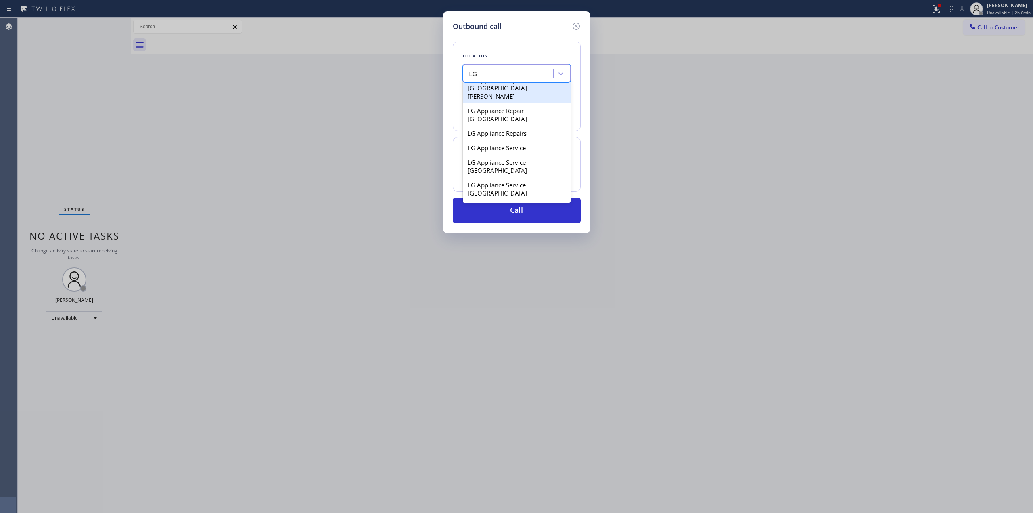
scroll to position [538, 0]
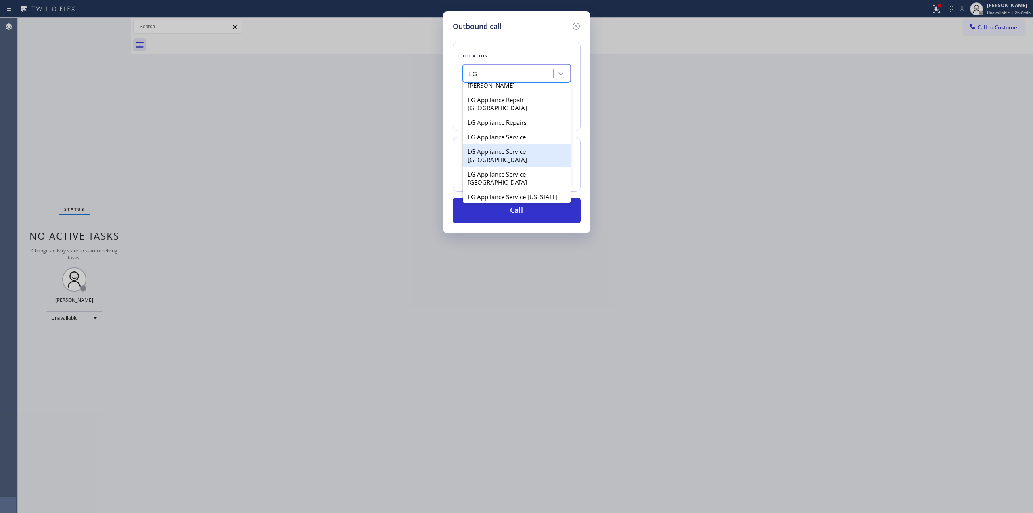
click at [501, 144] on div "LG Appliance Service [GEOGRAPHIC_DATA]" at bounding box center [517, 155] width 108 height 23
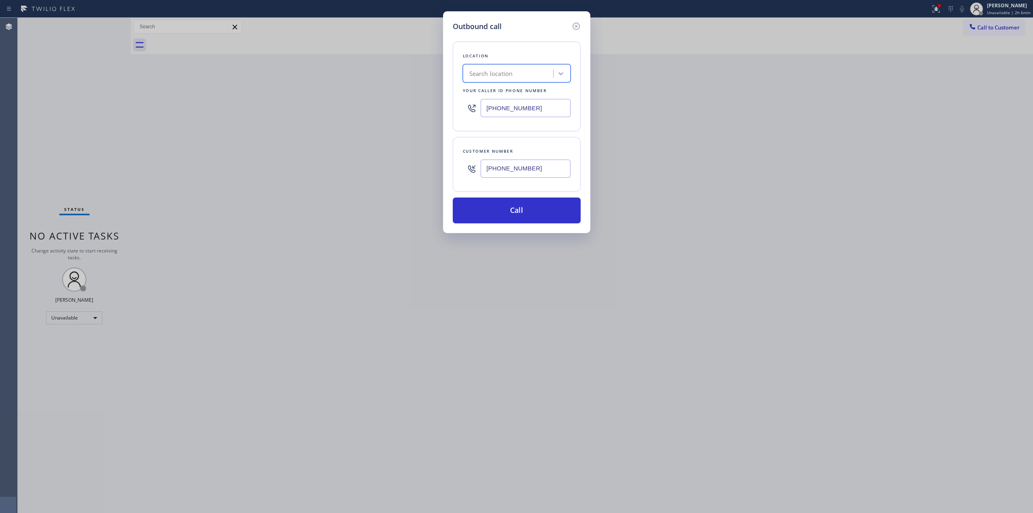
click at [506, 78] on div "Search location" at bounding box center [509, 74] width 88 height 14
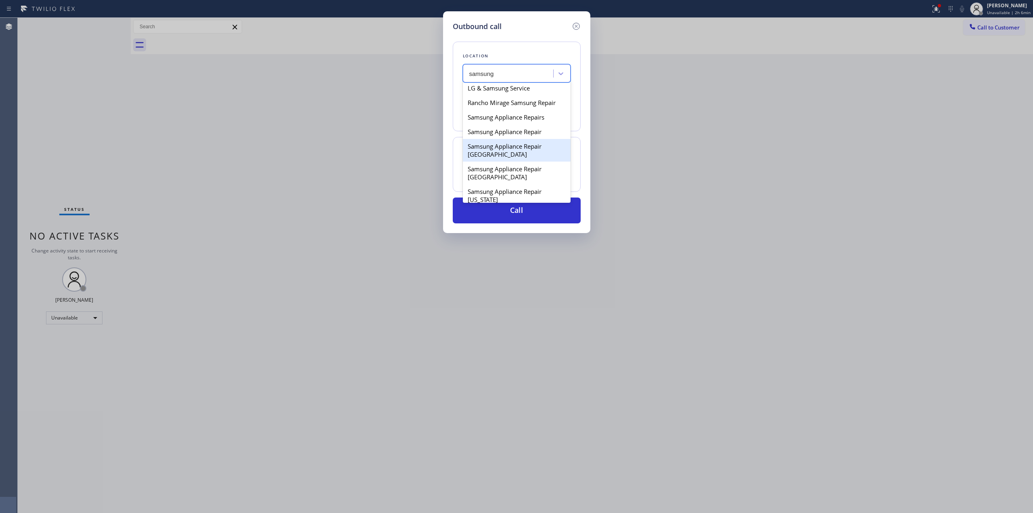
scroll to position [107, 0]
click at [499, 145] on div "Samsung Appliance Repair [US_STATE]" at bounding box center [517, 134] width 108 height 23
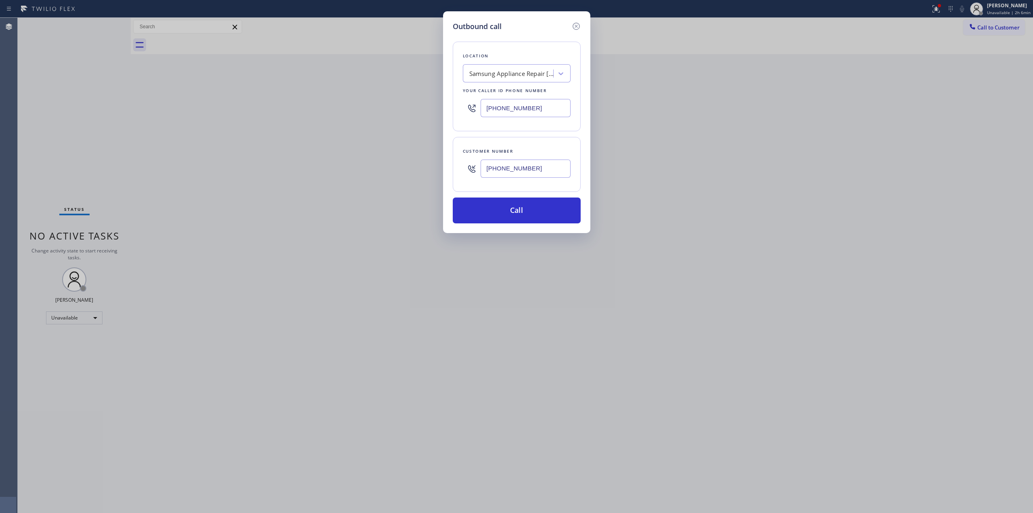
click at [504, 170] on input "[PHONE_NUMBER]" at bounding box center [526, 168] width 90 height 18
click at [510, 211] on button "Call" at bounding box center [517, 210] width 128 height 26
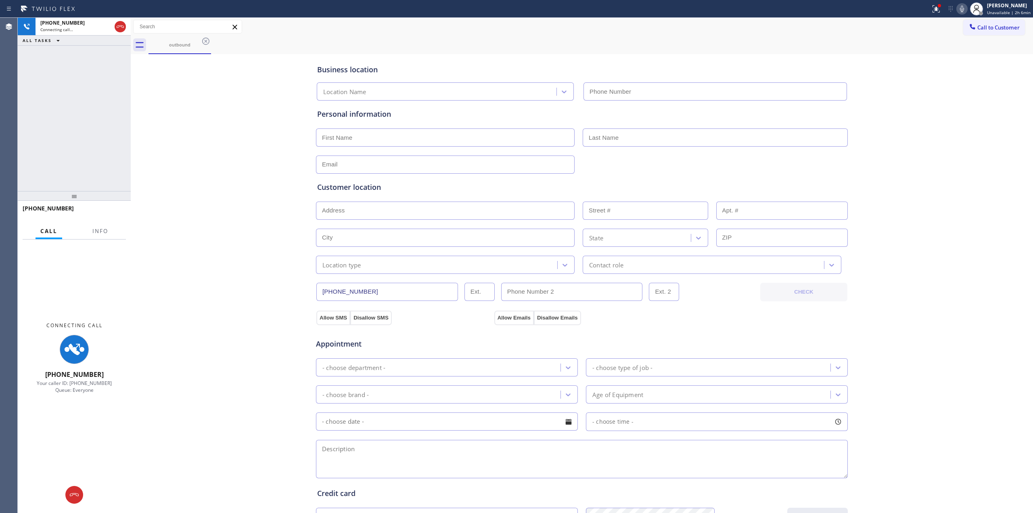
click at [193, 85] on div "Business location Location Name Personal information Customer location >> ADD N…" at bounding box center [582, 331] width 898 height 551
click at [959, 10] on icon at bounding box center [962, 9] width 10 height 10
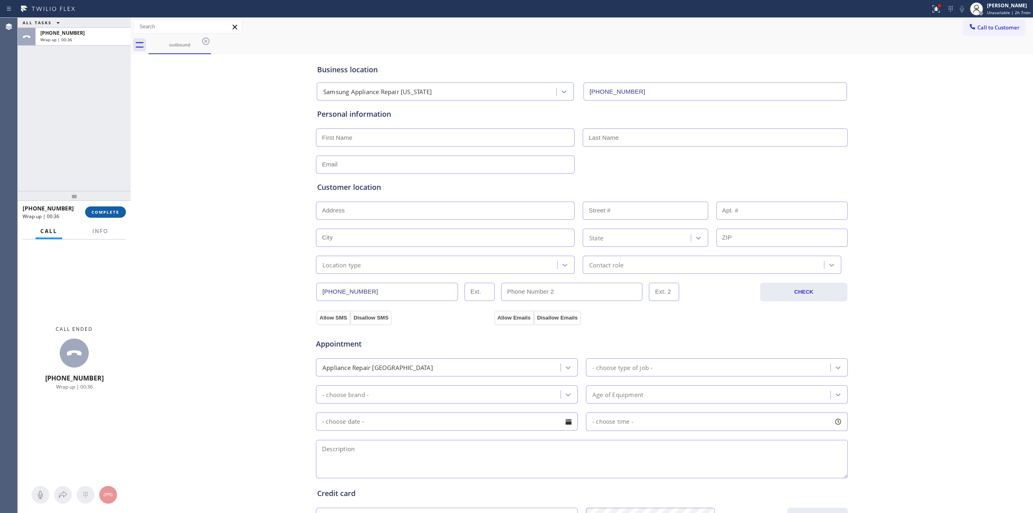
click at [110, 216] on button "COMPLETE" at bounding box center [105, 211] width 41 height 11
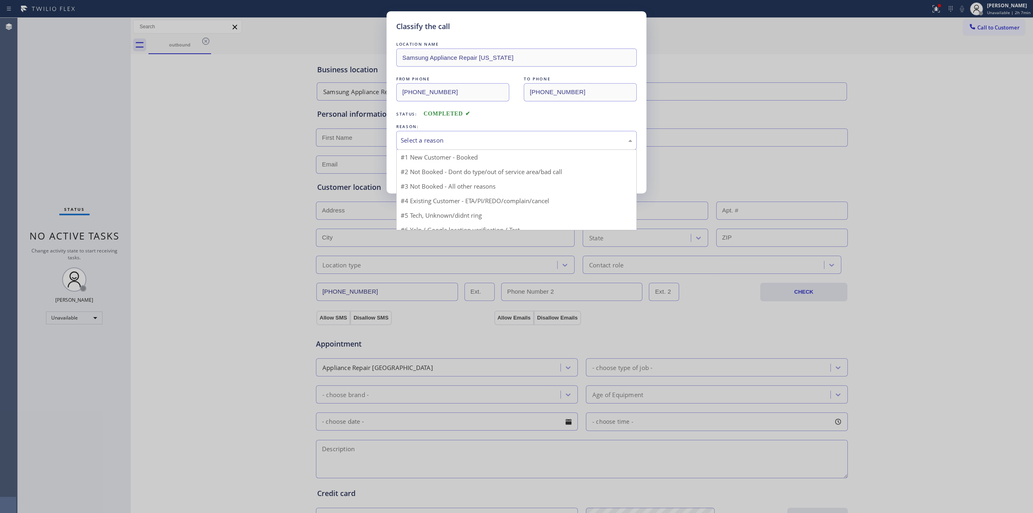
click at [509, 139] on div "Select a reason" at bounding box center [517, 140] width 232 height 9
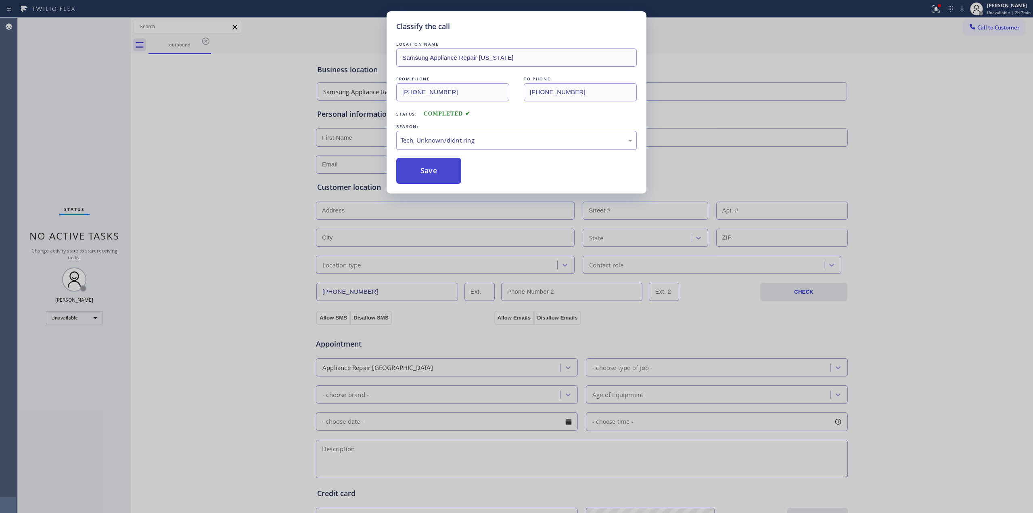
click at [426, 169] on button "Save" at bounding box center [428, 171] width 65 height 26
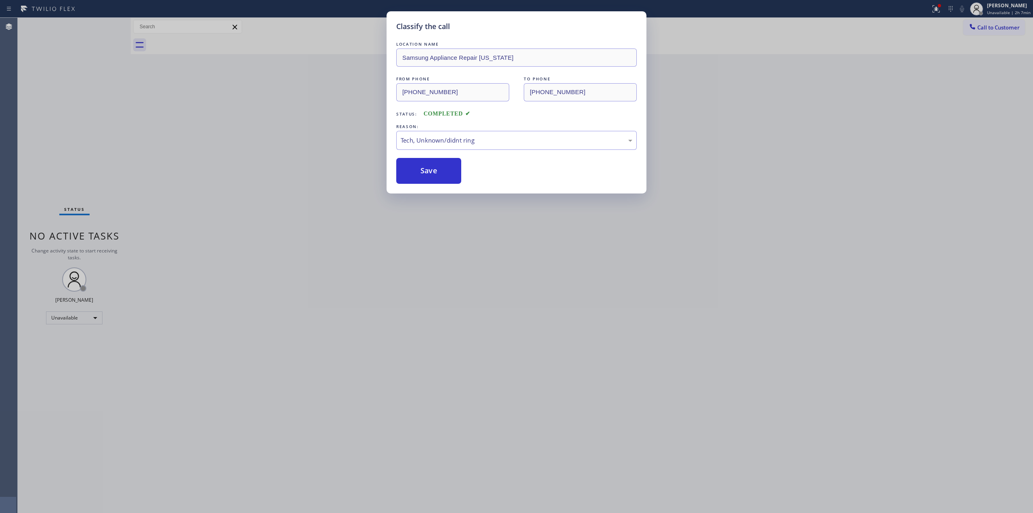
click at [986, 24] on span "Call to Customer" at bounding box center [998, 27] width 42 height 7
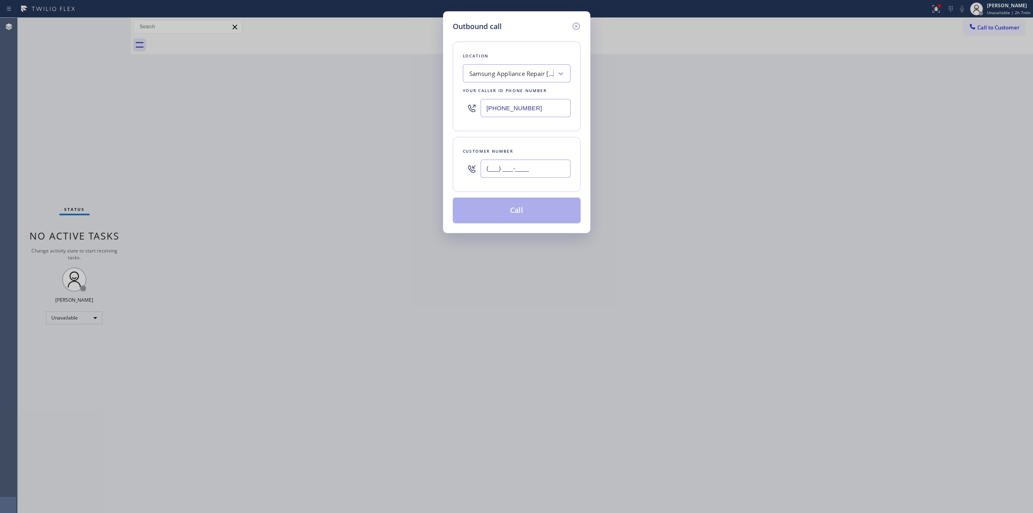
paste input "920) 896-8082"
click at [536, 177] on input "[PHONE_NUMBER]" at bounding box center [526, 168] width 90 height 18
click at [526, 212] on button "Call" at bounding box center [517, 210] width 128 height 26
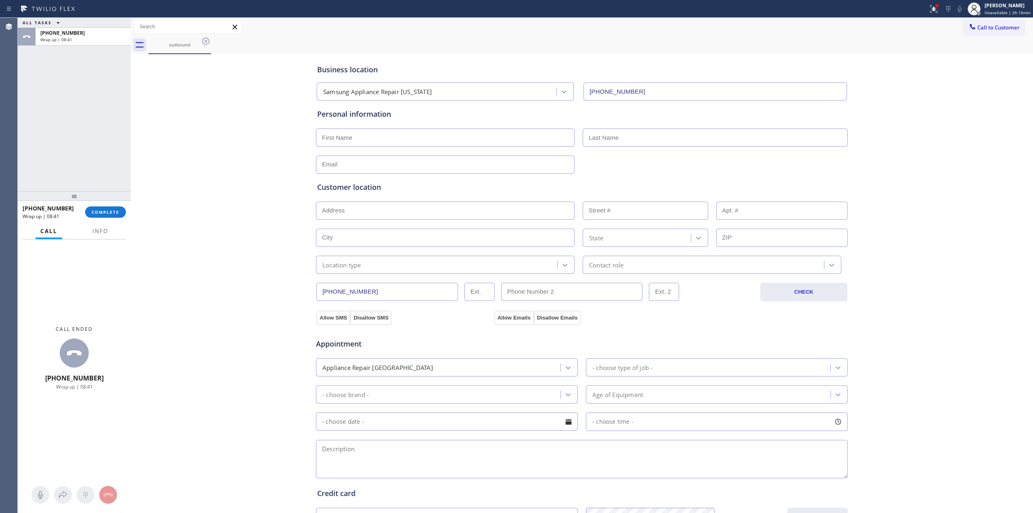
click at [77, 46] on div "ALL TASKS ALL TASKS ACTIVE TASKS TASKS IN WRAP UP [PHONE_NUMBER] Wrap up | 08:41" at bounding box center [74, 104] width 113 height 173
click at [82, 31] on div "[PHONE_NUMBER]" at bounding box center [83, 32] width 86 height 7
click at [105, 211] on span "COMPLETE" at bounding box center [106, 212] width 28 height 6
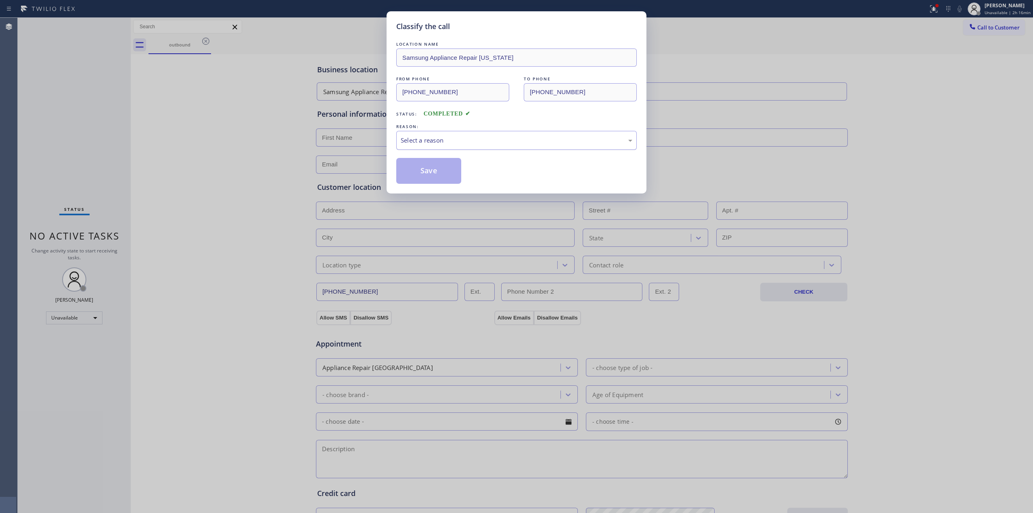
click at [454, 142] on div "Select a reason" at bounding box center [517, 140] width 232 height 9
click at [462, 144] on div "#4 Existing Customer - ETA/PI/REDO/complain/cancel" at bounding box center [517, 140] width 232 height 9
click at [437, 175] on button "Save" at bounding box center [428, 171] width 65 height 26
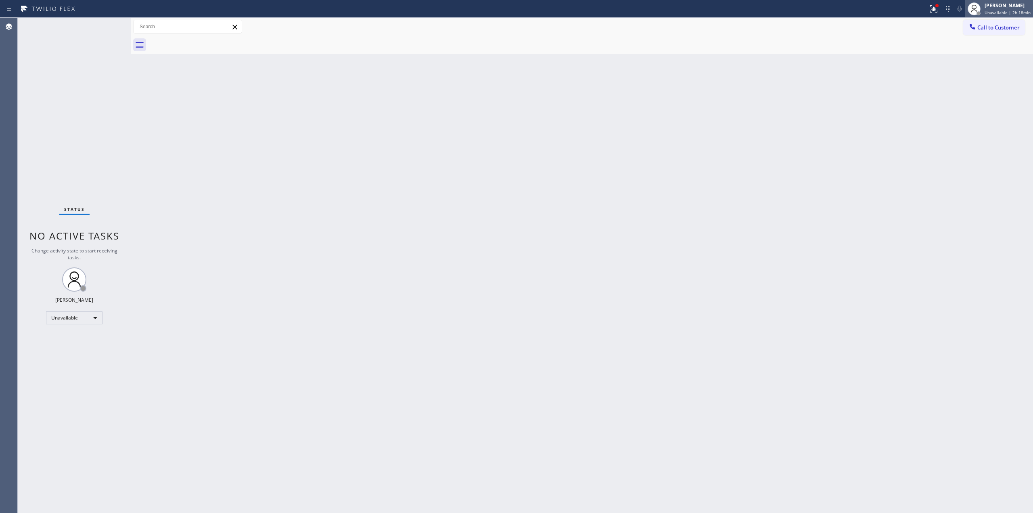
click at [1006, 8] on div "[PERSON_NAME]" at bounding box center [1008, 5] width 46 height 7
click at [963, 65] on button "Break" at bounding box center [992, 64] width 81 height 10
click at [1008, 376] on div "Back to Dashboard Change Sender ID Customers Technicians Select a contact Outbo…" at bounding box center [582, 265] width 902 height 495
